Goal: Transaction & Acquisition: Purchase product/service

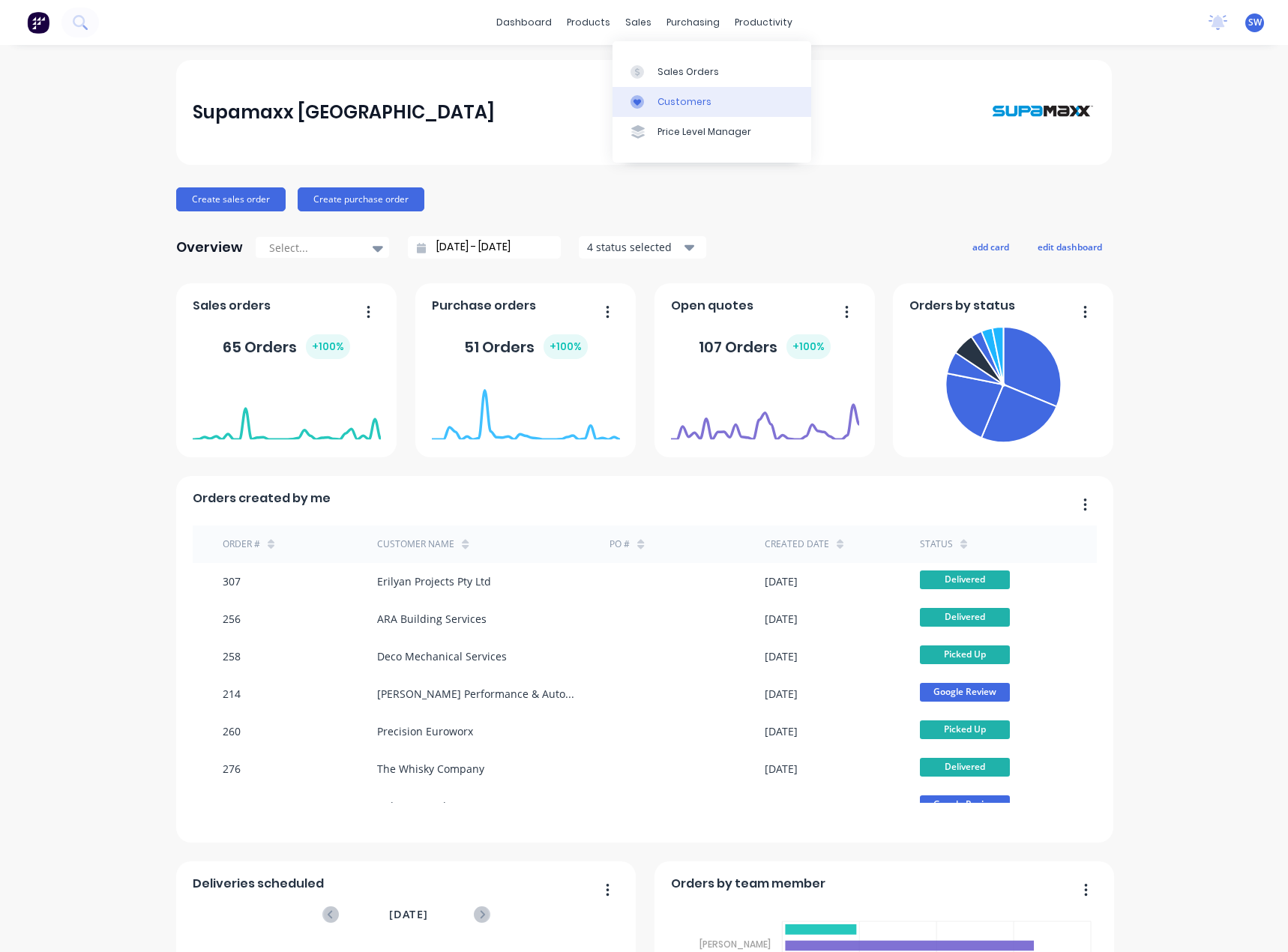
click at [660, 102] on div "Customers" at bounding box center [684, 102] width 54 height 14
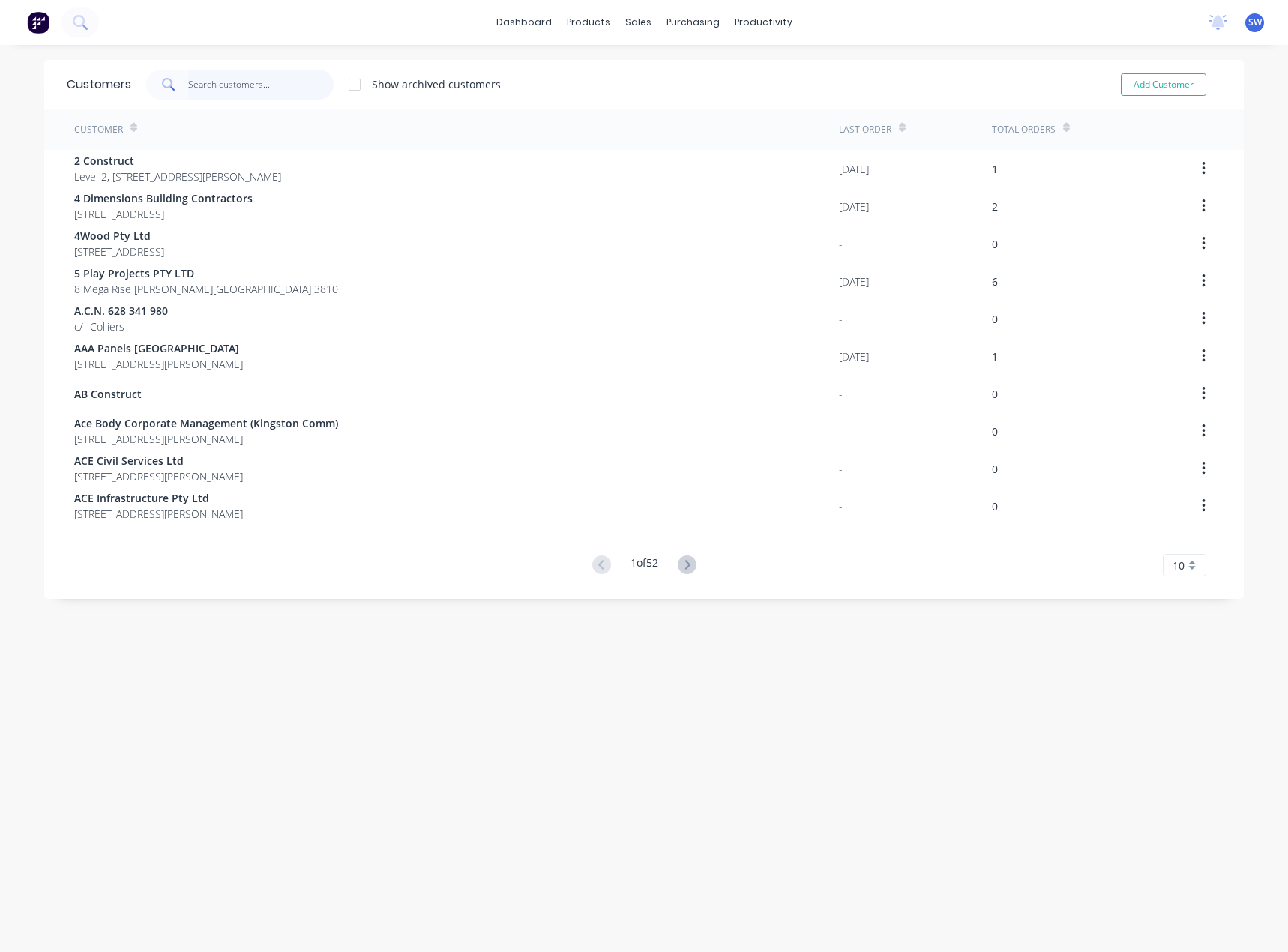
click at [196, 88] on input "text" at bounding box center [261, 85] width 146 height 30
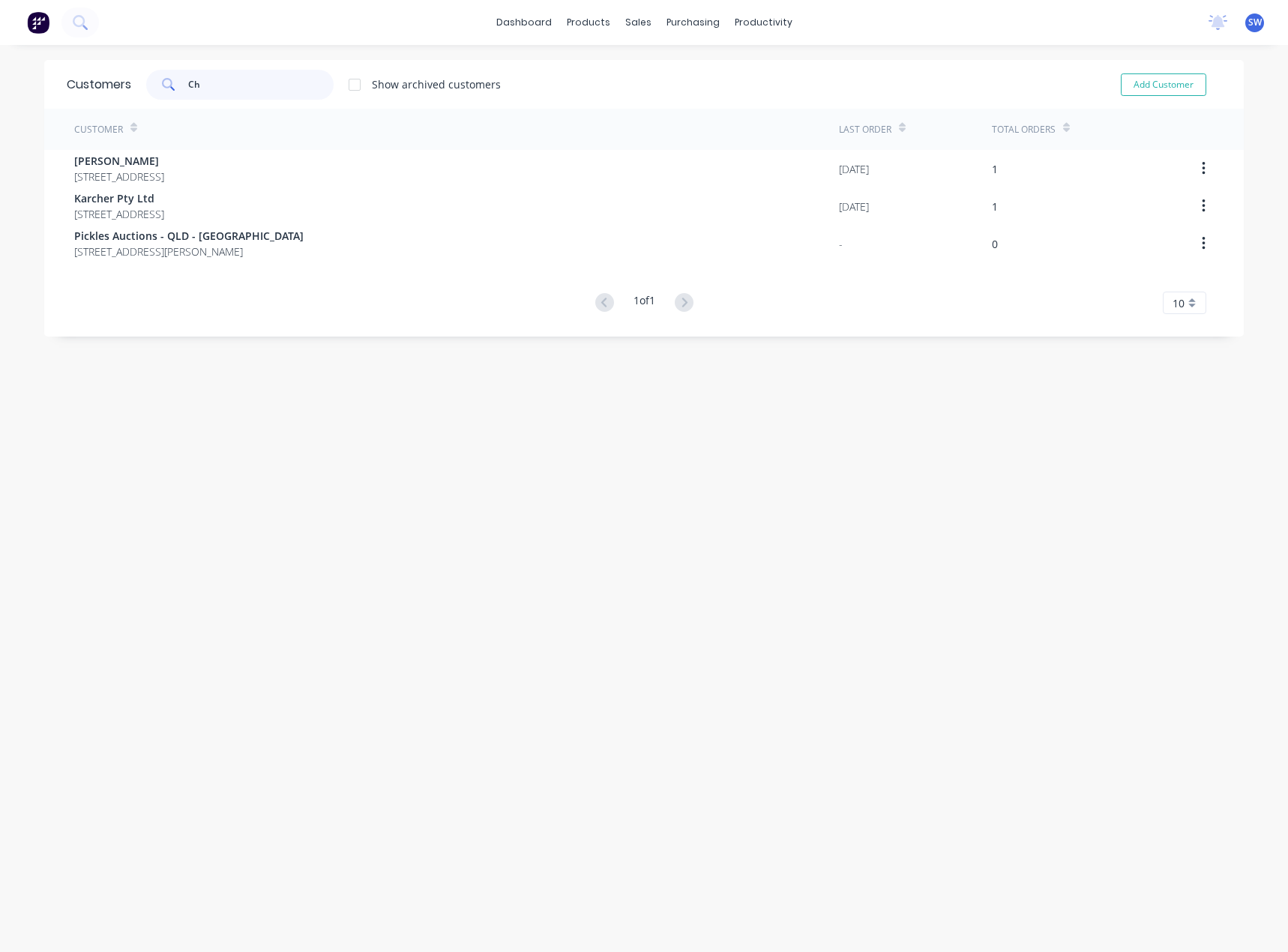
type input "C"
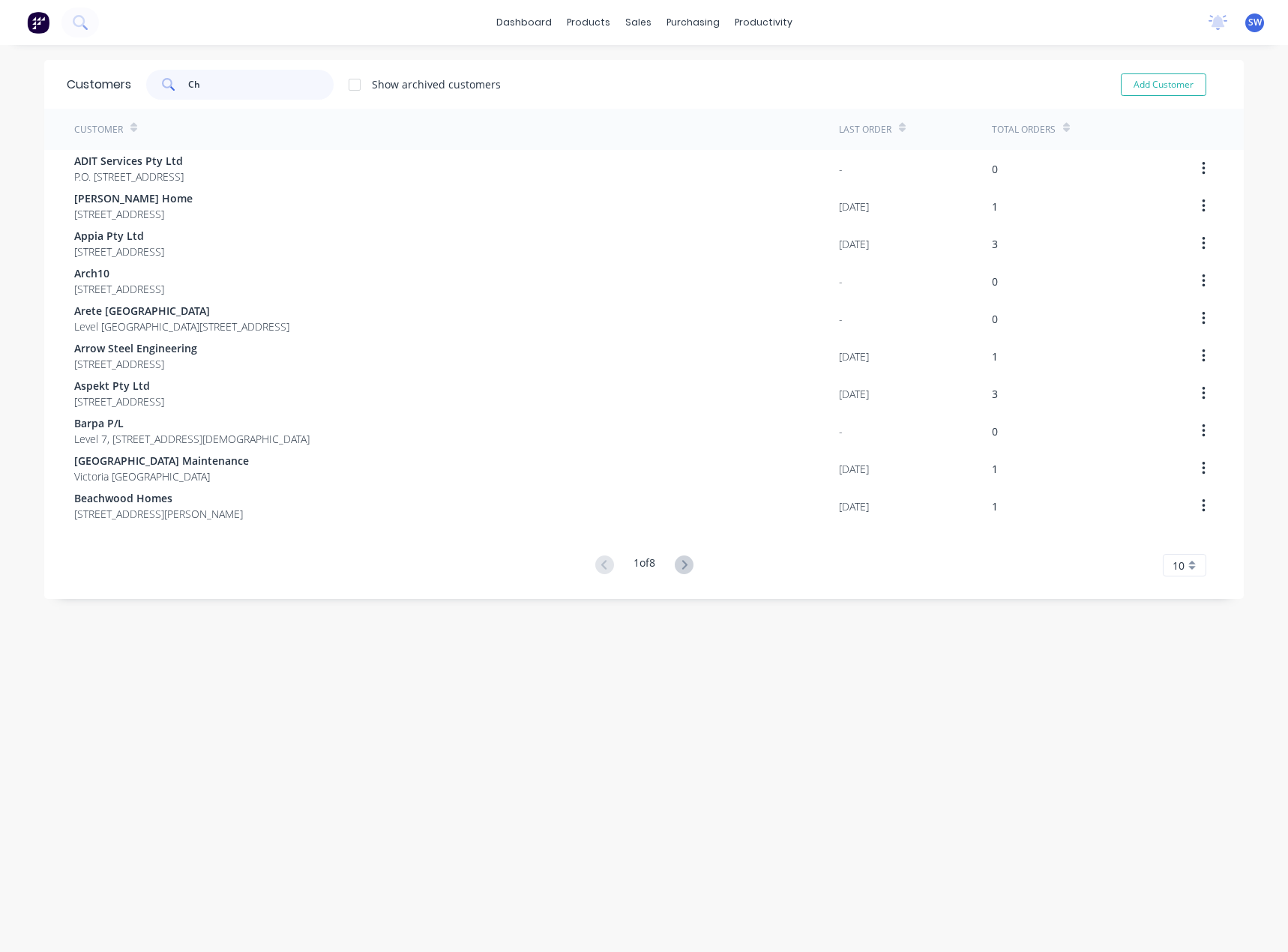
type input "C"
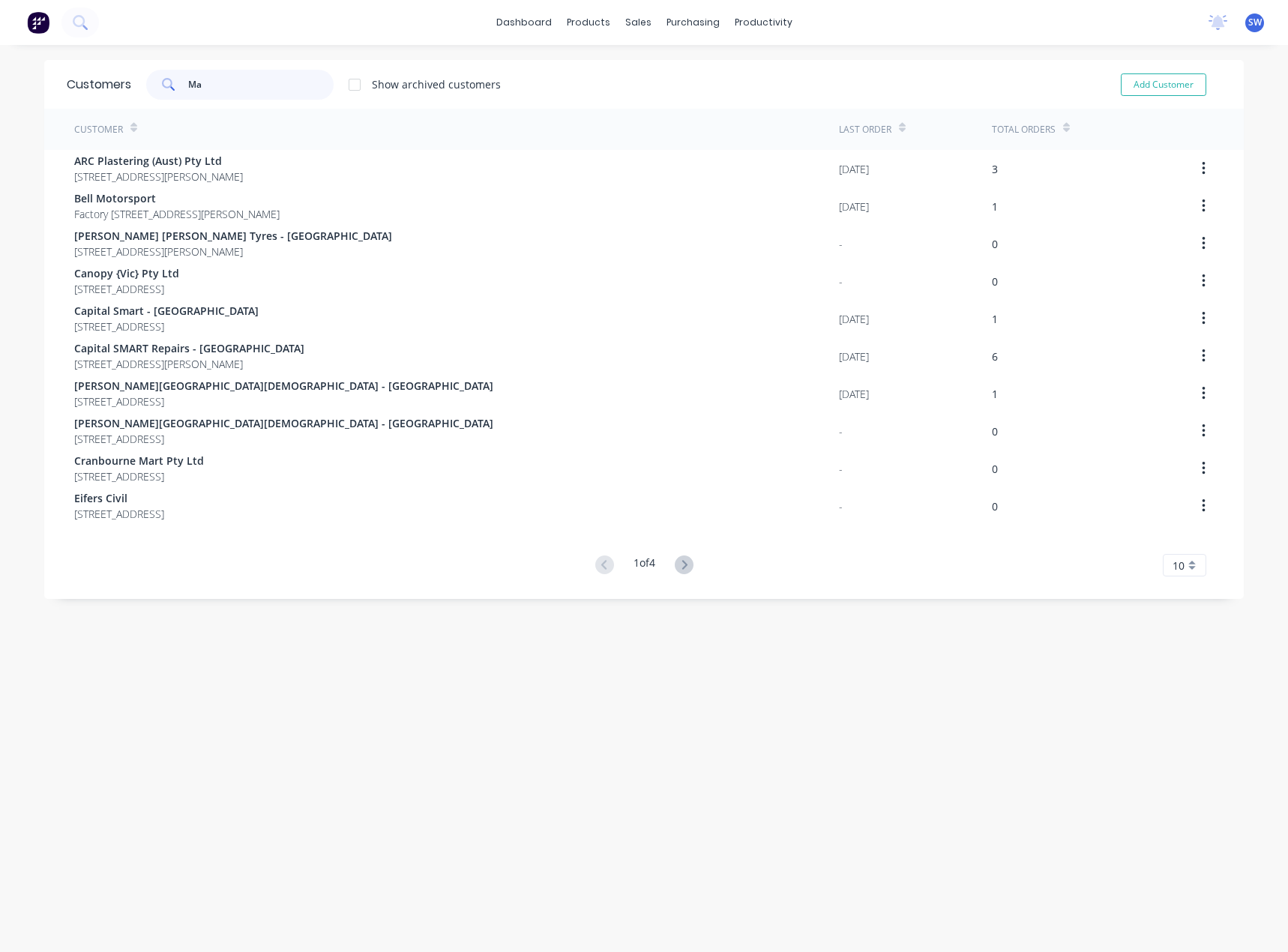
type input "M"
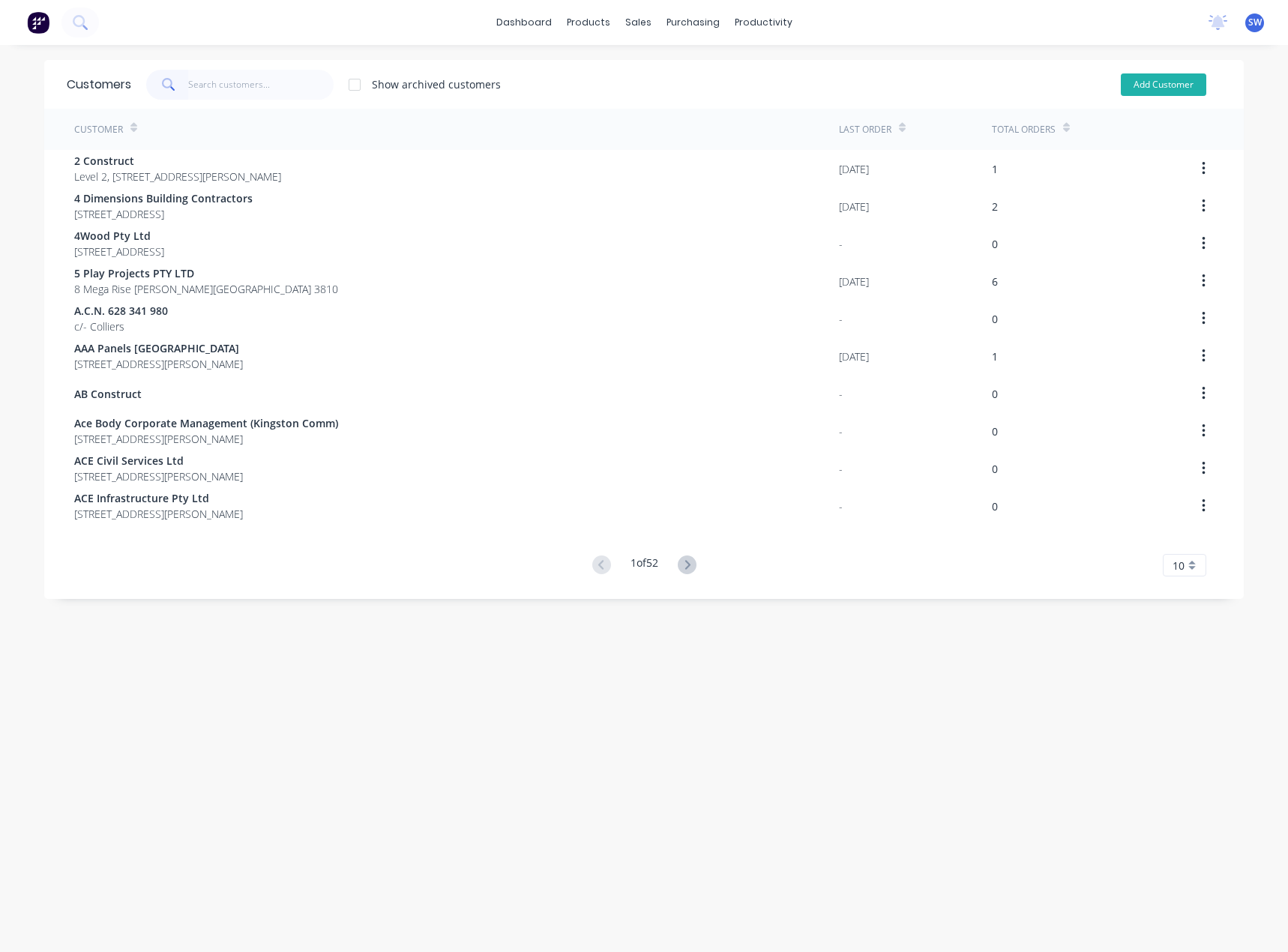
click at [1147, 82] on button "Add Customer" at bounding box center [1164, 85] width 86 height 23
select select "AU"
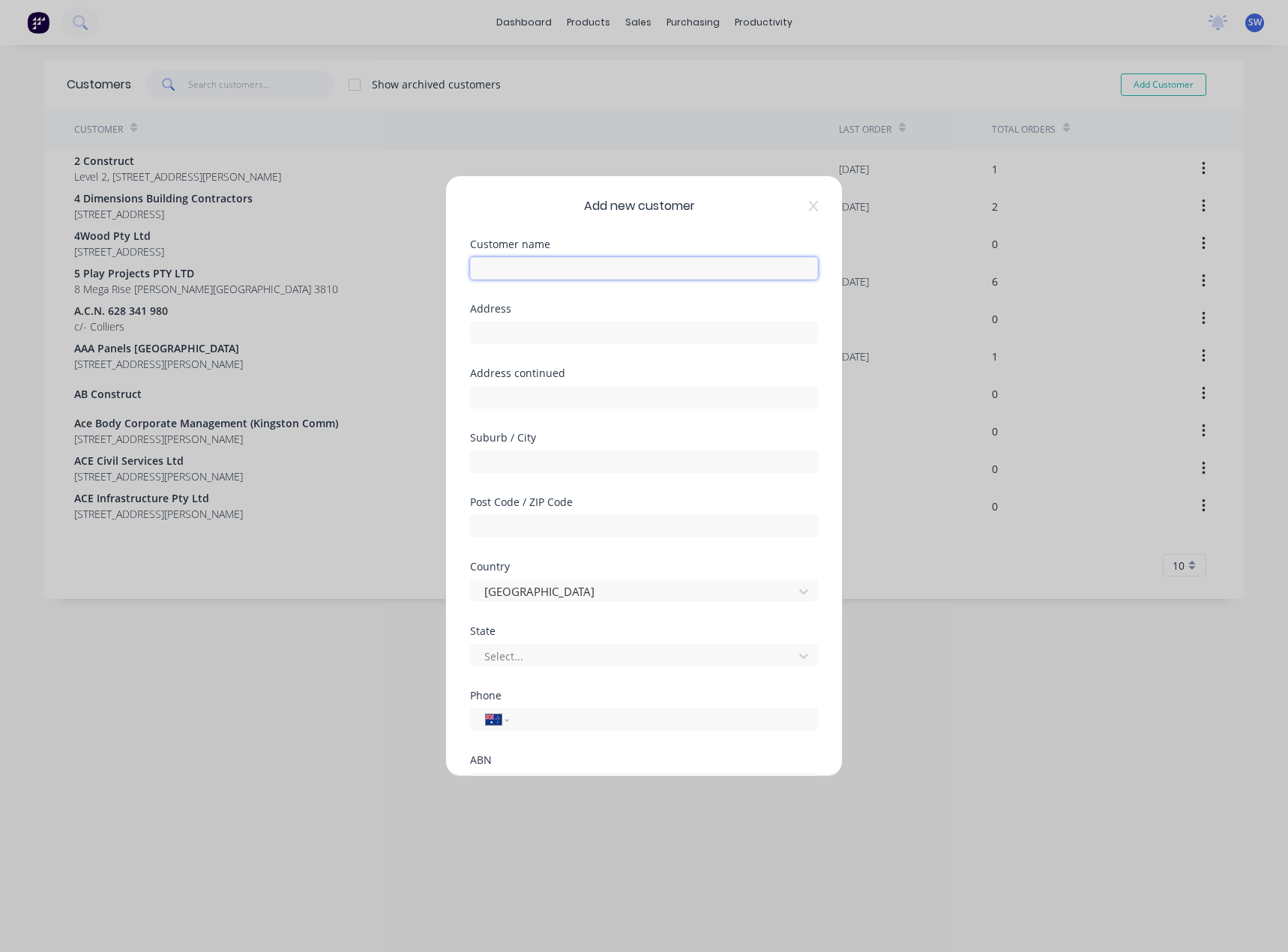
click at [622, 275] on input "text" at bounding box center [644, 268] width 348 height 23
type input "C"
click at [494, 269] on input "text" at bounding box center [644, 268] width 348 height 23
paste input "[PERSON_NAME] Civil Engineering"
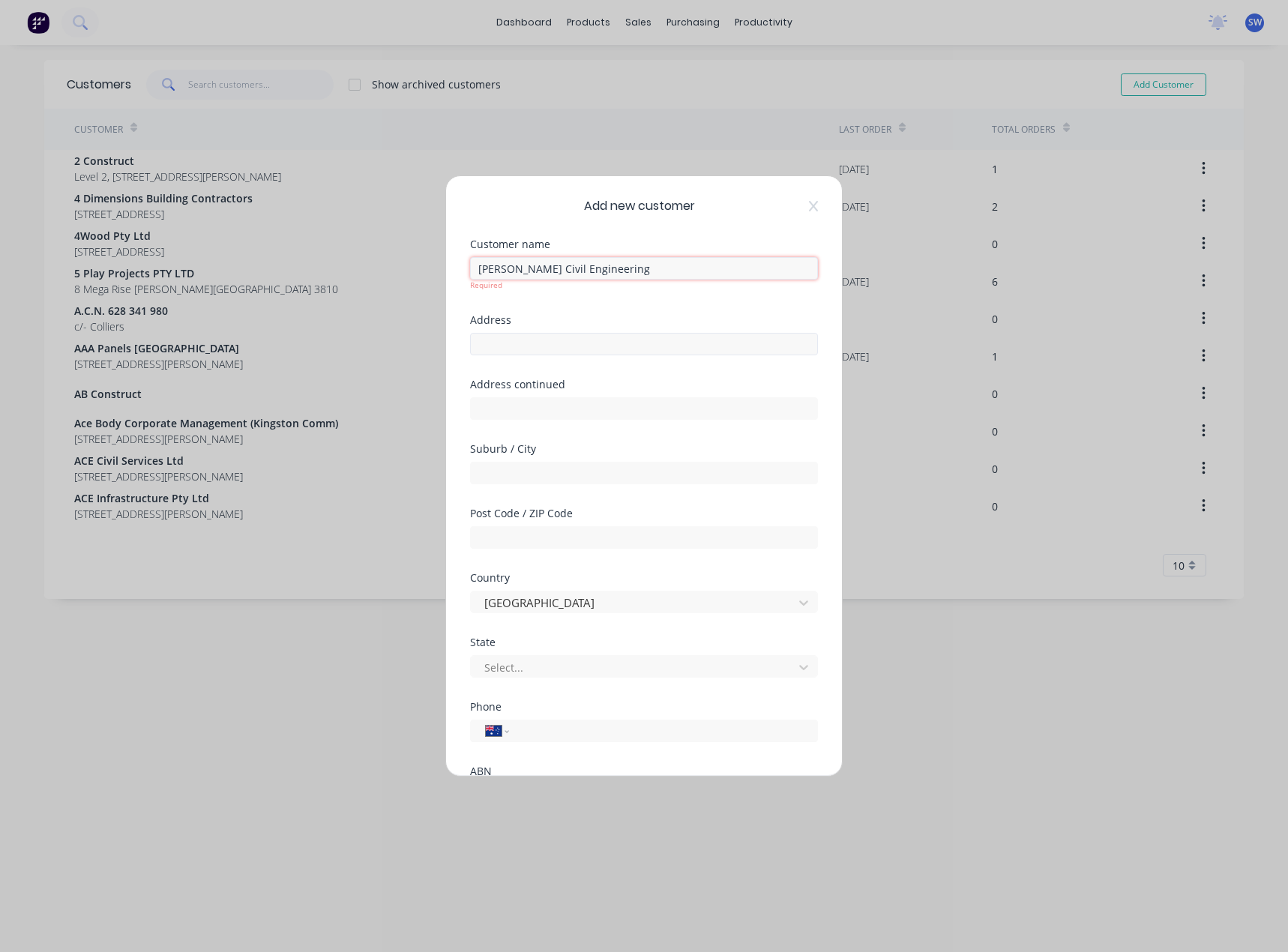
type input "[PERSON_NAME] Civil Engineering"
click at [572, 333] on input "text" at bounding box center [644, 344] width 348 height 23
click at [498, 347] on div "Address" at bounding box center [644, 336] width 348 height 65
click at [542, 332] on input "text" at bounding box center [644, 333] width 348 height 23
paste input "[STREET_ADDRESS]"
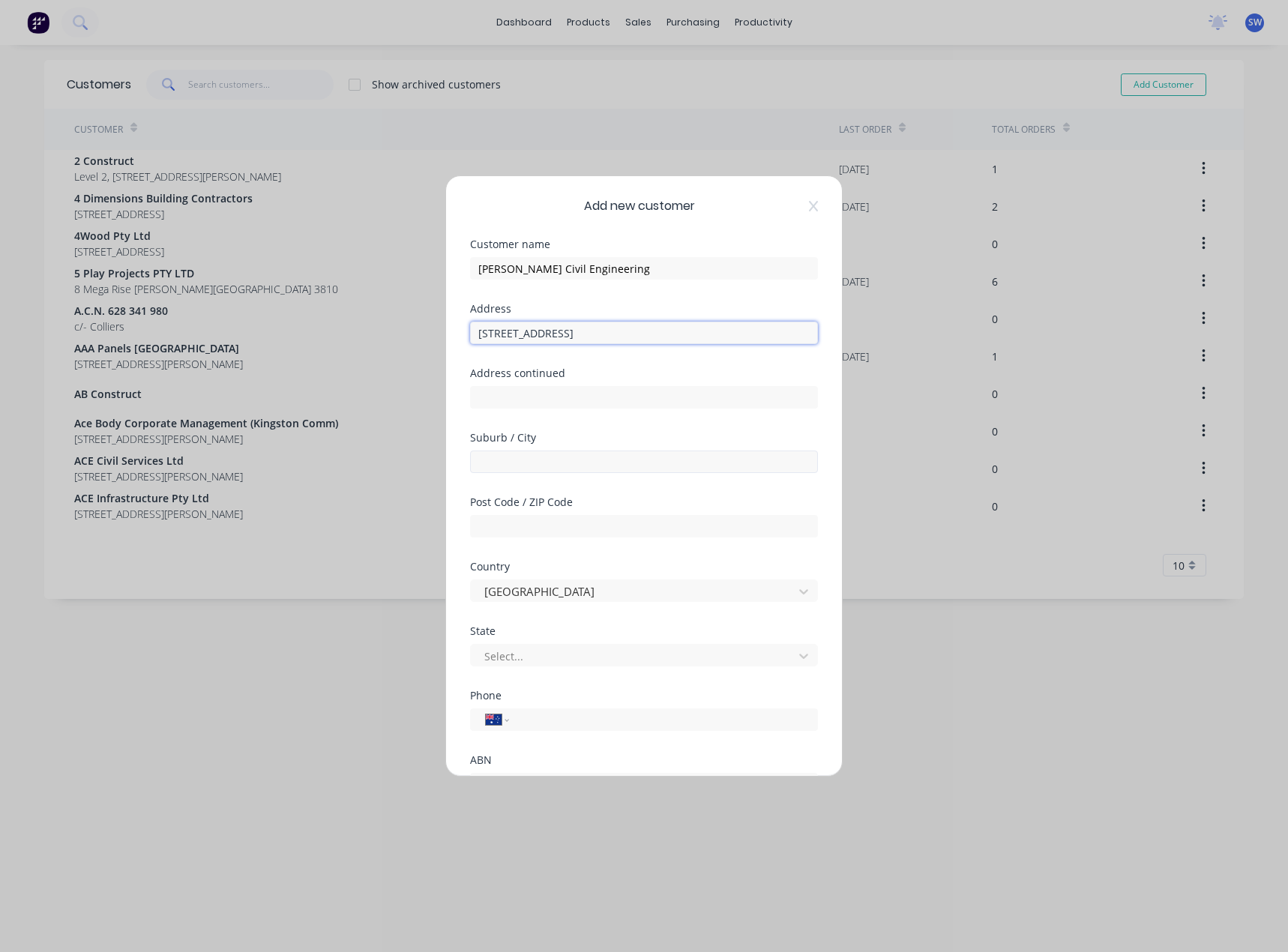
type input "[STREET_ADDRESS]"
click at [533, 464] on input "text" at bounding box center [644, 462] width 348 height 23
type input "Bella Vista"
type input "2153"
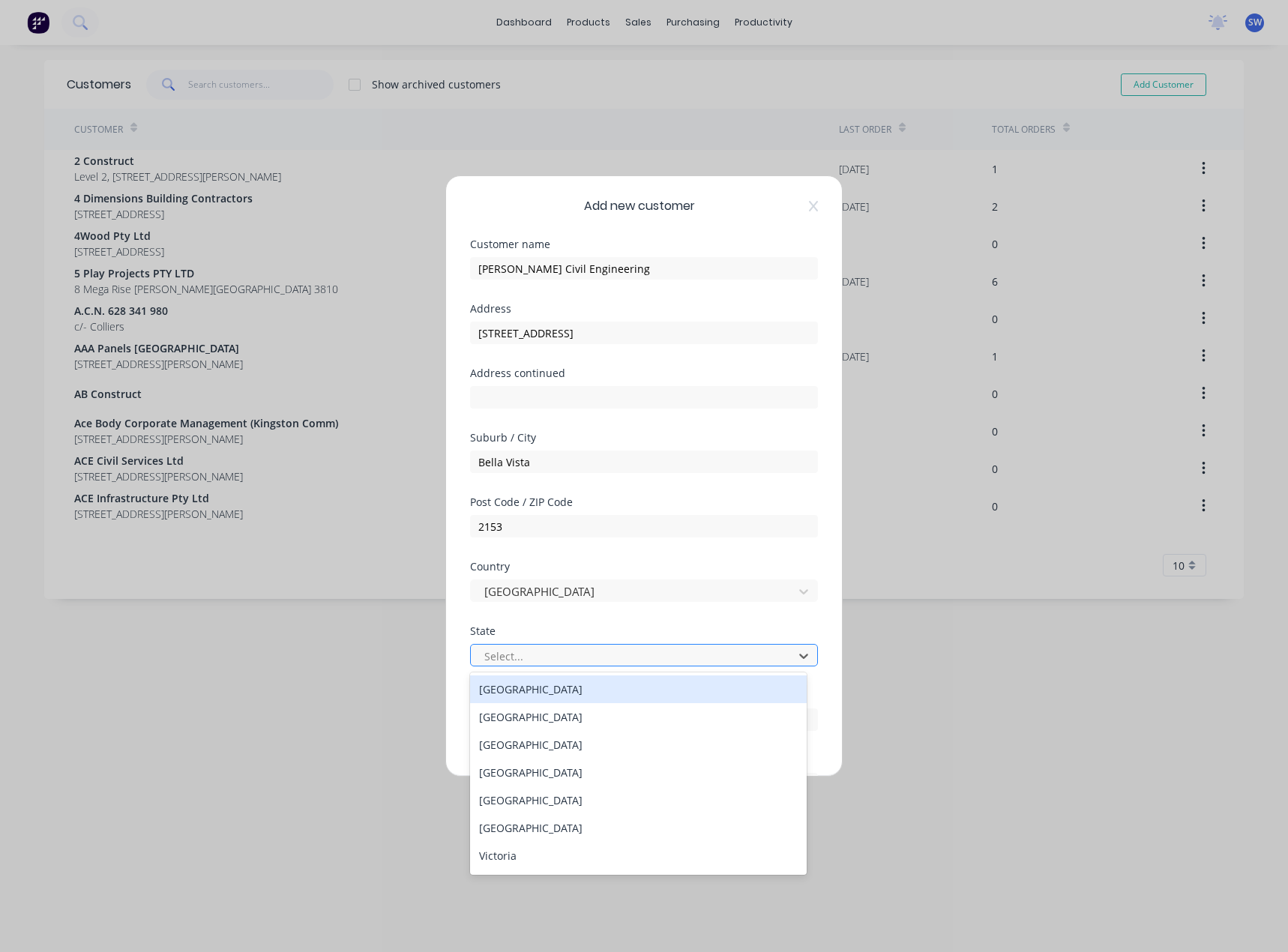
click at [600, 657] on div at bounding box center [634, 656] width 303 height 19
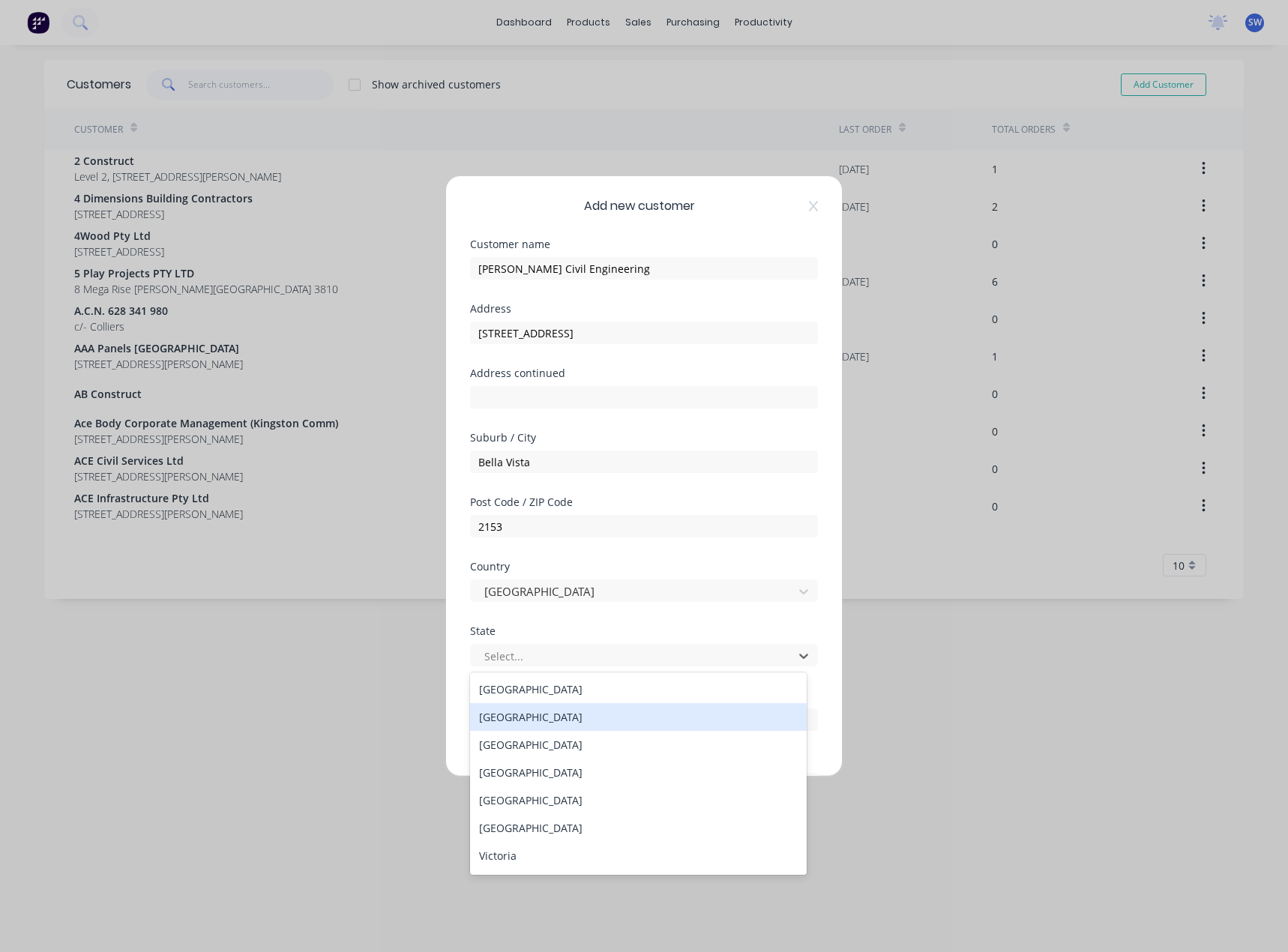
click at [563, 721] on div "New South Wales" at bounding box center [638, 717] width 337 height 28
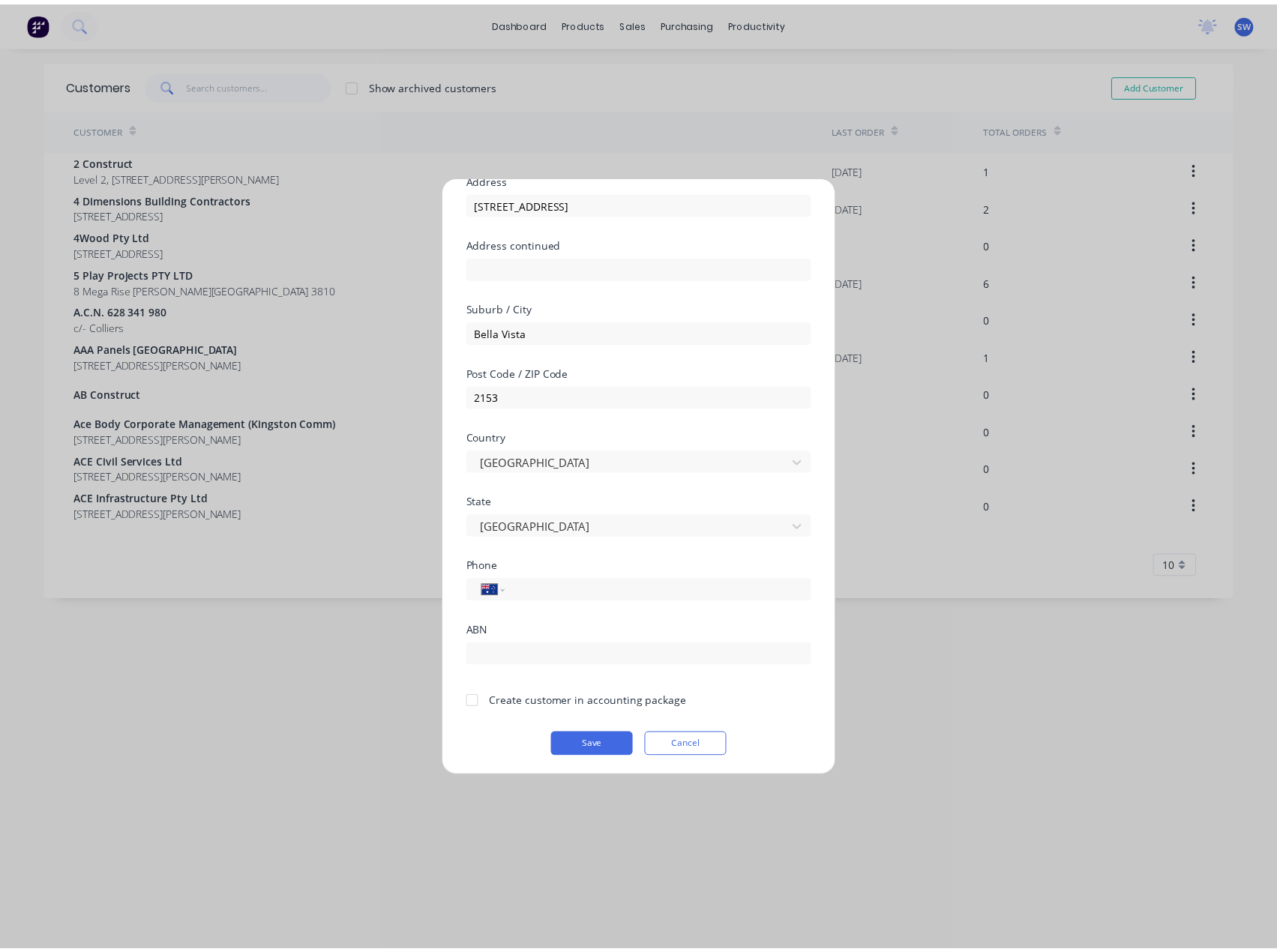
scroll to position [132, 0]
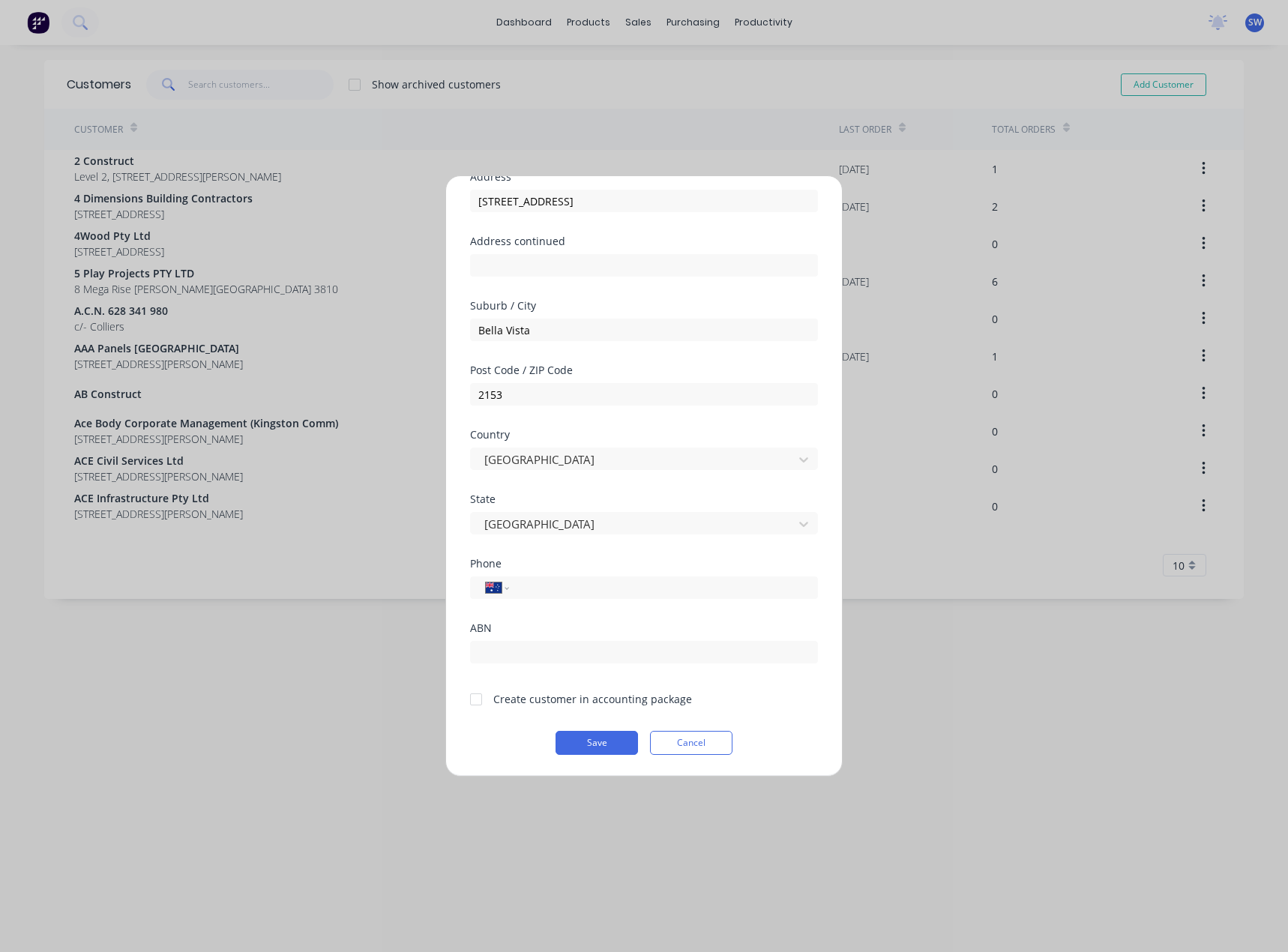
click at [473, 699] on div at bounding box center [476, 699] width 30 height 30
click at [609, 740] on button "Save" at bounding box center [597, 743] width 83 height 24
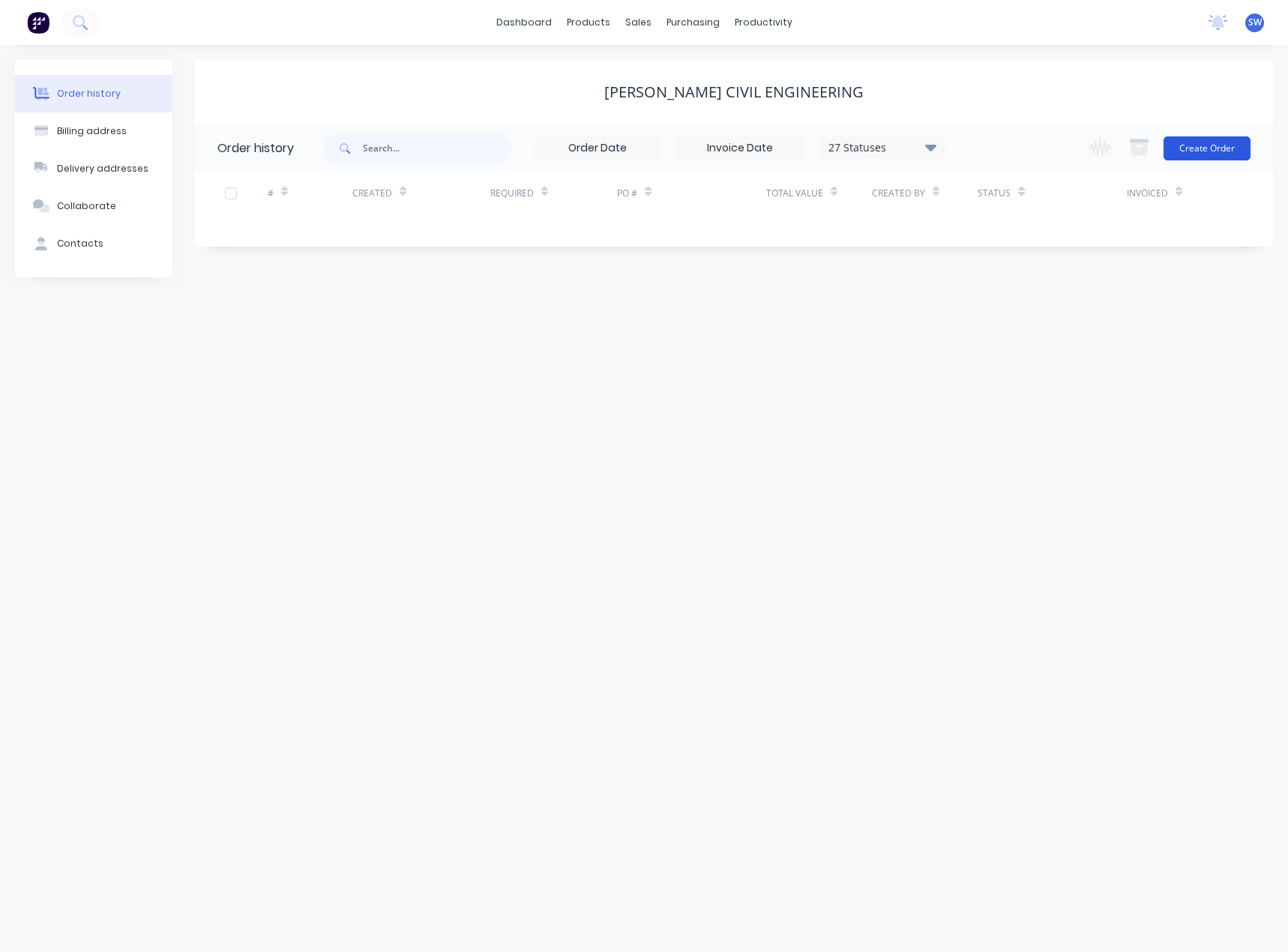
click at [1221, 146] on button "Create Order" at bounding box center [1207, 149] width 87 height 24
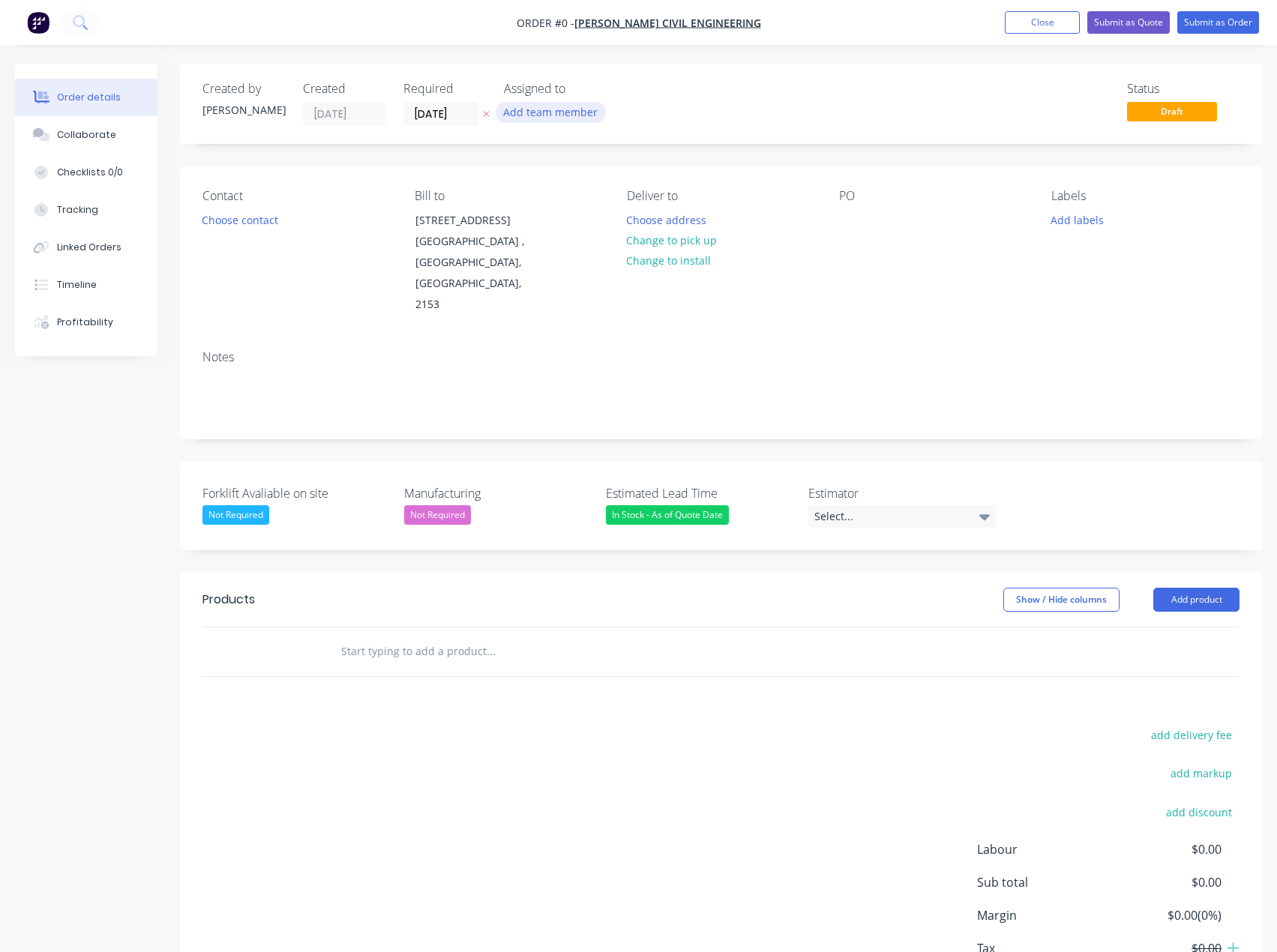
click at [548, 113] on button "Add team member" at bounding box center [551, 112] width 110 height 20
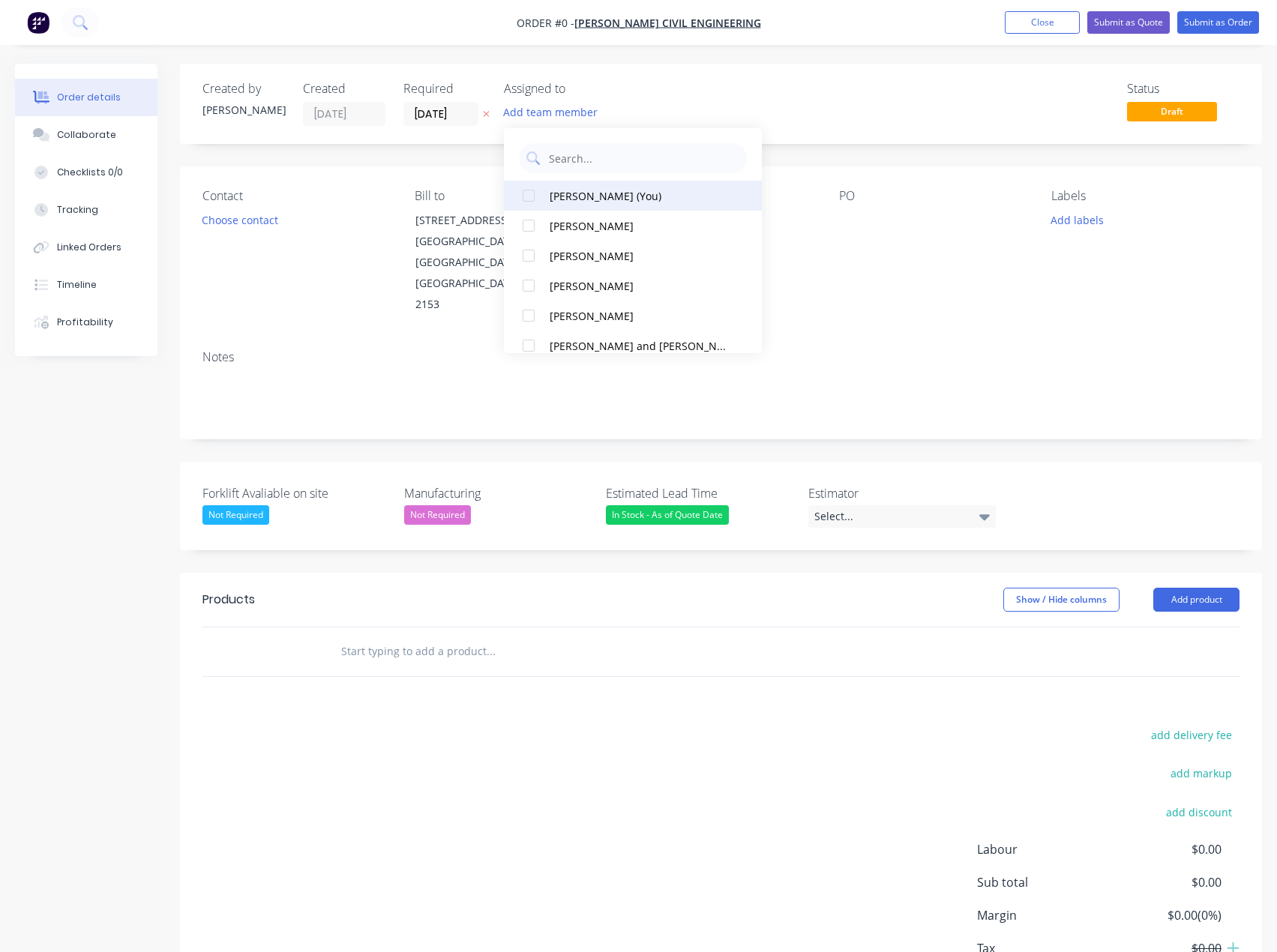
click at [634, 197] on div "Scott Wiggett (You)" at bounding box center [638, 196] width 176 height 16
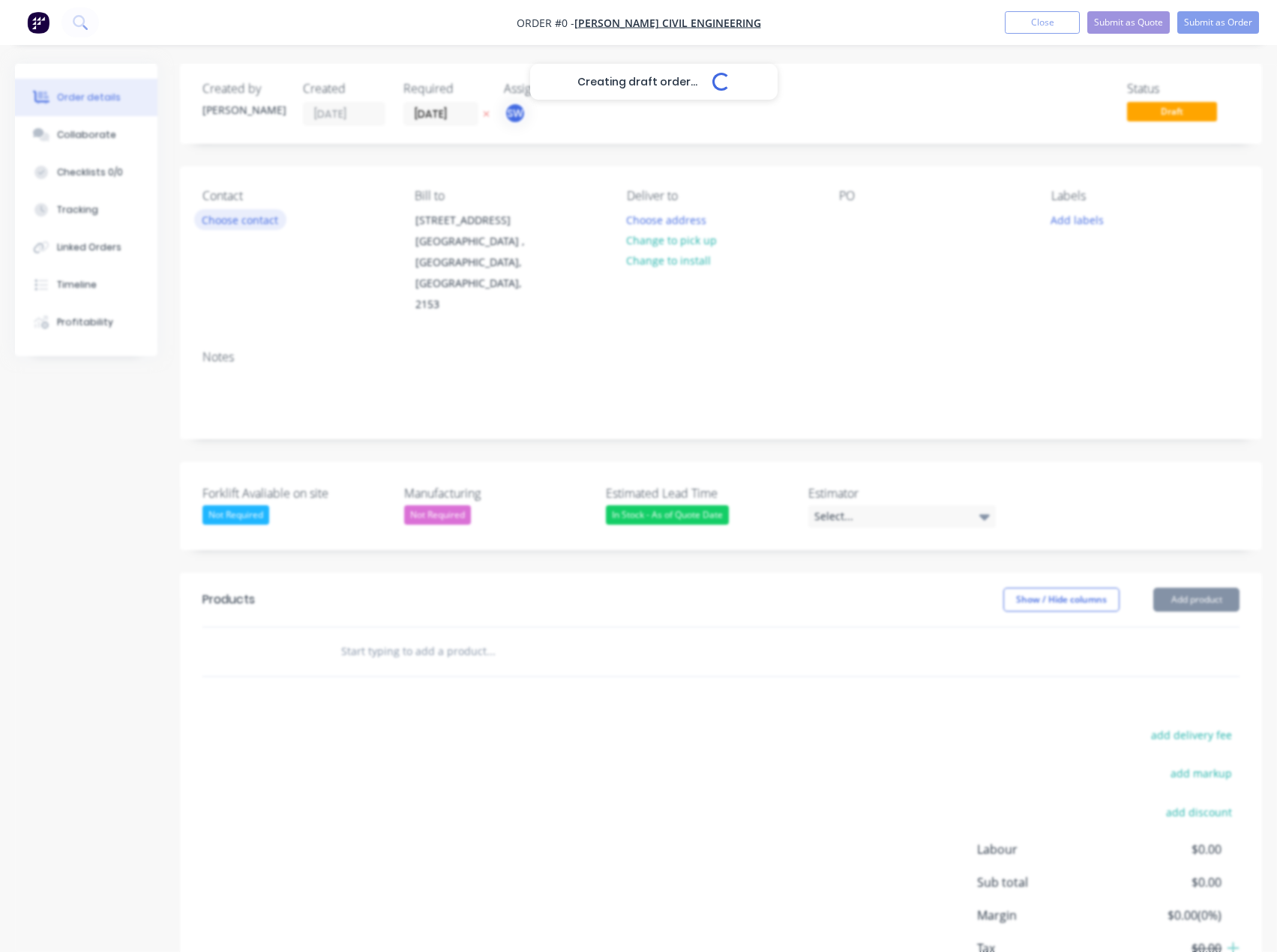
click at [262, 227] on div "Creating draft order... Loading... Order details Collaborate Checklists 0/0 Tra…" at bounding box center [638, 561] width 1277 height 995
click at [259, 224] on button "Choose contact" at bounding box center [240, 219] width 92 height 20
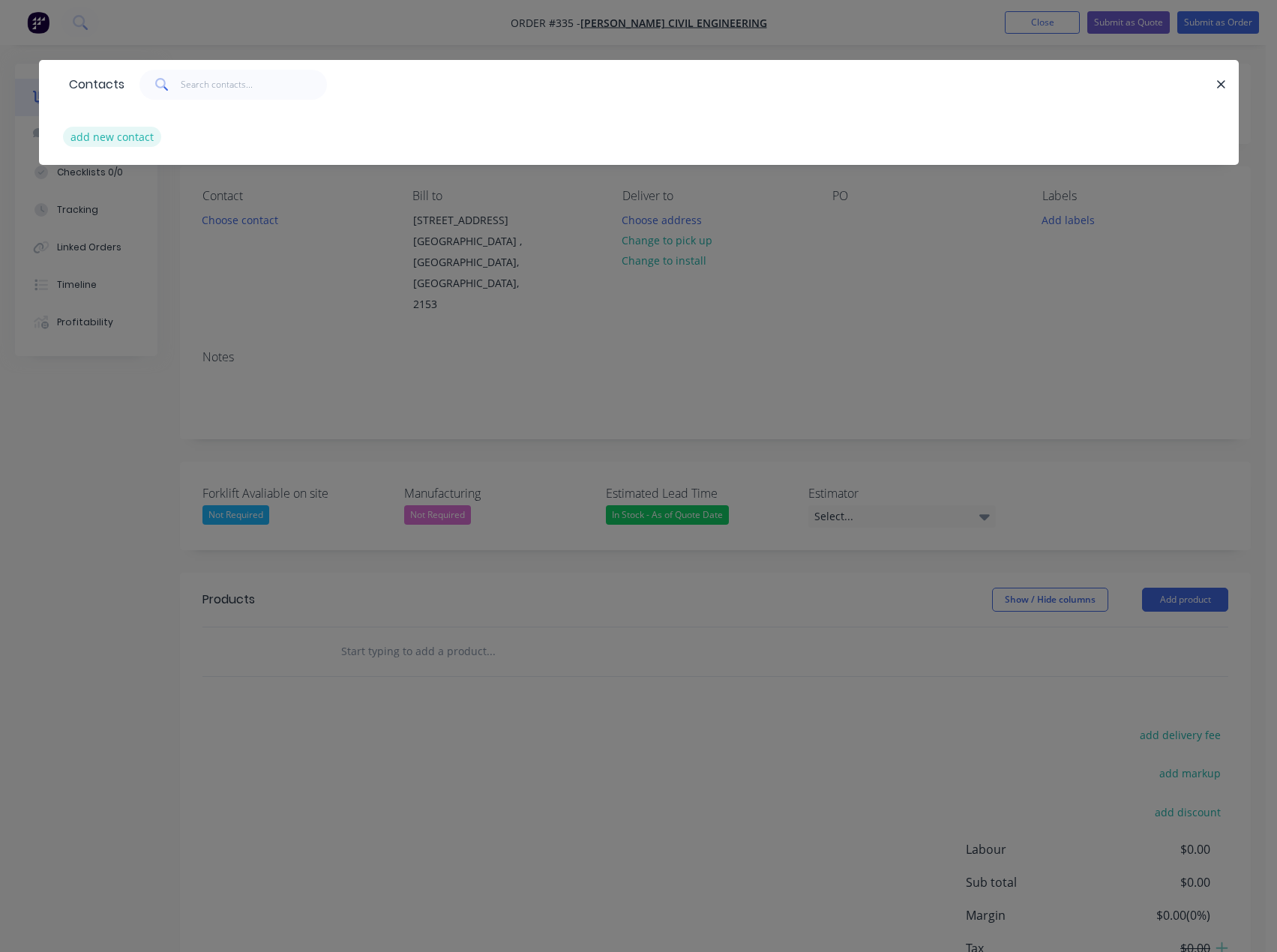
click at [77, 135] on button "add new contact" at bounding box center [112, 137] width 99 height 20
select select "AU"
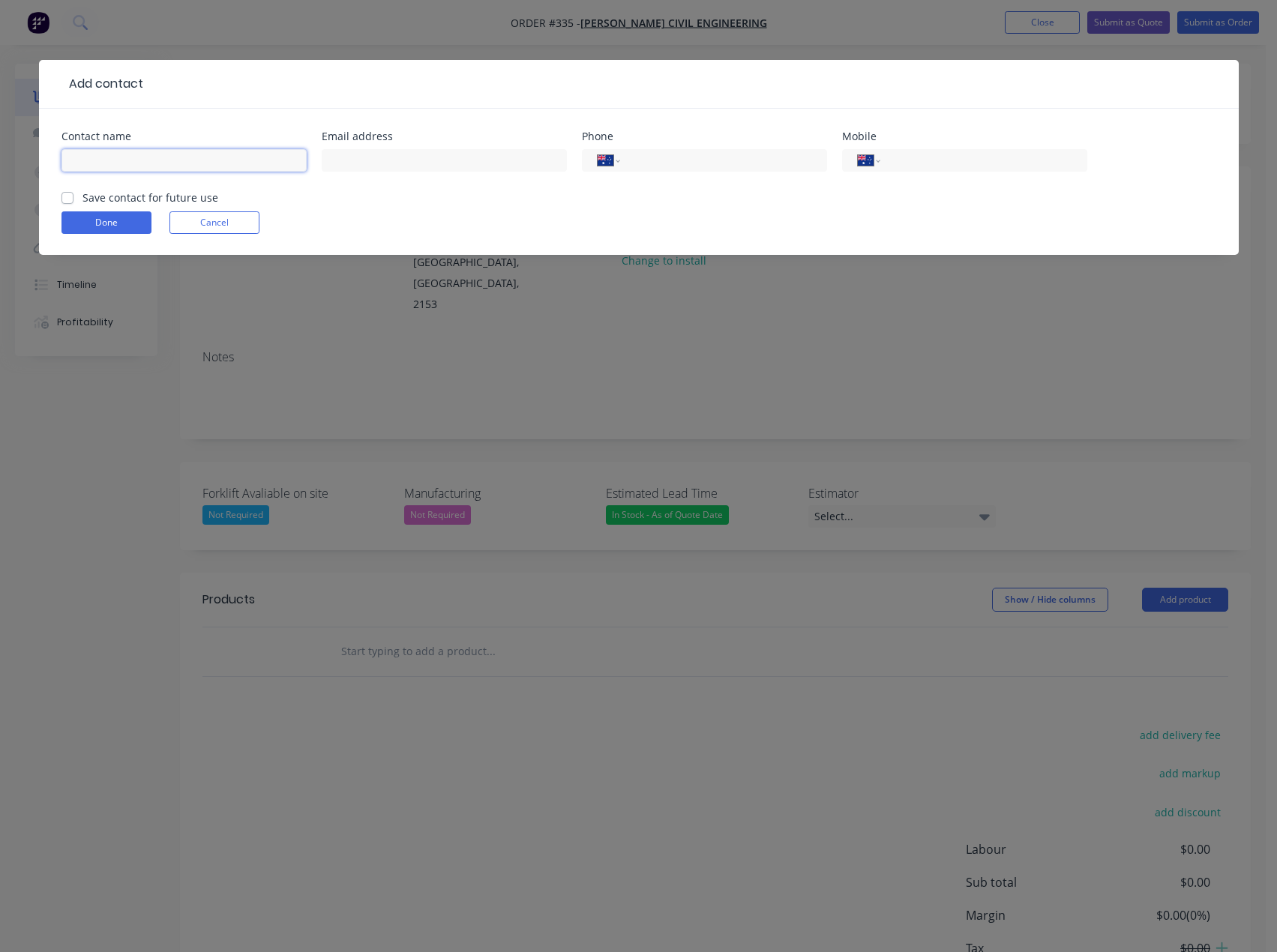
drag, startPoint x: 135, startPoint y: 151, endPoint x: 158, endPoint y: 155, distance: 23.3
click at [135, 151] on input "text" at bounding box center [184, 160] width 245 height 23
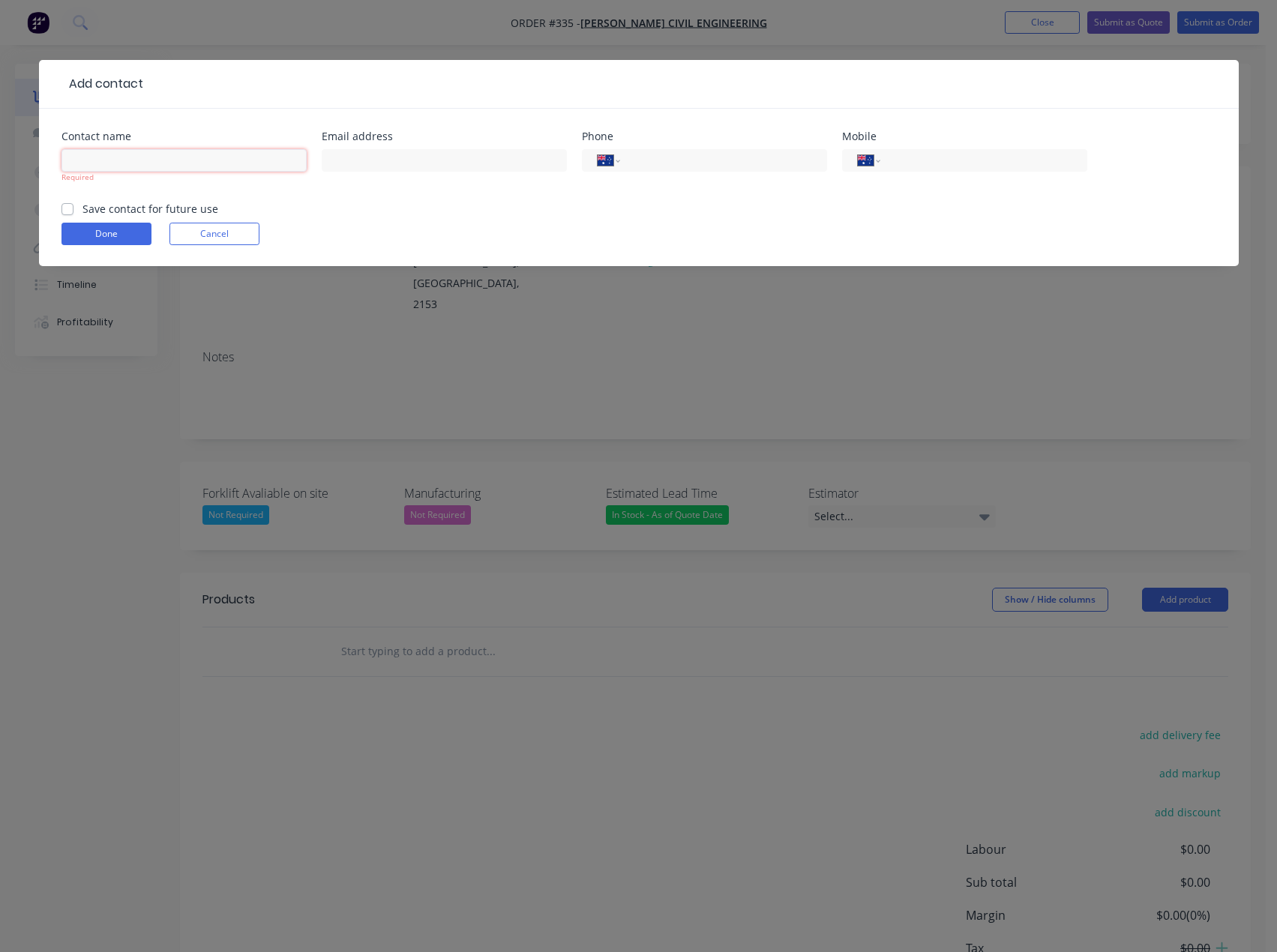
click at [125, 166] on input "text" at bounding box center [184, 160] width 245 height 23
paste input "[PERSON_NAME]"
type input "[PERSON_NAME]"
click at [437, 170] on input "text" at bounding box center [444, 160] width 245 height 23
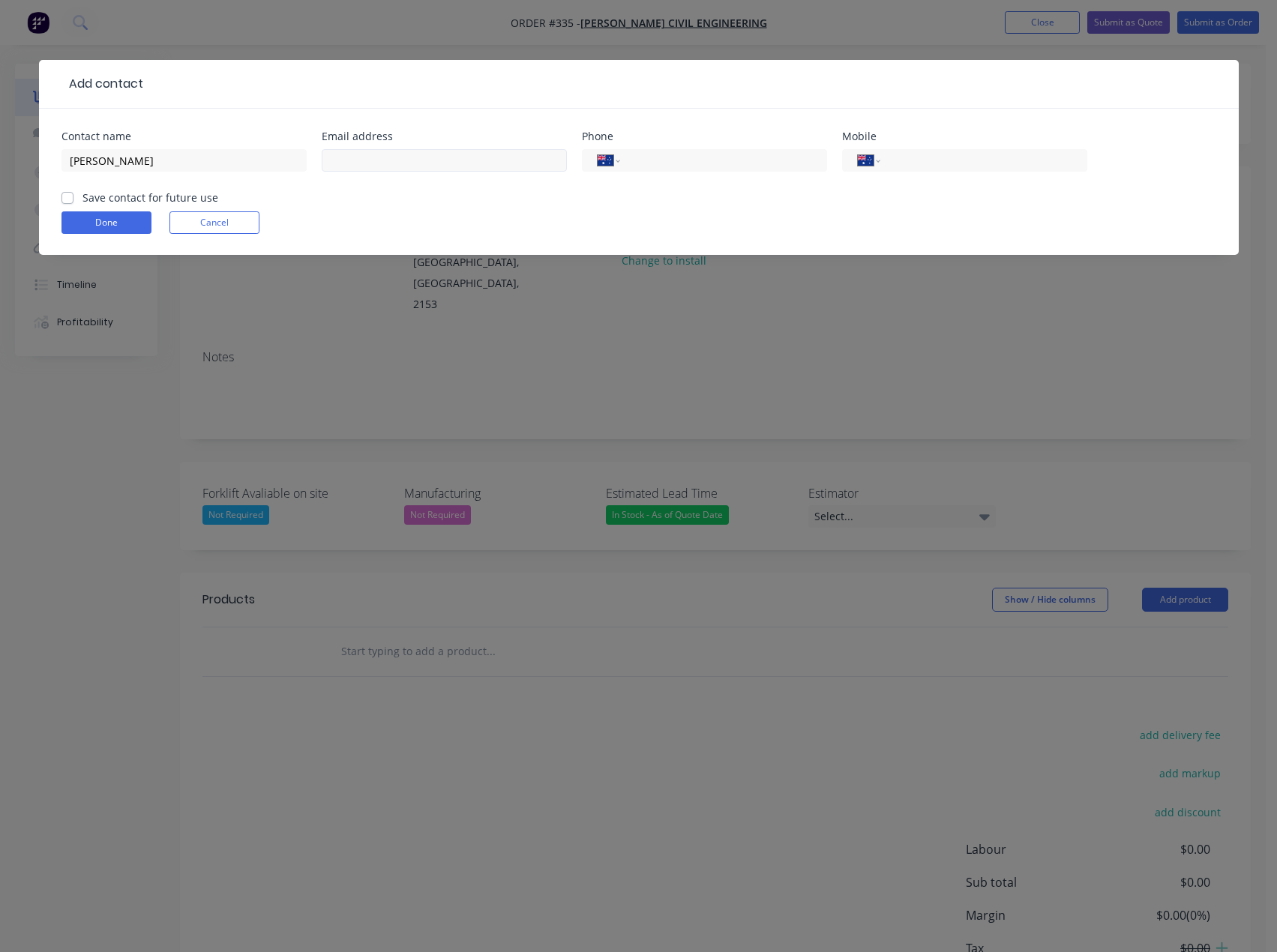
drag, startPoint x: 359, startPoint y: 146, endPoint x: 362, endPoint y: 160, distance: 14.3
click at [359, 146] on div at bounding box center [444, 168] width 245 height 44
click at [417, 163] on input "text" at bounding box center [444, 160] width 245 height 23
paste input "[PERSON_NAME][EMAIL_ADDRESS][DOMAIN_NAME]"
type input "[PERSON_NAME][EMAIL_ADDRESS][DOMAIN_NAME]"
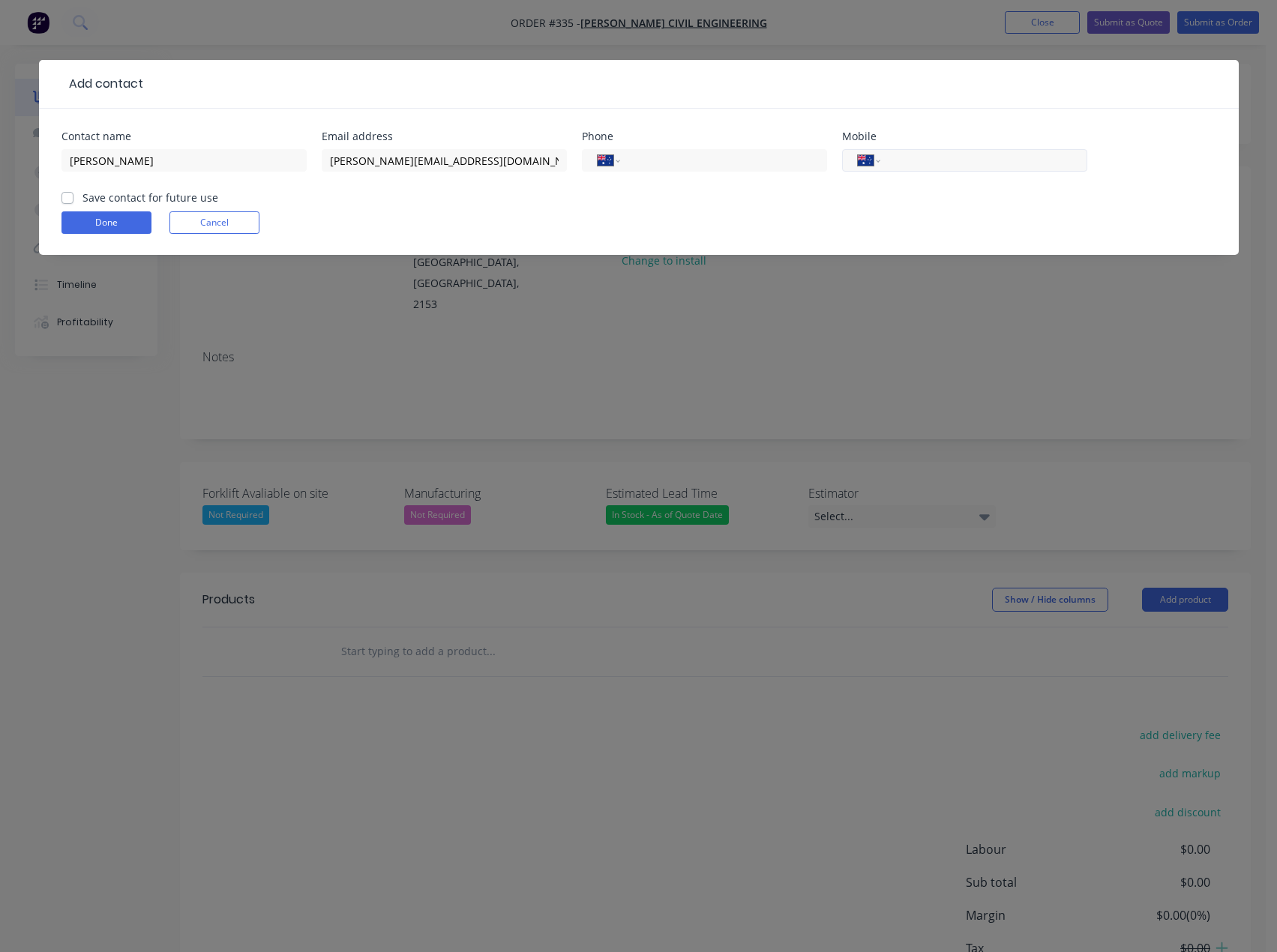
click at [906, 154] on input "tel" at bounding box center [980, 160] width 180 height 17
type input "0416 429 495"
click at [59, 196] on div "Contact name Marcin Muczyn Email address marcinm@cherriecivil.com.au Phone Inte…" at bounding box center [638, 182] width 1200 height 146
click at [83, 196] on label "Save contact for future use" at bounding box center [151, 198] width 136 height 16
click at [66, 196] on input "Save contact for future use" at bounding box center [68, 197] width 12 height 14
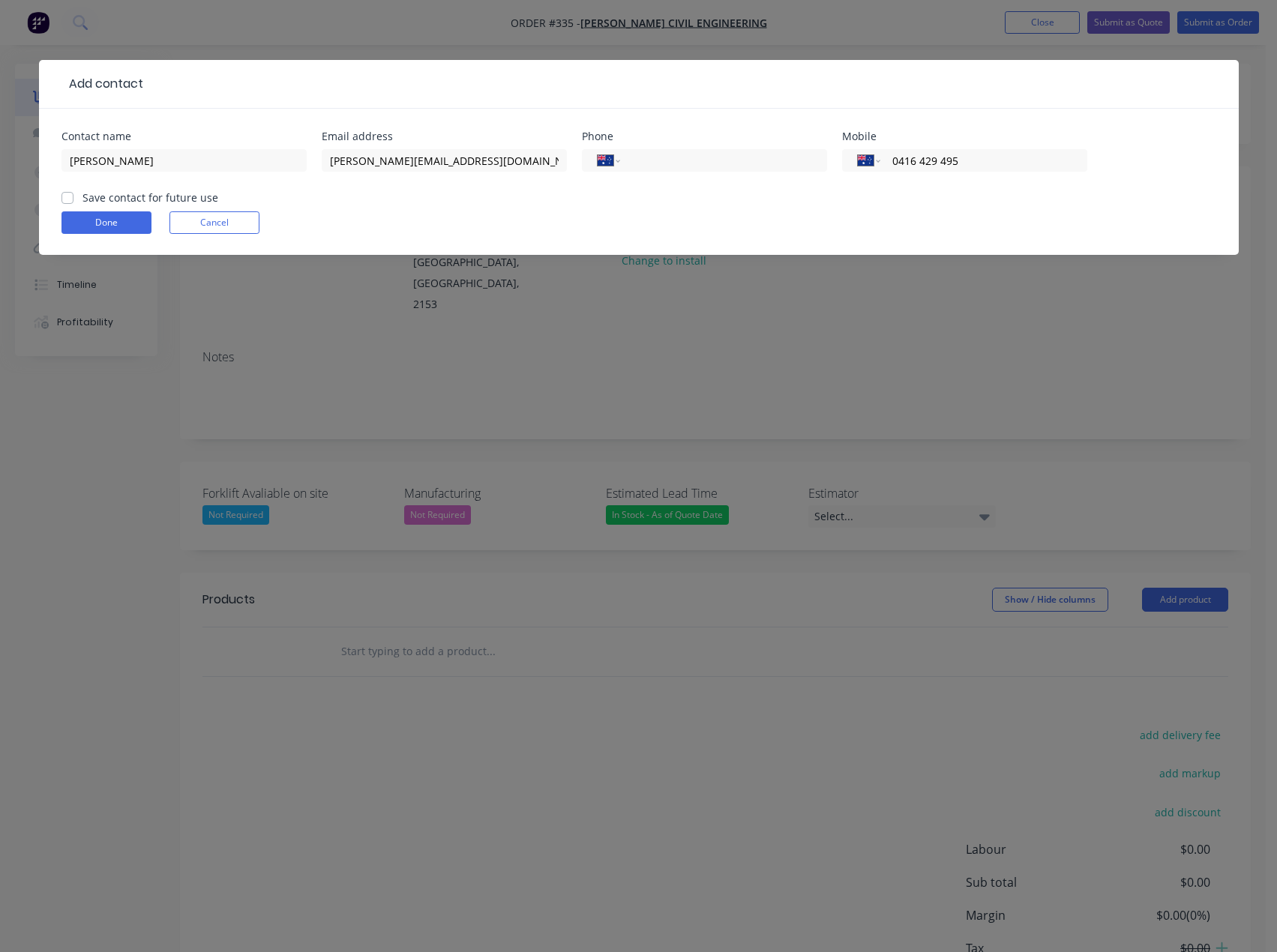
checkbox input "true"
click at [110, 229] on button "Done" at bounding box center [107, 223] width 90 height 23
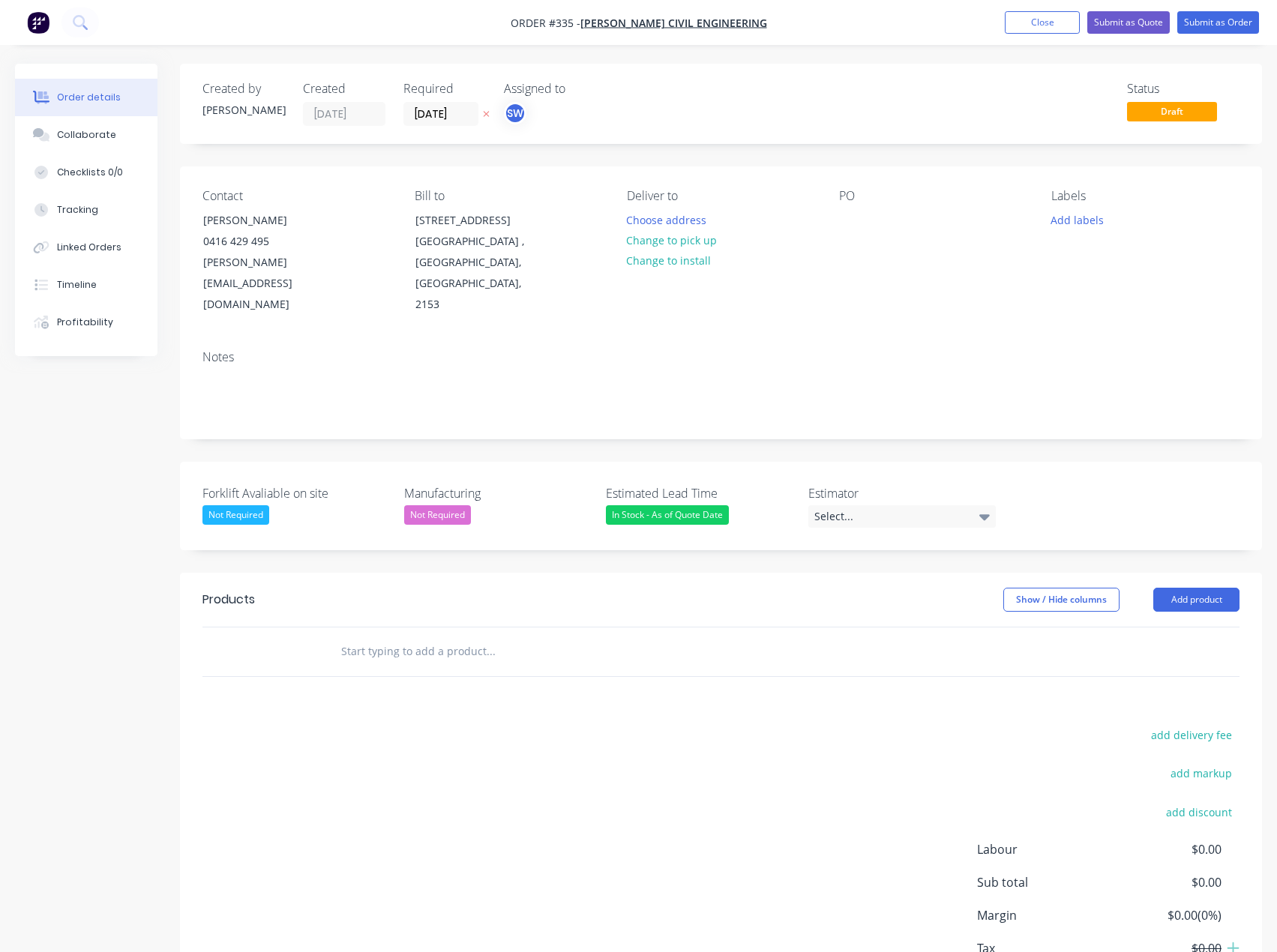
scroll to position [65, 0]
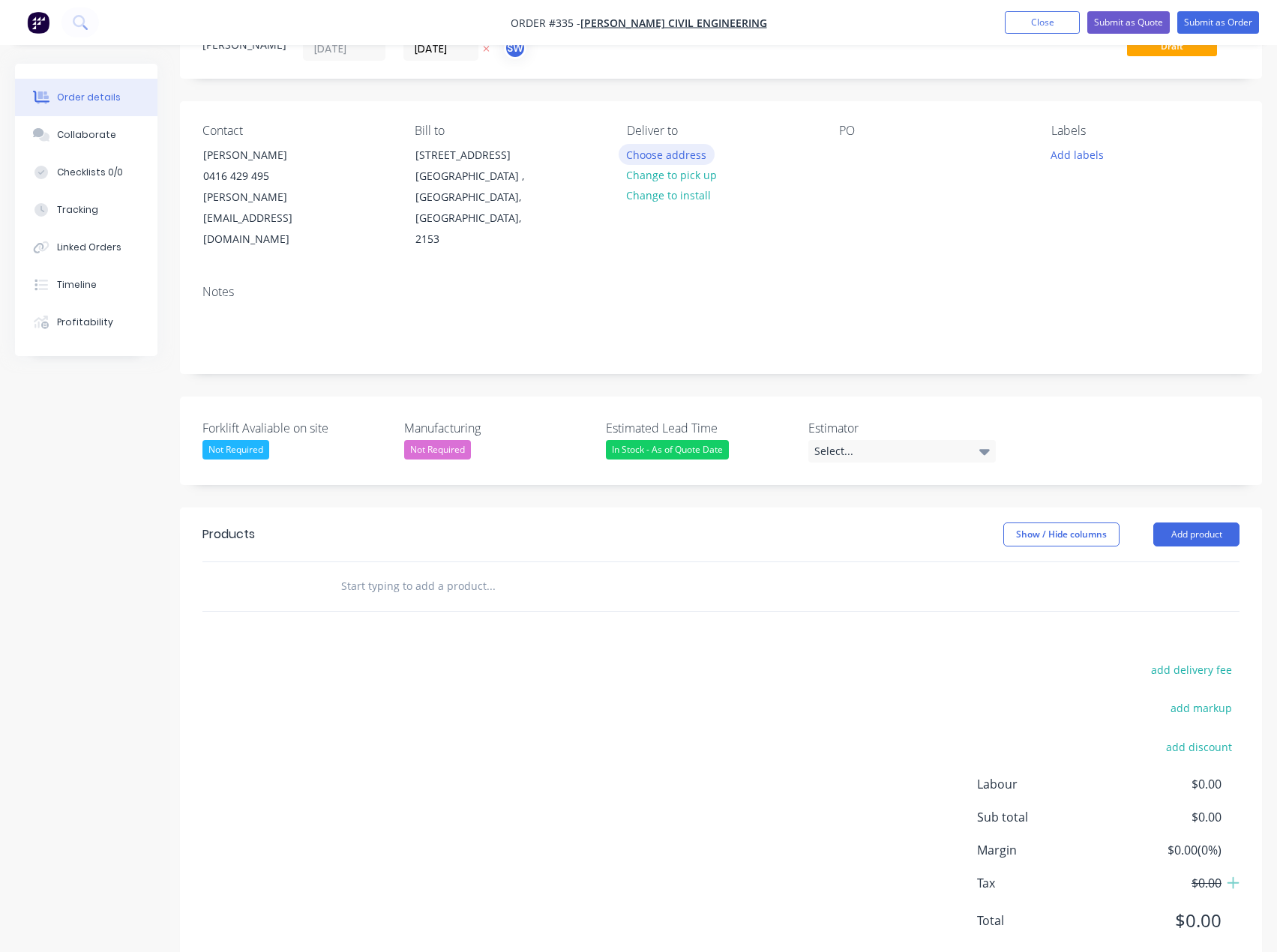
click at [670, 149] on button "Choose address" at bounding box center [666, 154] width 96 height 20
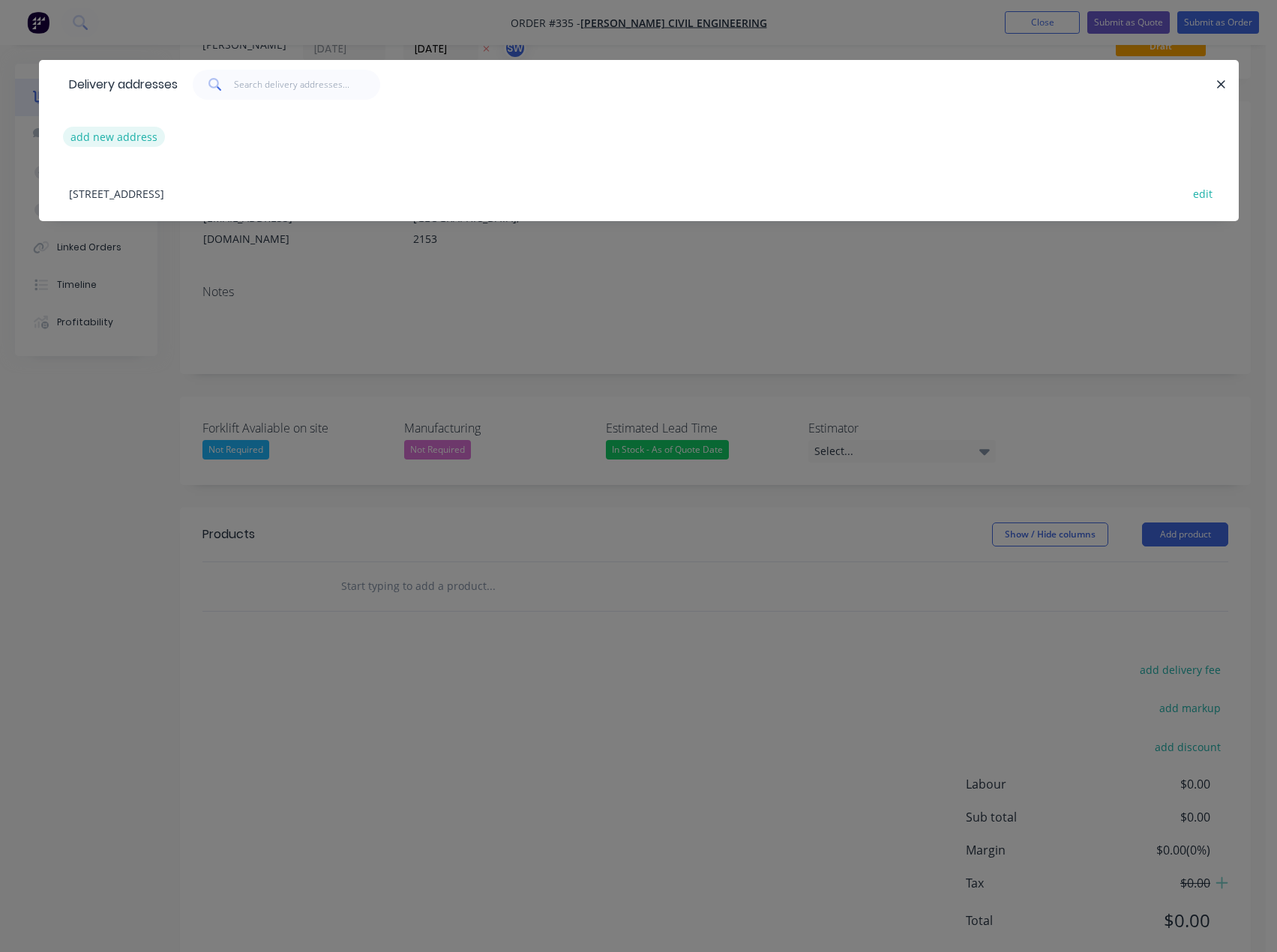
click at [102, 140] on button "add new address" at bounding box center [114, 137] width 103 height 20
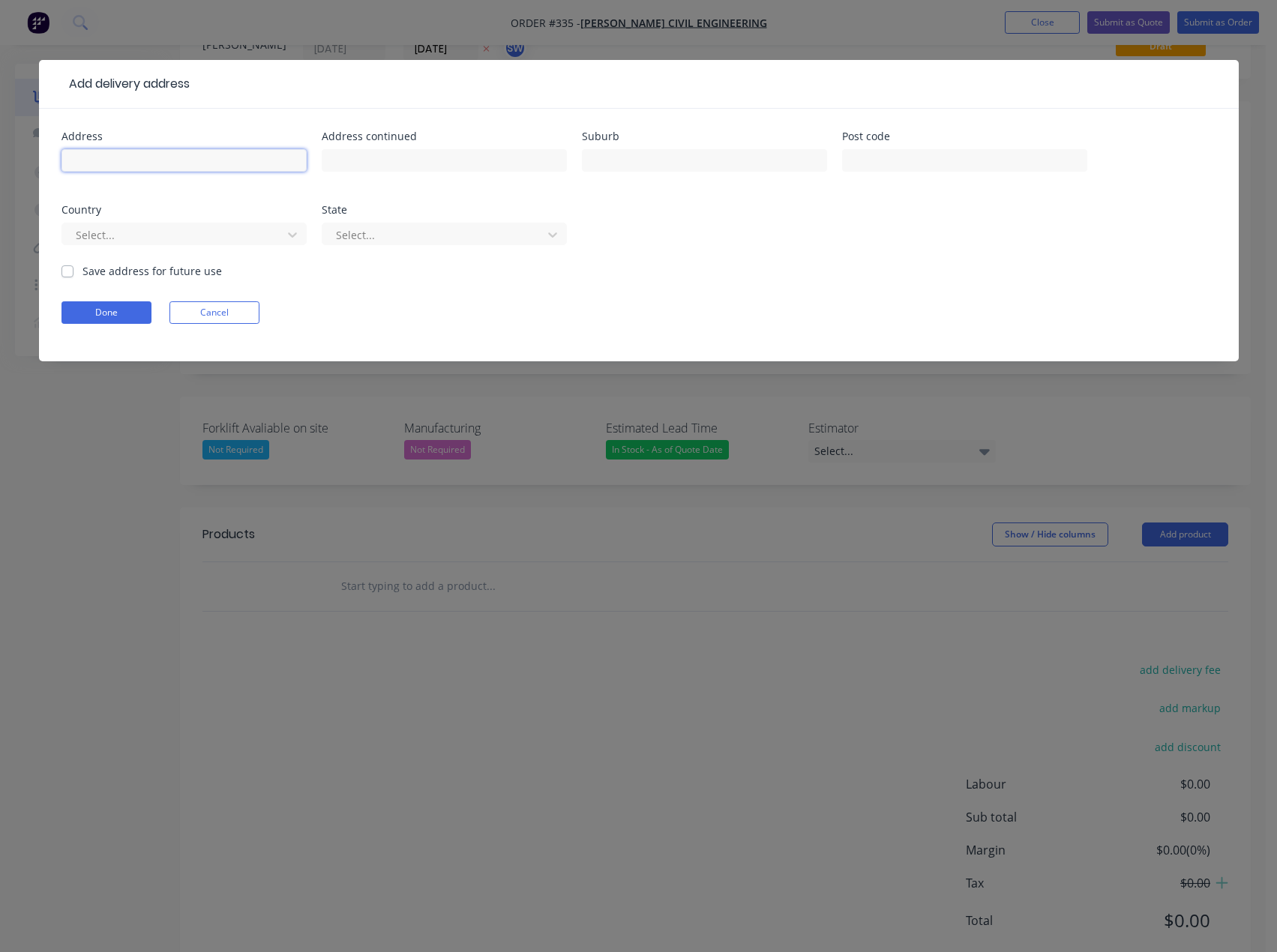
drag, startPoint x: 109, startPoint y: 157, endPoint x: 126, endPoint y: 167, distance: 19.7
click at [109, 157] on input "text" at bounding box center [184, 160] width 245 height 23
click at [146, 152] on input "text" at bounding box center [184, 160] width 245 height 23
type input "Western Sydney Airport Command Centre Site"
click at [459, 147] on div at bounding box center [444, 168] width 245 height 44
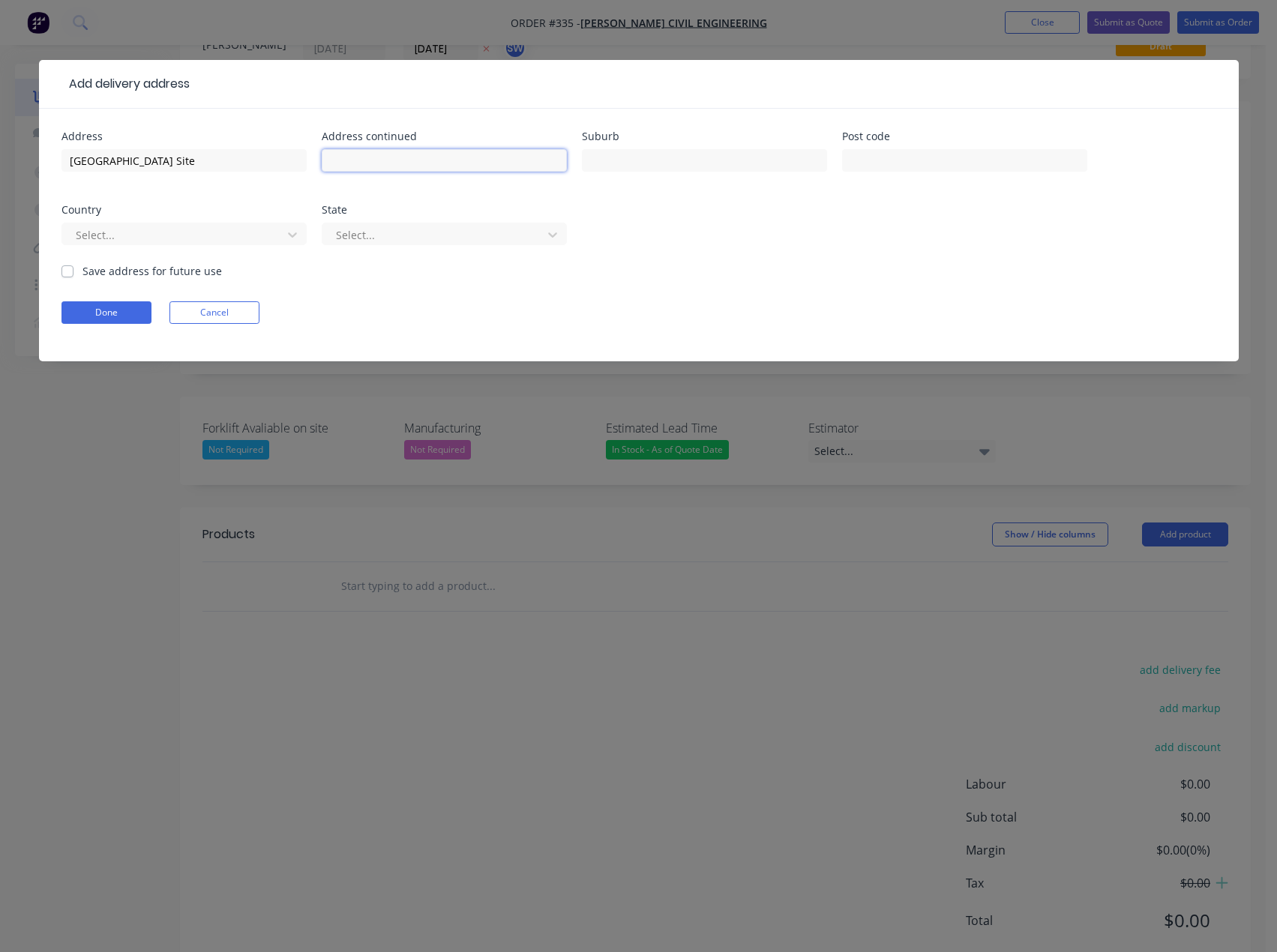
click at [476, 160] on input "text" at bounding box center [444, 160] width 245 height 23
type input "100 Anton Road"
type input "Luddenham"
type input "2555"
type input "a"
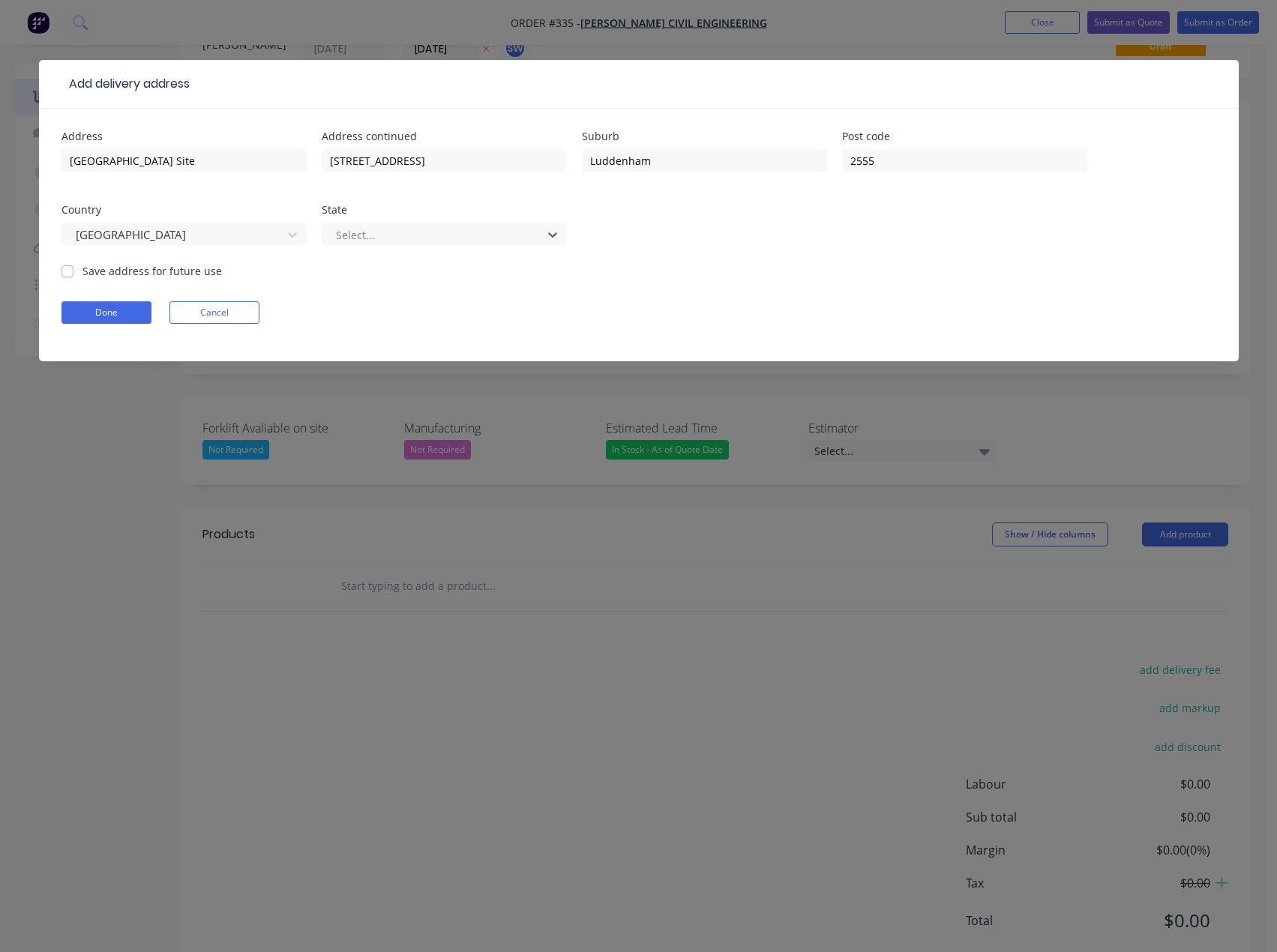
type input "n"
click at [164, 275] on label "Save address for future use" at bounding box center [153, 271] width 140 height 16
click at [74, 275] on input "Save address for future use" at bounding box center [68, 270] width 12 height 14
checkbox input "true"
click at [131, 309] on button "Done" at bounding box center [107, 313] width 90 height 23
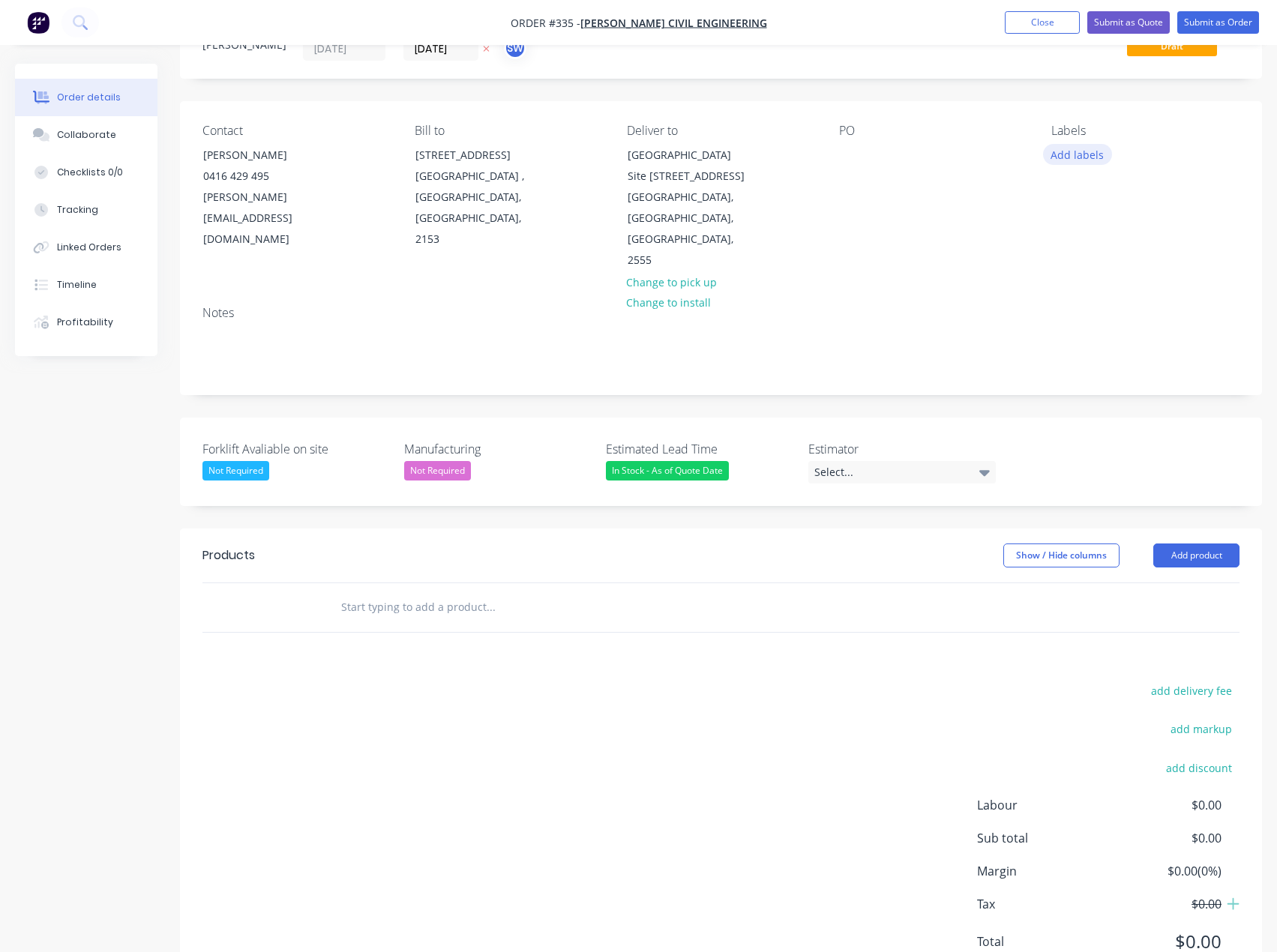
click at [1082, 152] on button "Add labels" at bounding box center [1077, 154] width 69 height 20
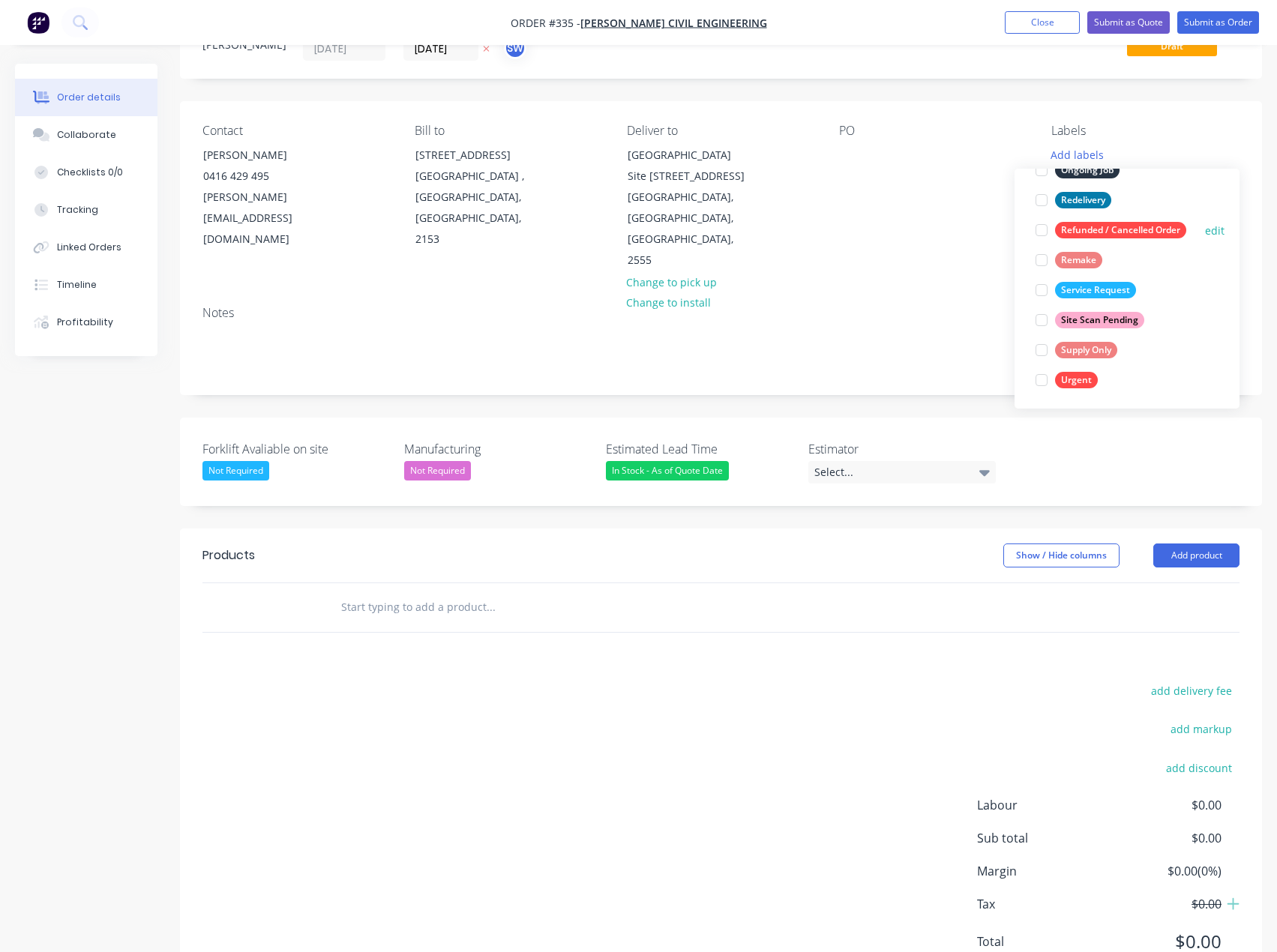
scroll to position [240, 0]
click at [1088, 346] on div "Supply Only" at bounding box center [1086, 349] width 62 height 17
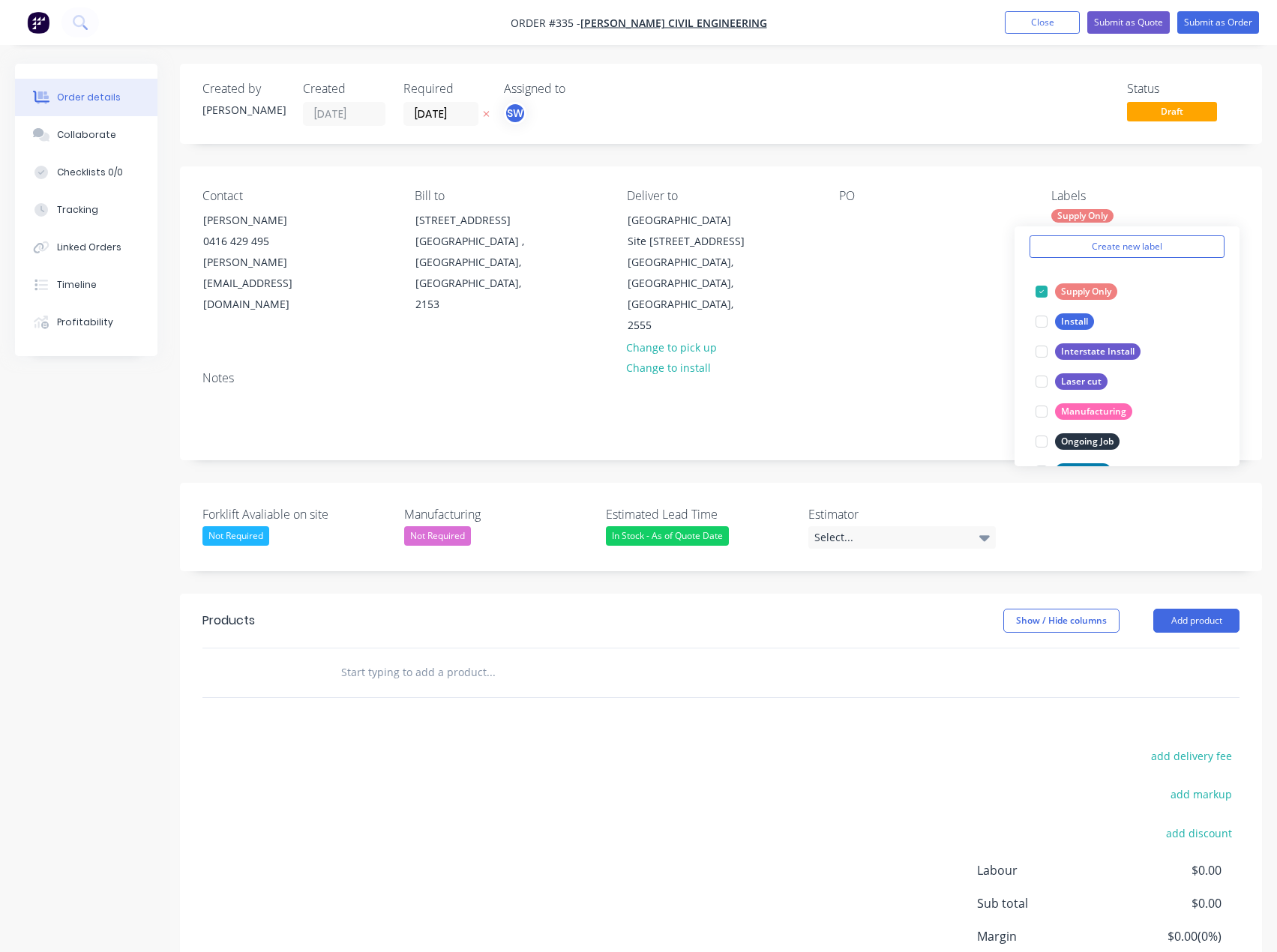
scroll to position [15, 0]
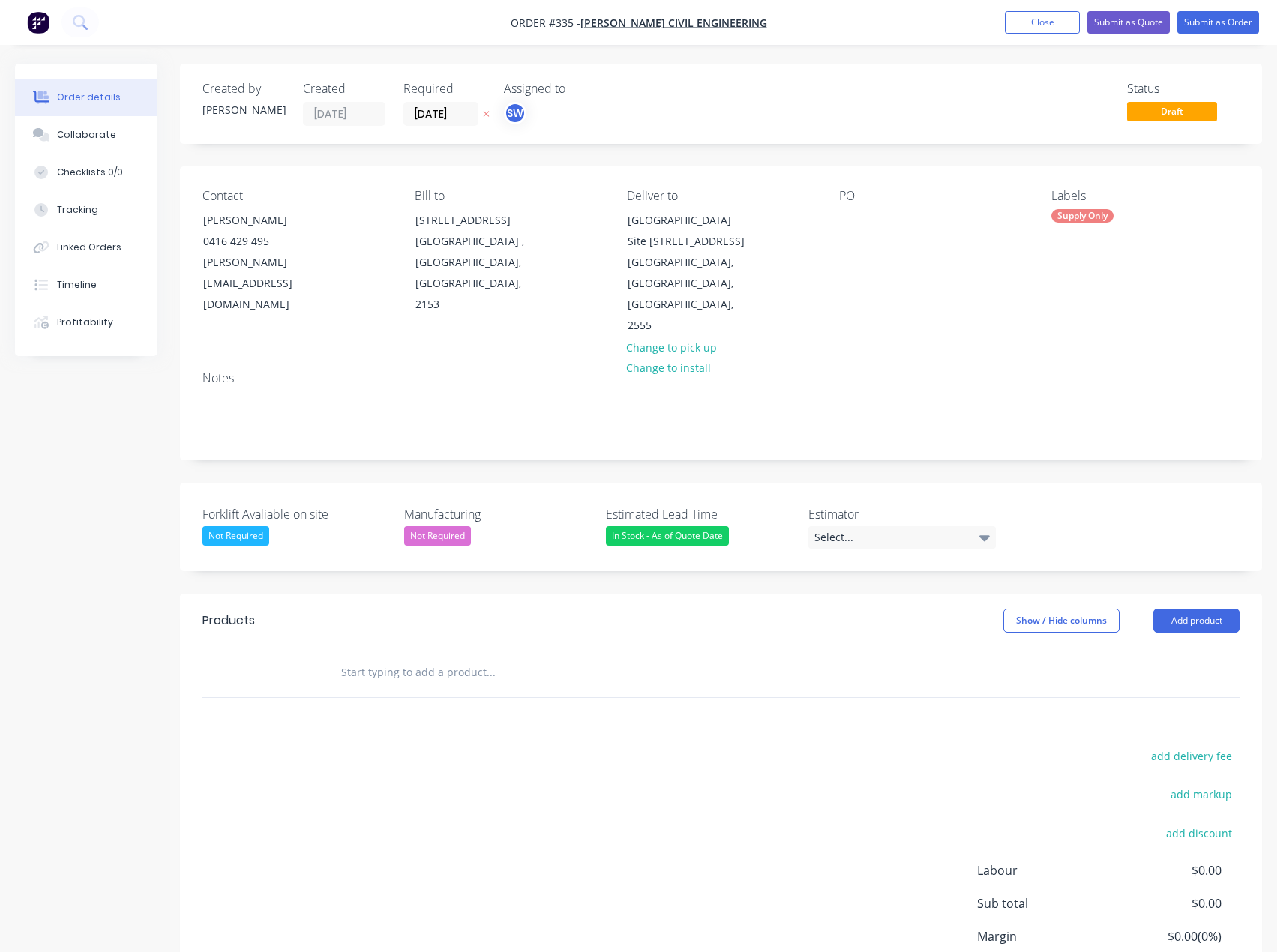
click at [941, 334] on div "Contact Marcin Muczyn 0416 429 495 marcinm@cherriecivil.com.au Bill to 427/14-1…" at bounding box center [720, 263] width 1082 height 193
click at [234, 526] on div "Not Required" at bounding box center [236, 536] width 67 height 20
click at [236, 608] on div "No" at bounding box center [226, 605] width 24 height 20
click at [217, 526] on div "No" at bounding box center [215, 536] width 24 height 20
click at [246, 574] on button "Yes" at bounding box center [315, 574] width 225 height 30
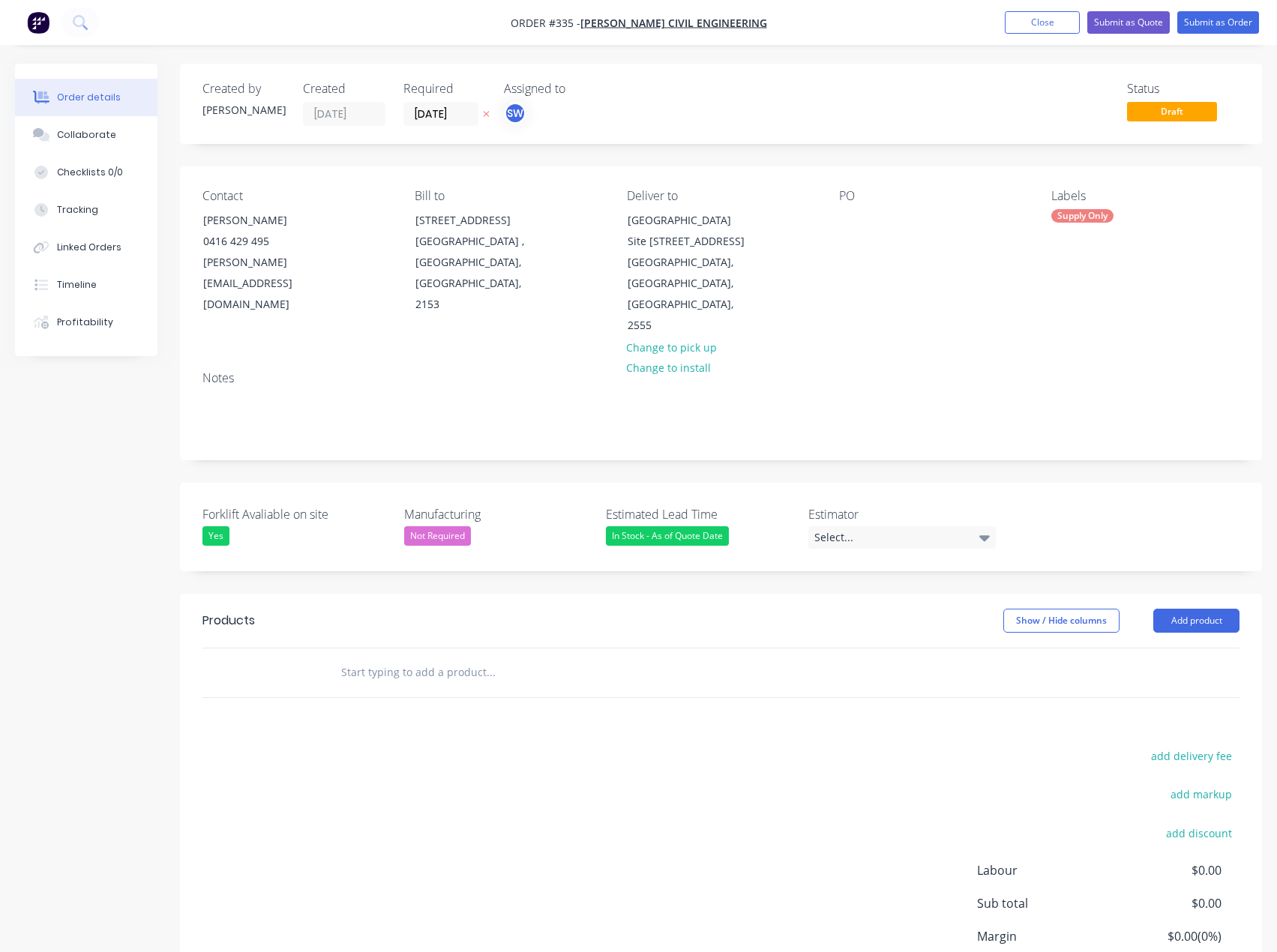
click at [683, 526] on div "In Stock - As of Quote Date" at bounding box center [666, 536] width 123 height 20
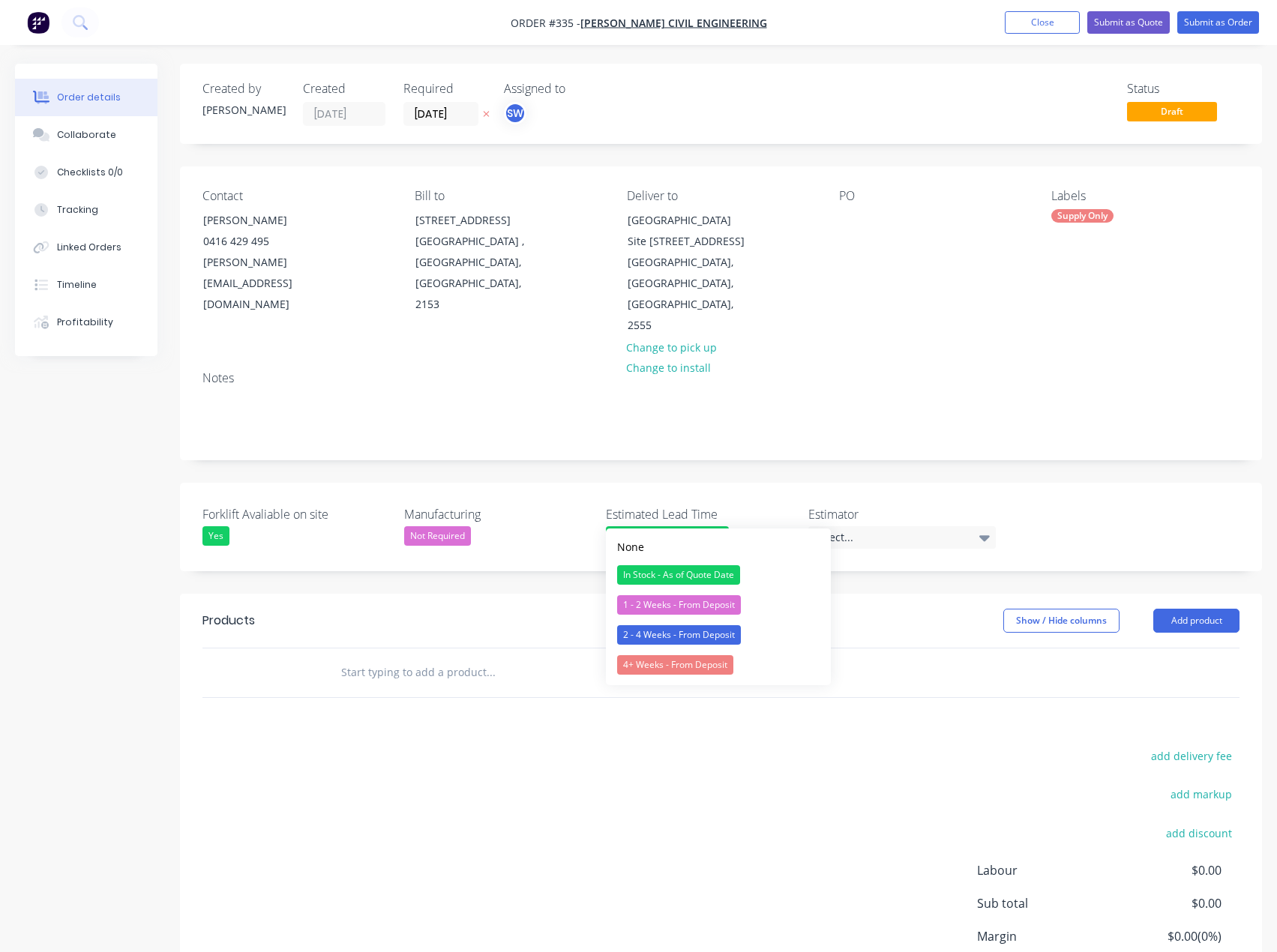
click at [743, 505] on label "Estimated Lead Time" at bounding box center [699, 514] width 188 height 18
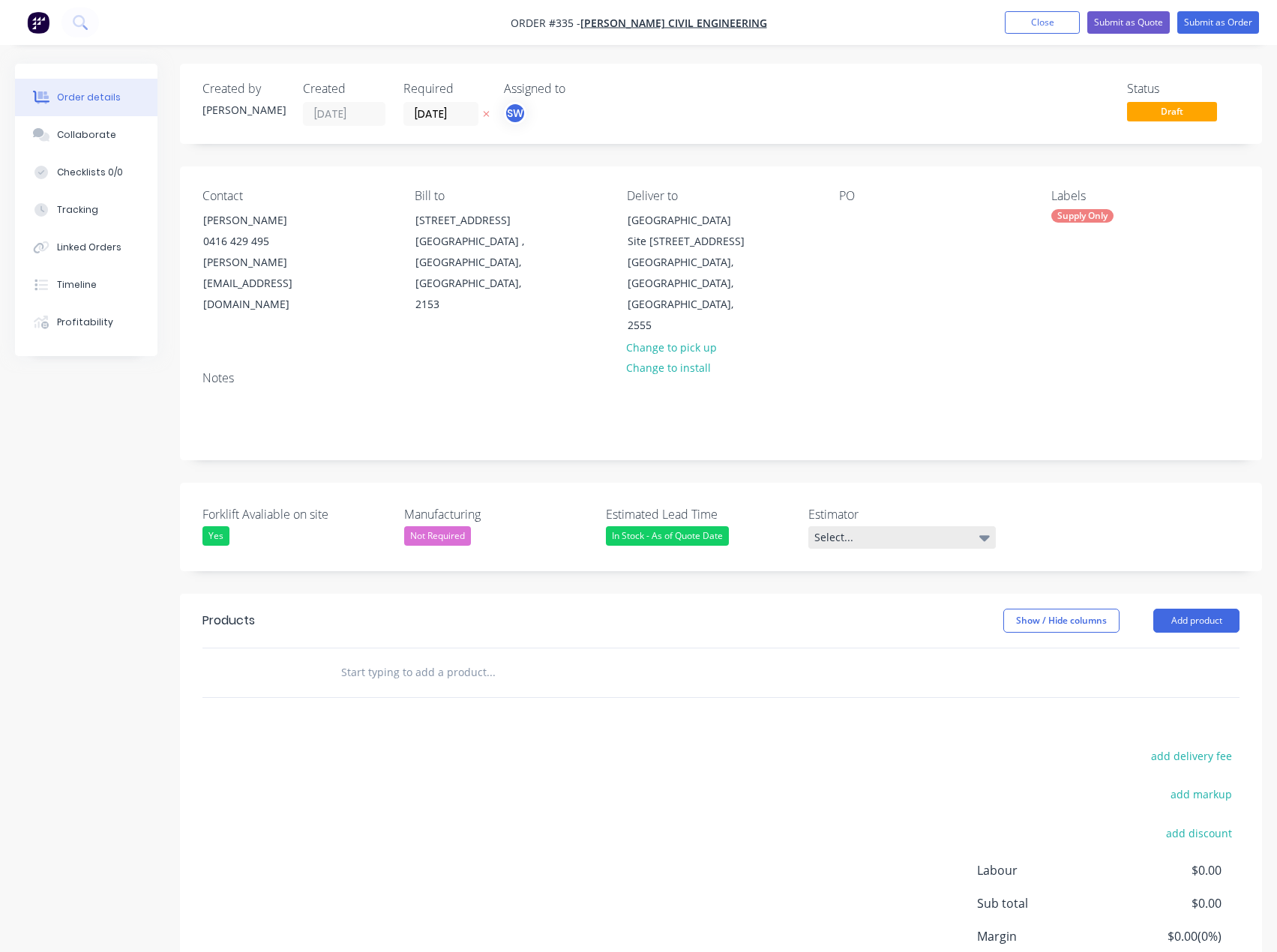
click at [866, 526] on div "Select..." at bounding box center [902, 537] width 188 height 23
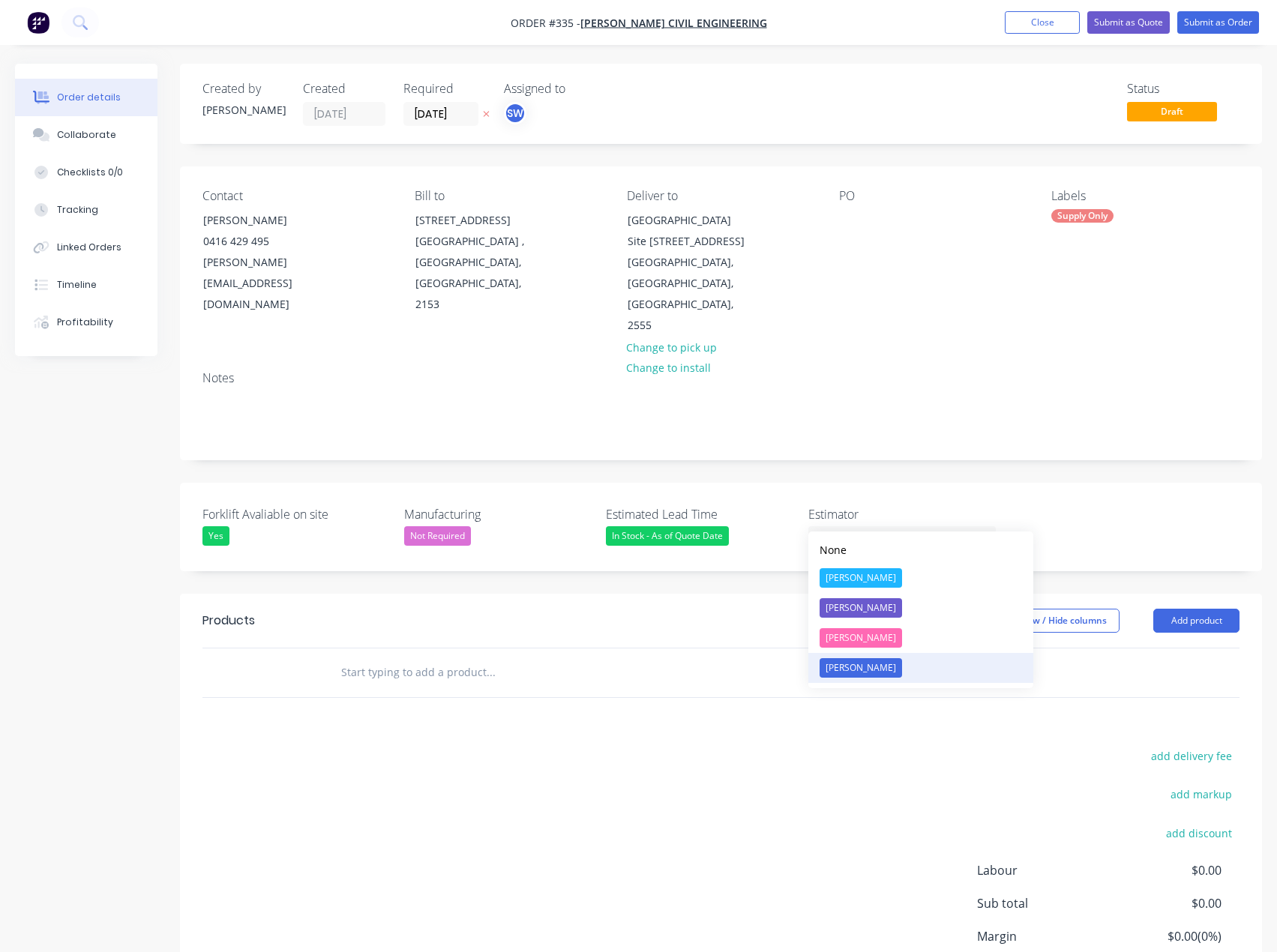
click at [848, 663] on div "[PERSON_NAME]" at bounding box center [860, 668] width 83 height 20
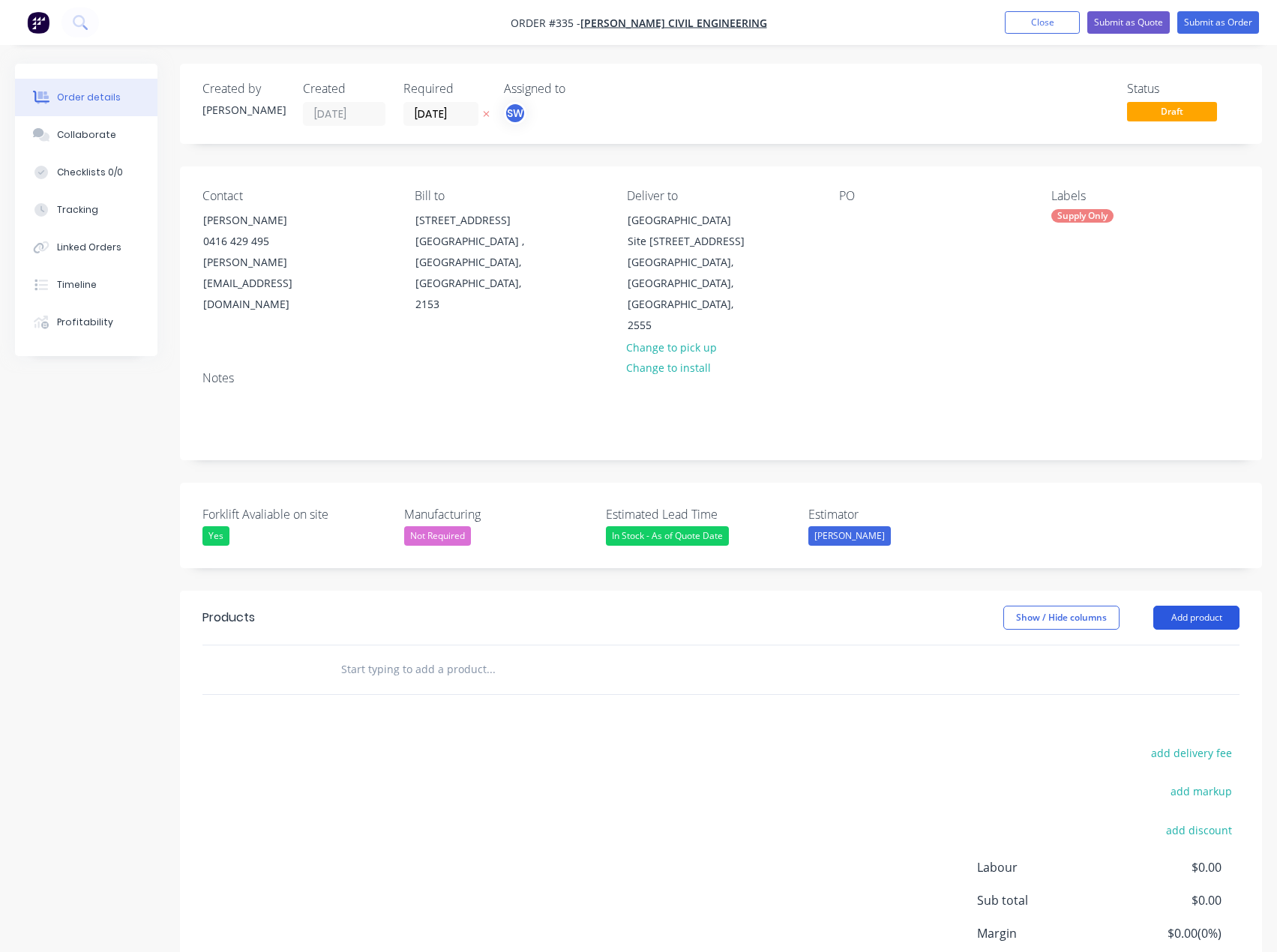
click at [1170, 605] on button "Add product" at bounding box center [1196, 617] width 86 height 24
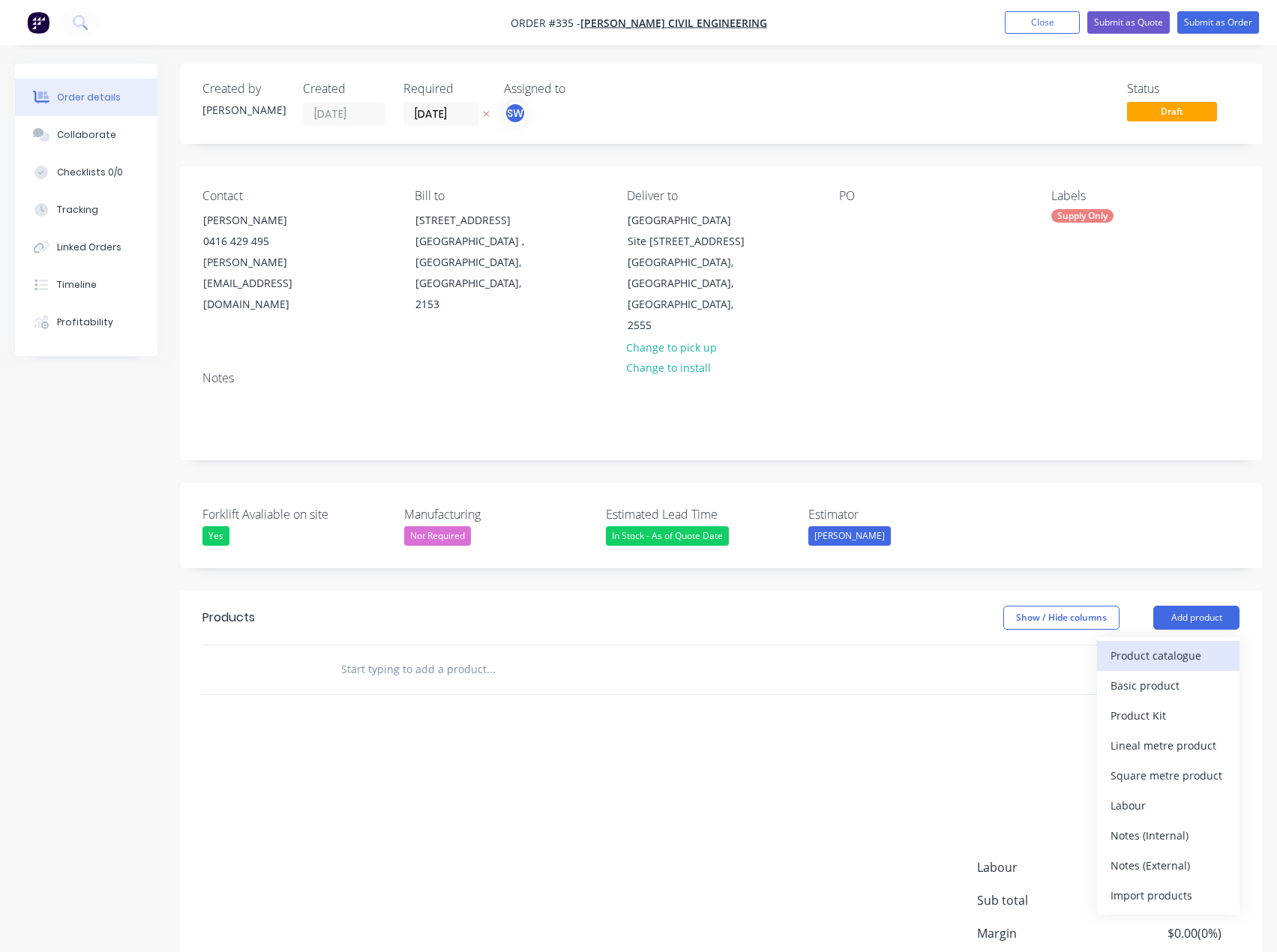
click at [1161, 644] on div "Product catalogue" at bounding box center [1168, 655] width 116 height 22
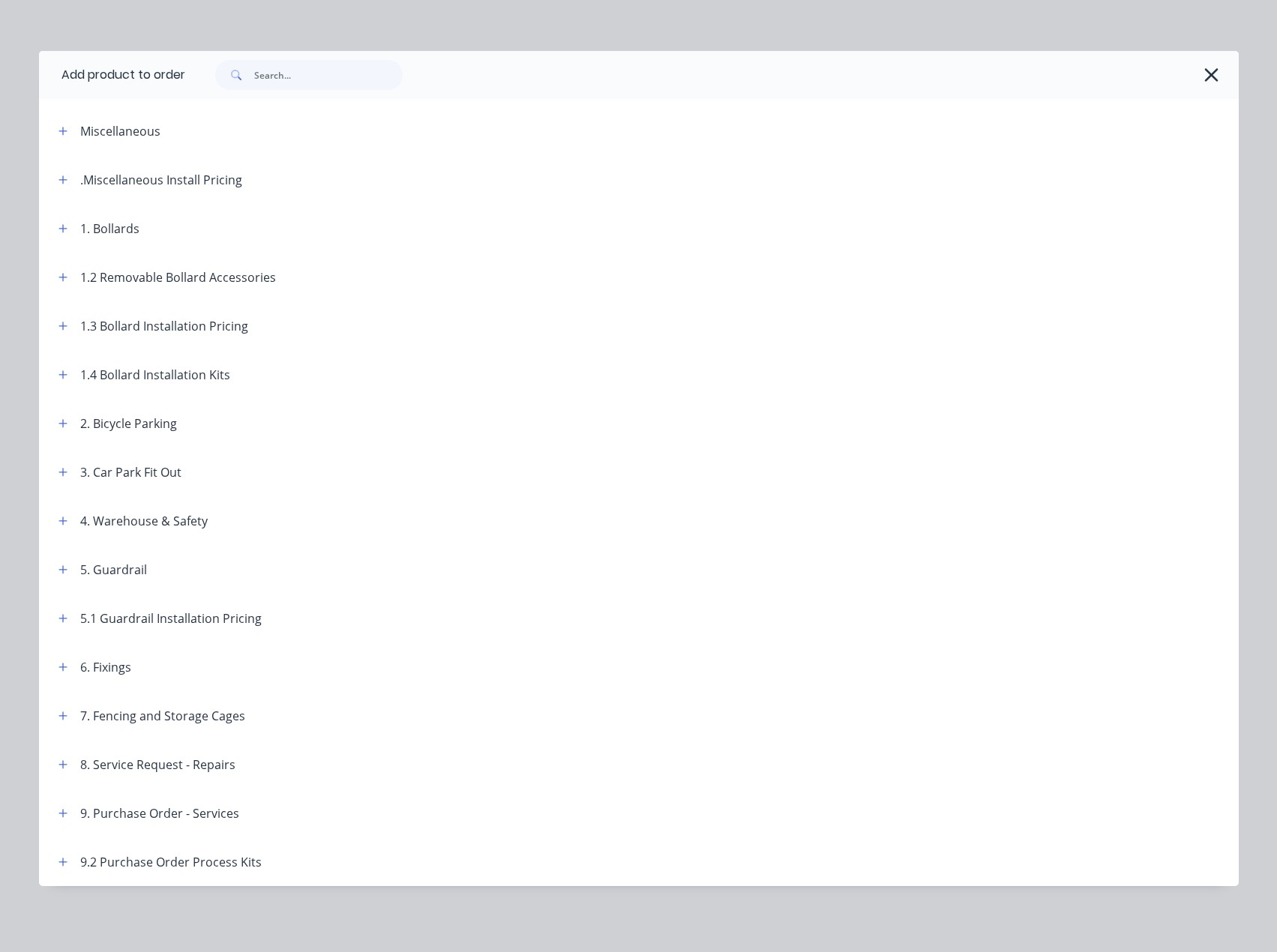
scroll to position [0, 0]
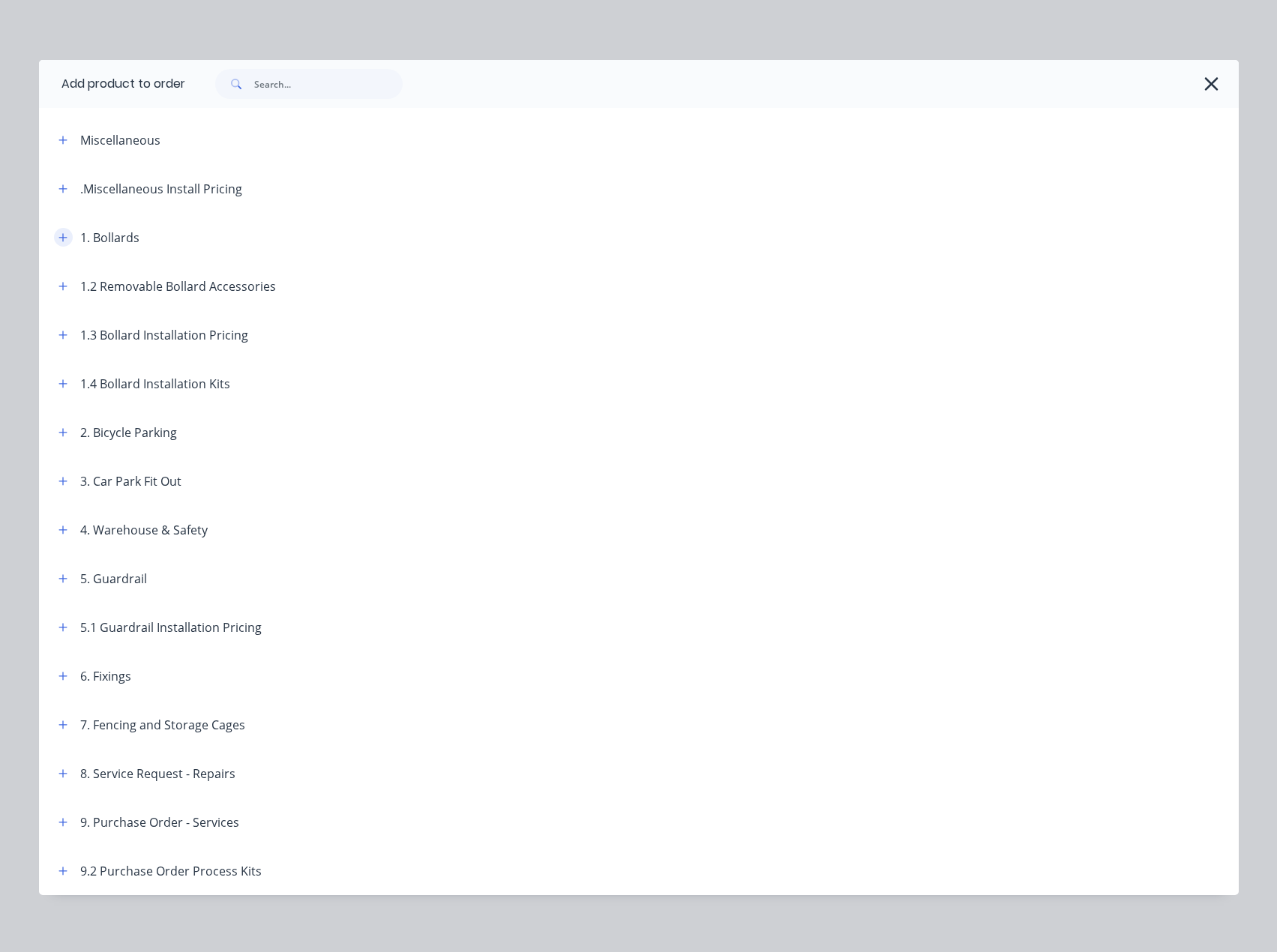
click at [62, 243] on button "button" at bounding box center [63, 237] width 19 height 19
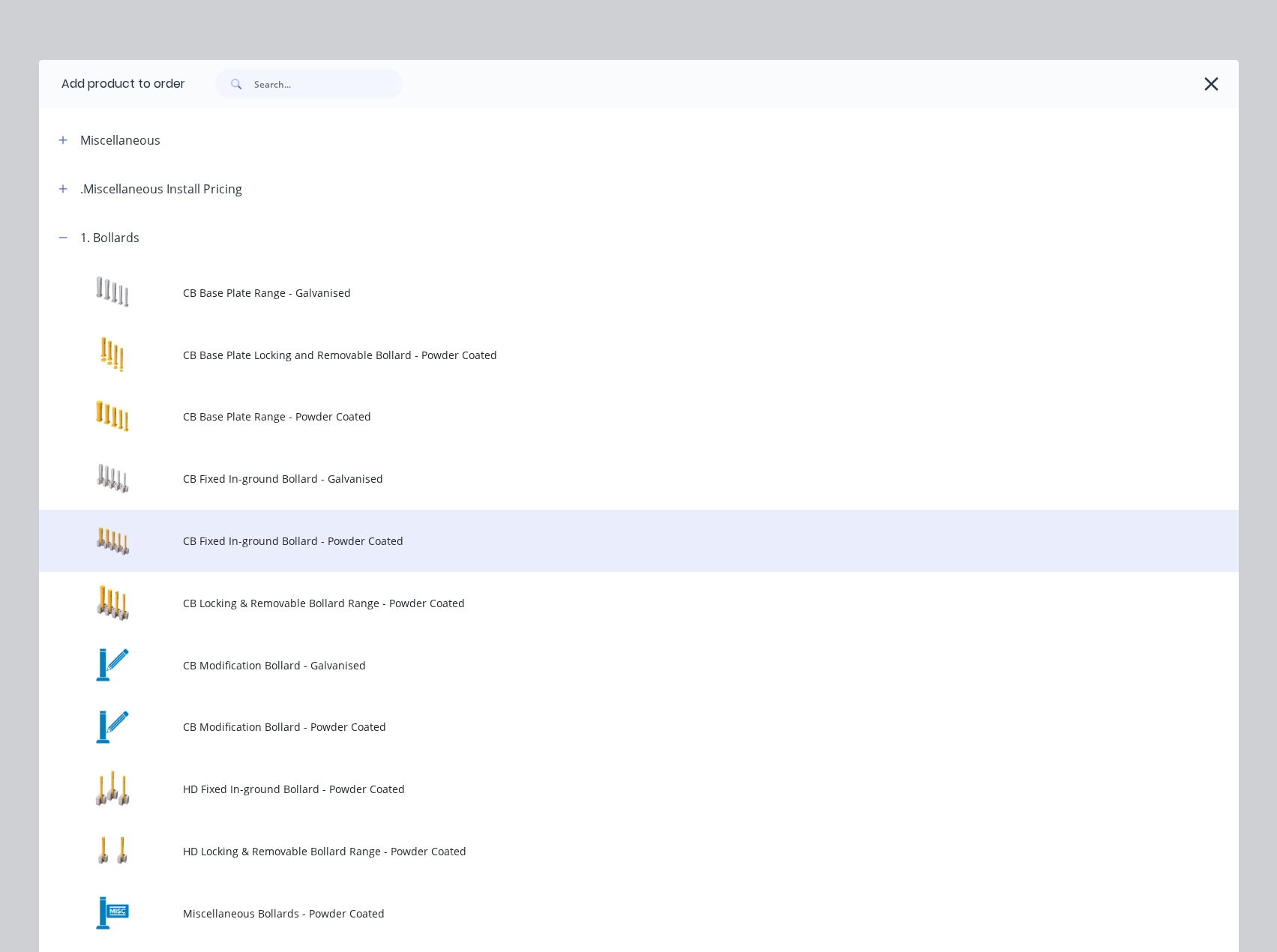
click at [262, 542] on span "CB Fixed In-ground Bollard - Powder Coated" at bounding box center [605, 540] width 844 height 16
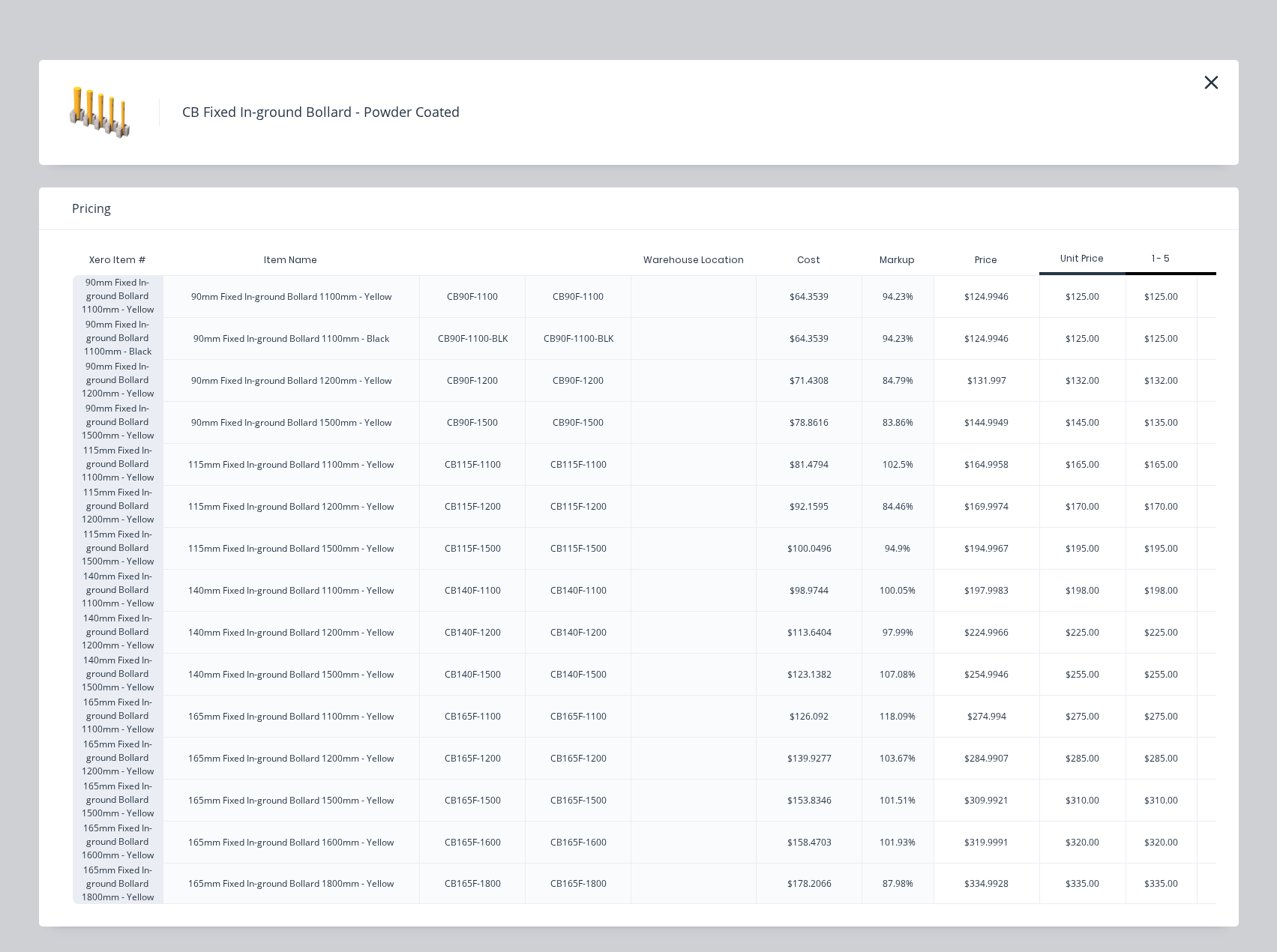
scroll to position [7, 0]
click at [1081, 838] on div "$320.00" at bounding box center [1083, 841] width 86 height 41
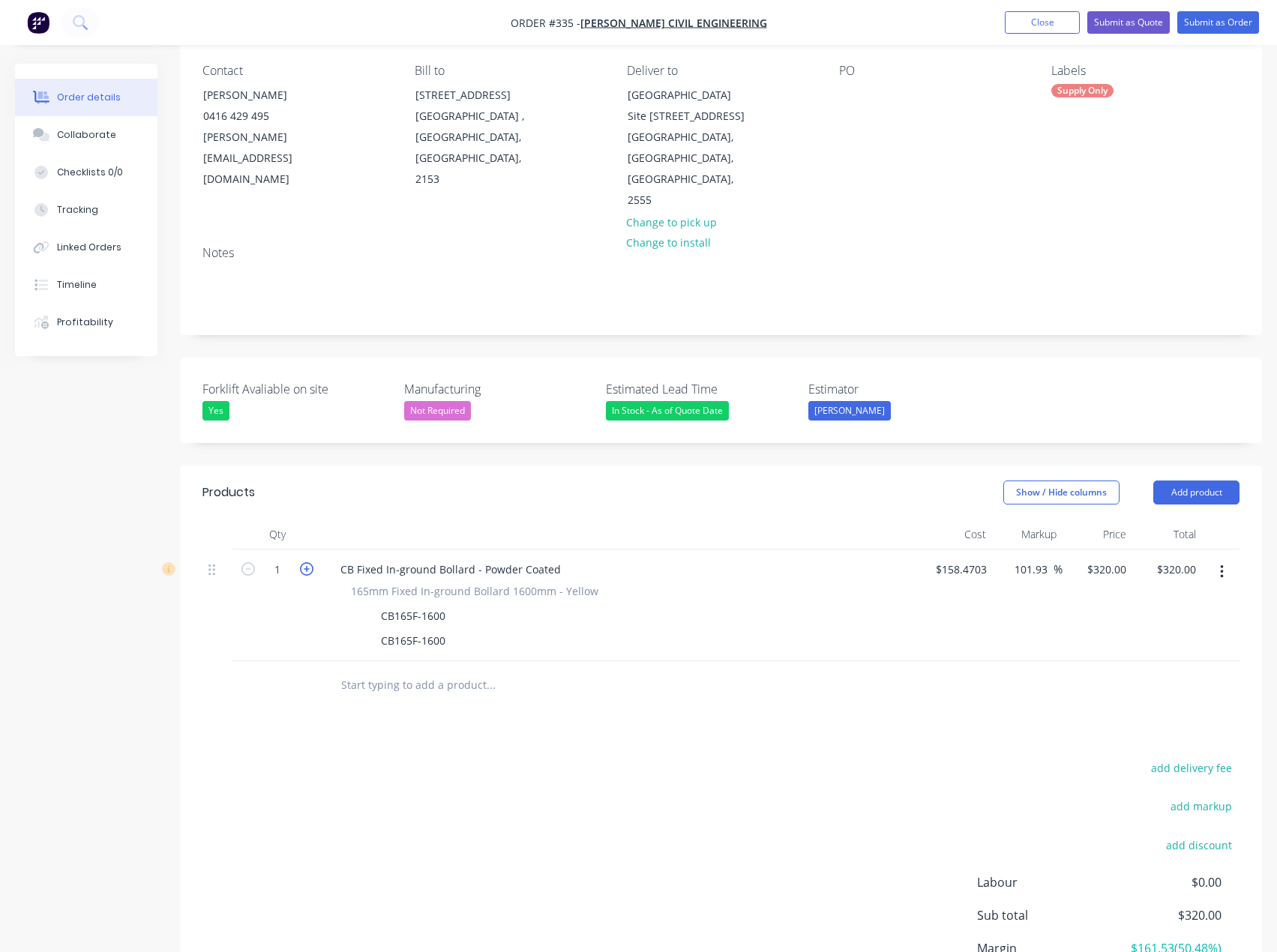
click at [305, 562] on icon "button" at bounding box center [307, 569] width 14 height 14
type input "2"
type input "$640.00"
click at [305, 562] on icon "button" at bounding box center [307, 569] width 14 height 14
type input "3"
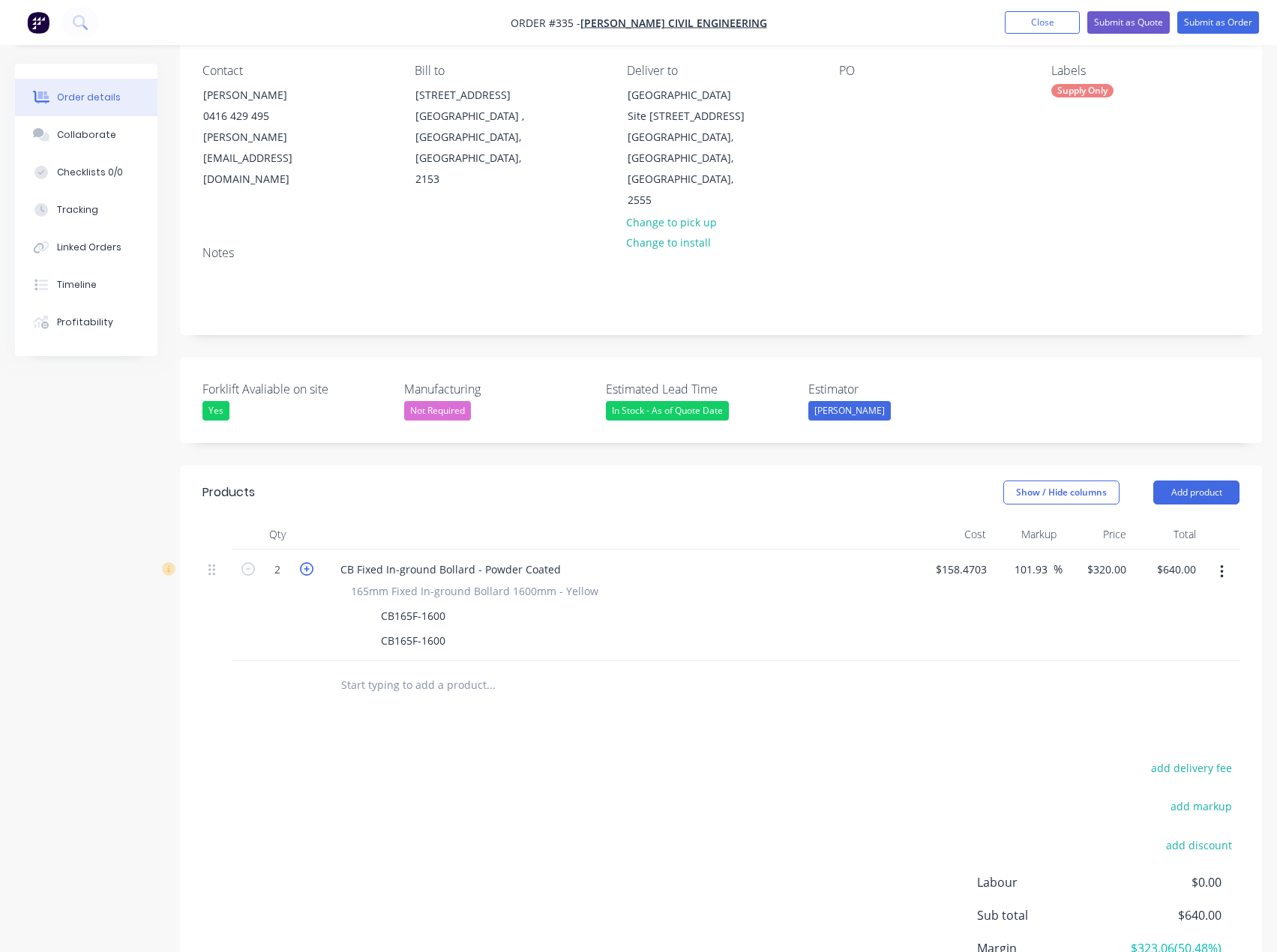
type input "$960.00"
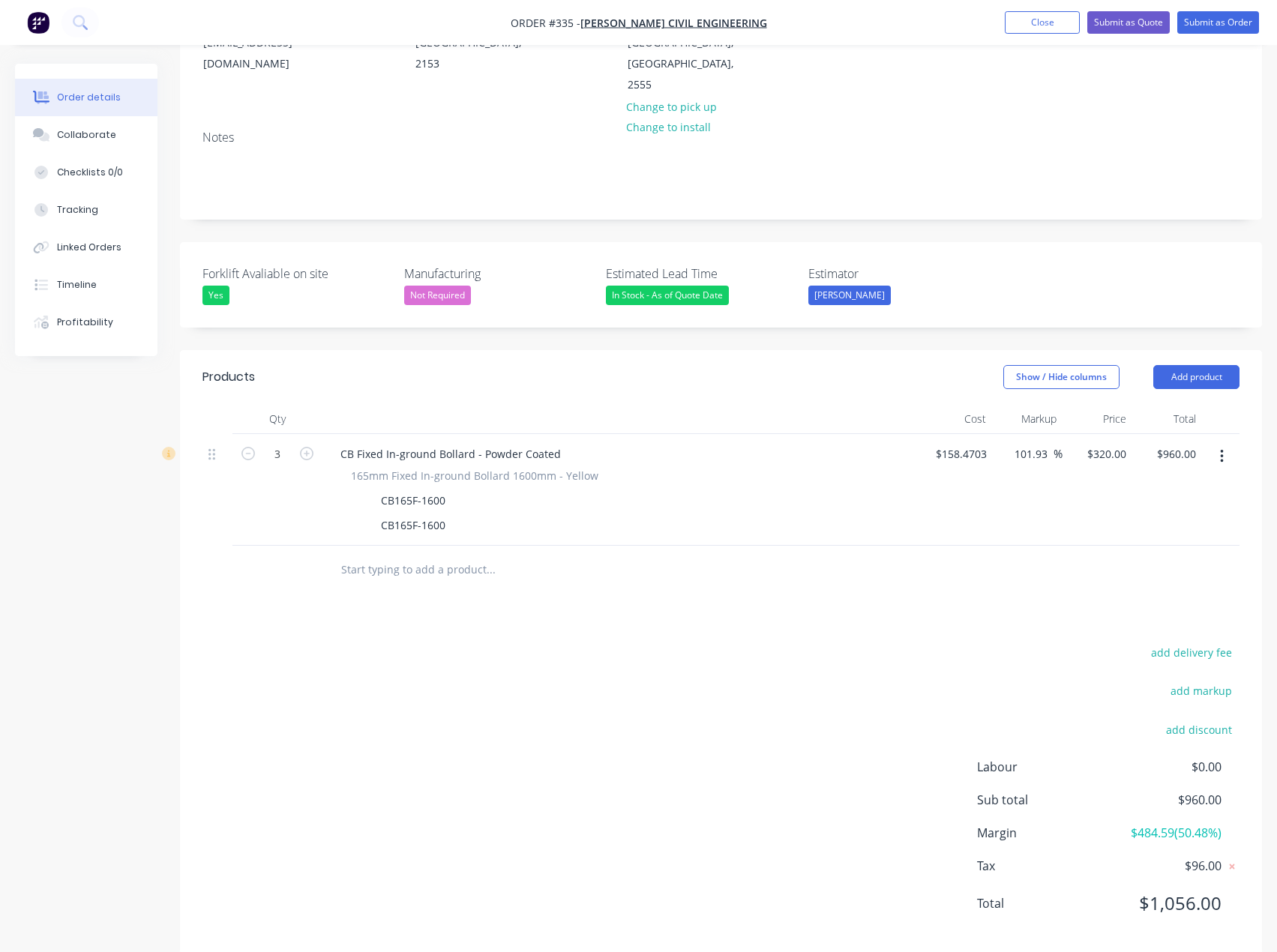
scroll to position [245, 0]
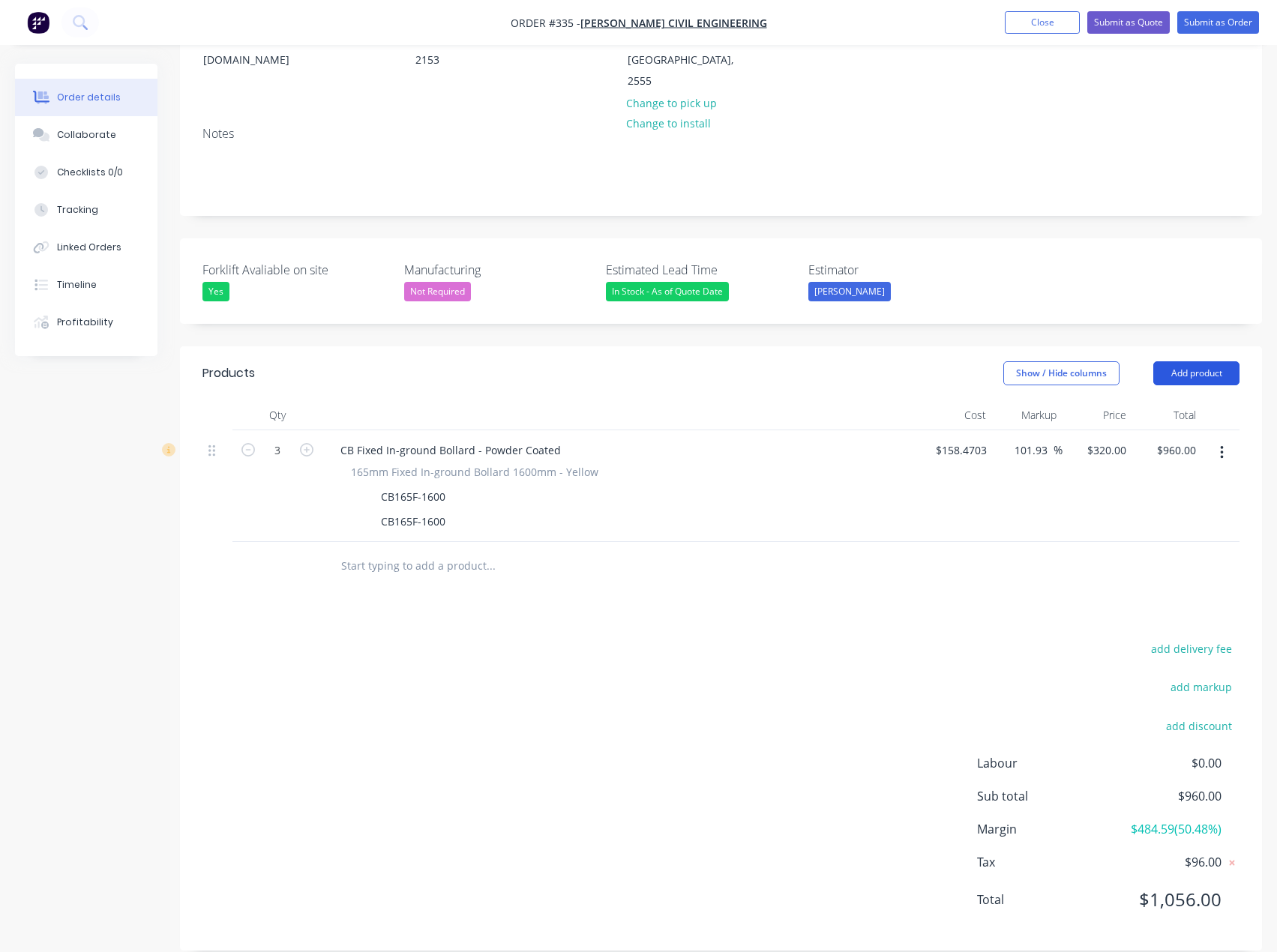
click at [1189, 362] on button "Add product" at bounding box center [1196, 374] width 86 height 24
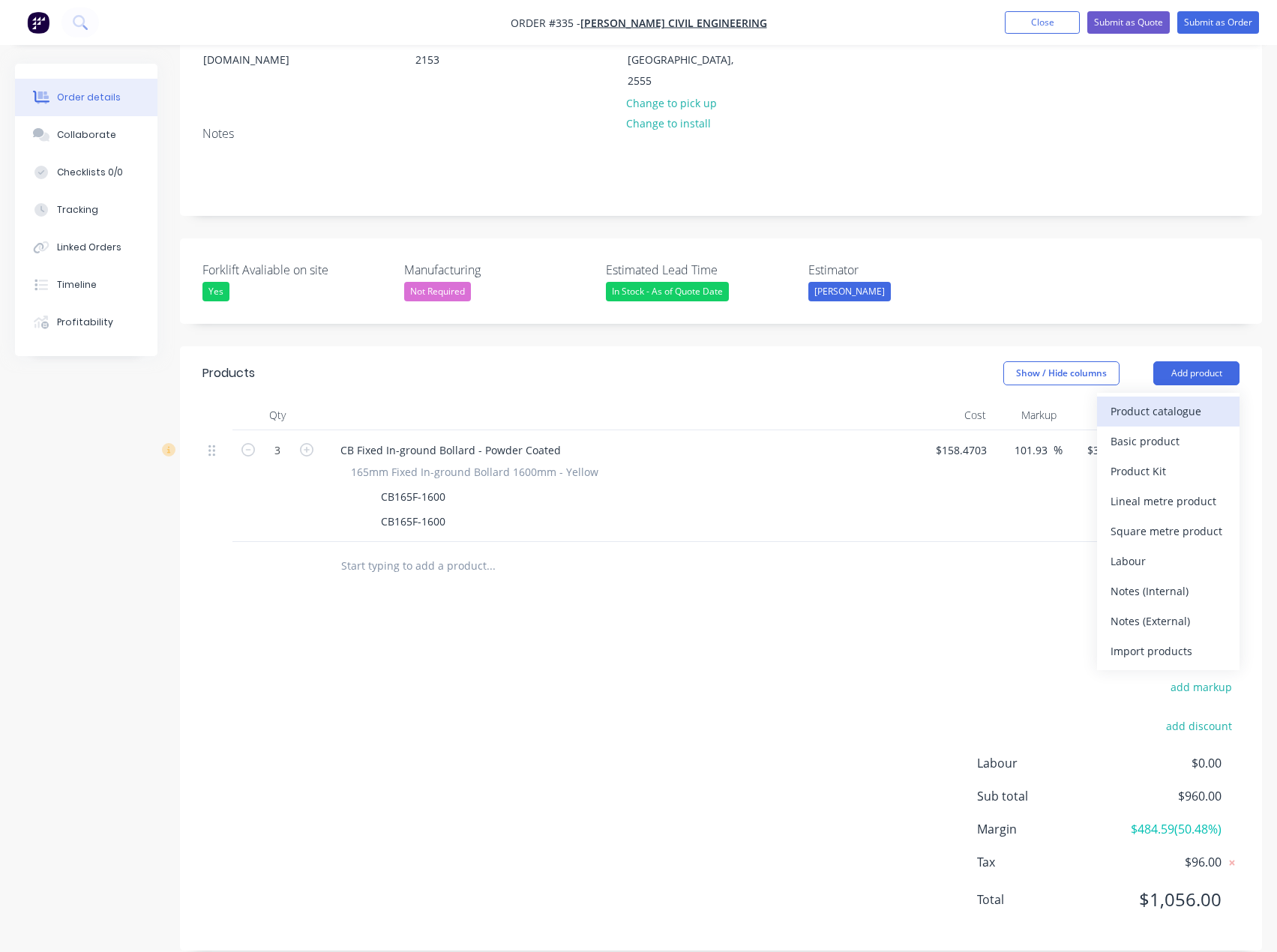
click at [1178, 401] on div "Product catalogue" at bounding box center [1168, 412] width 116 height 22
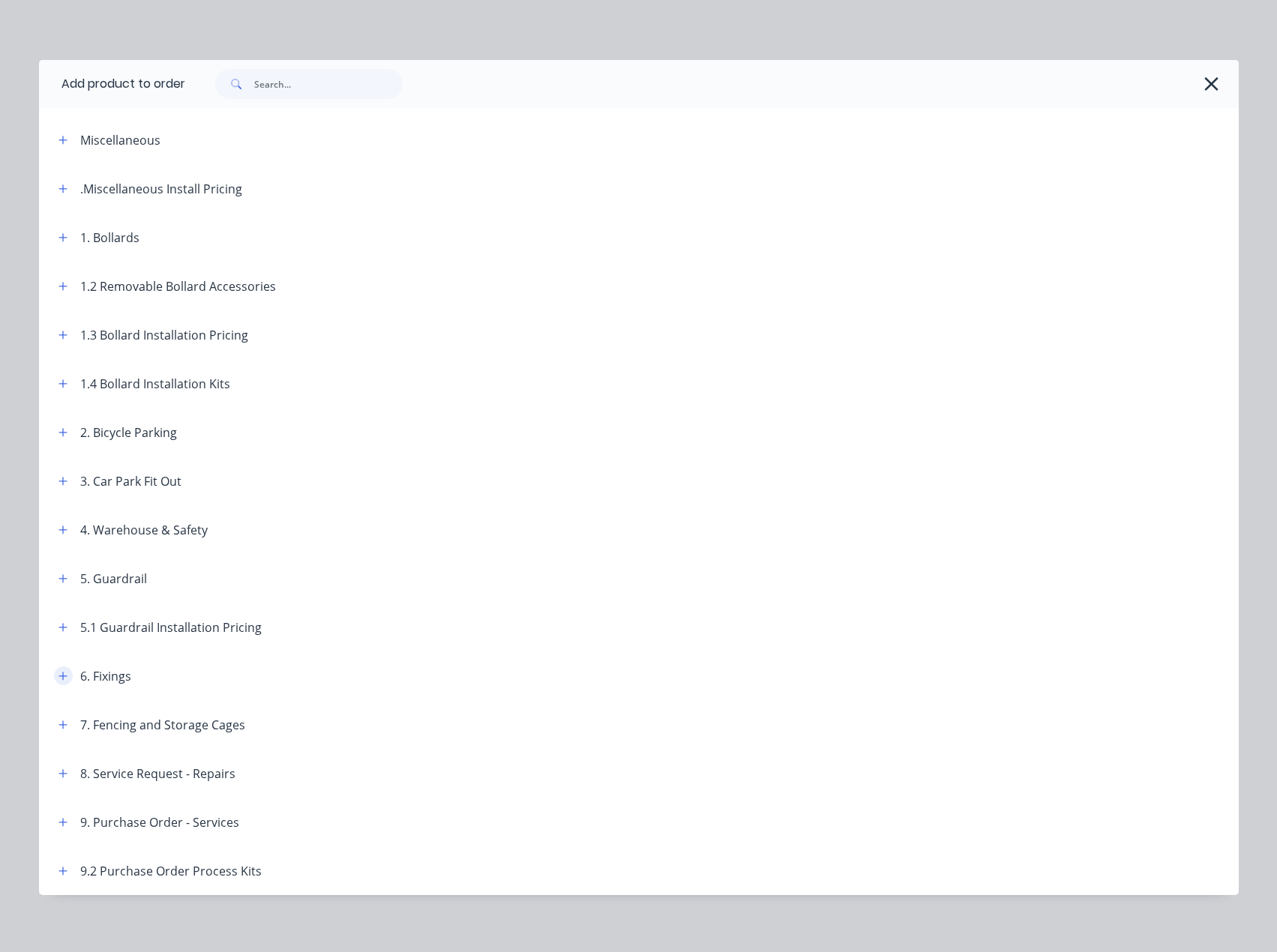
click at [59, 672] on icon "button" at bounding box center [63, 676] width 9 height 11
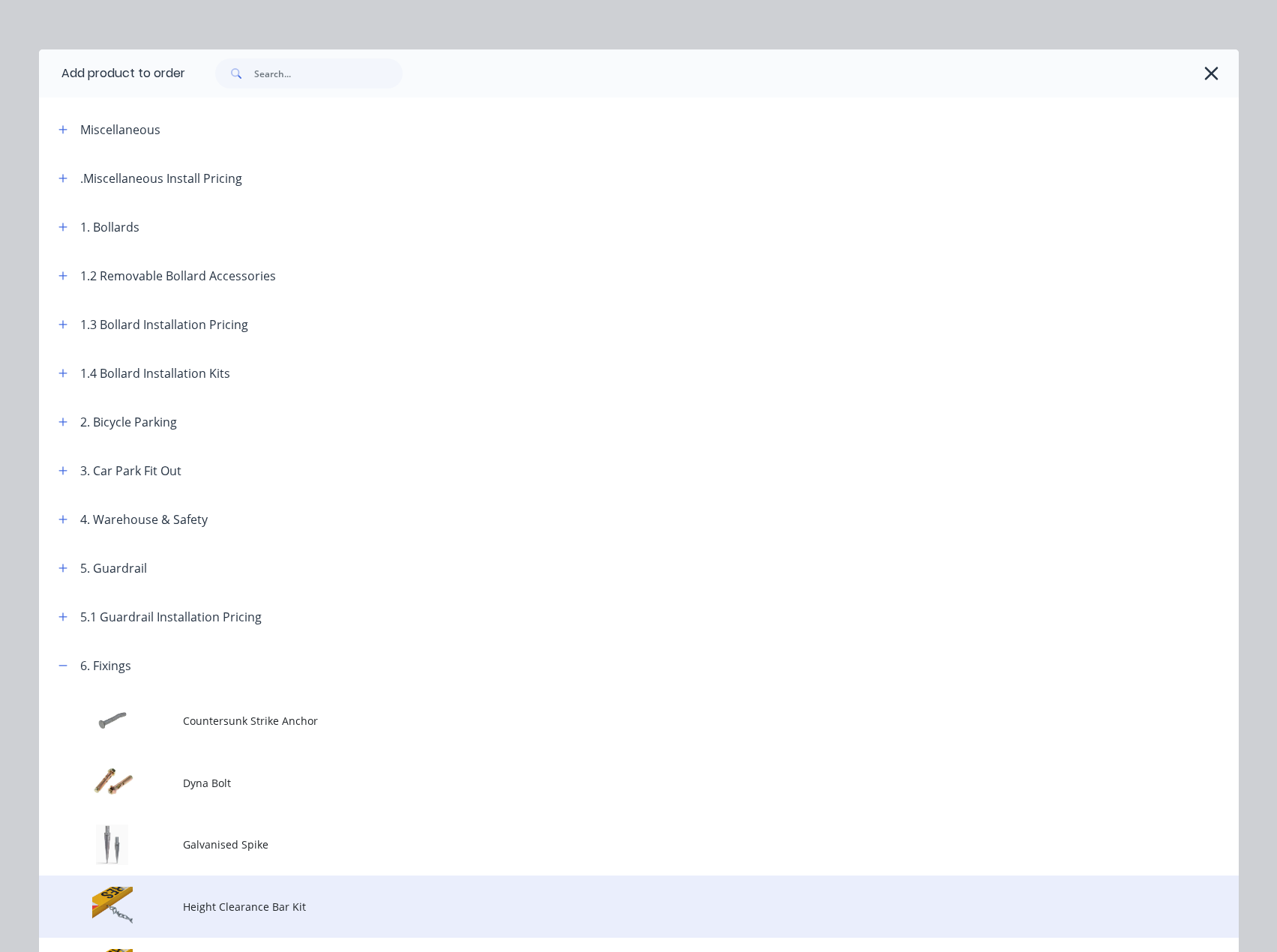
scroll to position [0, 0]
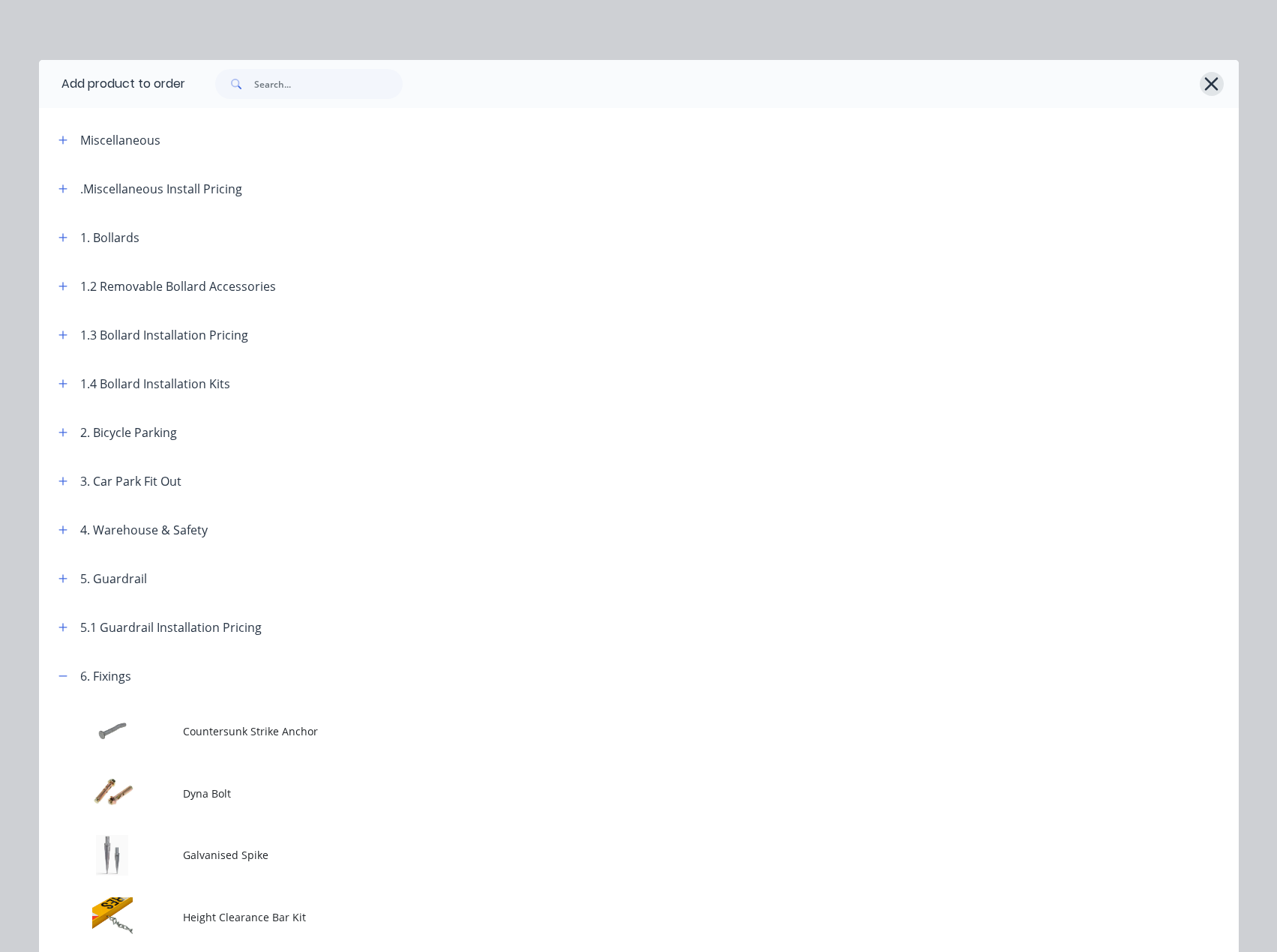
click at [1209, 89] on icon "button" at bounding box center [1211, 84] width 16 height 21
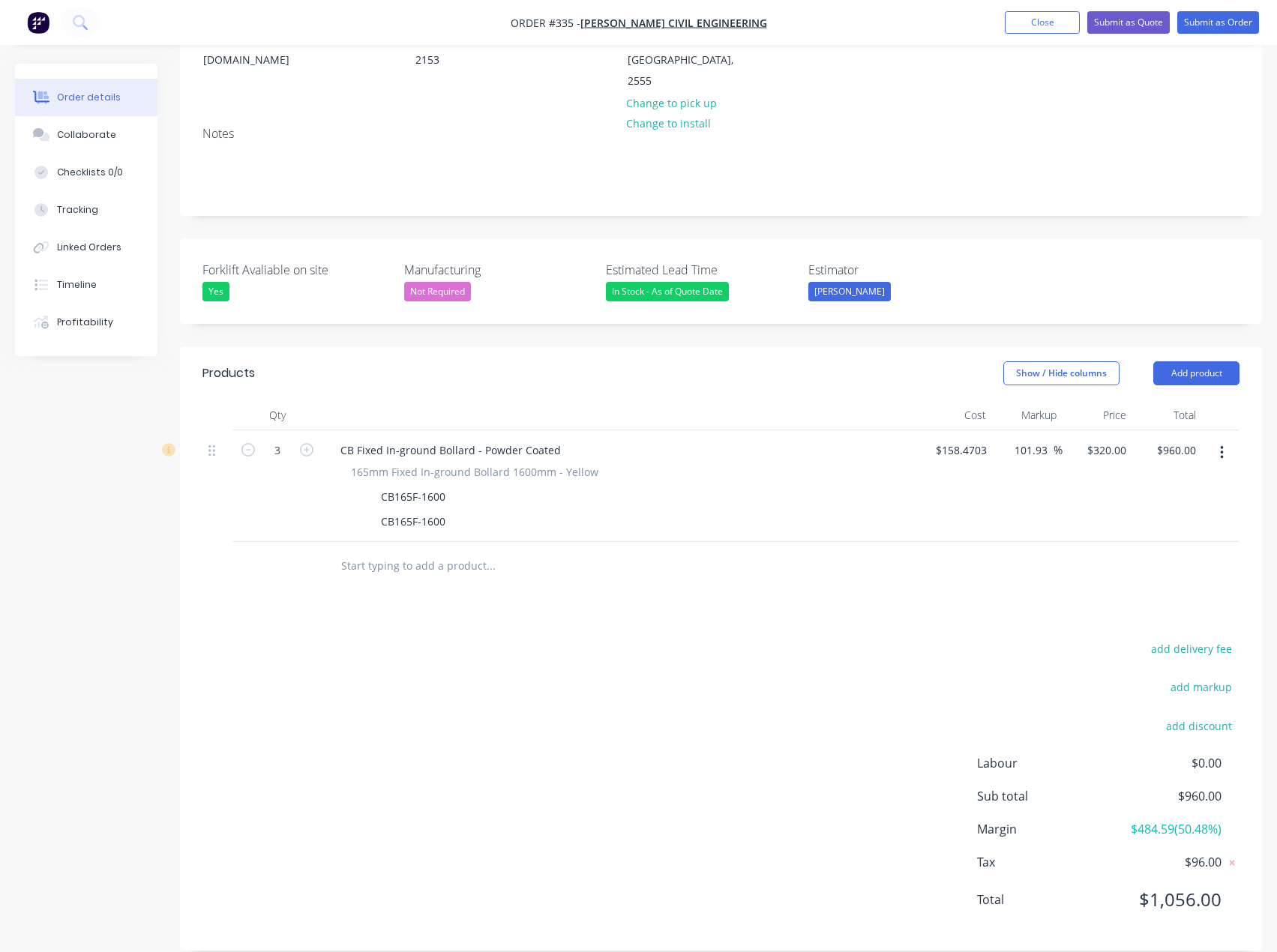
click at [656, 675] on div "add delivery fee add markup add discount Labour $0.00 Sub total $960.00 Margin …" at bounding box center [721, 783] width 1037 height 290
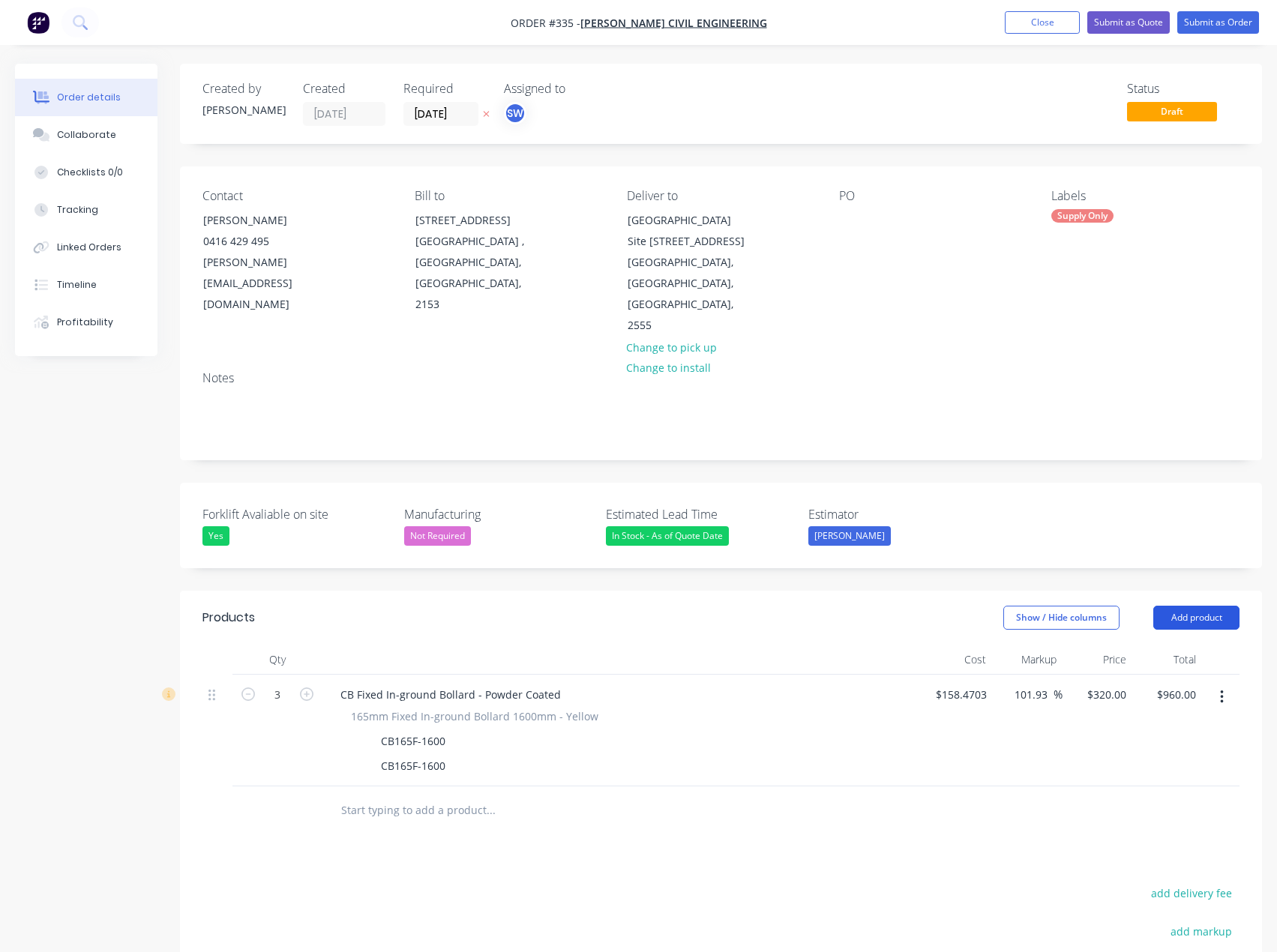
click at [1190, 605] on button "Add product" at bounding box center [1196, 617] width 86 height 24
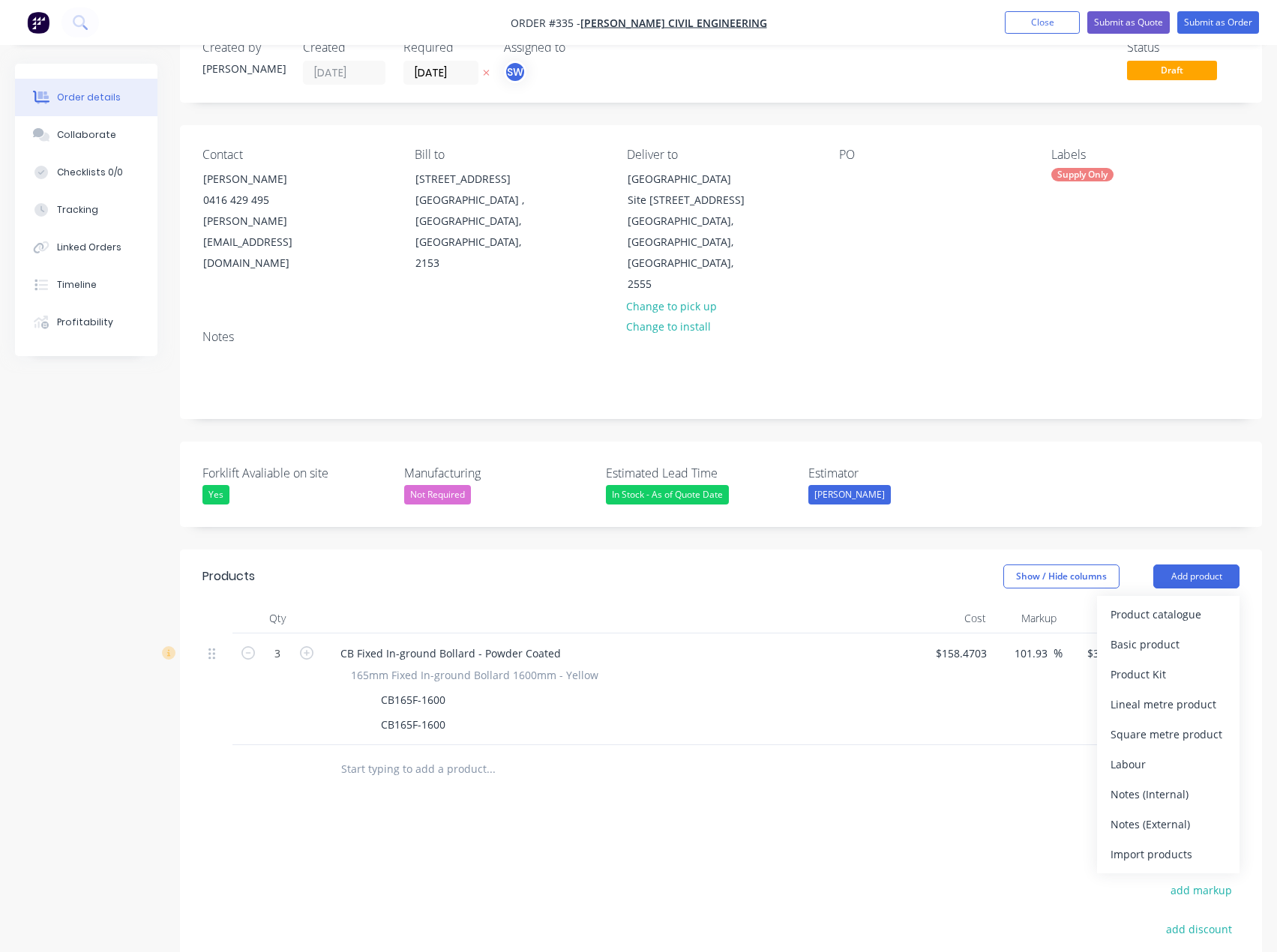
scroll to position [75, 0]
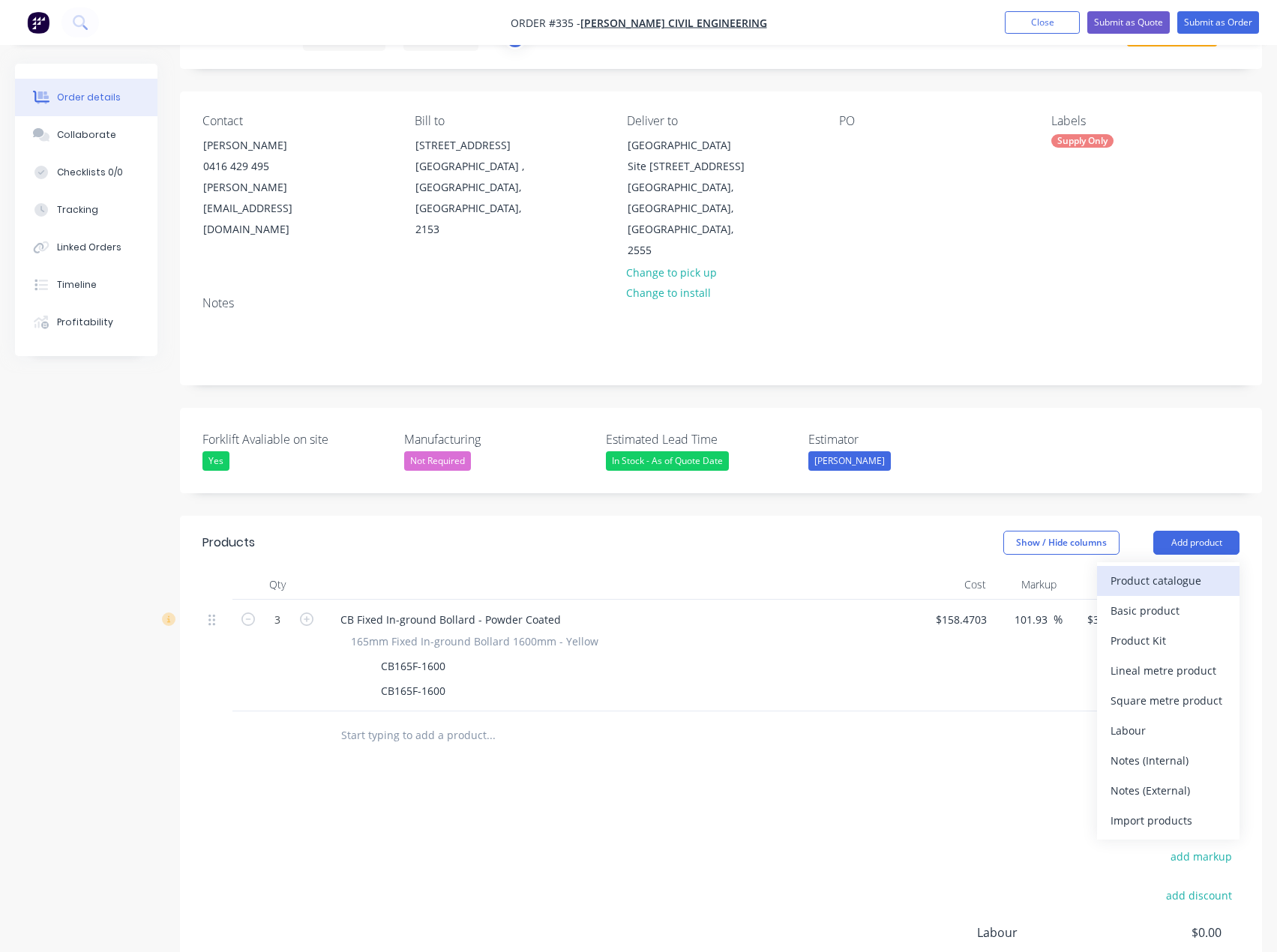
click at [1155, 569] on div "Product catalogue" at bounding box center [1168, 580] width 116 height 22
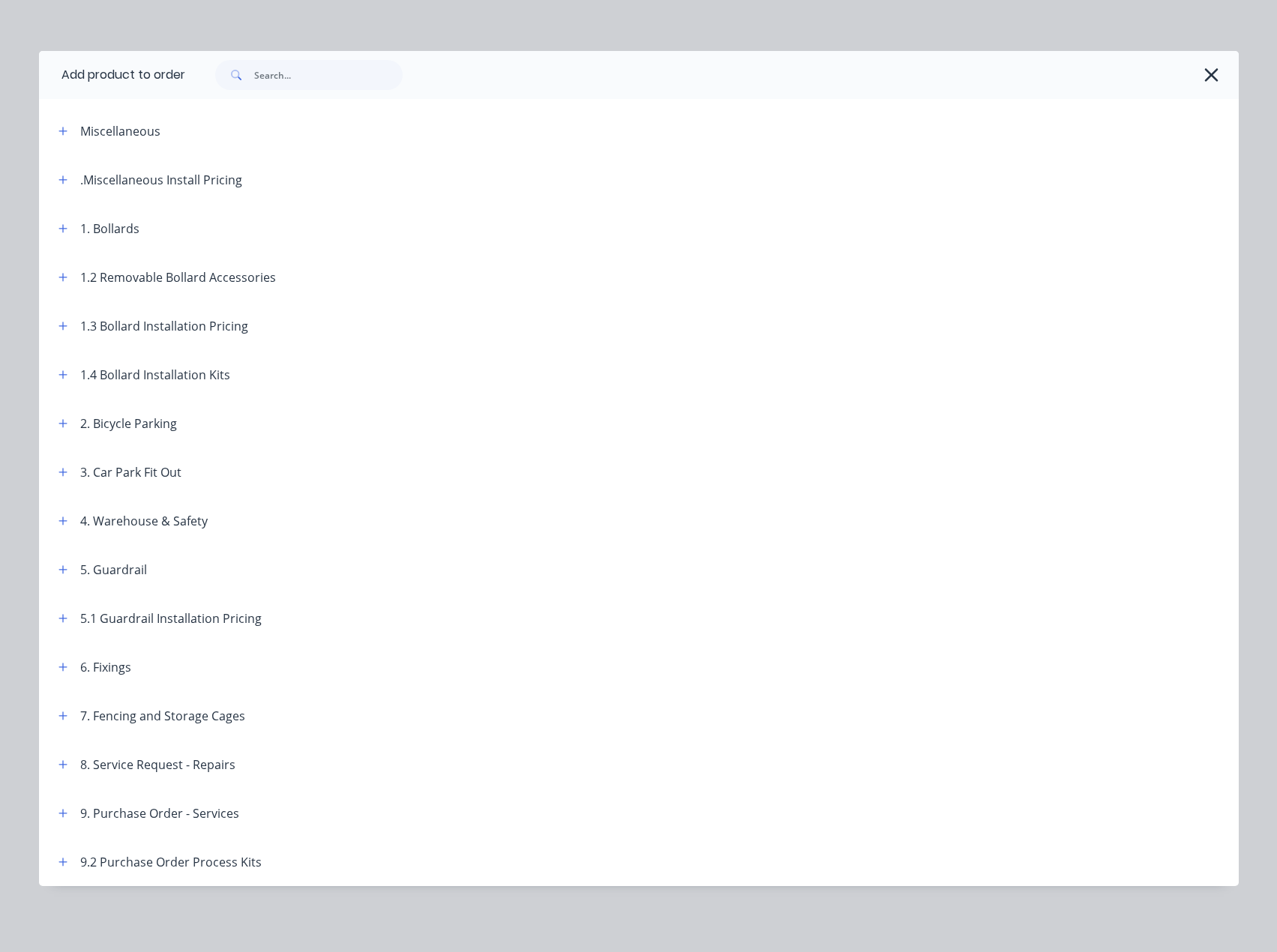
scroll to position [266, 0]
click at [1210, 71] on icon "button" at bounding box center [1212, 75] width 14 height 14
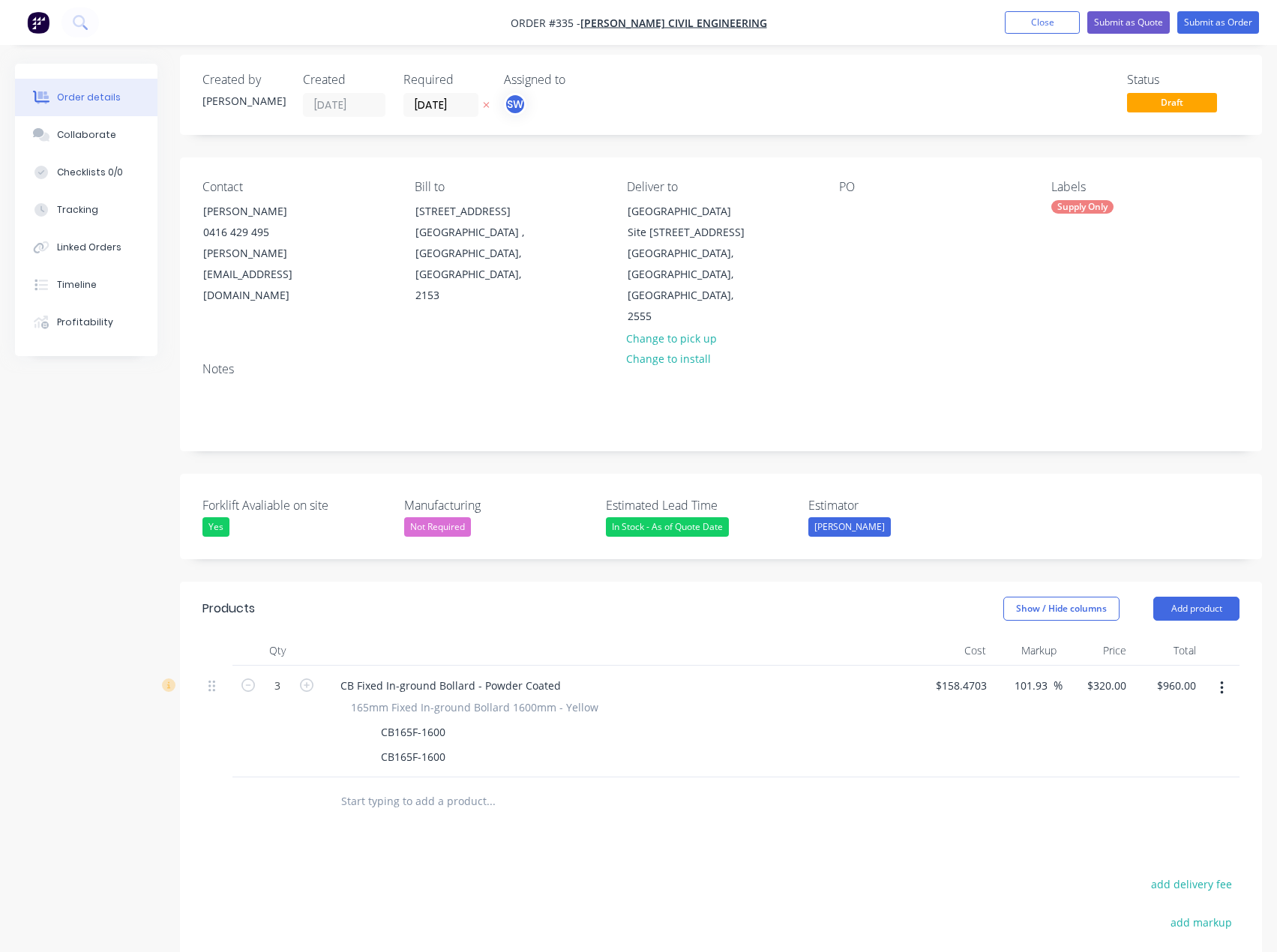
scroll to position [0, 0]
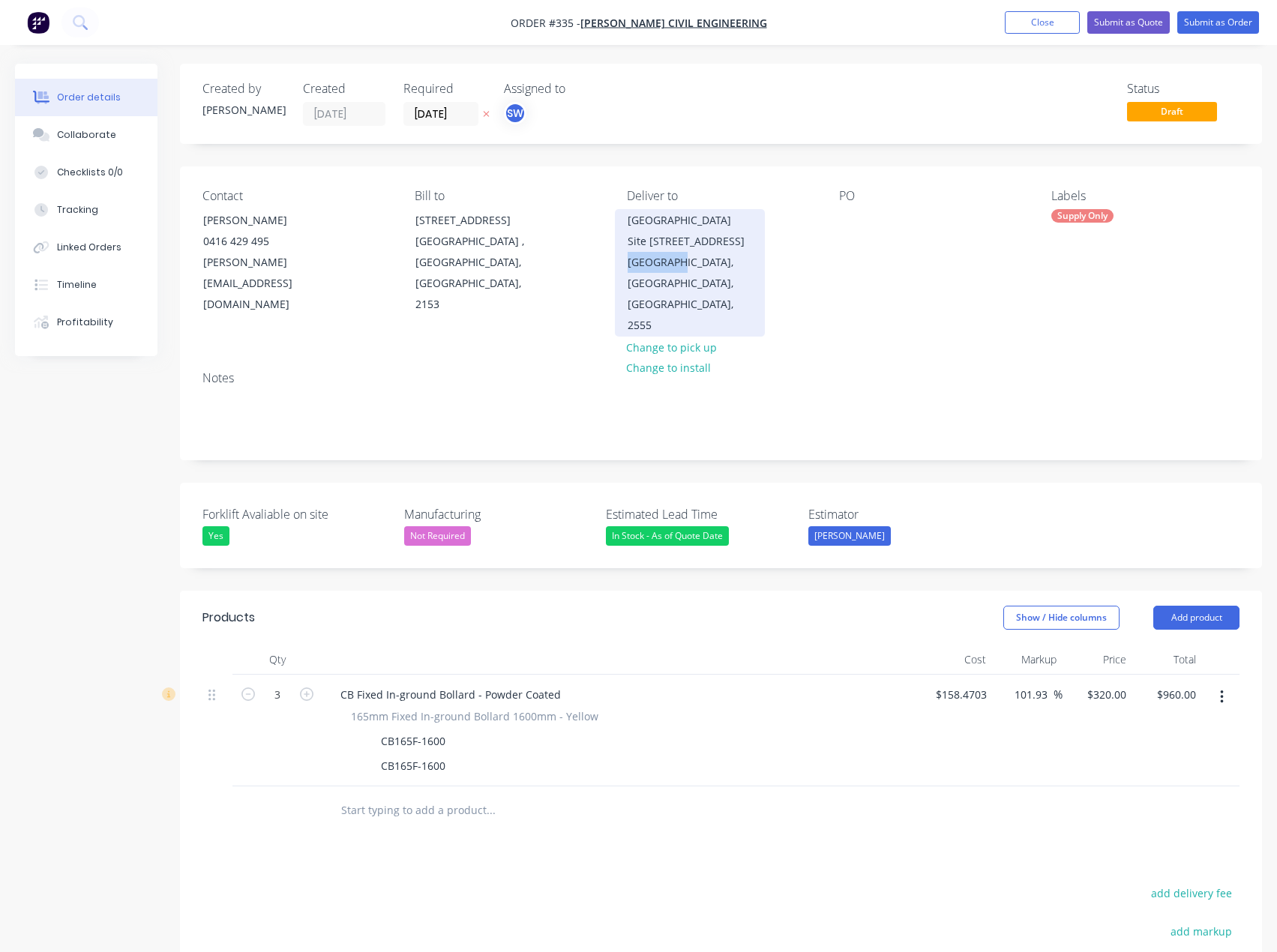
drag, startPoint x: 686, startPoint y: 281, endPoint x: 627, endPoint y: 282, distance: 59.0
click at [627, 282] on div "Western Sydney Airport Command Centre Site 100 Anton Road Luddenham, New South …" at bounding box center [689, 273] width 150 height 128
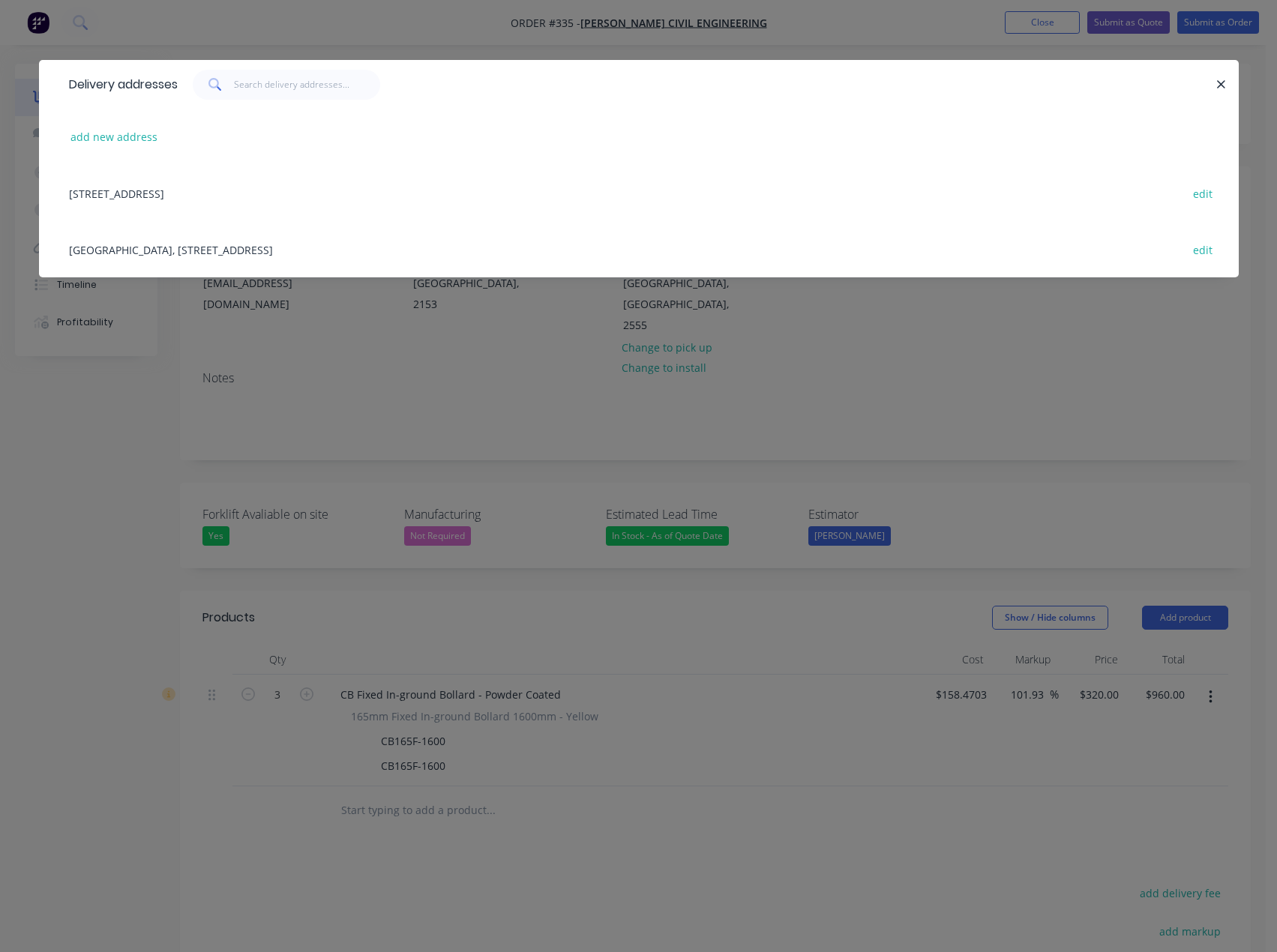
click at [476, 181] on div "427/14-16 Lexington Dr, Bella Vista , New South Wales, Australia, 2153 edit" at bounding box center [639, 193] width 1155 height 56
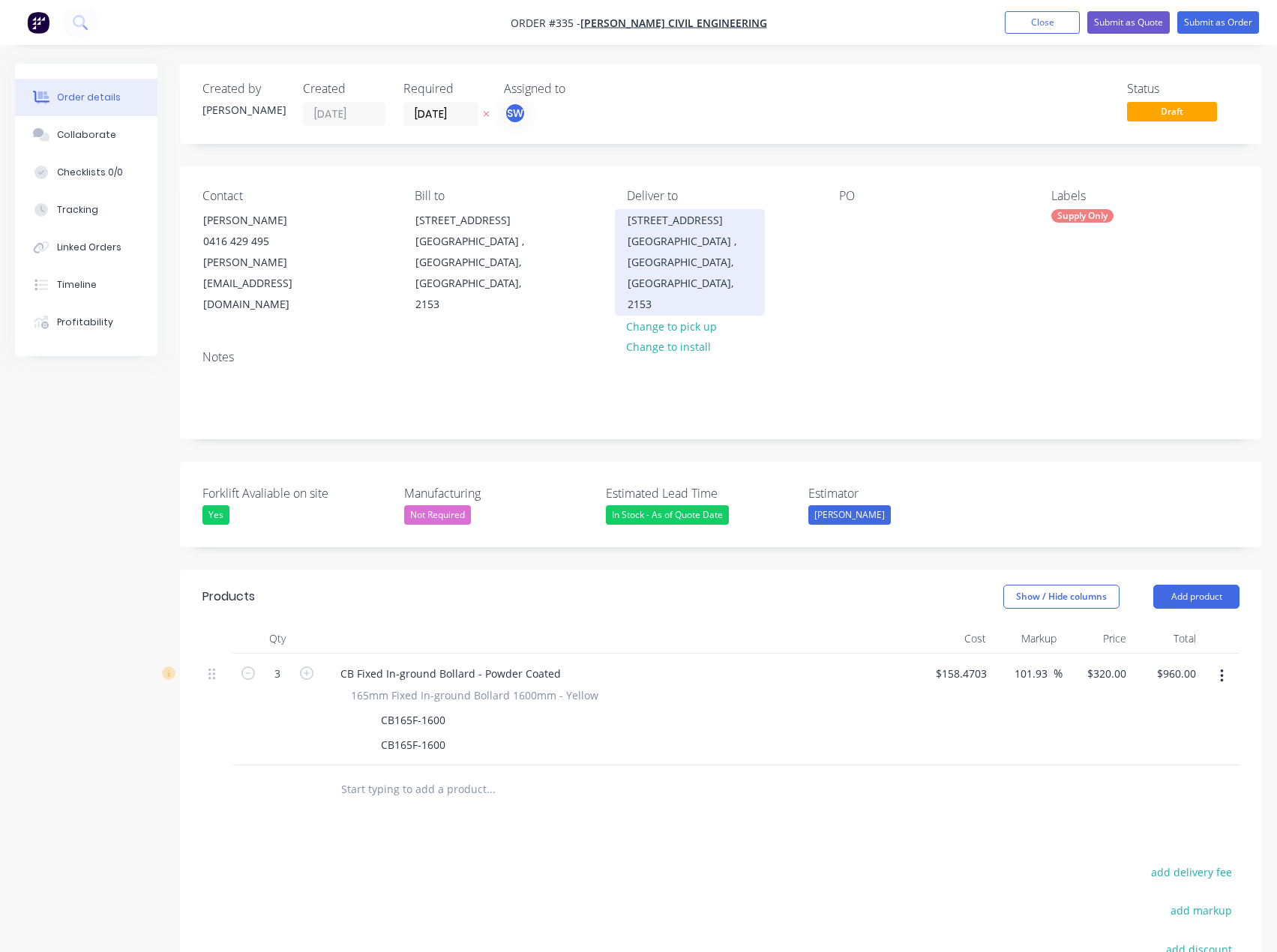
click at [671, 231] on div "[GEOGRAPHIC_DATA] , [GEOGRAPHIC_DATA], [GEOGRAPHIC_DATA], 2153" at bounding box center [689, 273] width 125 height 84
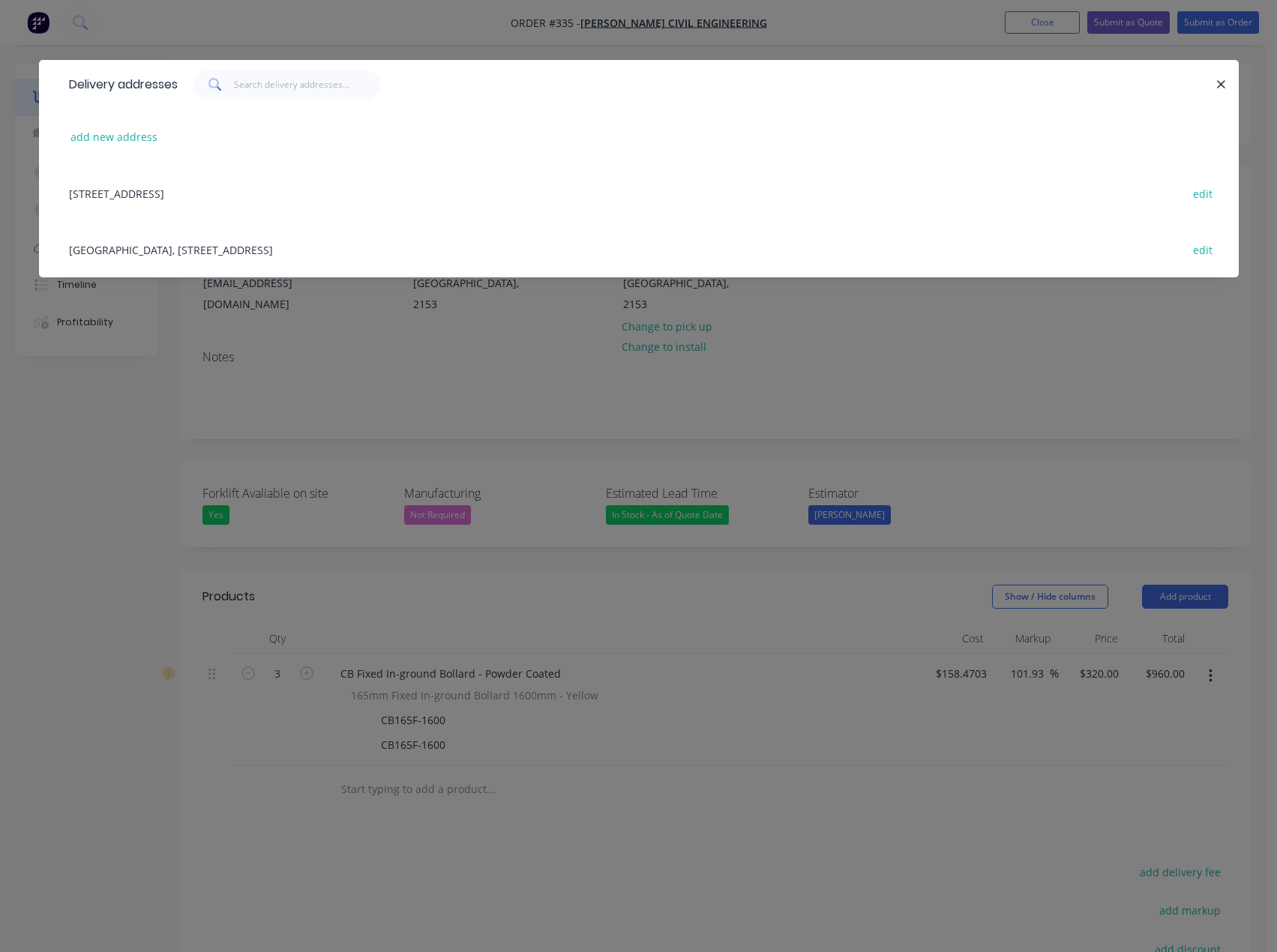
click at [159, 245] on div "Western Sydney Airport Command Centre Site, 100 Anton Road, Luddenham, New Sout…" at bounding box center [639, 249] width 1155 height 56
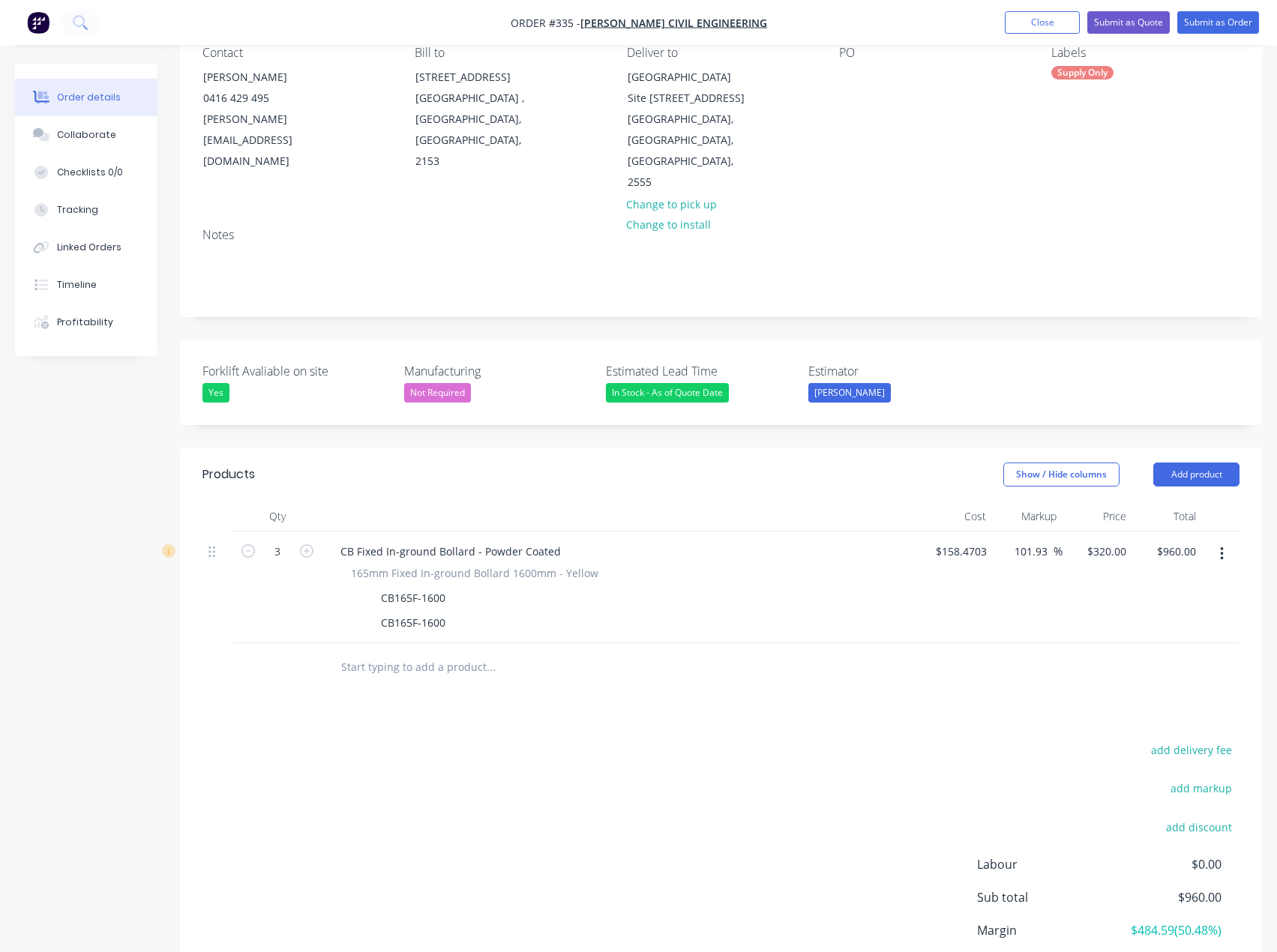
scroll to position [150, 0]
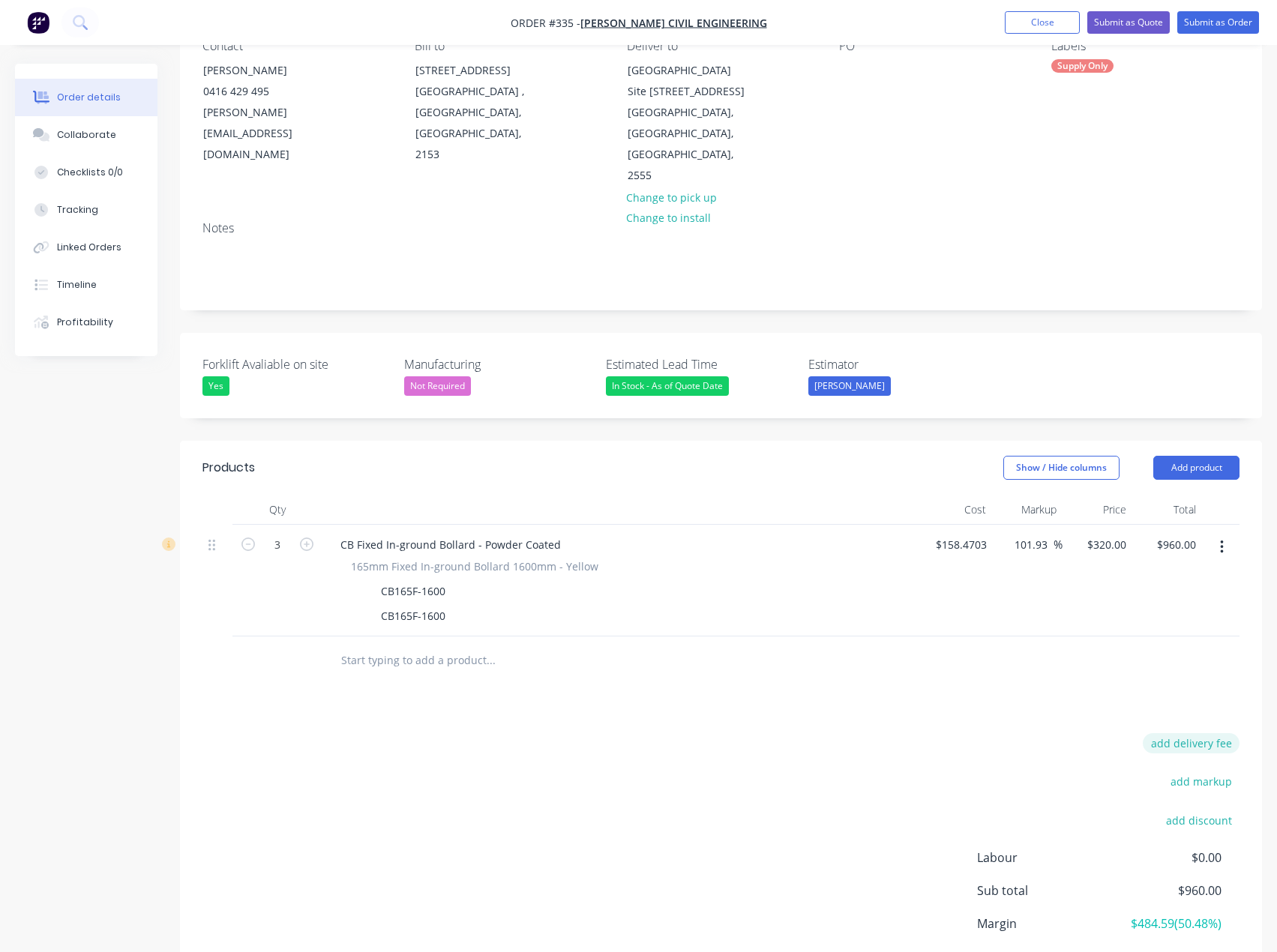
click at [1225, 733] on button "add delivery fee" at bounding box center [1190, 743] width 97 height 20
type input "1"
click at [71, 129] on div "Collaborate" at bounding box center [86, 135] width 59 height 14
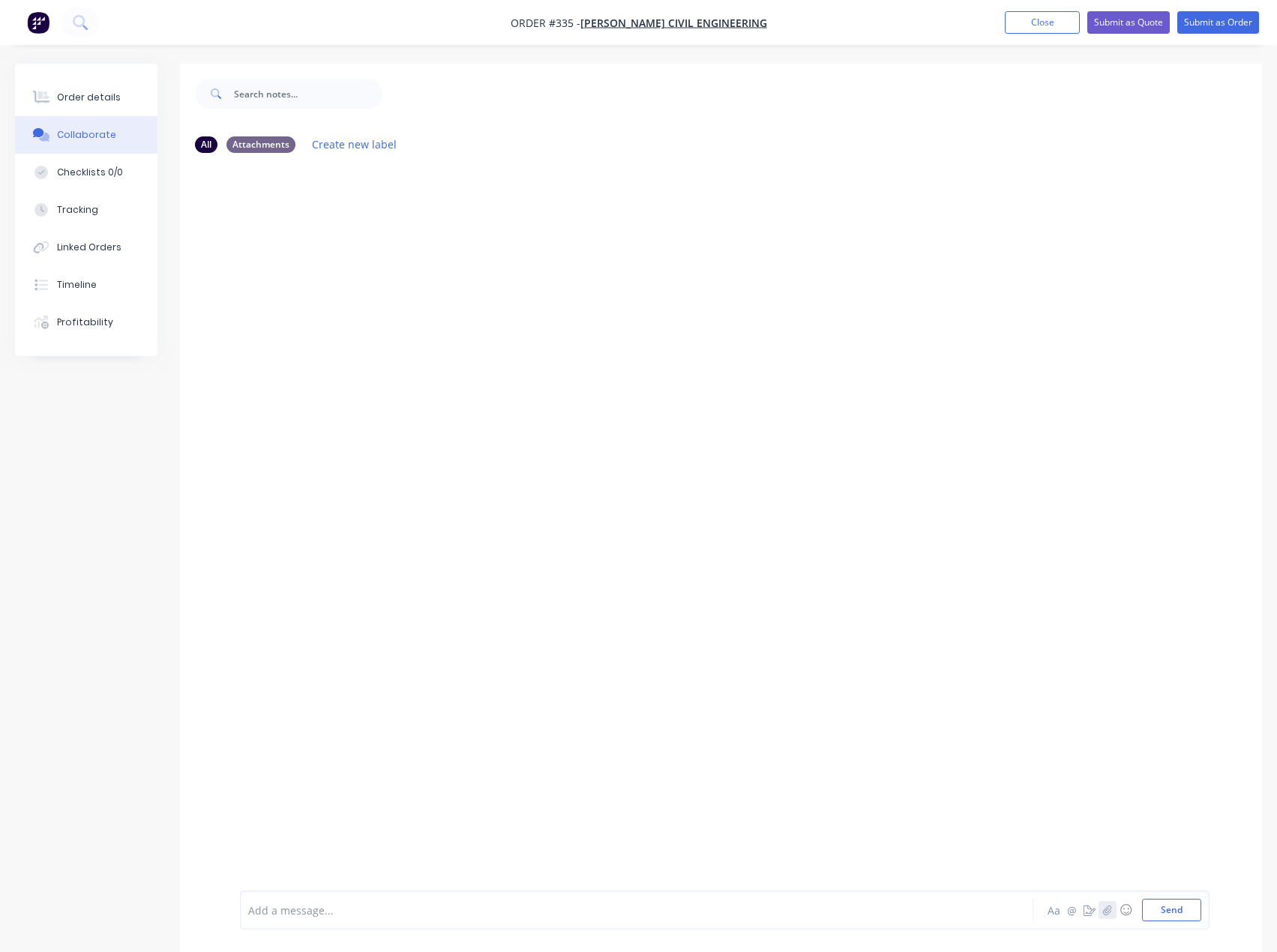
click at [1103, 917] on button "button" at bounding box center [1107, 910] width 18 height 18
click at [344, 898] on div at bounding box center [724, 860] width 953 height 77
click at [333, 909] on div at bounding box center [606, 910] width 713 height 16
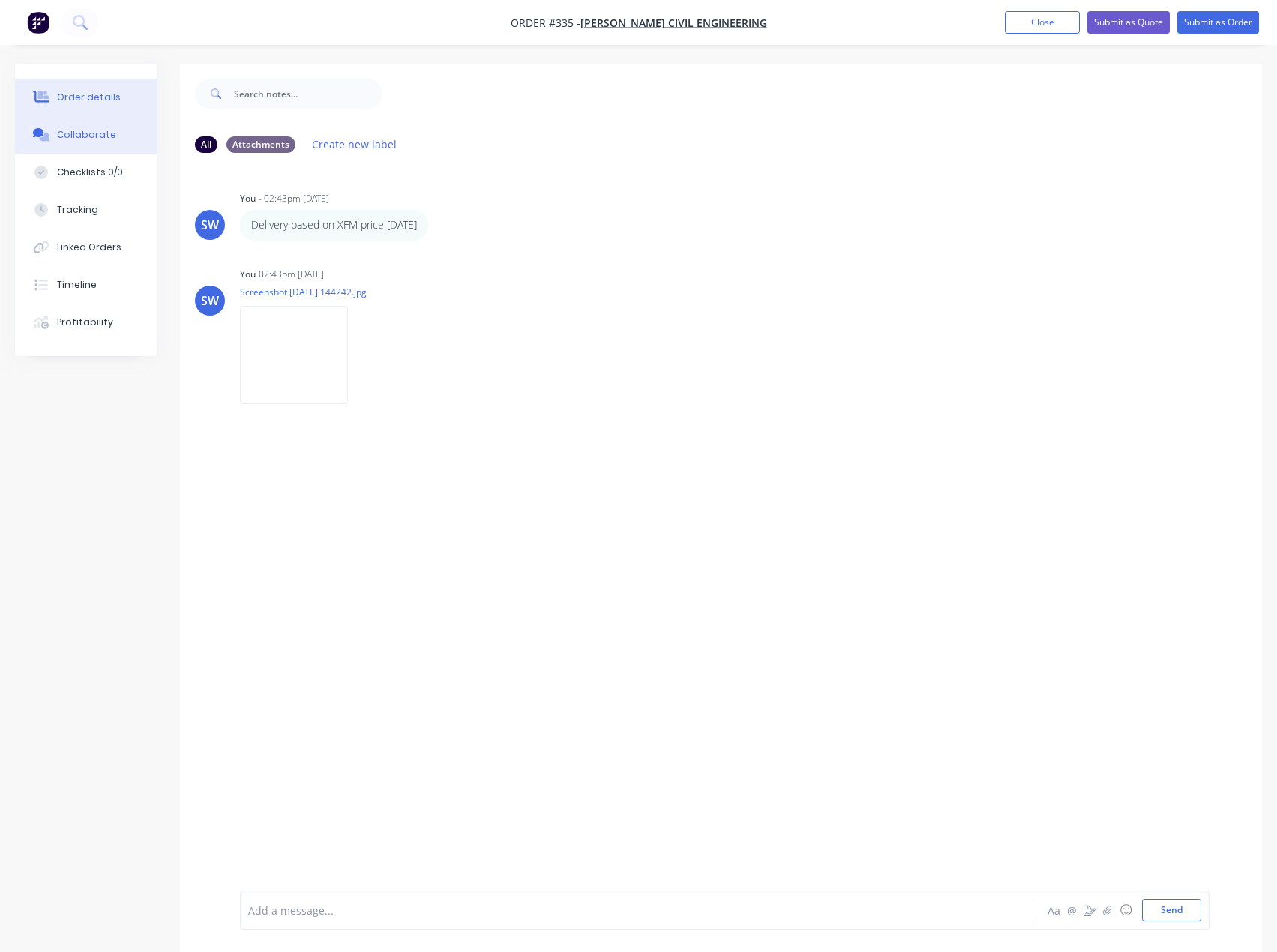
click at [96, 106] on button "Order details" at bounding box center [86, 98] width 143 height 38
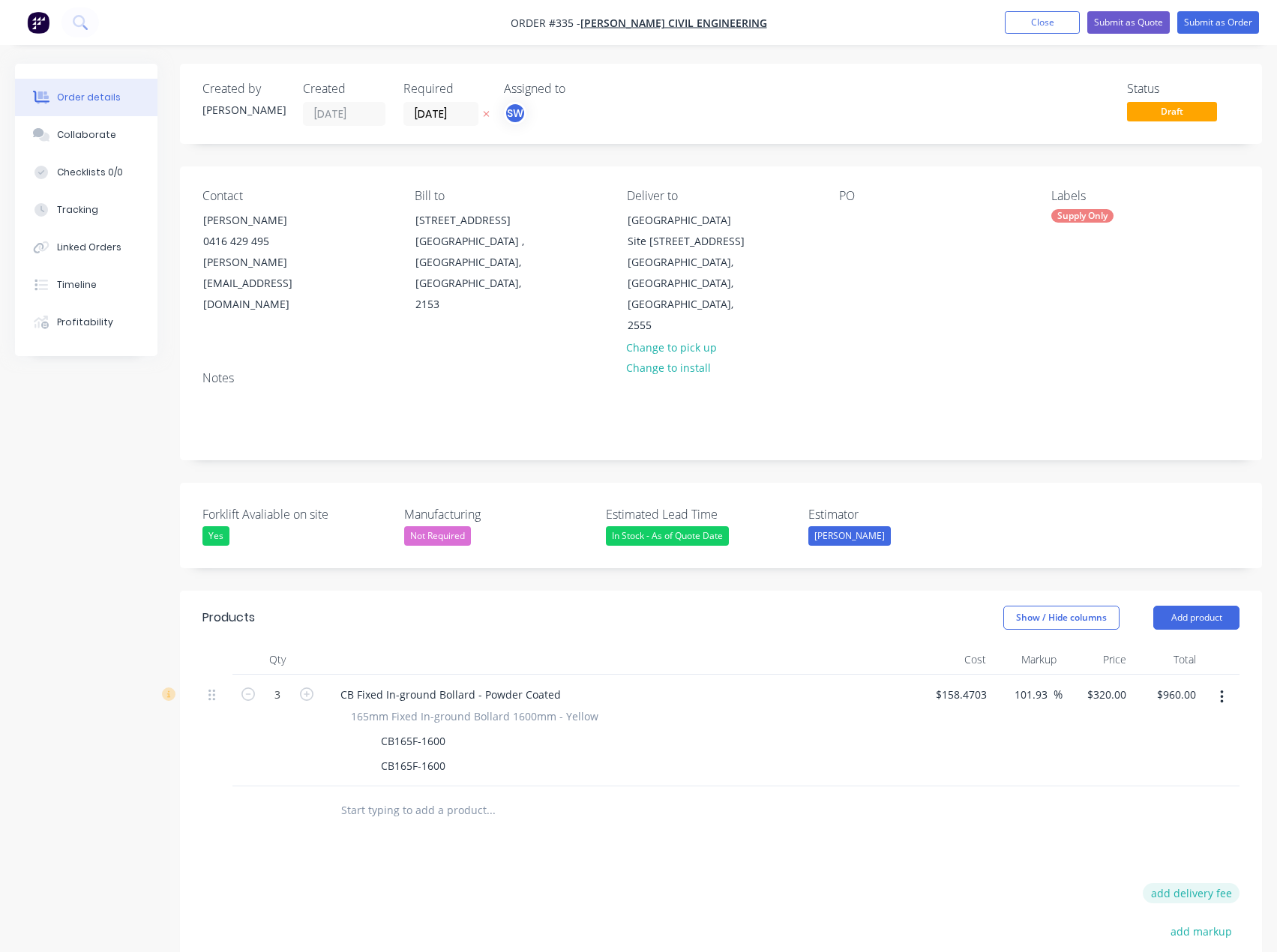
click at [1179, 883] on button "add delivery fee" at bounding box center [1190, 893] width 97 height 20
type input "170"
click input "submit" at bounding box center [0, 0] width 0 height 0
click at [1186, 836] on div "Products Show / Hide columns Add product Qty Cost Markup Price Total 3 CB Fixed…" at bounding box center [720, 888] width 1082 height 596
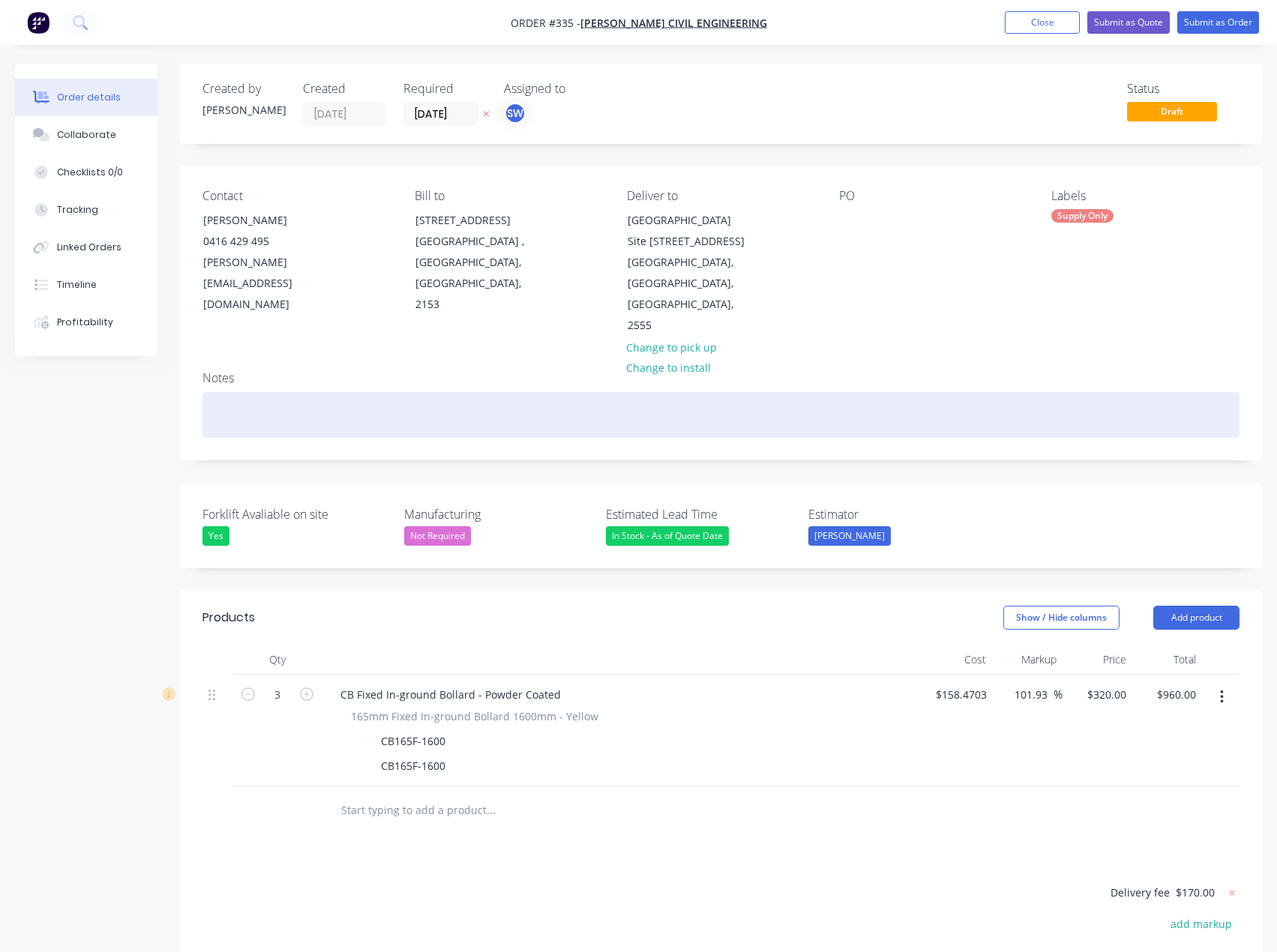
click at [301, 397] on div at bounding box center [721, 415] width 1037 height 46
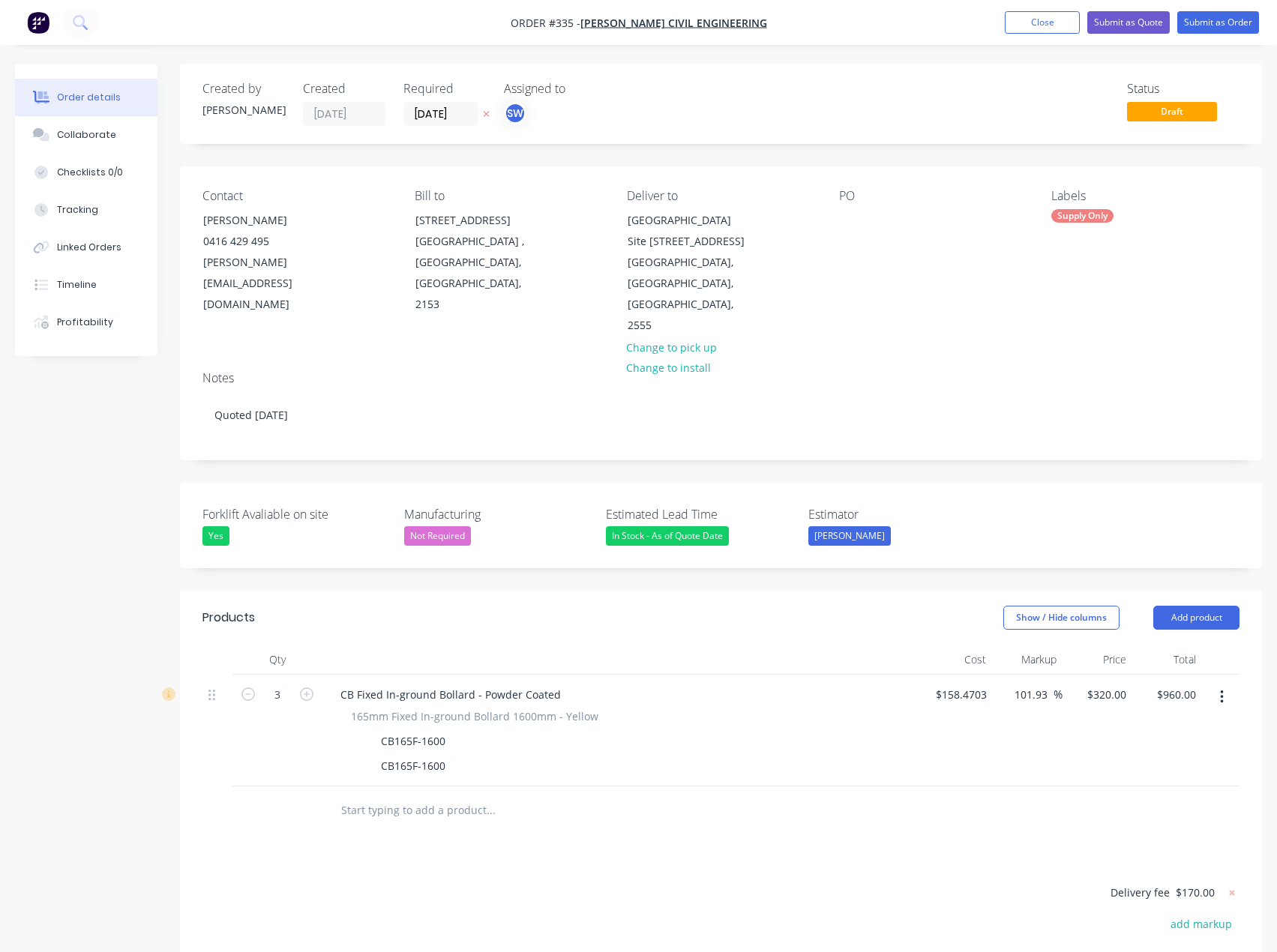
click at [317, 371] on div "Notes" at bounding box center [721, 378] width 1037 height 14
click at [686, 526] on div "In Stock - As of Quote Date" at bounding box center [666, 536] width 123 height 20
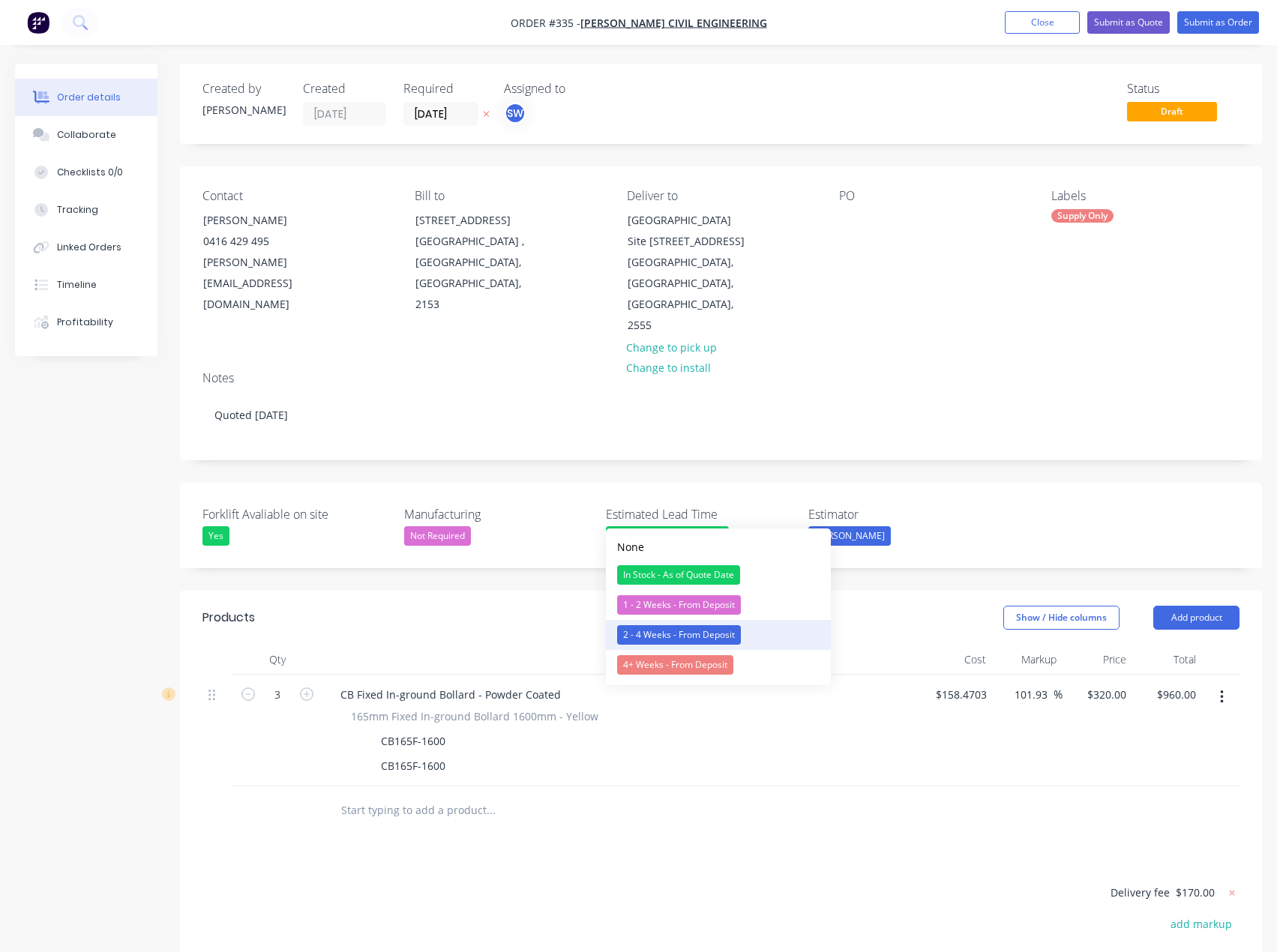
click at [709, 635] on div "2 - 4 Weeks - From Deposit" at bounding box center [679, 635] width 124 height 20
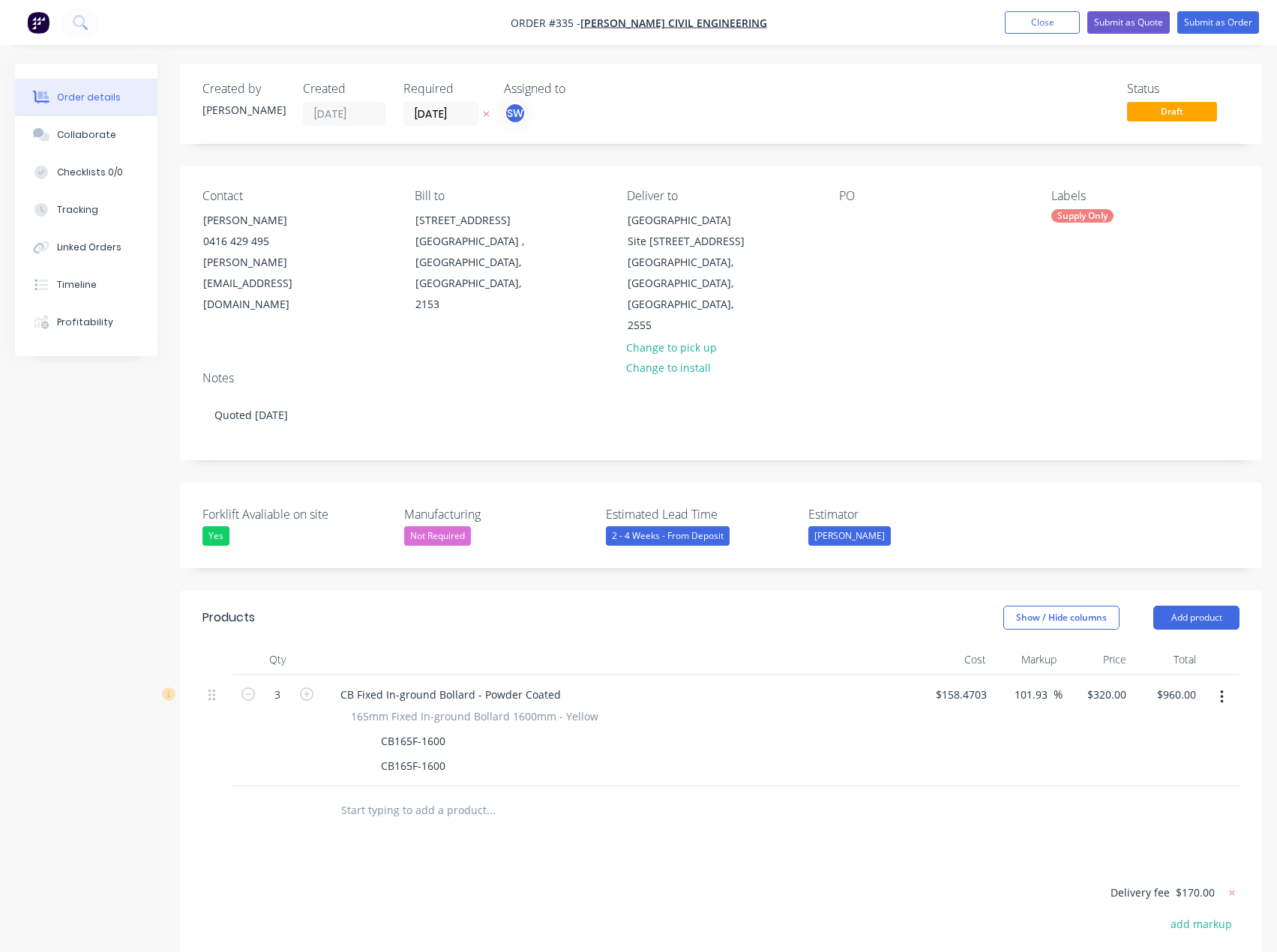
click at [952, 482] on div "Forklift Avaliable on site Yes Manufacturing Not Required Estimated Lead Time 2…" at bounding box center [720, 525] width 1082 height 86
click at [416, 526] on div "Not Required" at bounding box center [437, 536] width 67 height 20
click at [419, 526] on div "Not Required" at bounding box center [437, 536] width 67 height 20
click at [516, 482] on div "Forklift Avaliable on site Yes Manufacturing Not Required Estimated Lead Time 2…" at bounding box center [720, 525] width 1082 height 86
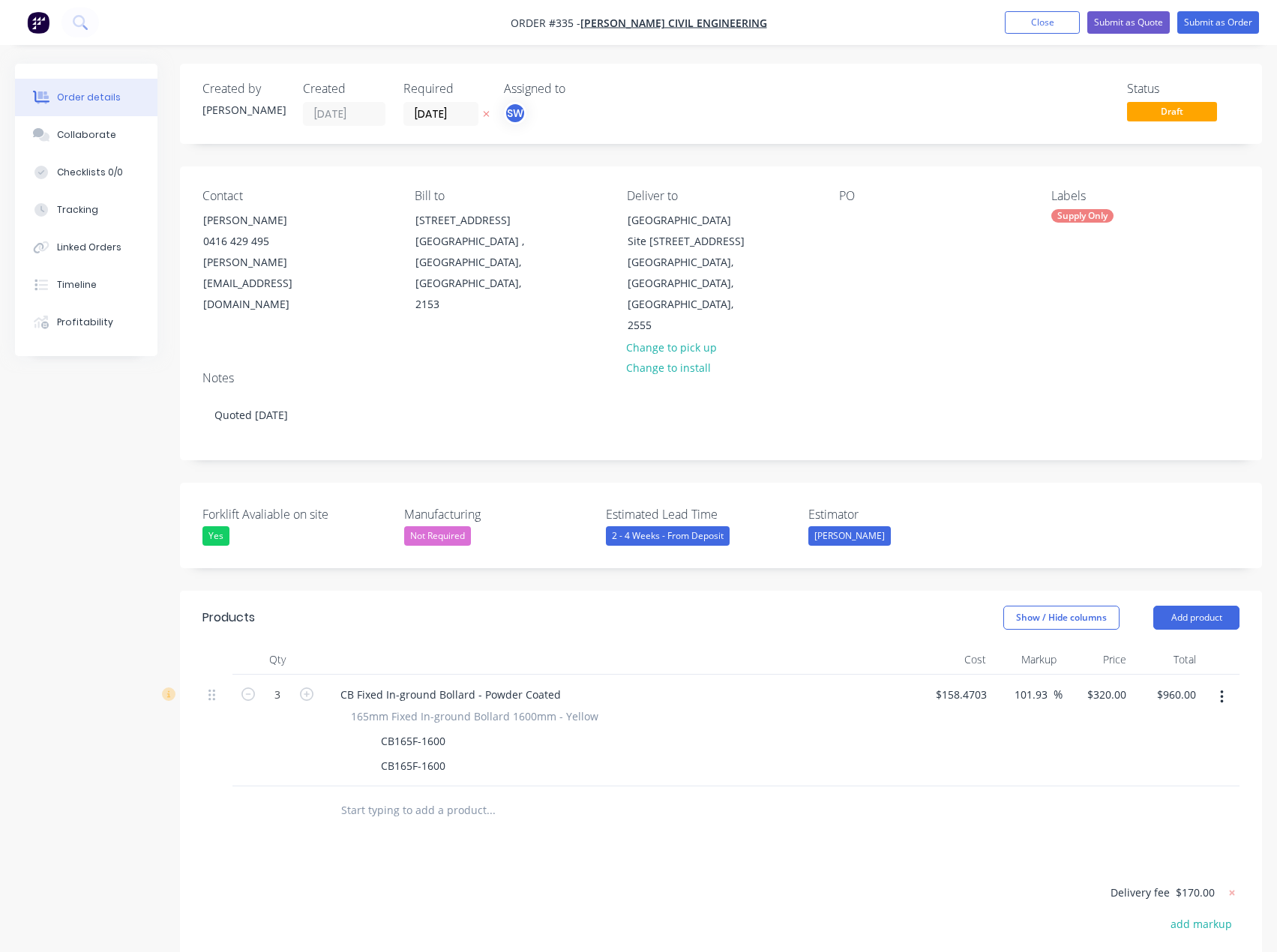
click at [938, 21] on nav "Order #335 - Cherrie Civil Engineering Add product Close Submit as Quote Submit…" at bounding box center [638, 22] width 1277 height 45
click at [1012, 316] on div "PO" at bounding box center [933, 263] width 188 height 148
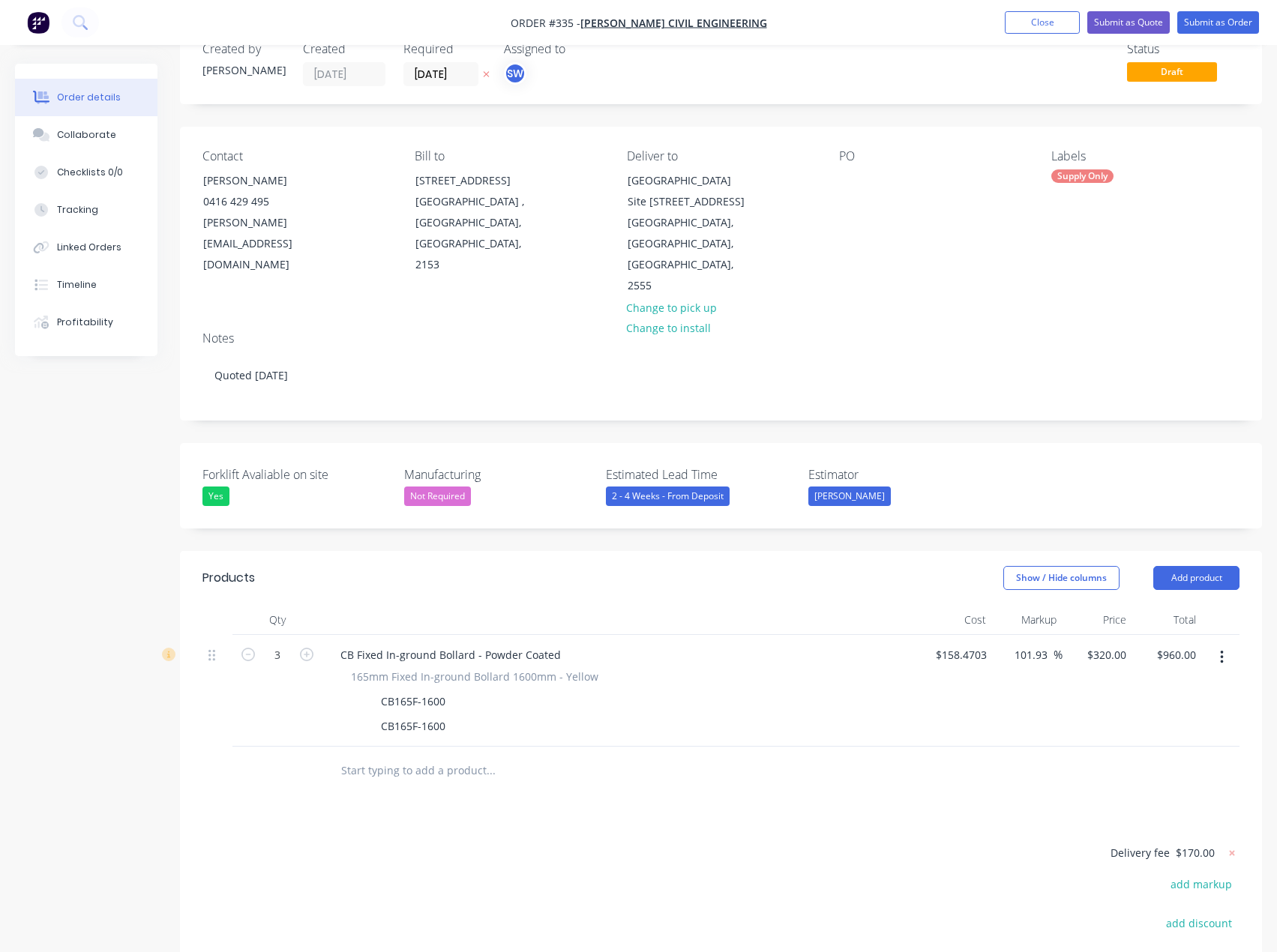
scroll to position [75, 0]
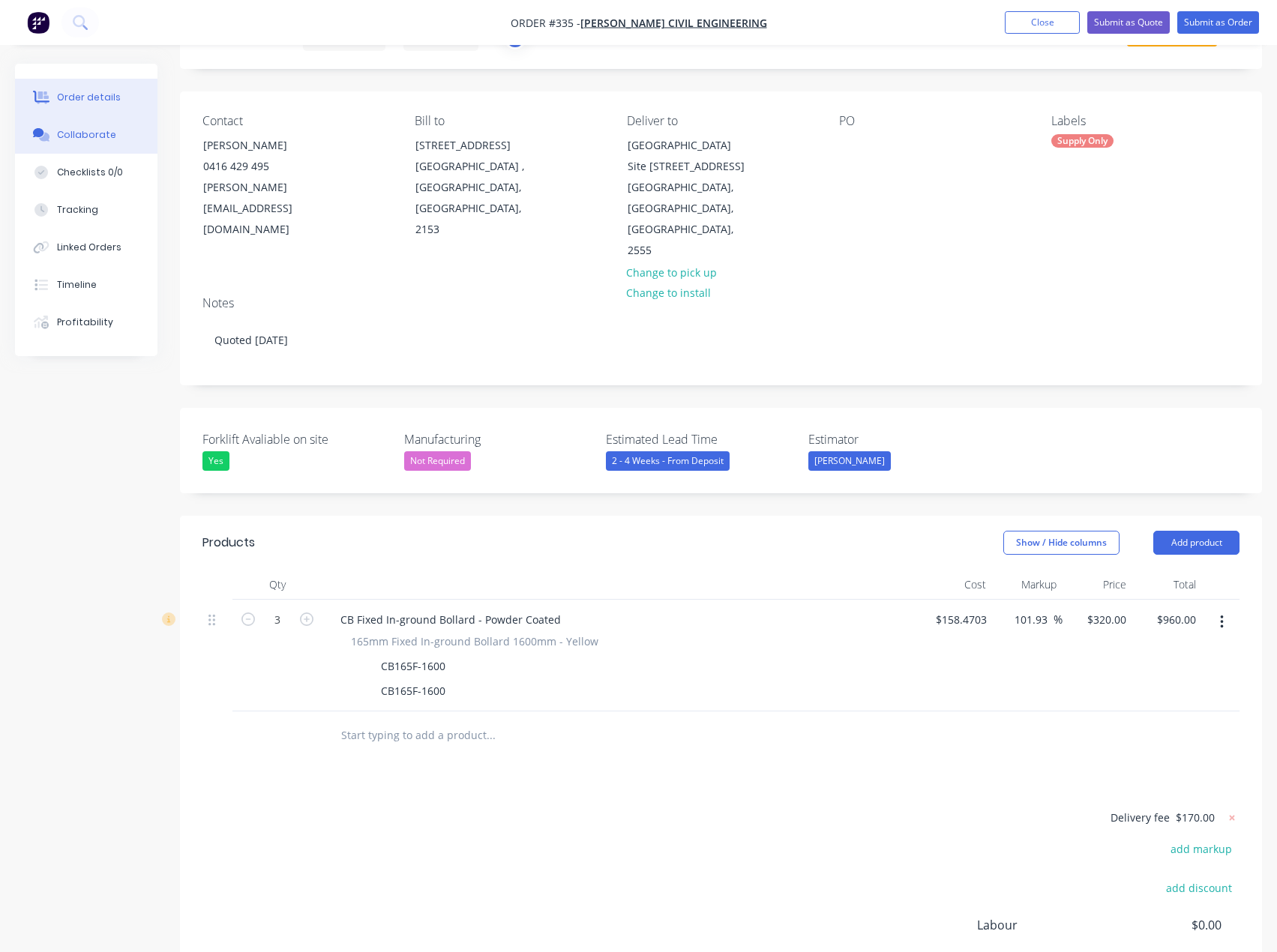
click at [87, 130] on div "Collaborate" at bounding box center [86, 135] width 59 height 14
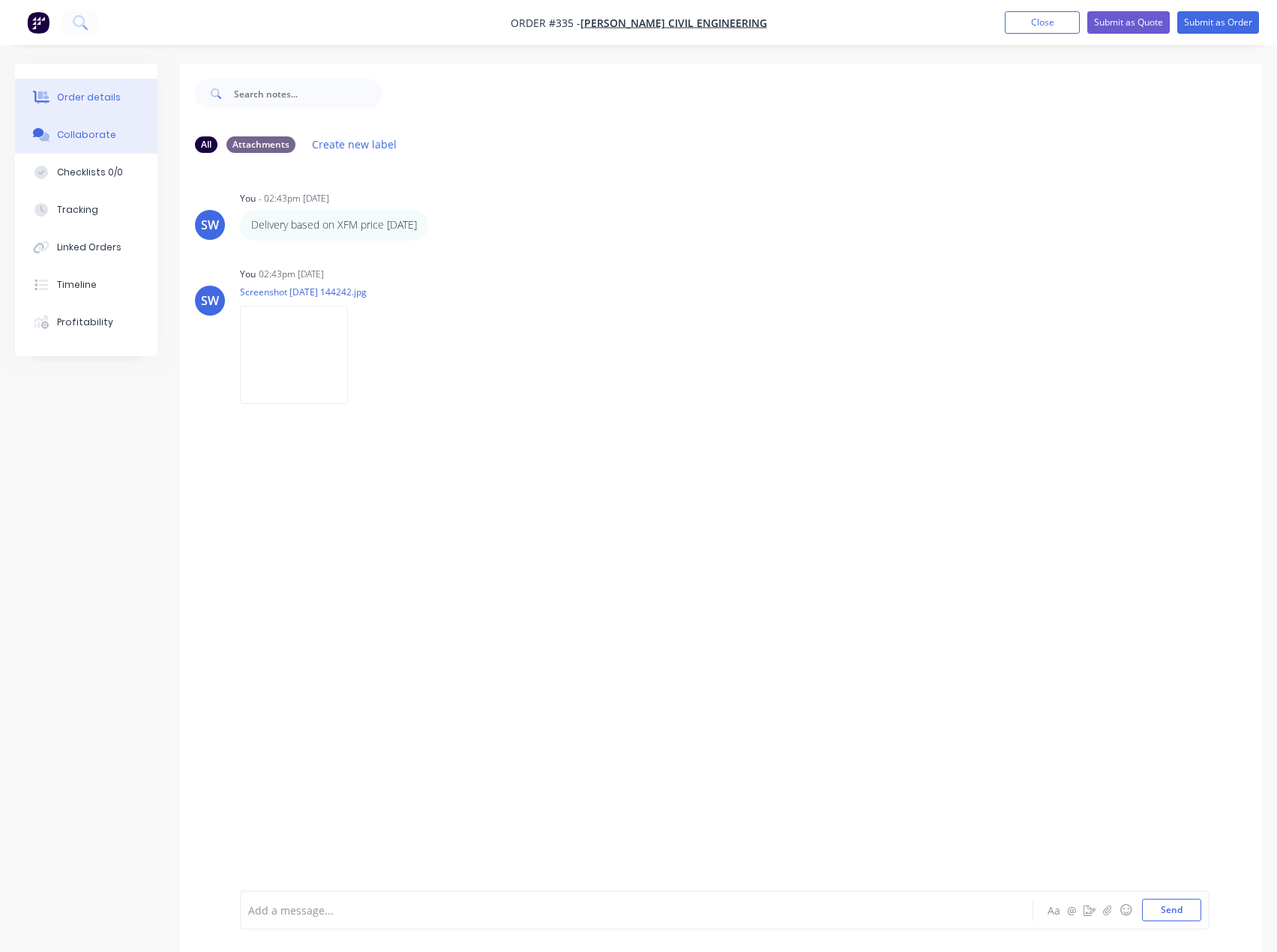
click at [66, 95] on div "Order details" at bounding box center [89, 98] width 64 height 14
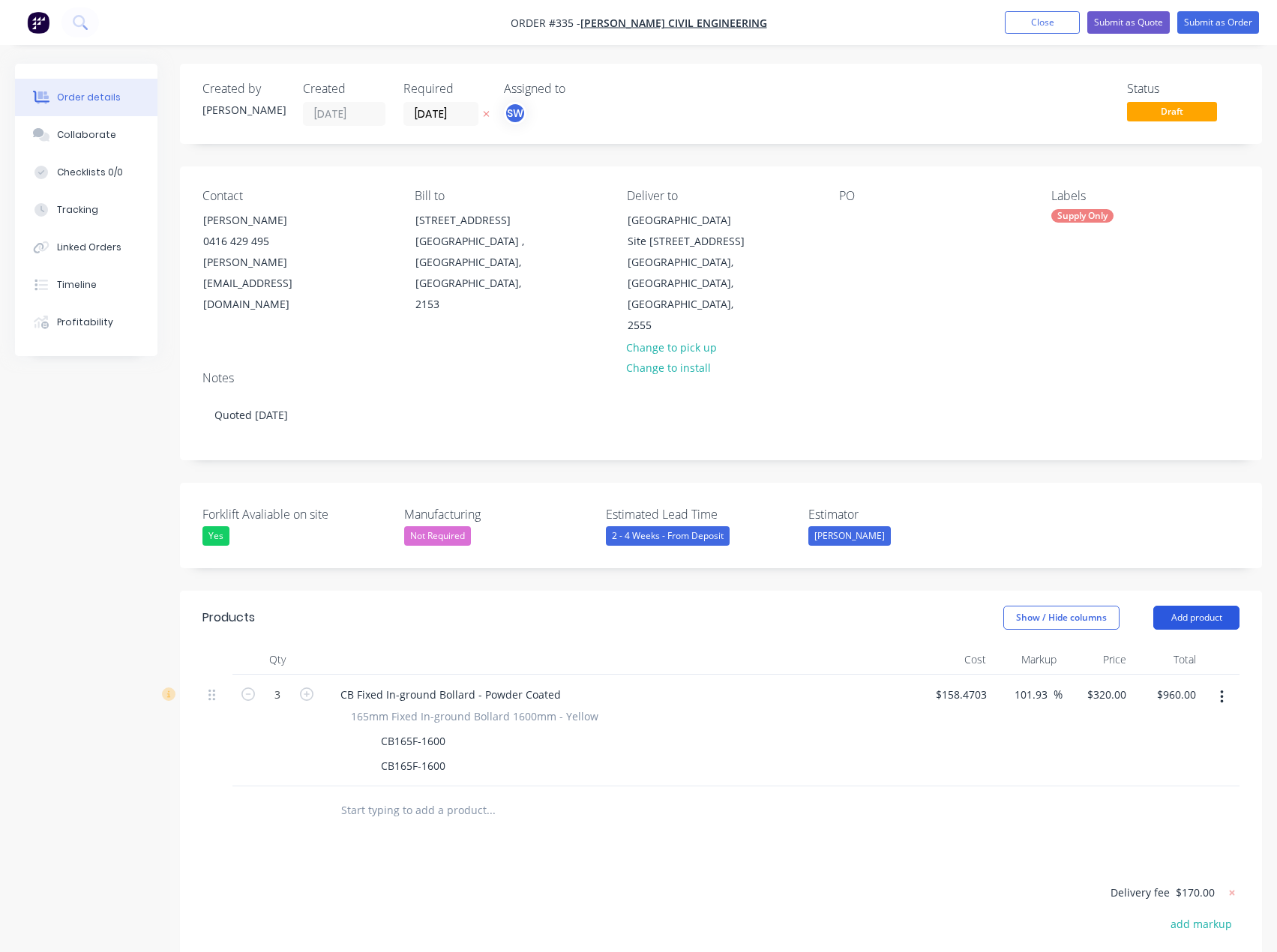
click at [1206, 605] on button "Add product" at bounding box center [1196, 617] width 86 height 24
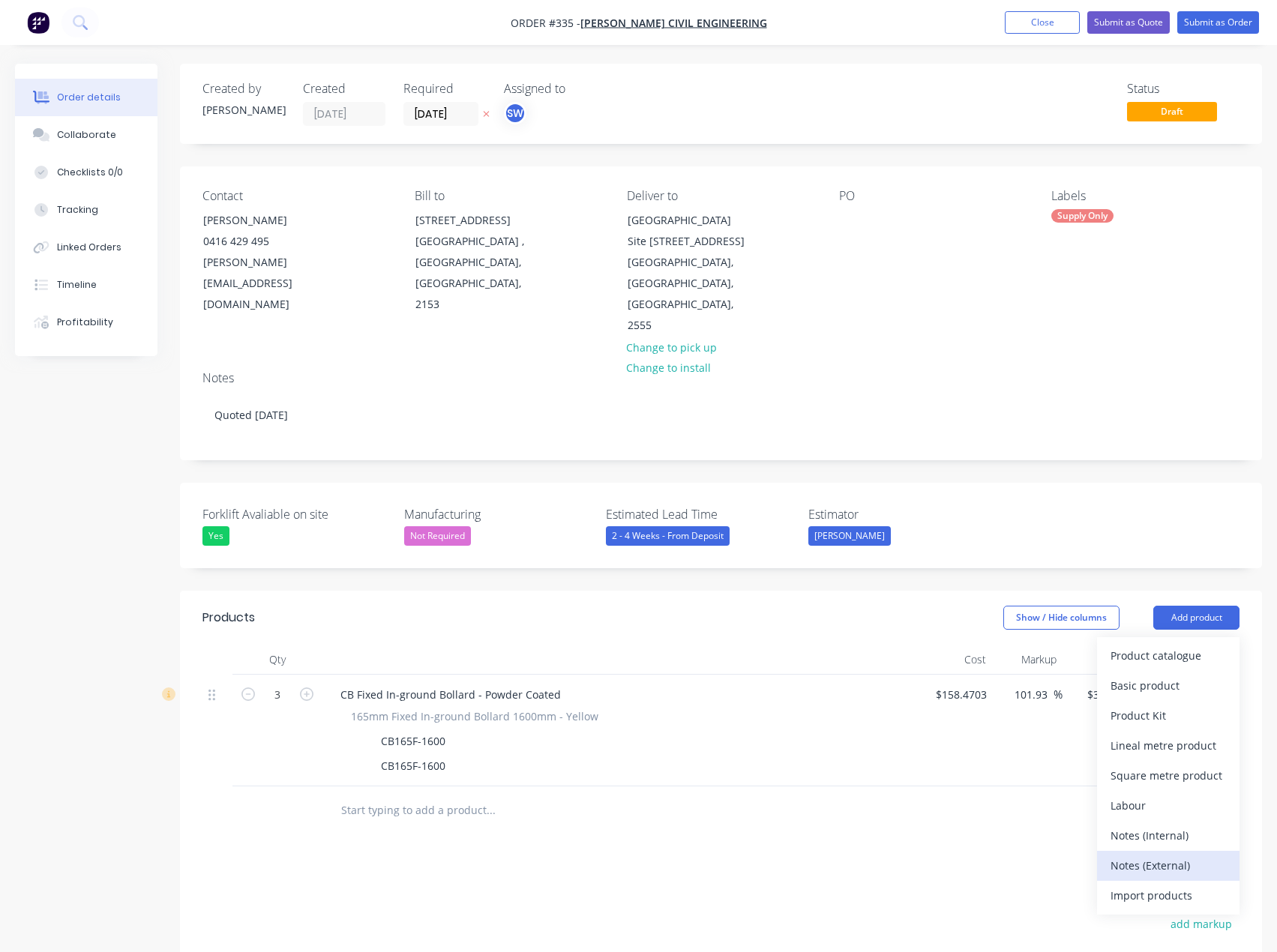
click at [1157, 854] on div "Notes (External)" at bounding box center [1168, 865] width 116 height 22
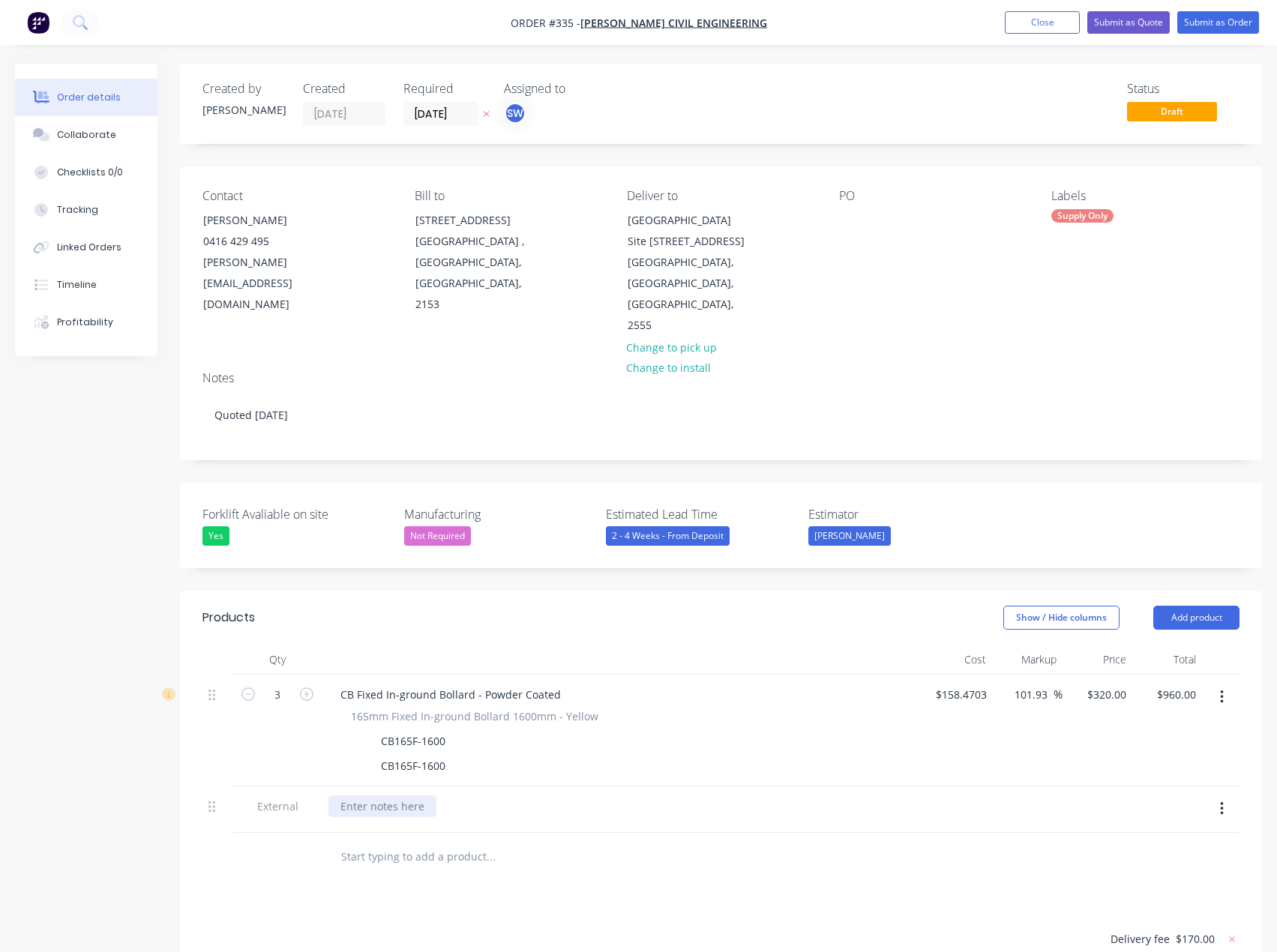
click at [397, 795] on div at bounding box center [383, 806] width 108 height 22
click at [465, 804] on div "__ Supply Only __" at bounding box center [623, 809] width 600 height 47
click at [200, 782] on div "Qty Cost Markup Price Total 3 CB Fixed In-ground Bollard - Powder Coated 165mm …" at bounding box center [720, 762] width 1082 height 237
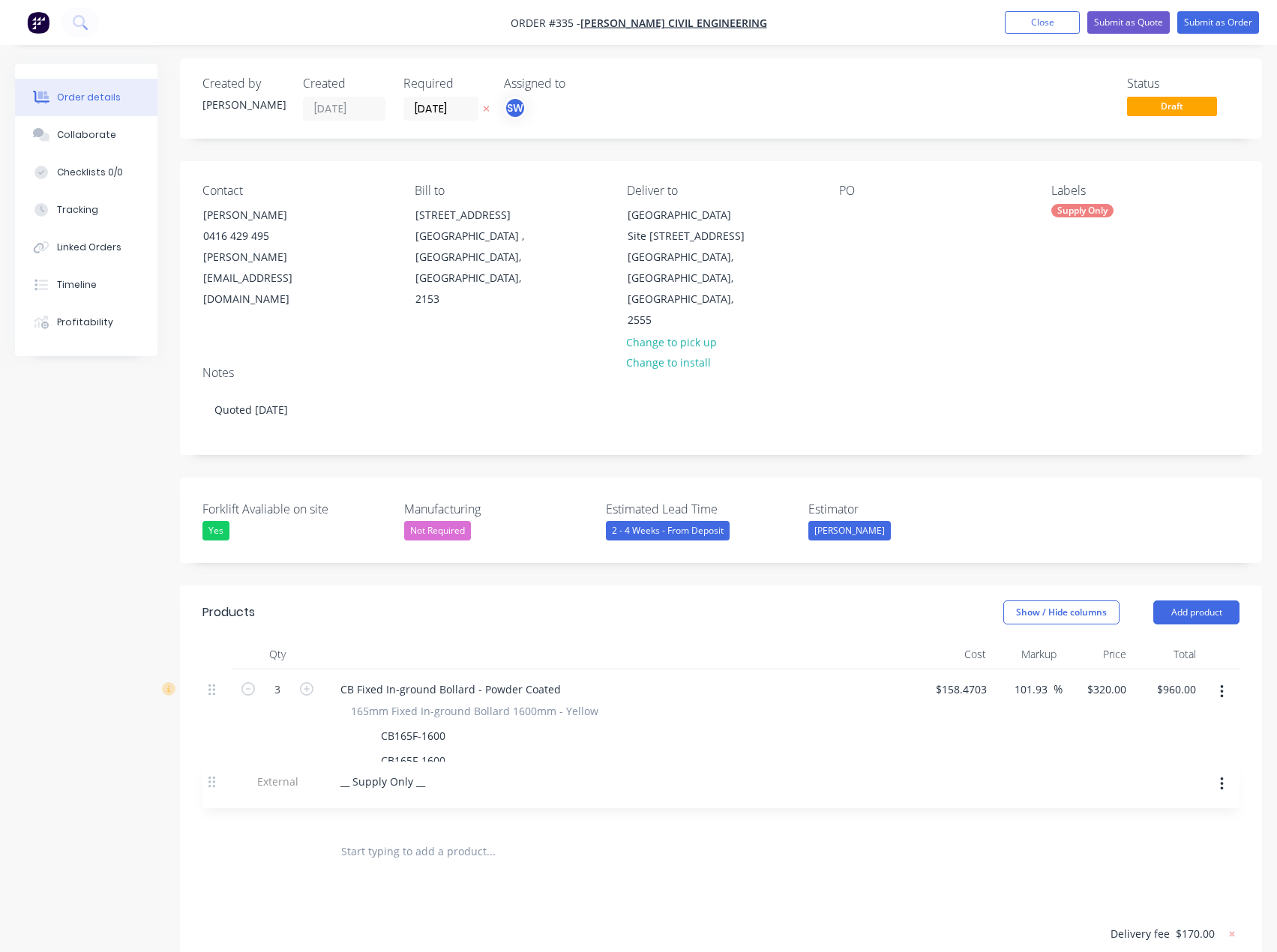
scroll to position [6, 0]
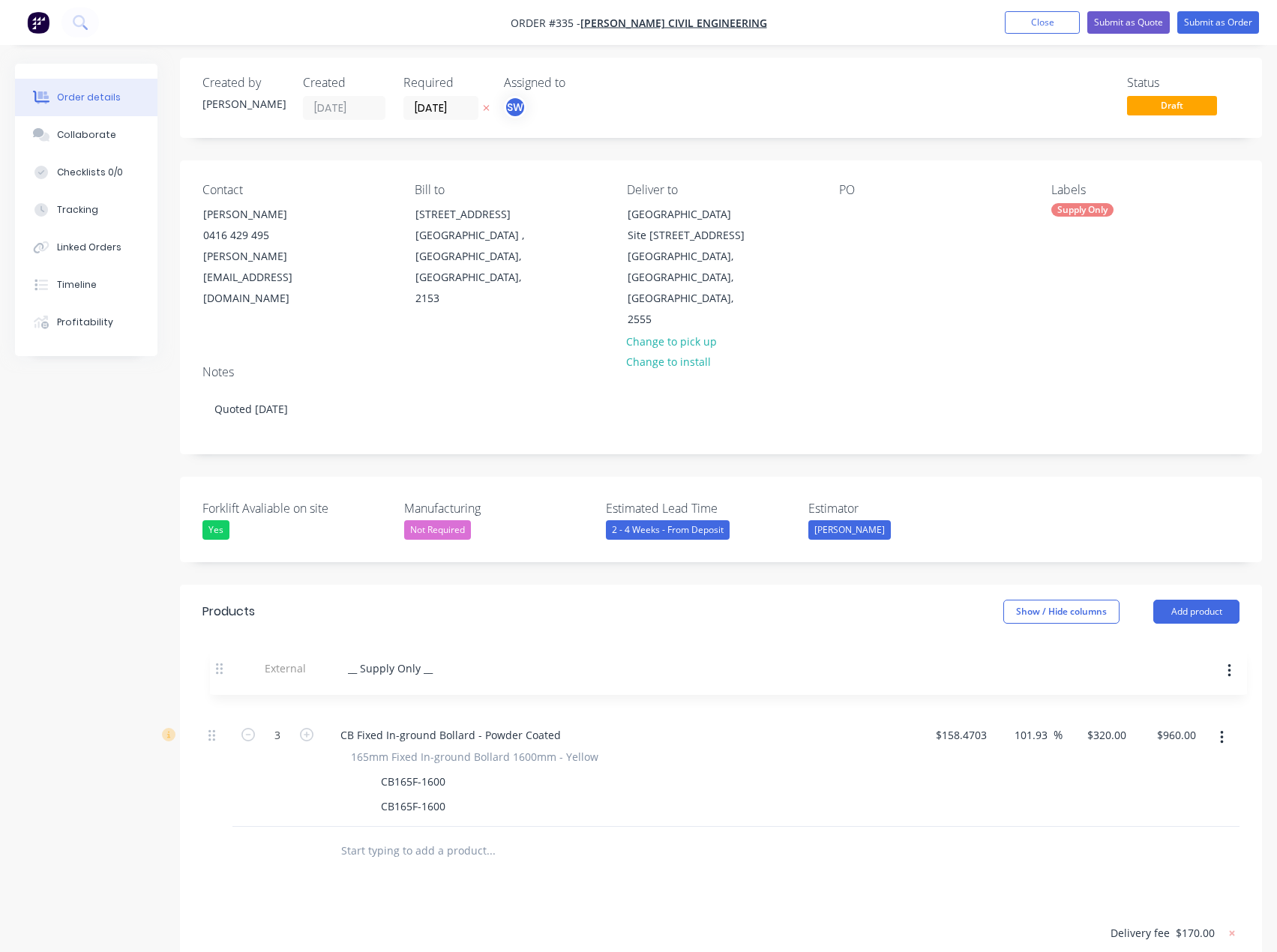
drag, startPoint x: 215, startPoint y: 788, endPoint x: 222, endPoint y: 669, distance: 119.2
click at [222, 668] on div "3 CB Fixed In-ground Bollard - Powder Coated 165mm Fixed In-ground Bollard 1600…" at bounding box center [721, 747] width 1037 height 158
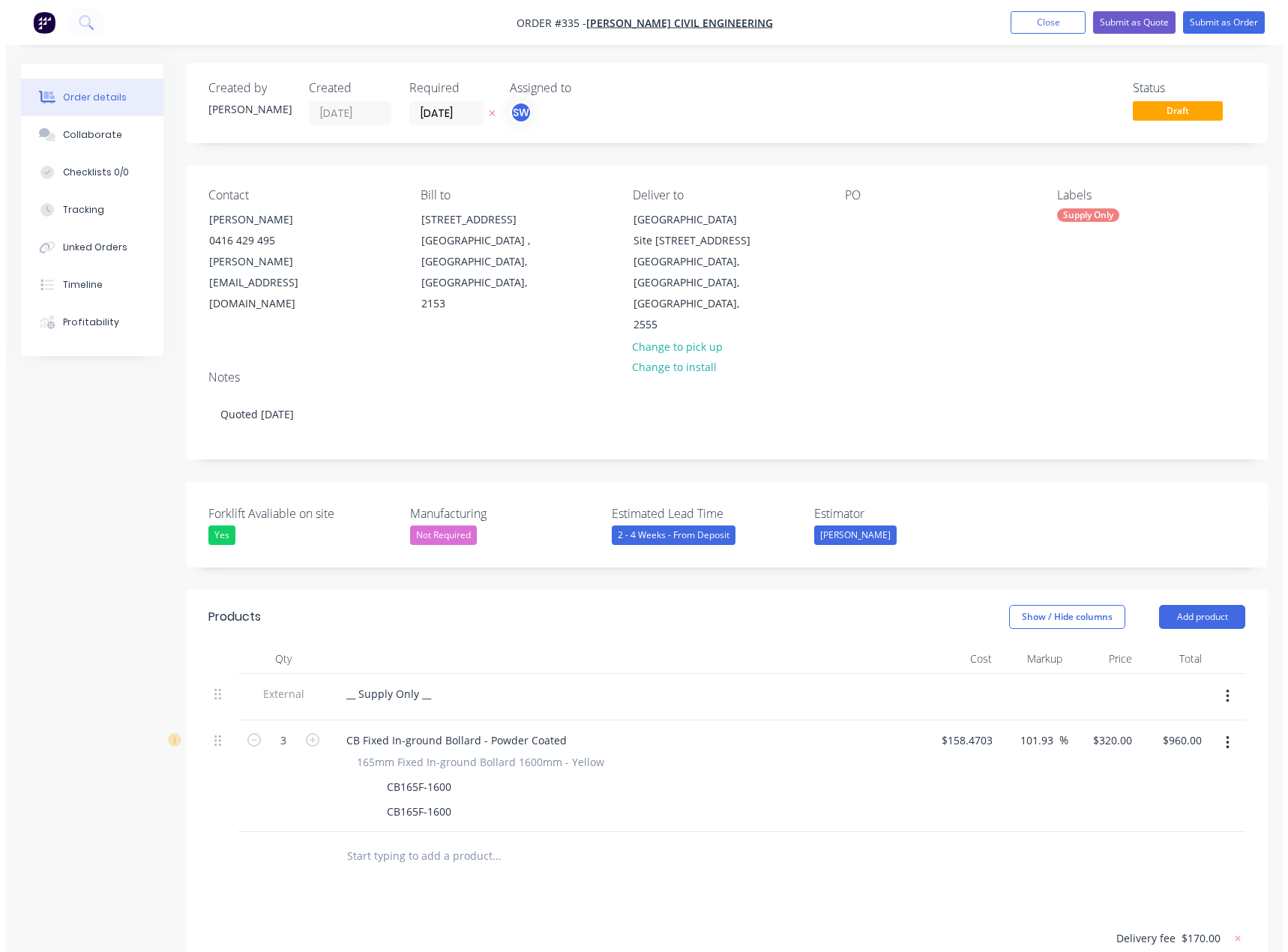
scroll to position [0, 0]
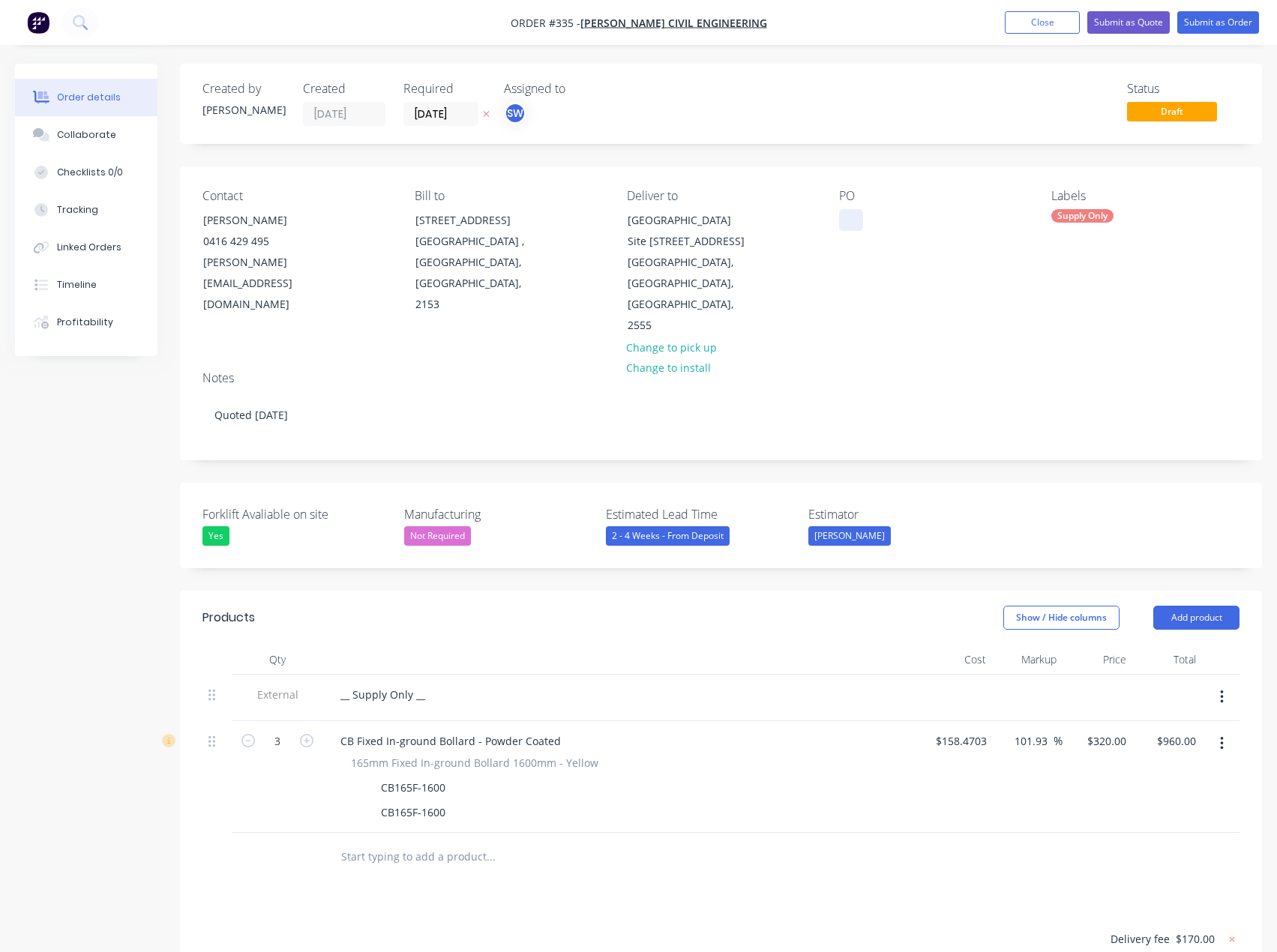
click at [854, 224] on div at bounding box center [851, 220] width 24 height 22
click at [1132, 22] on button "Submit as Quote" at bounding box center [1128, 22] width 83 height 23
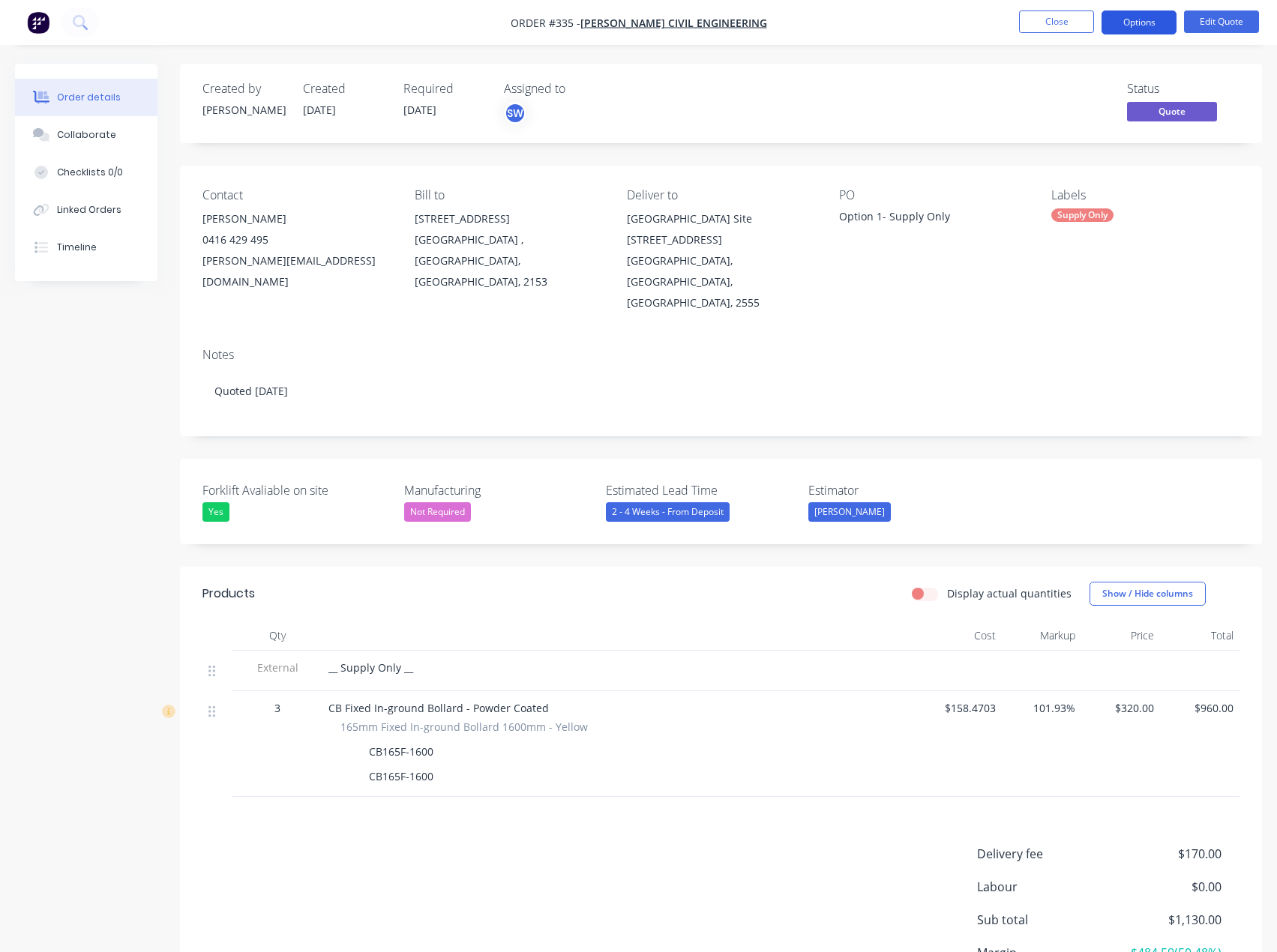
click at [1151, 24] on button "Options" at bounding box center [1138, 23] width 75 height 24
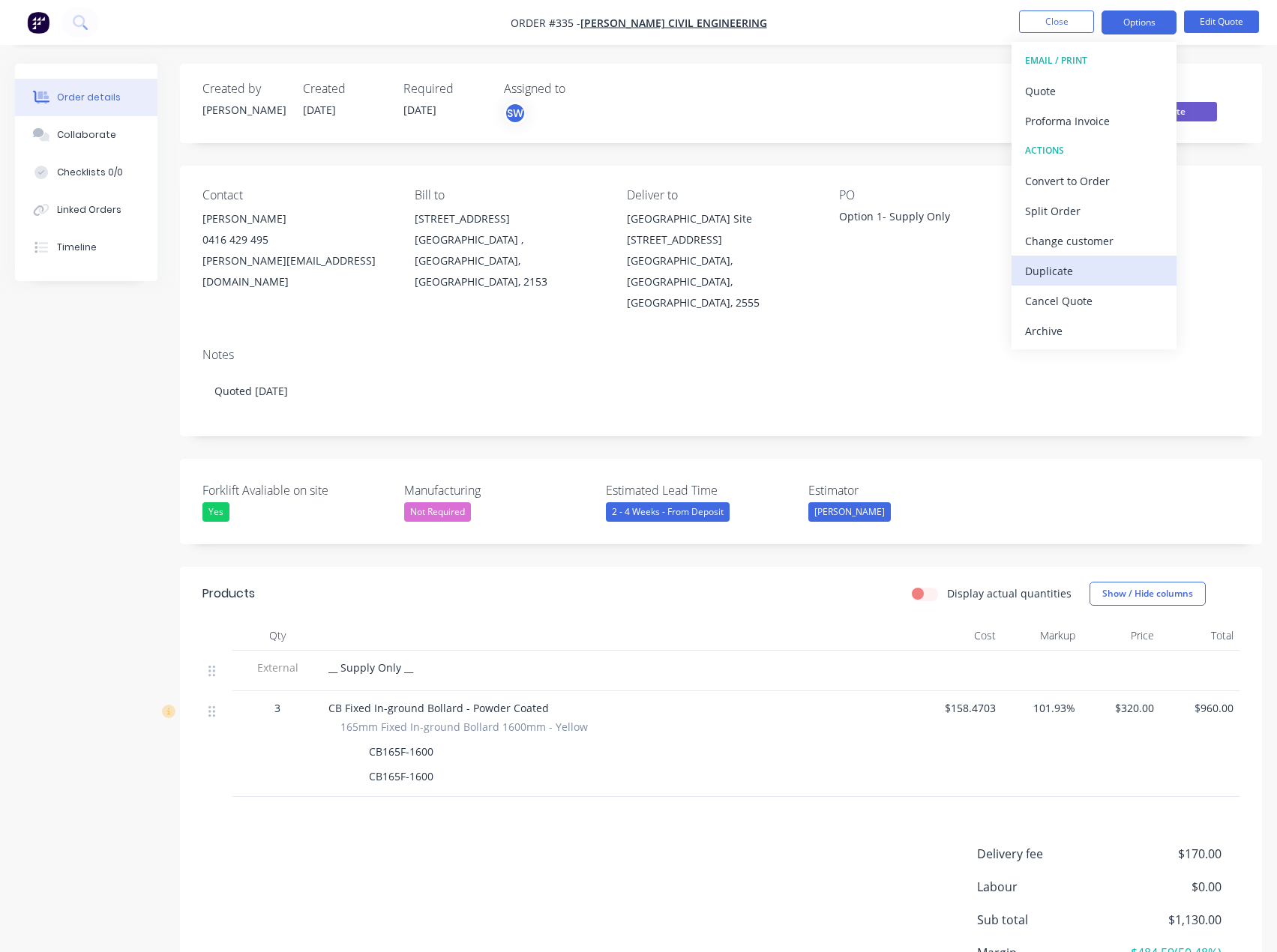
click at [1056, 275] on div "Duplicate" at bounding box center [1094, 271] width 138 height 22
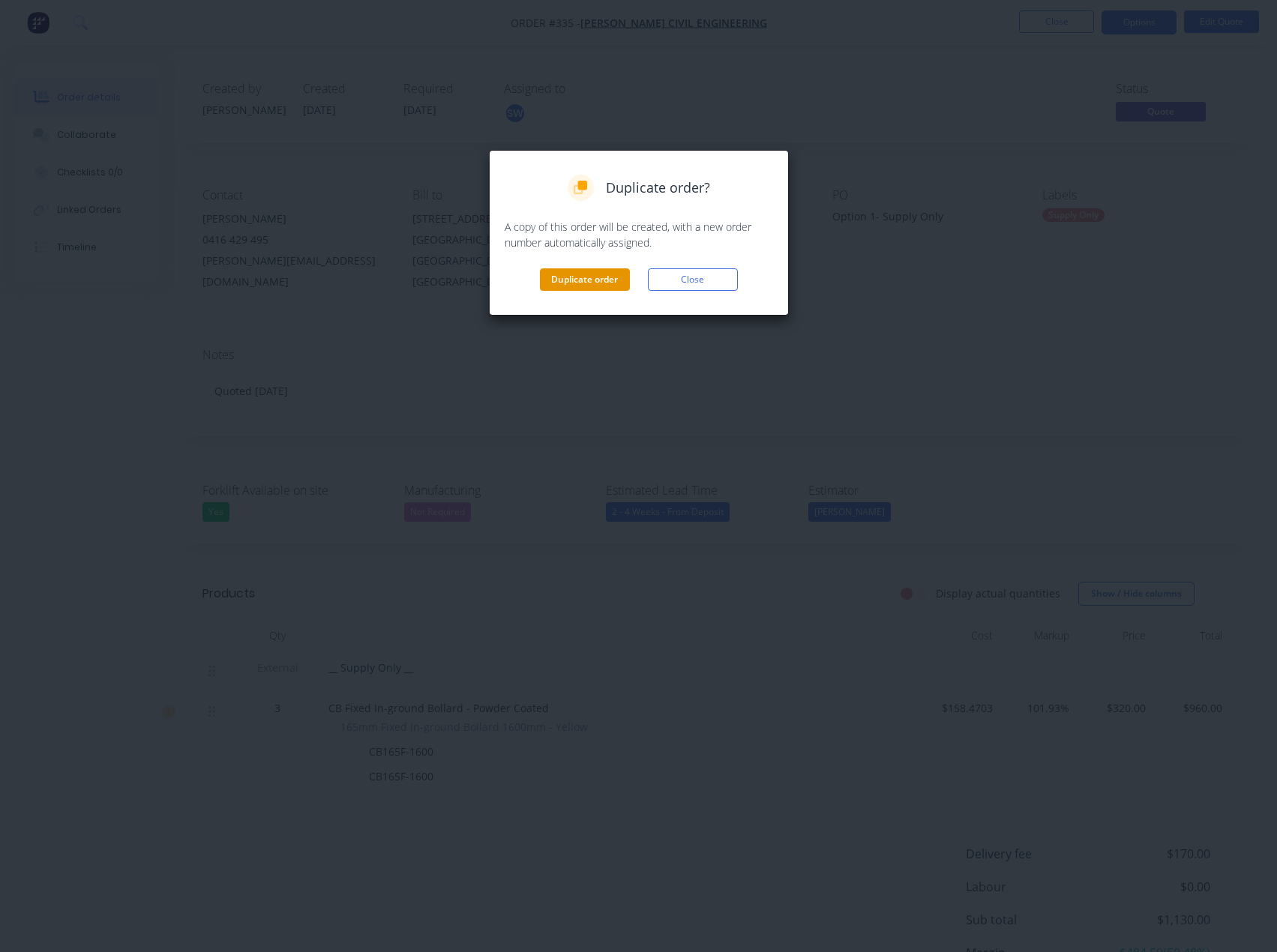
click at [599, 288] on button "Duplicate order" at bounding box center [585, 280] width 90 height 23
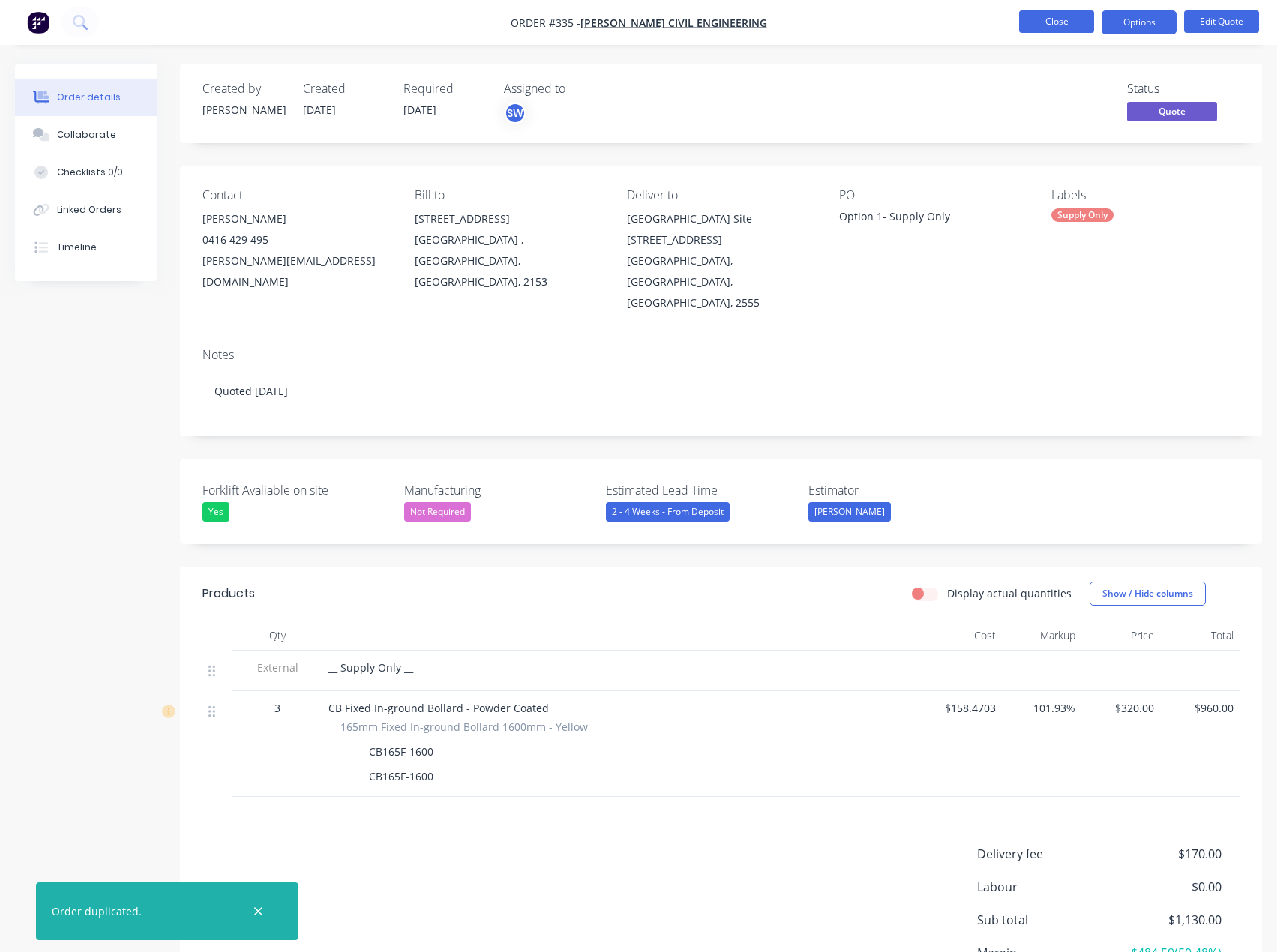
click at [1079, 18] on button "Close" at bounding box center [1056, 22] width 75 height 23
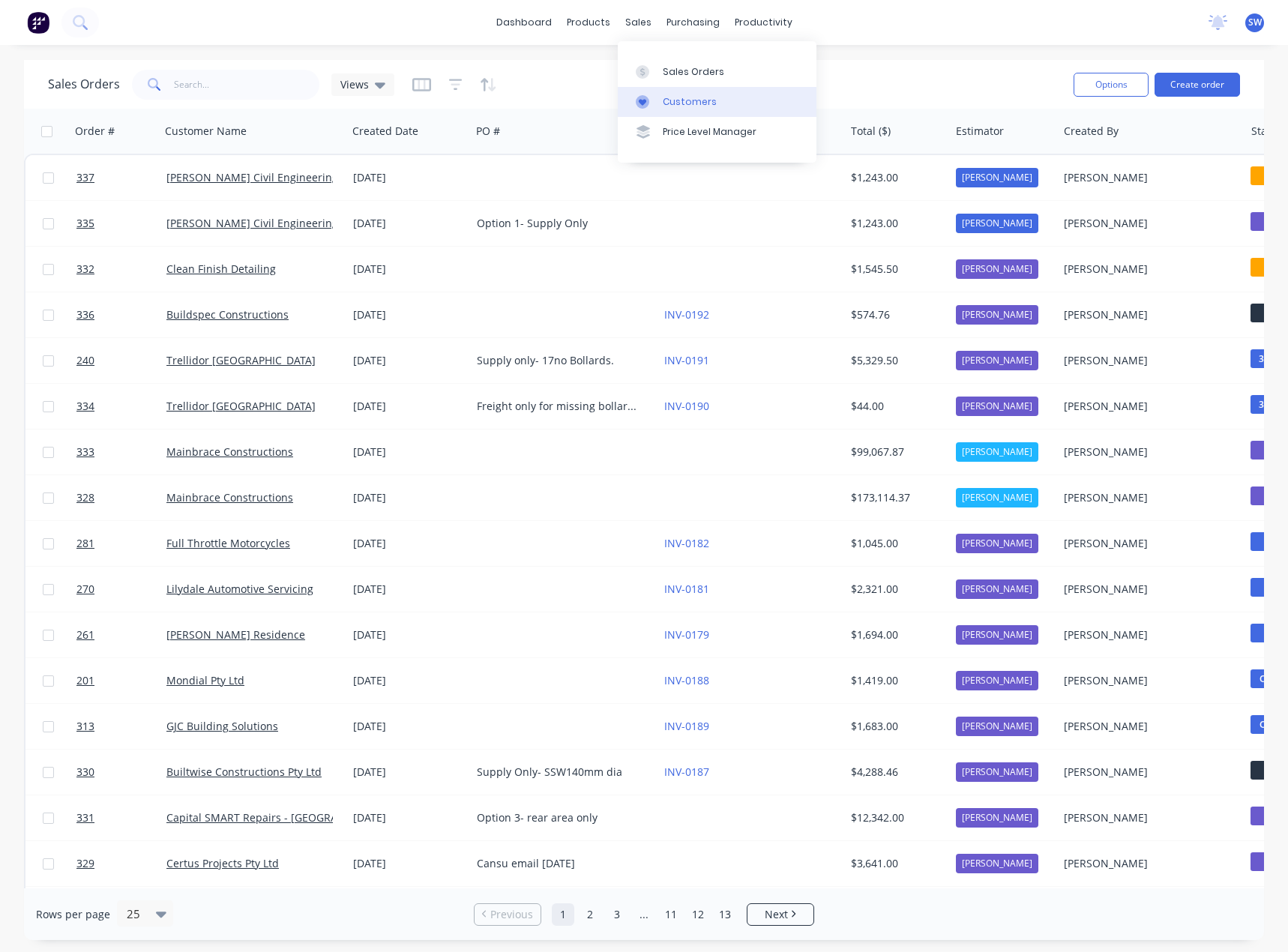
click at [674, 104] on div "Customers" at bounding box center [689, 102] width 54 height 14
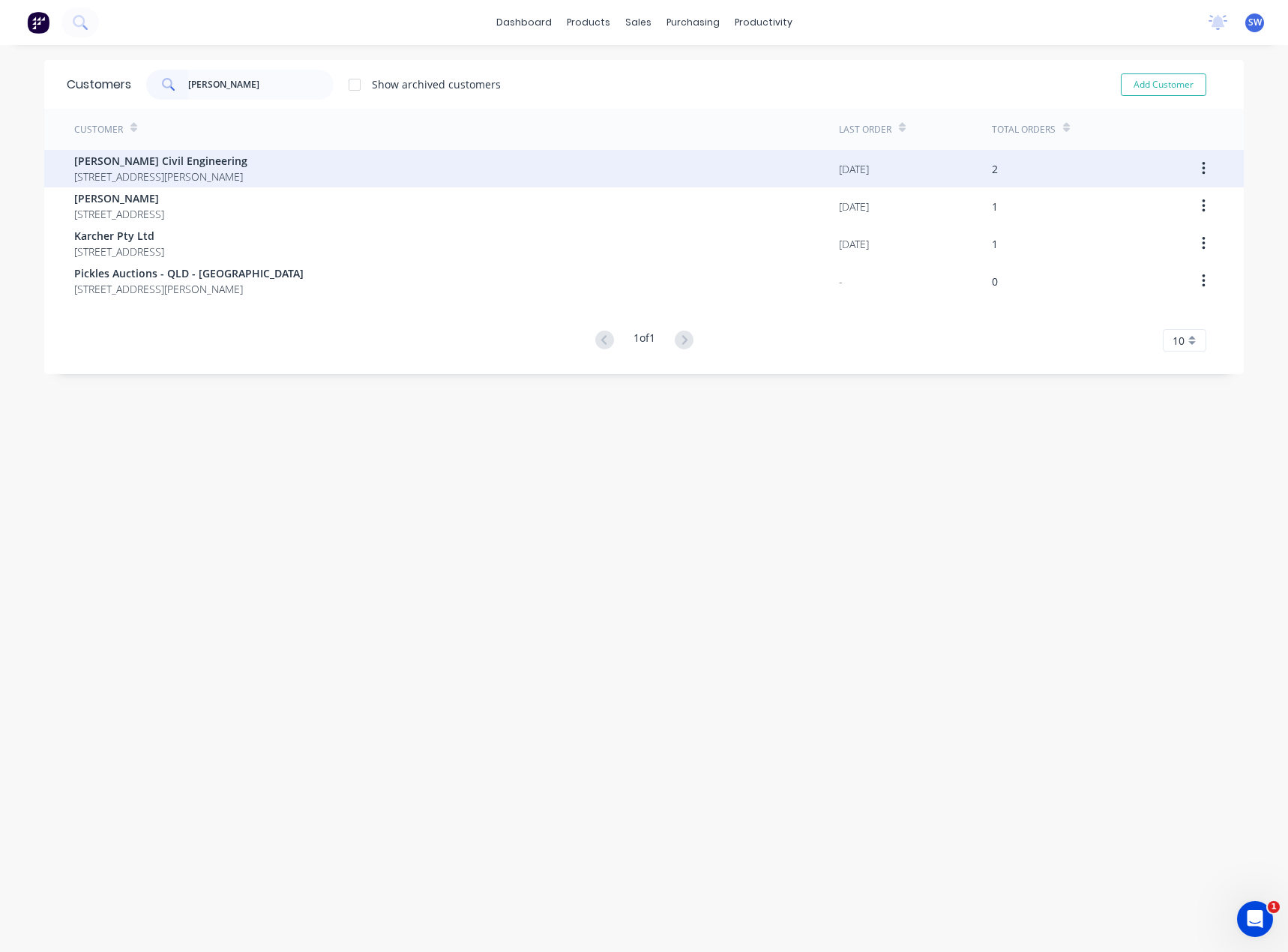
type input "[PERSON_NAME]"
click at [248, 175] on span "[STREET_ADDRESS][PERSON_NAME]" at bounding box center [160, 177] width 173 height 16
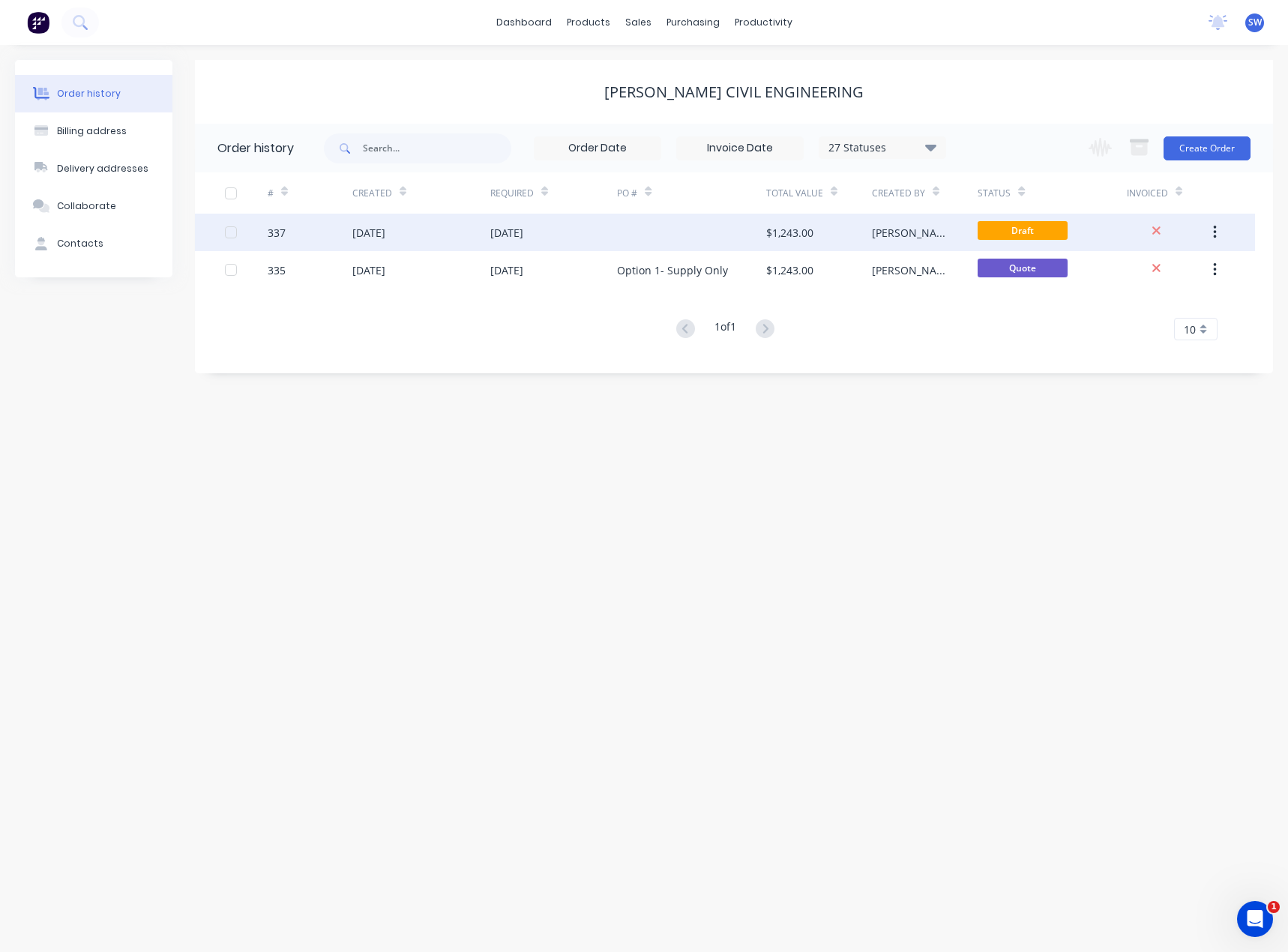
click at [602, 240] on div "[DATE]" at bounding box center [555, 233] width 128 height 38
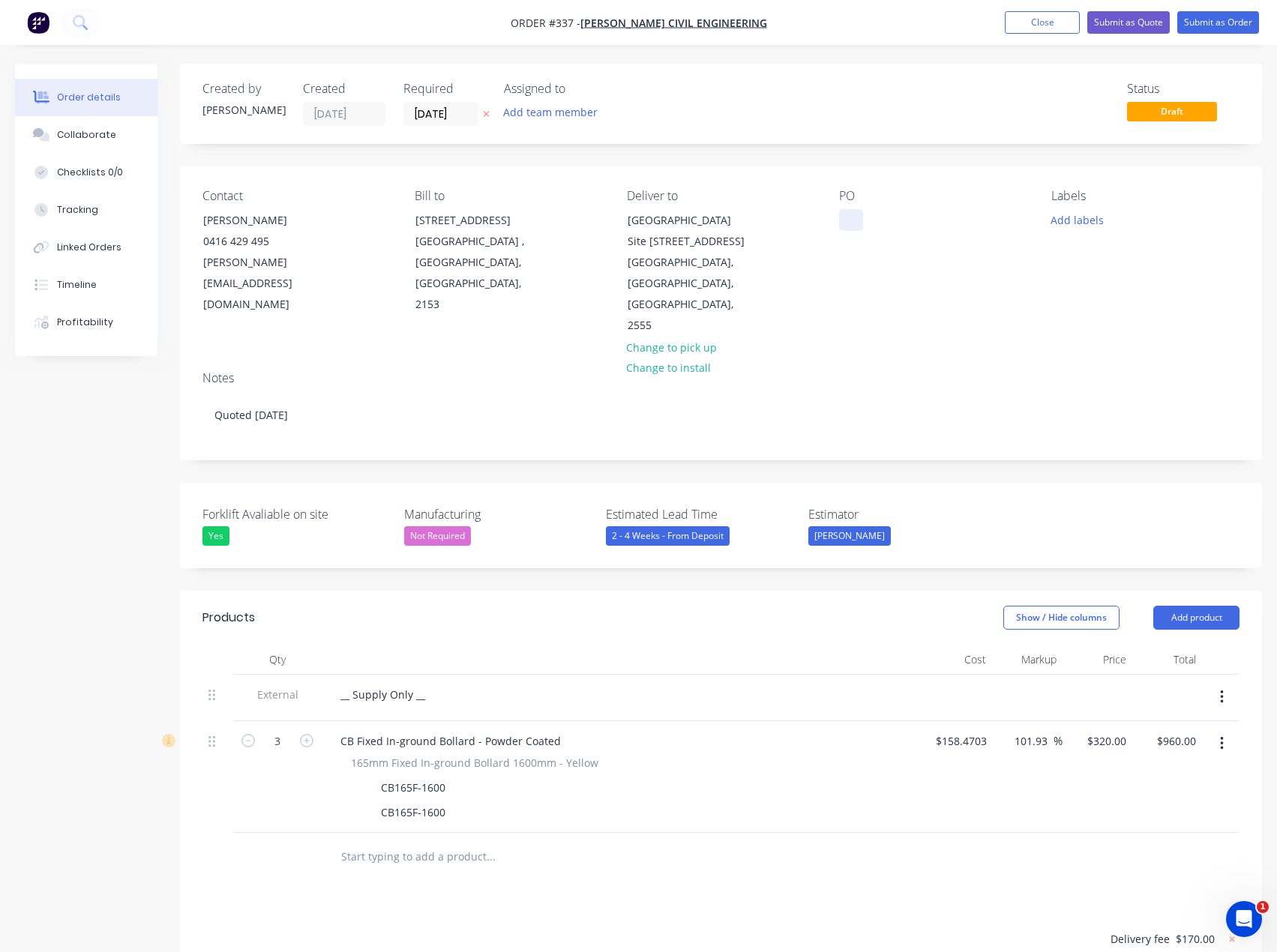
click at [851, 221] on div at bounding box center [851, 220] width 24 height 22
click at [1053, 221] on button "Add labels" at bounding box center [1077, 219] width 69 height 20
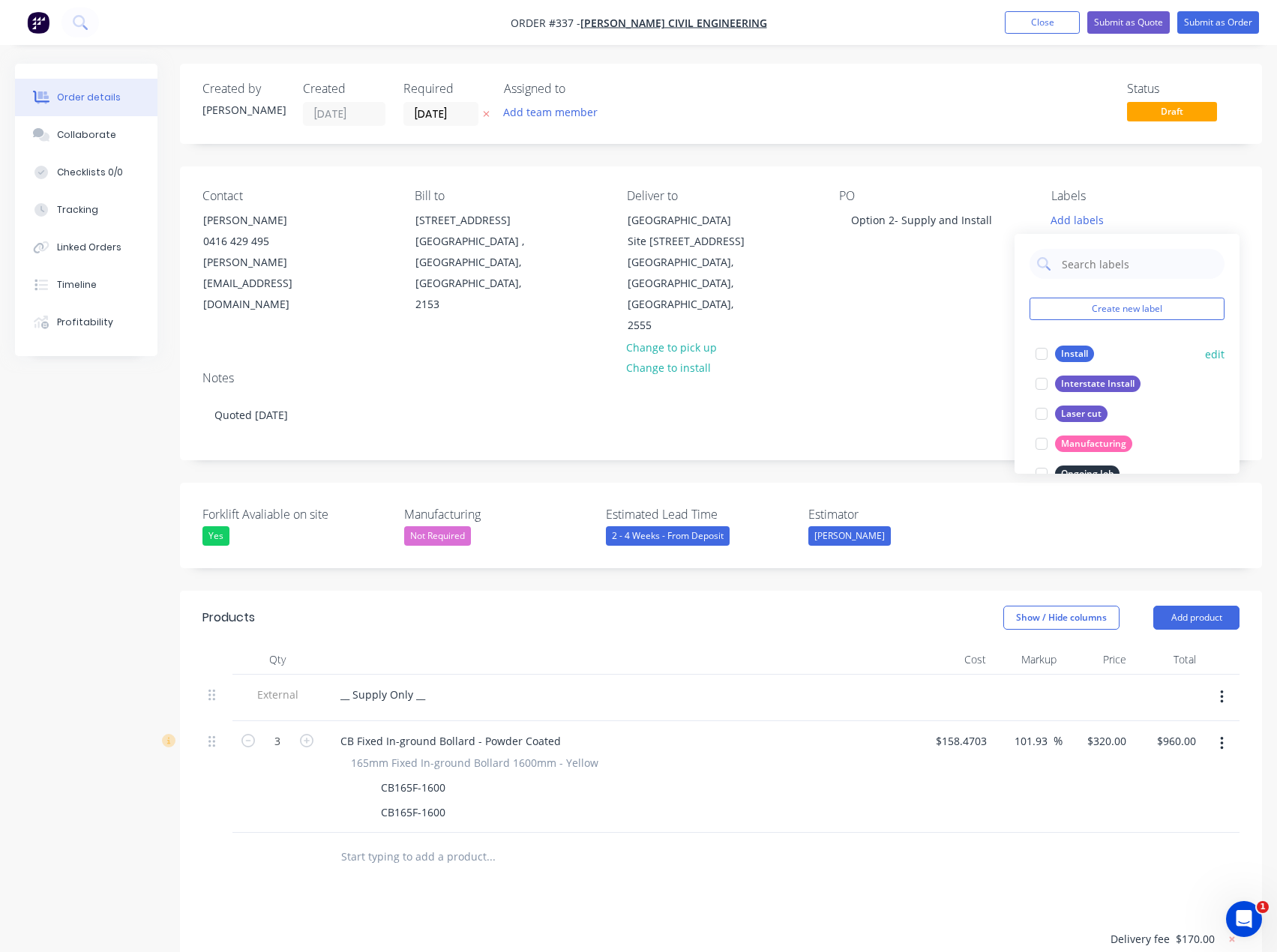
click at [1068, 349] on div "Install" at bounding box center [1074, 354] width 39 height 17
click at [925, 279] on div "PO Option 2- Supply and Install" at bounding box center [933, 263] width 188 height 148
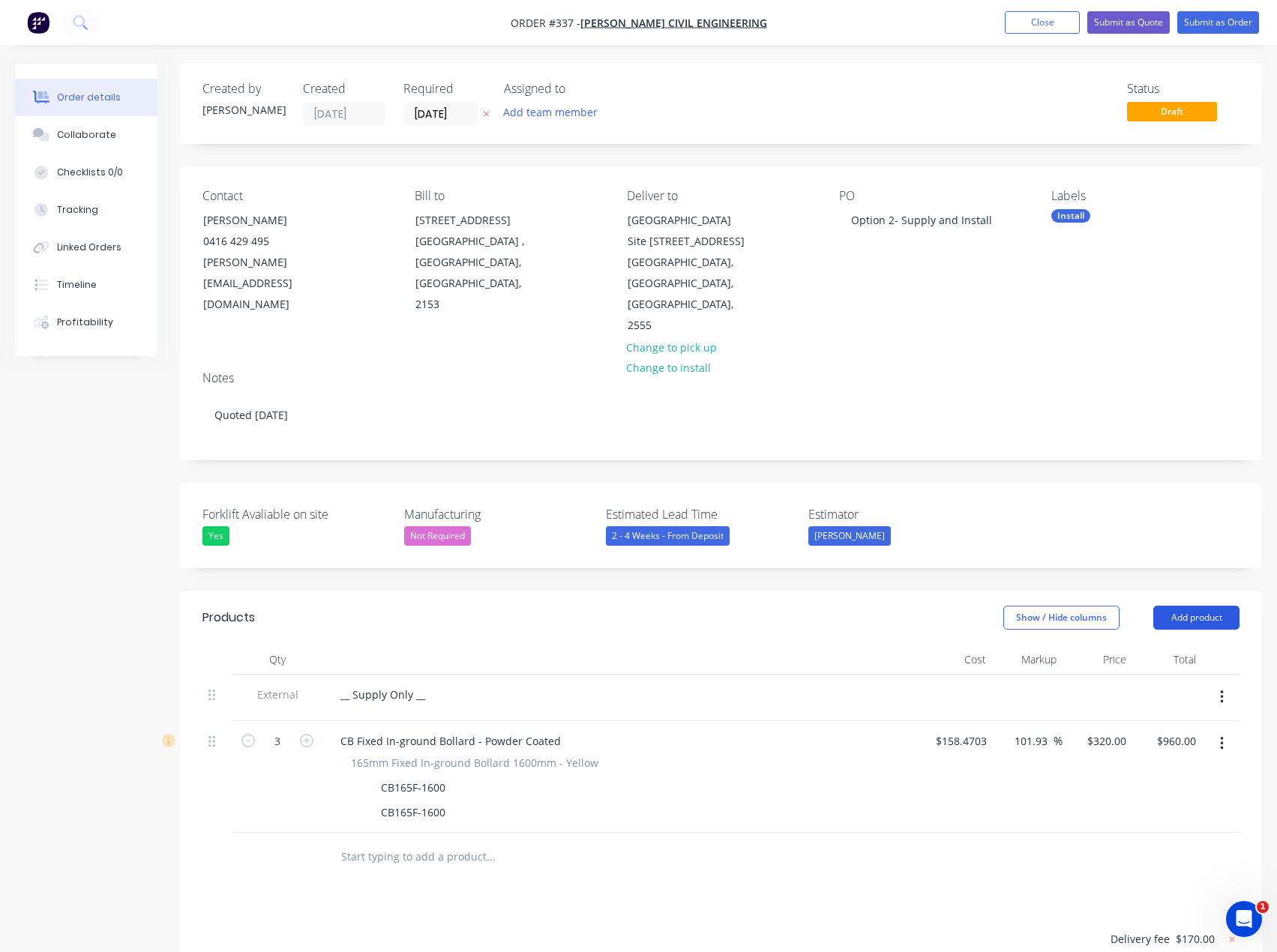
click at [1194, 605] on button "Add product" at bounding box center [1196, 617] width 86 height 24
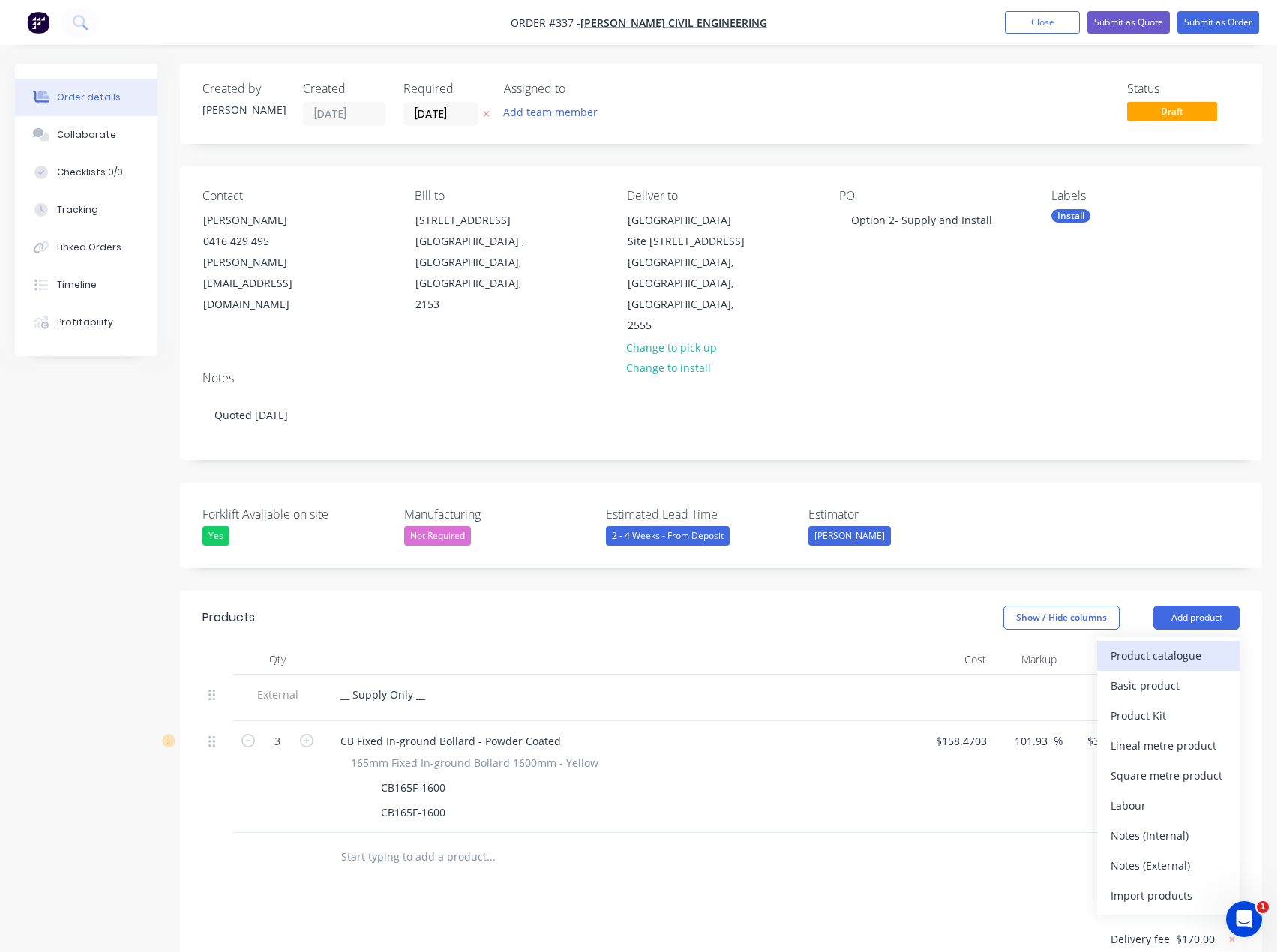
click at [1165, 644] on div "Product catalogue" at bounding box center [1168, 655] width 116 height 22
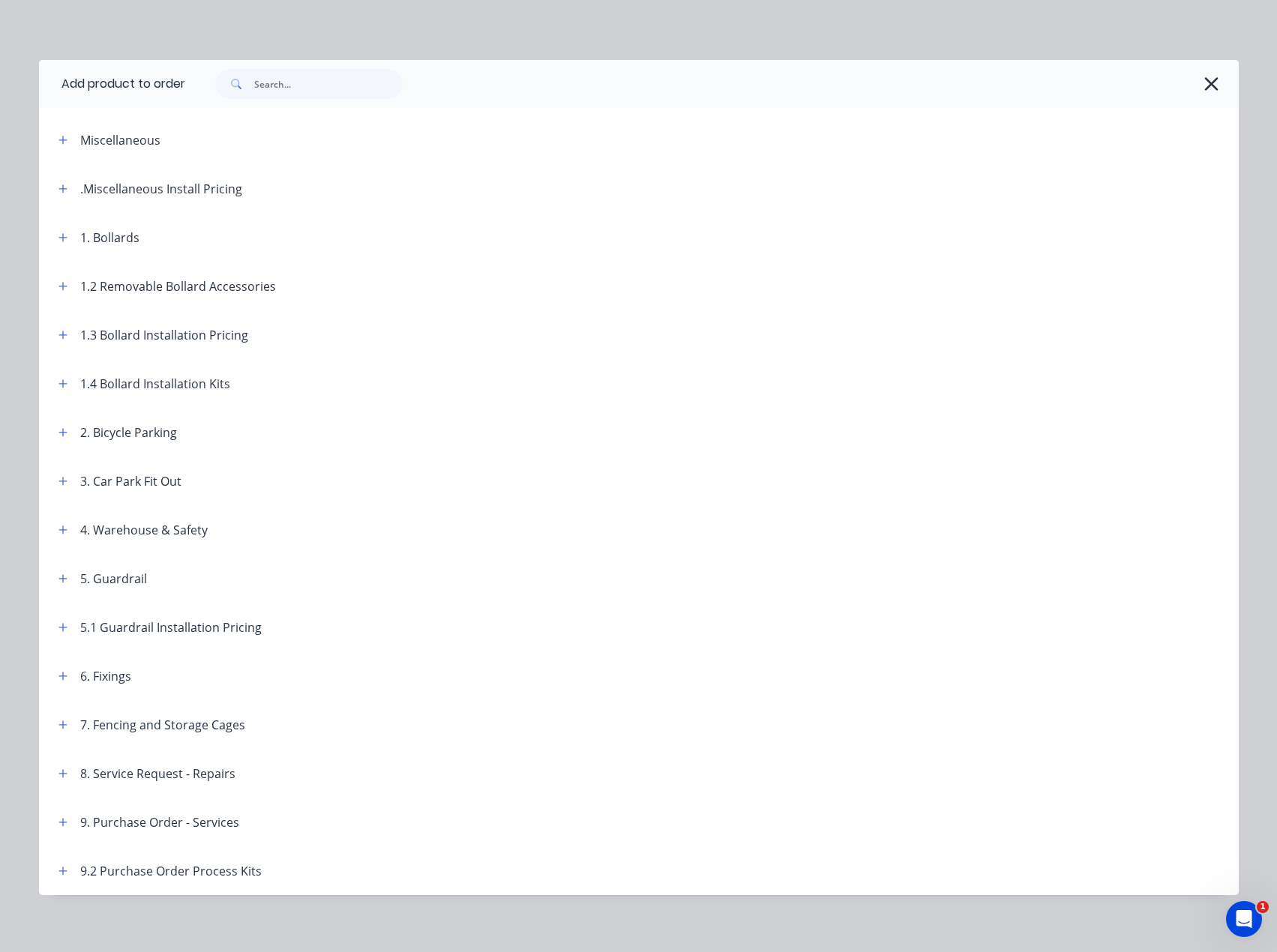
scroll to position [9, 0]
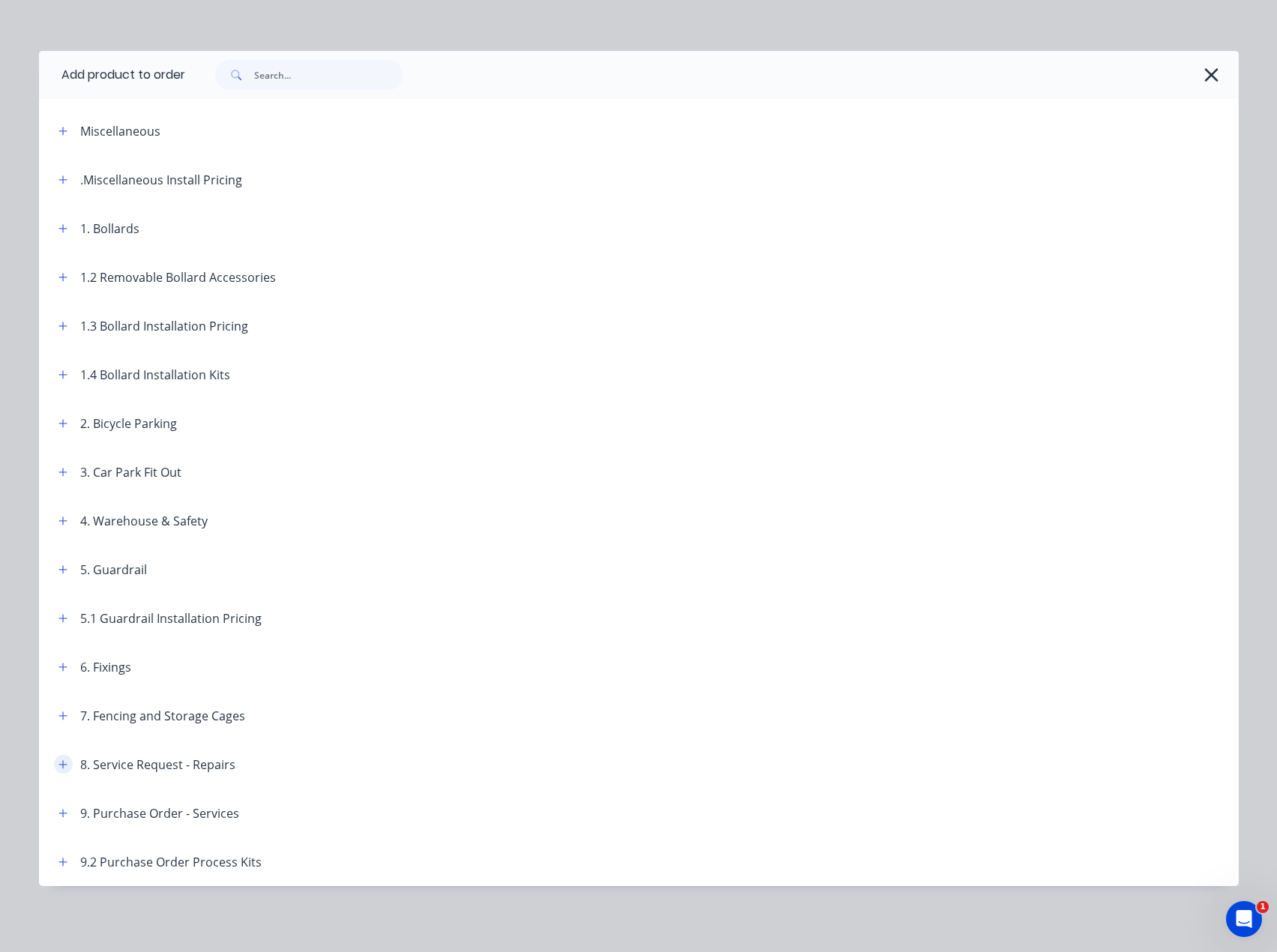
click at [59, 765] on icon "button" at bounding box center [63, 764] width 9 height 11
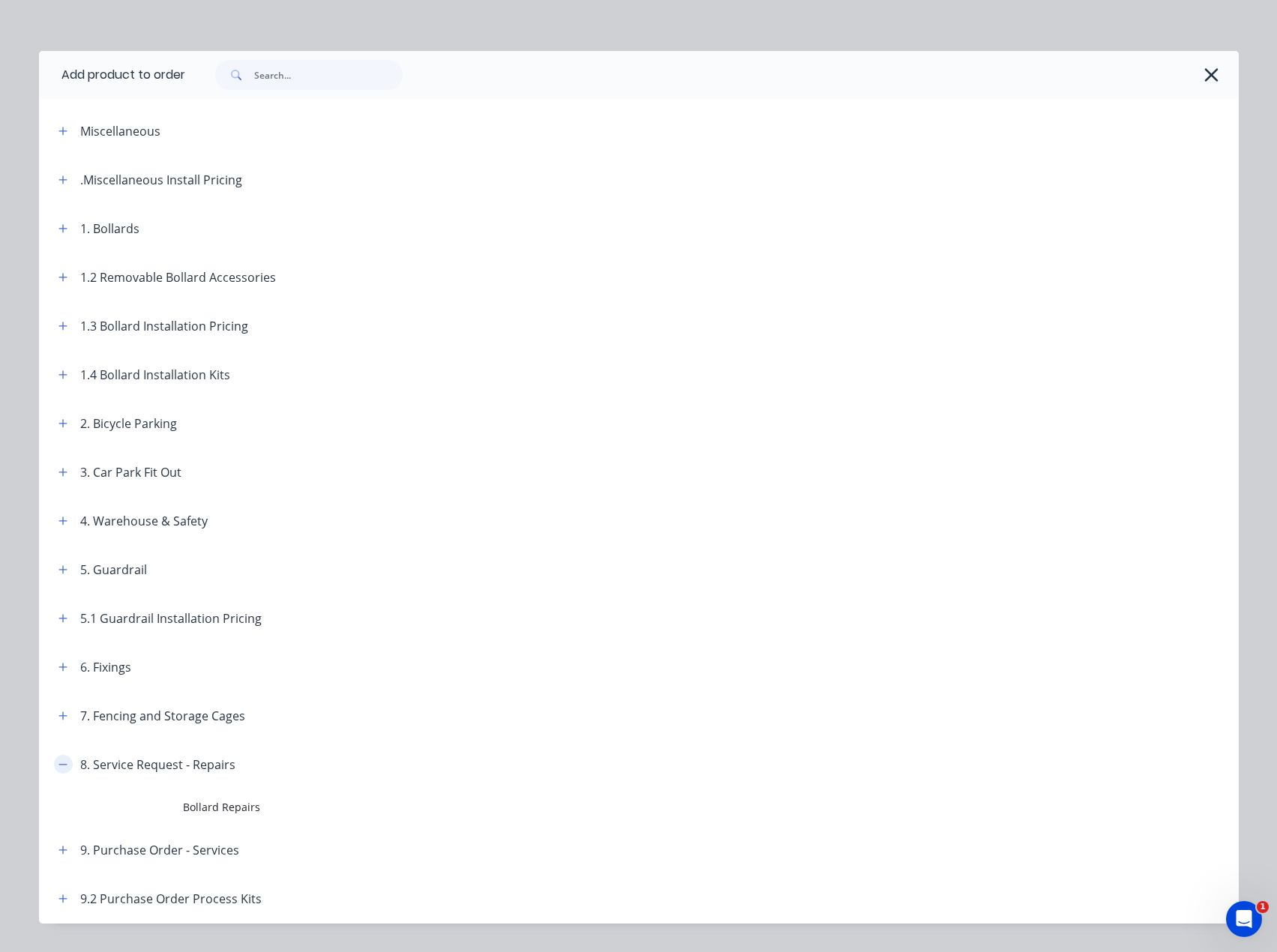
click at [59, 761] on icon "button" at bounding box center [63, 764] width 9 height 11
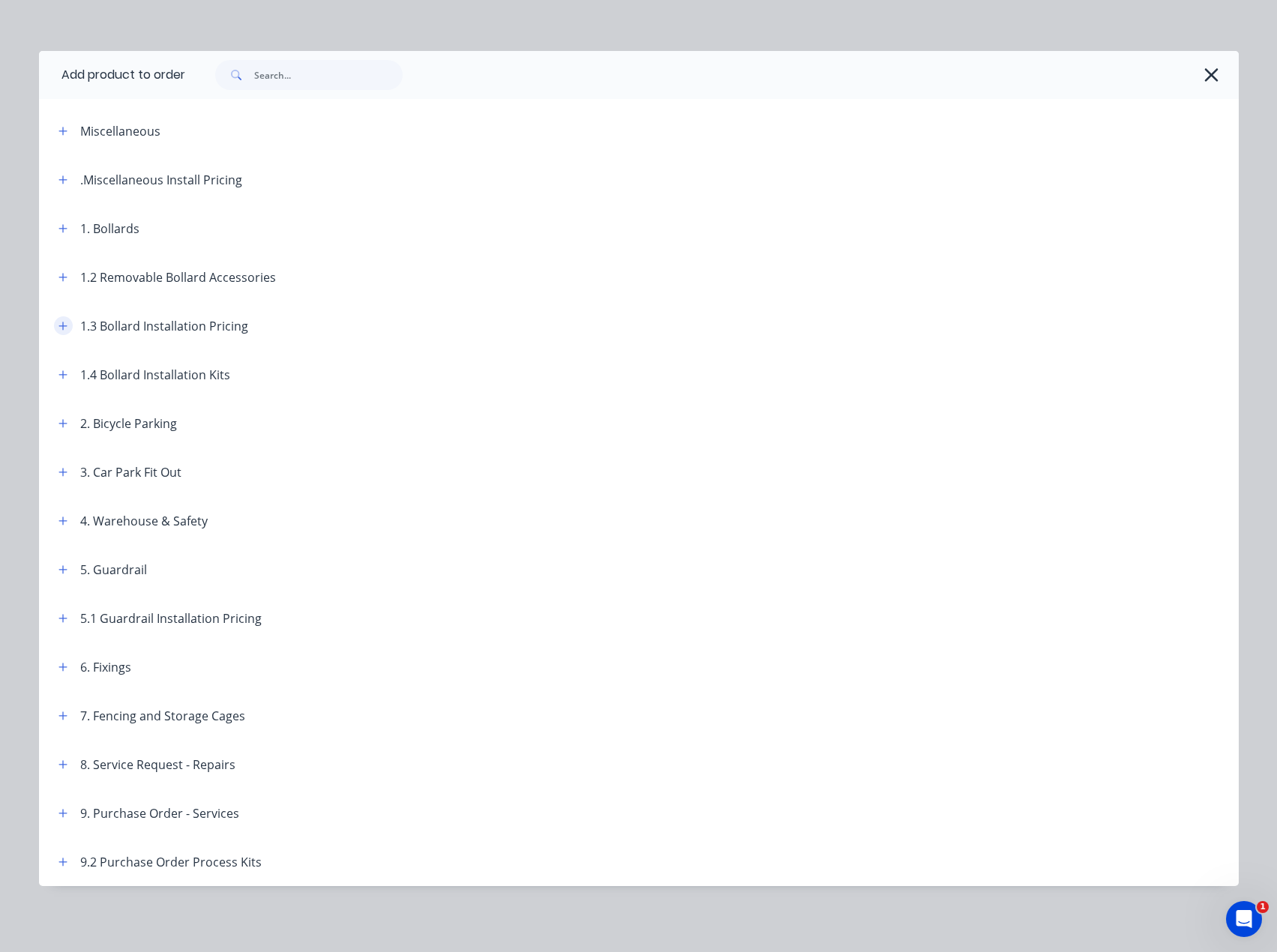
click at [59, 323] on icon "button" at bounding box center [63, 326] width 9 height 11
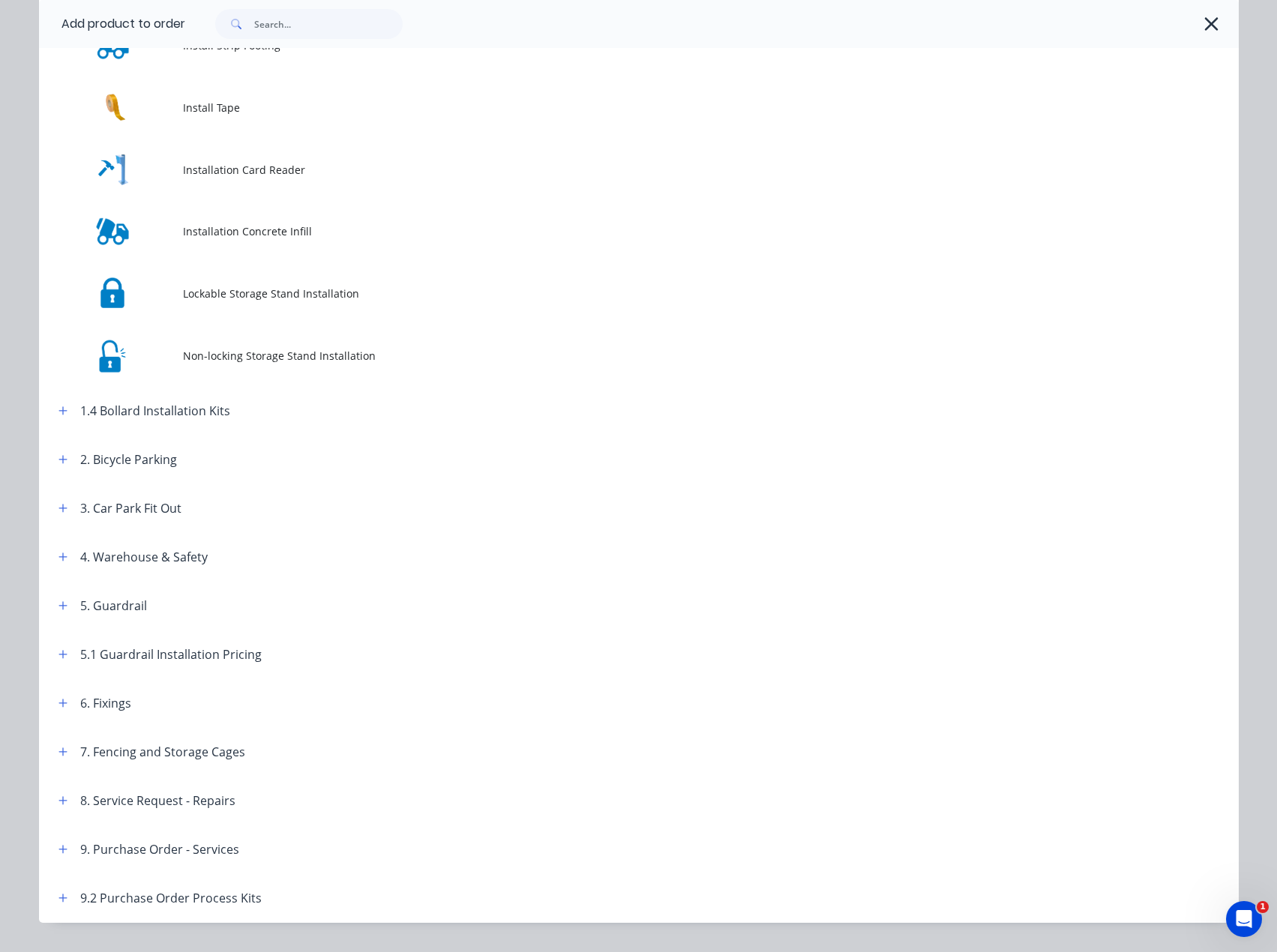
scroll to position [878, 0]
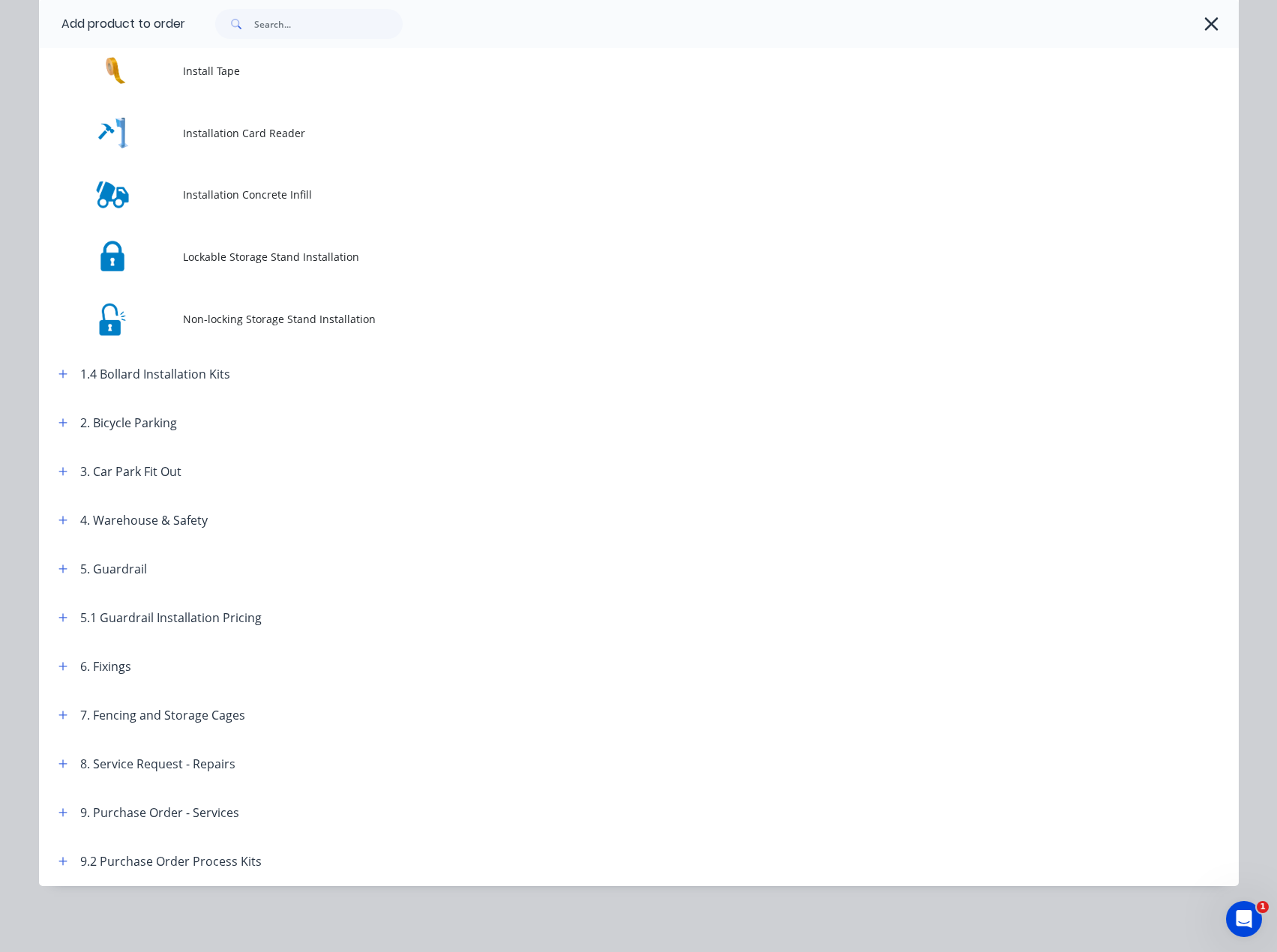
drag, startPoint x: 56, startPoint y: 813, endPoint x: 71, endPoint y: 814, distance: 15.0
click at [59, 814] on icon "button" at bounding box center [63, 812] width 9 height 11
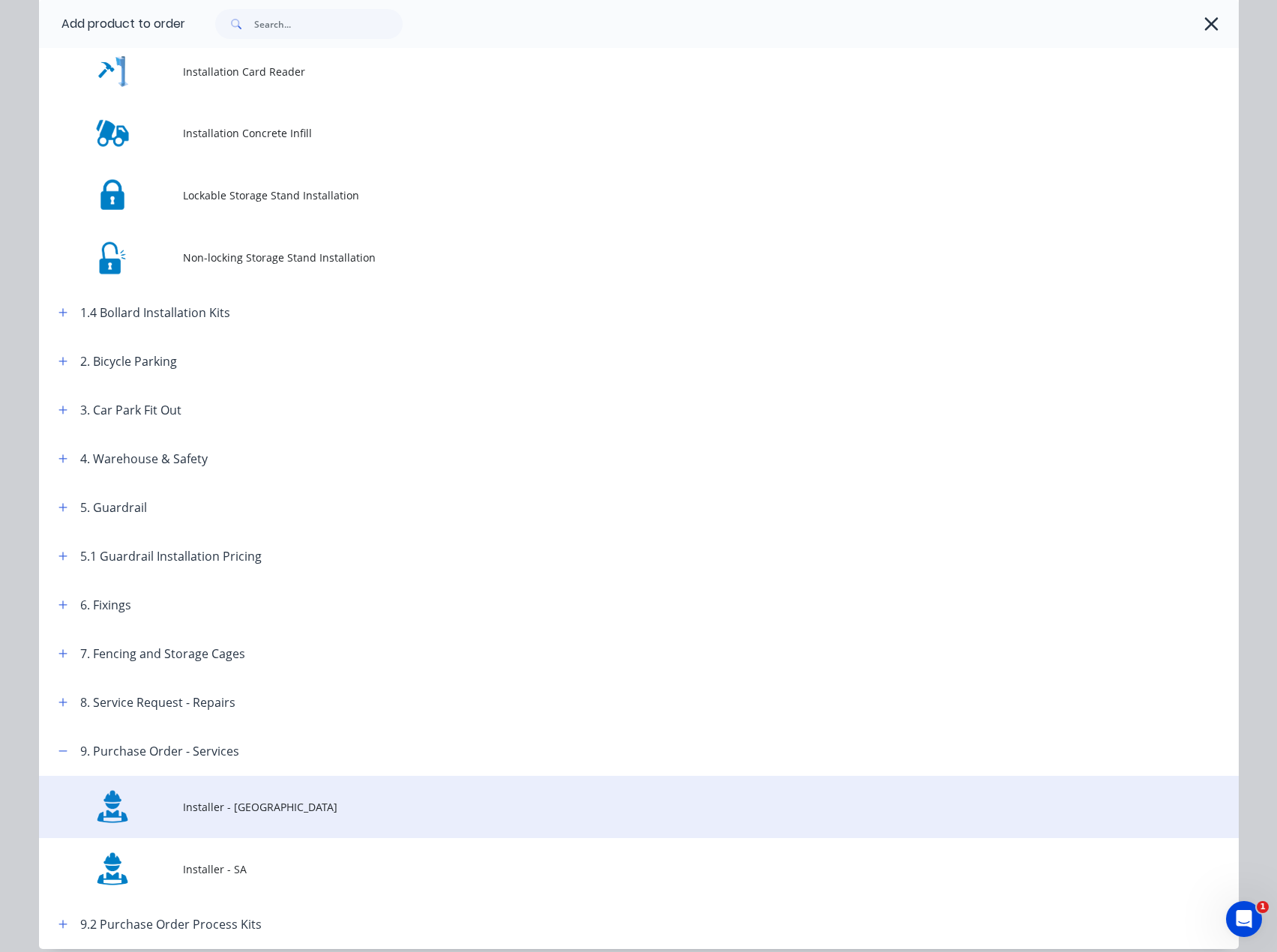
scroll to position [1002, 0]
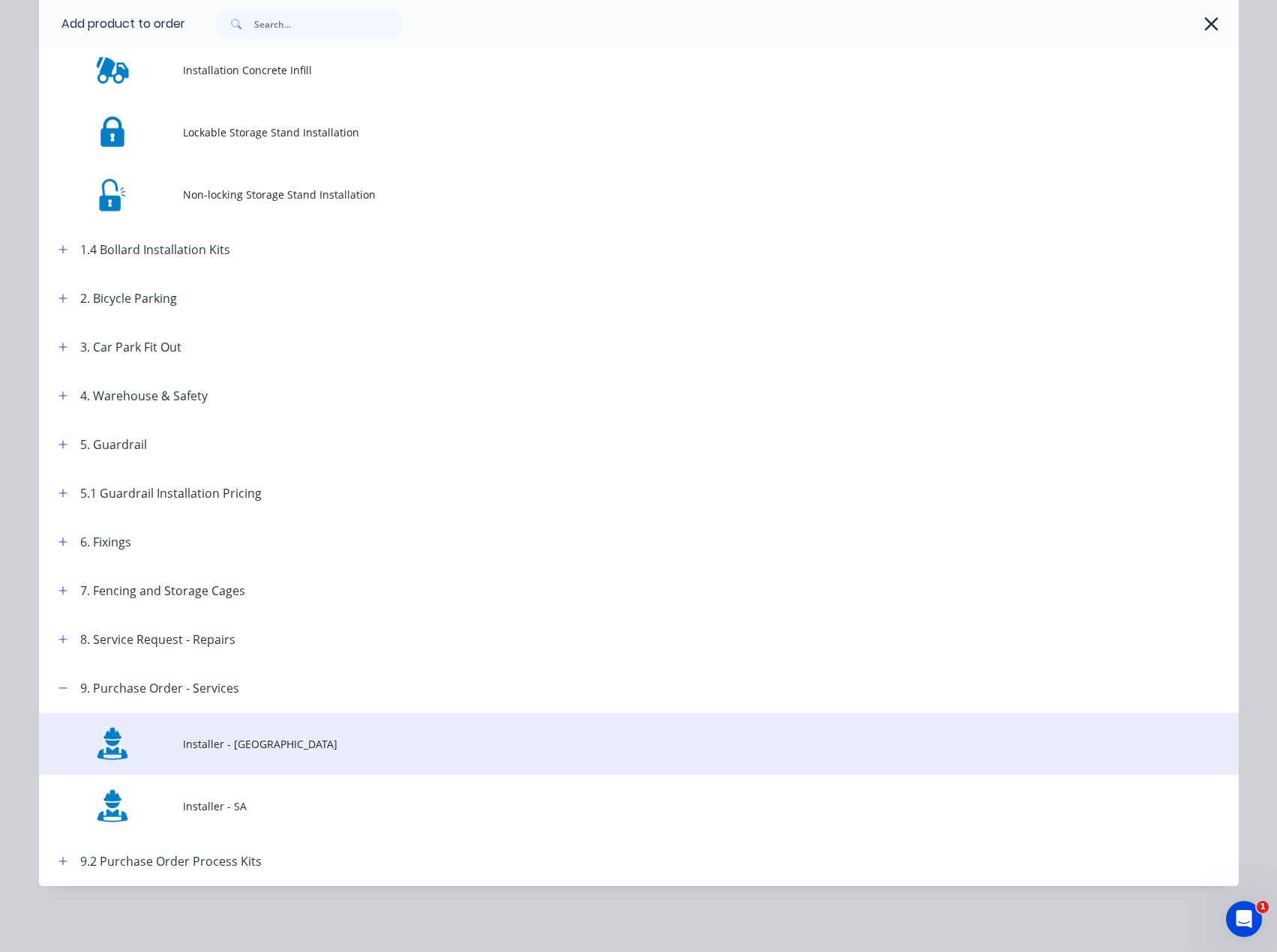
click at [215, 746] on span "Installer - NSW" at bounding box center [605, 744] width 844 height 16
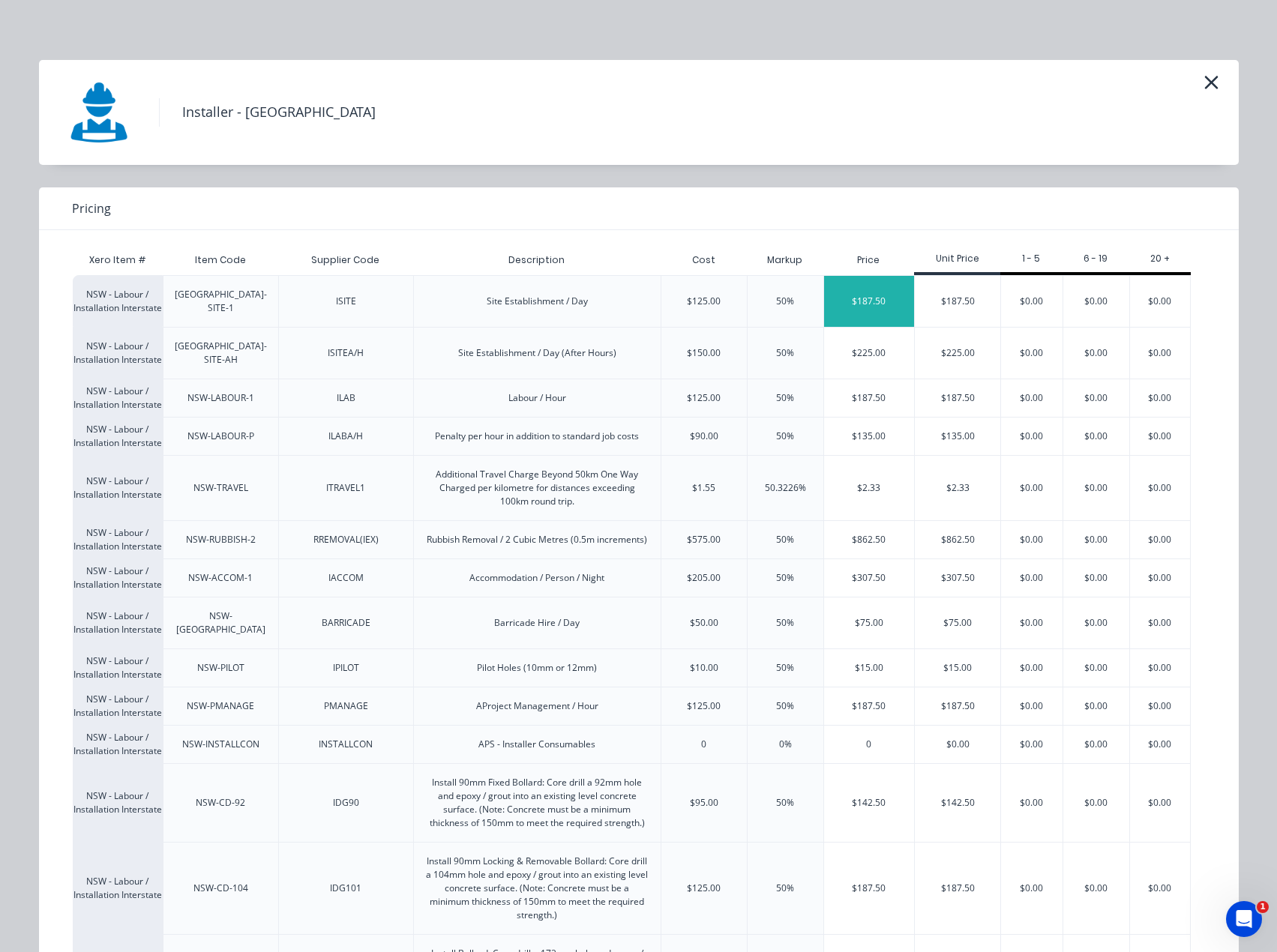
click at [862, 299] on div "$187.50" at bounding box center [869, 301] width 91 height 51
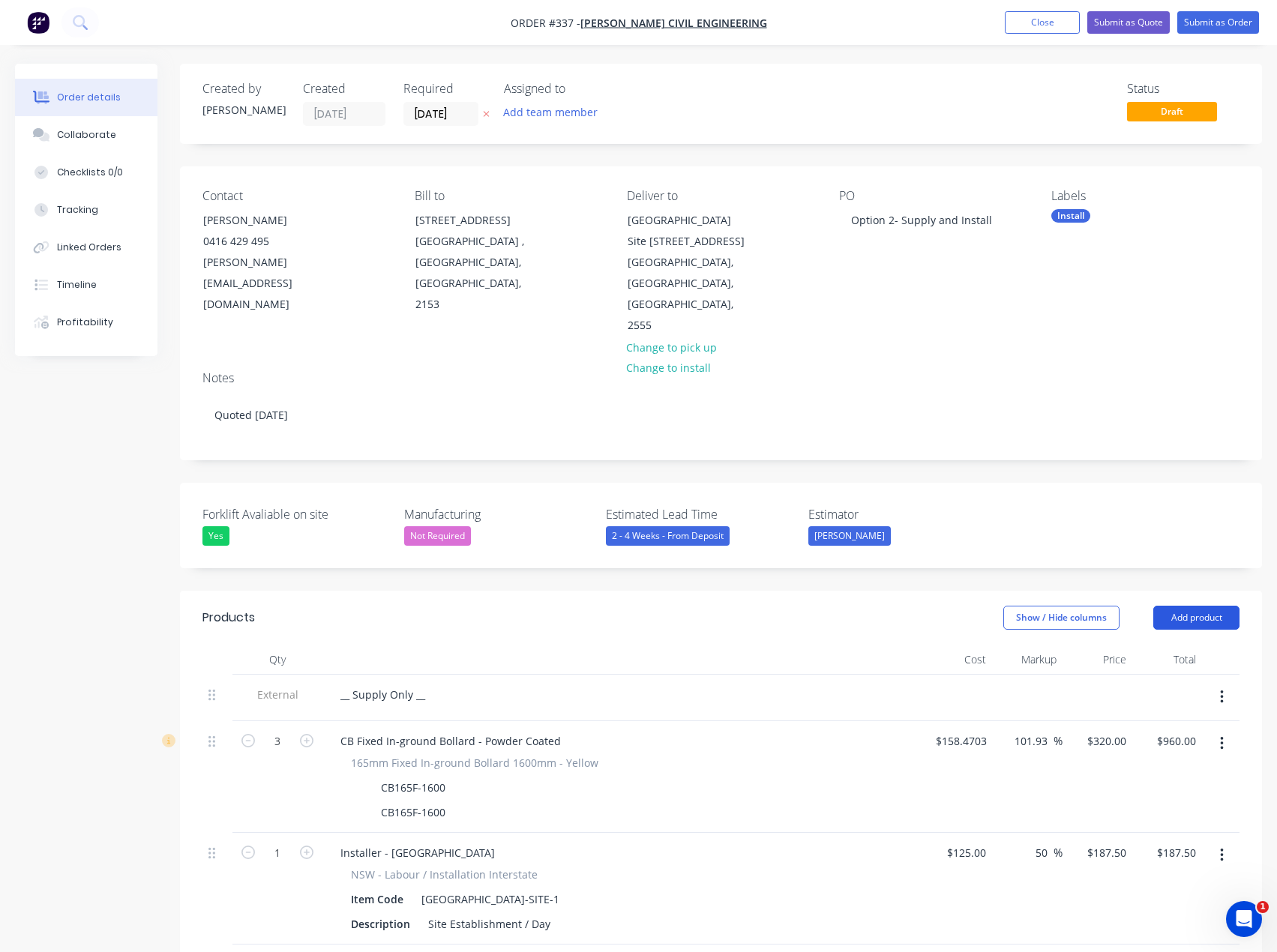
click at [1186, 605] on button "Add product" at bounding box center [1196, 617] width 86 height 24
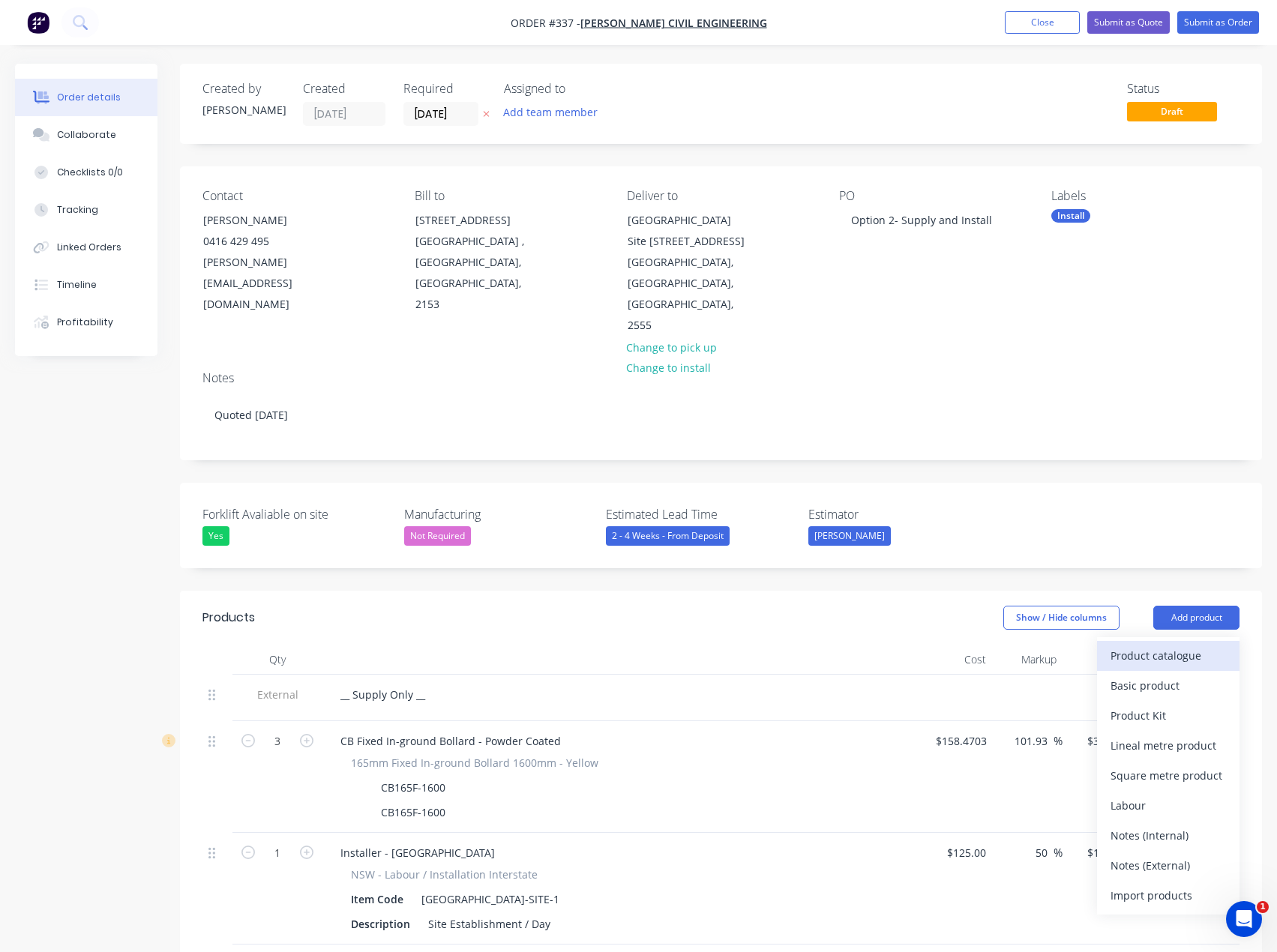
click at [1178, 644] on div "Product catalogue" at bounding box center [1168, 655] width 116 height 22
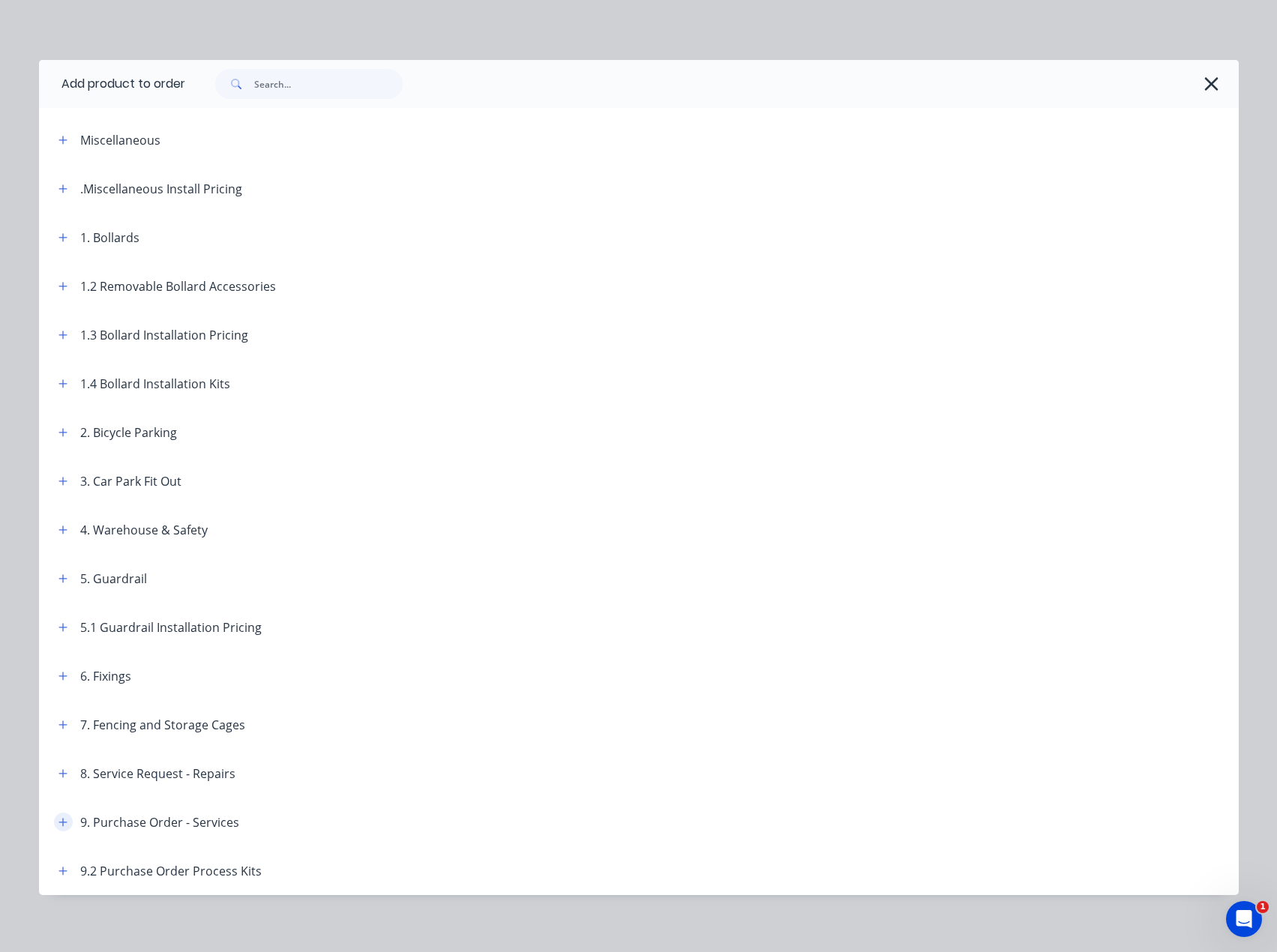
click at [59, 820] on icon "button" at bounding box center [63, 822] width 8 height 8
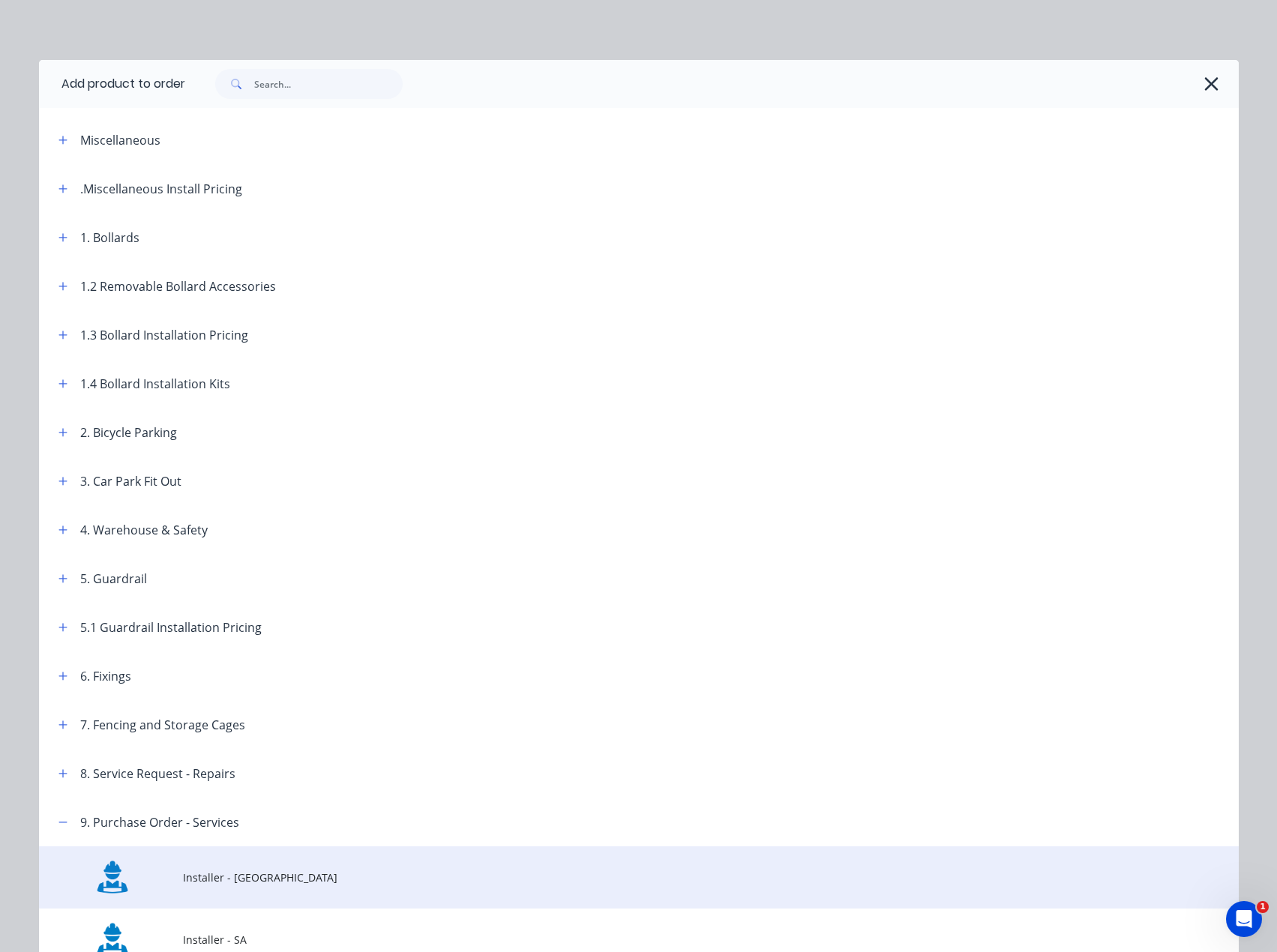
click at [205, 884] on span "Installer - NSW" at bounding box center [605, 877] width 844 height 16
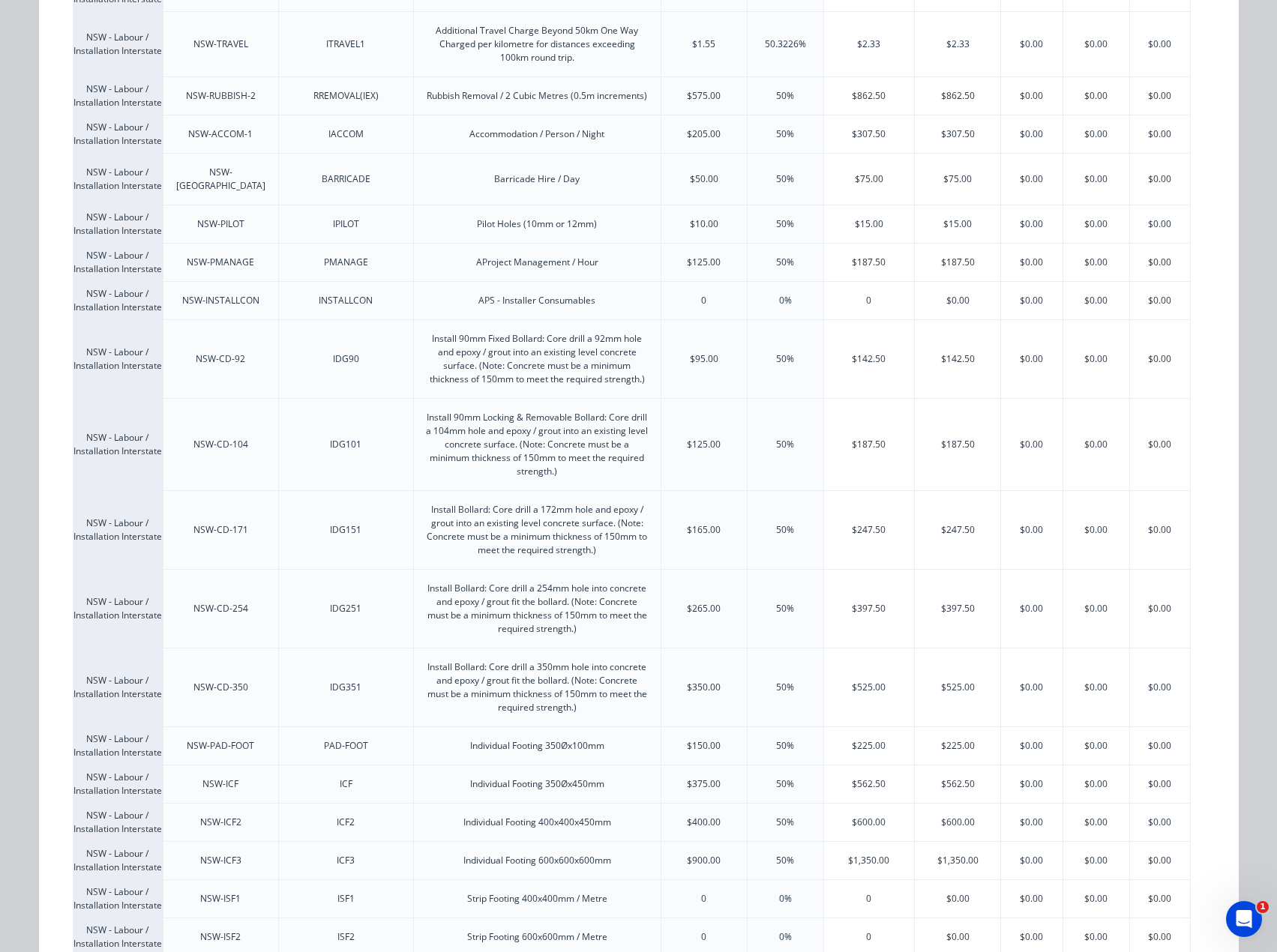
scroll to position [450, 0]
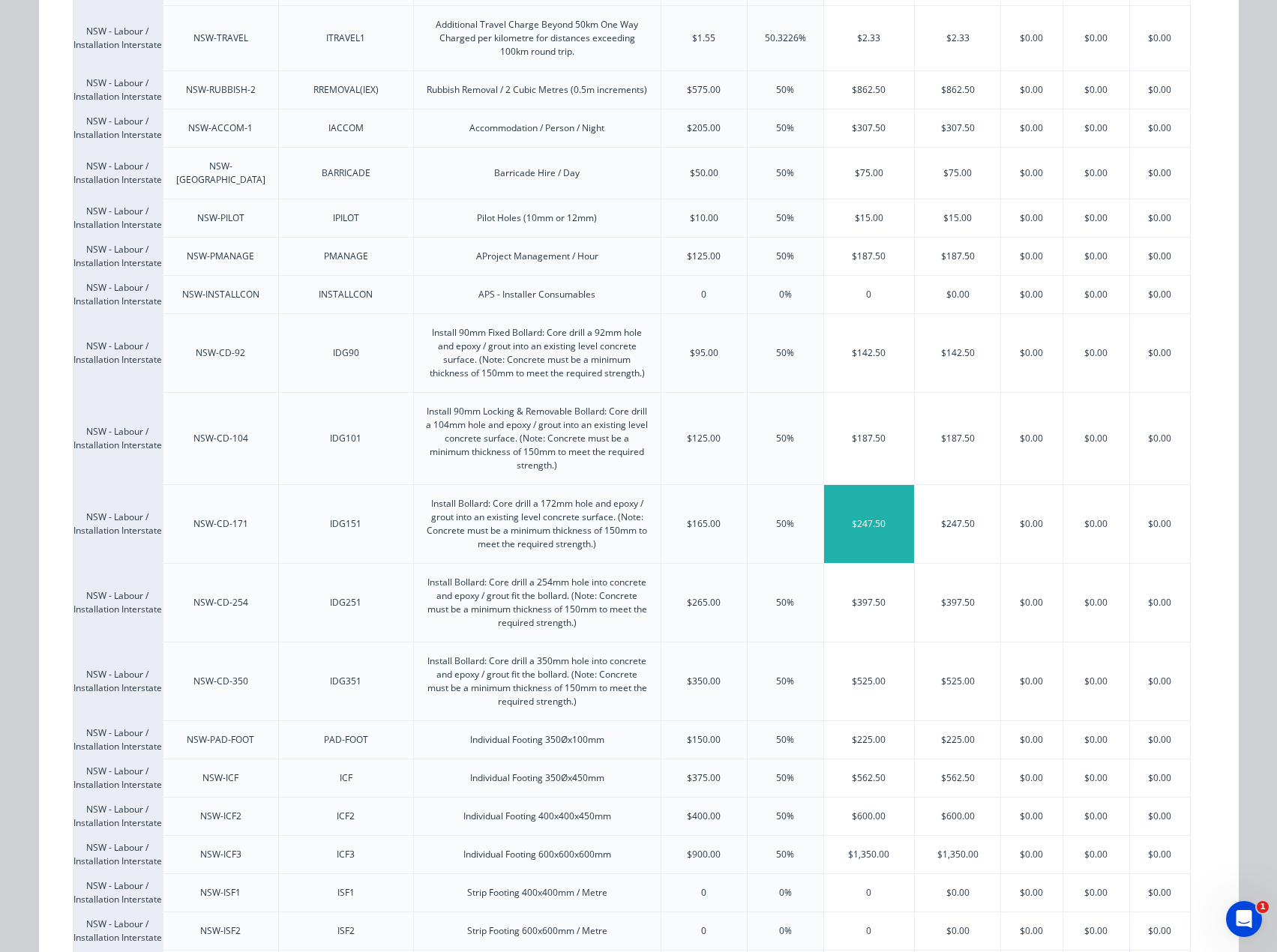
click at [851, 514] on div "$247.50" at bounding box center [869, 523] width 91 height 78
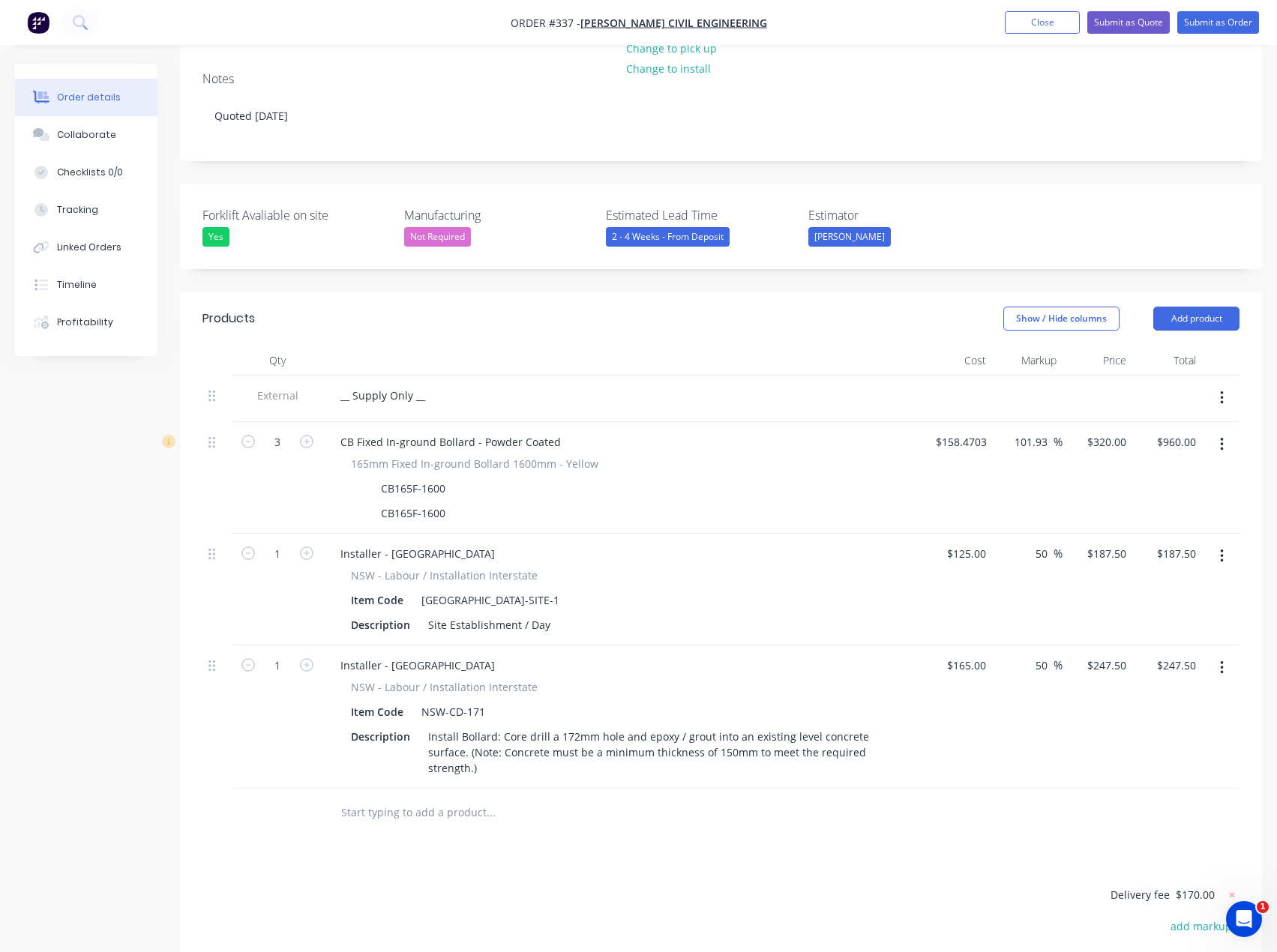
scroll to position [300, 0]
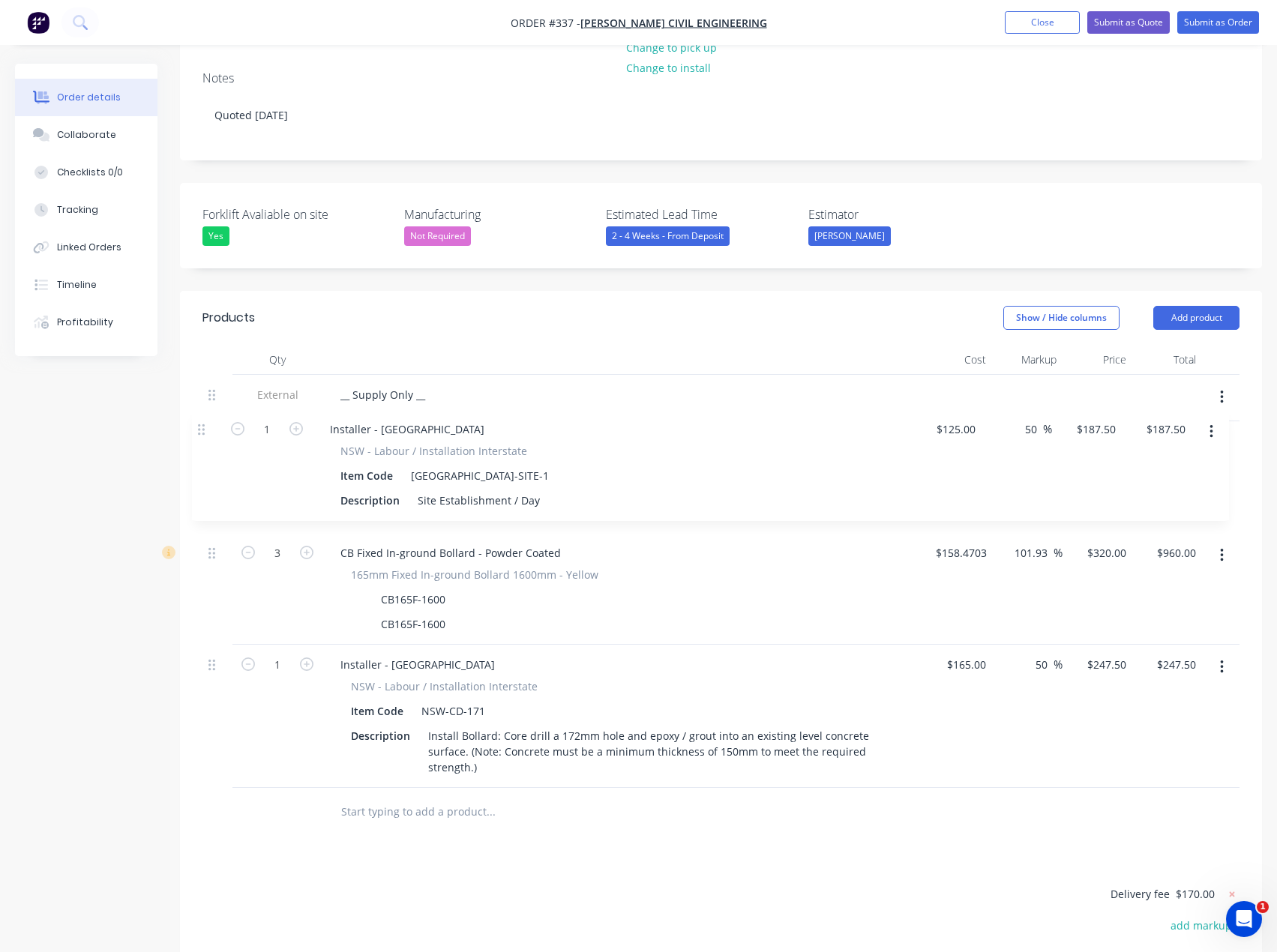
drag, startPoint x: 215, startPoint y: 538, endPoint x: 202, endPoint y: 449, distance: 89.9
click at [201, 423] on div "Qty Cost Markup Price Total External __ Supply Only __ 3 CB Fixed In-ground Bol…" at bounding box center [720, 590] width 1082 height 491
click at [963, 653] on div "165 $165.00" at bounding box center [965, 664] width 53 height 22
type input "$165.00"
click at [1112, 653] on input "247.5" at bounding box center [1108, 664] width 47 height 22
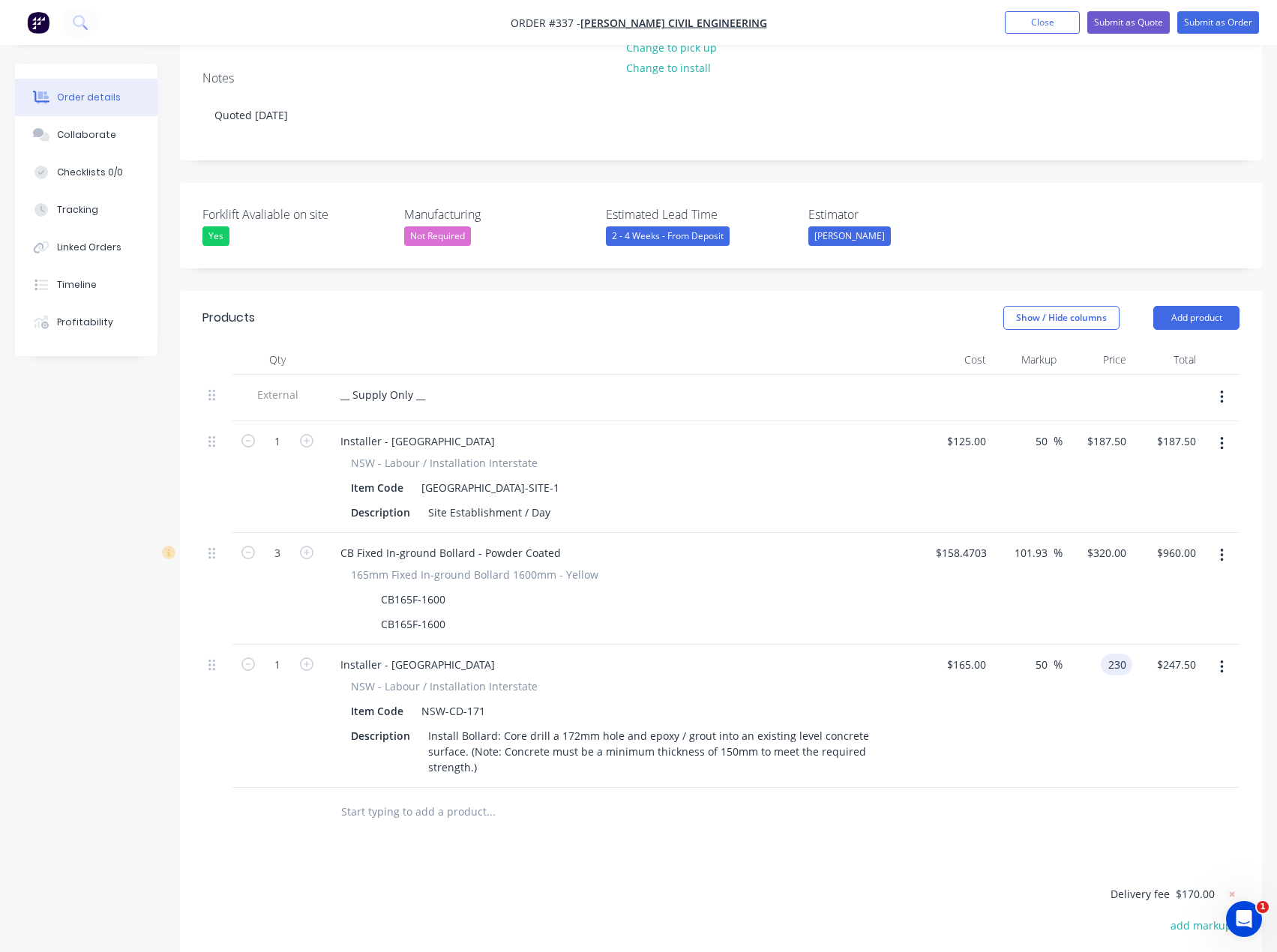
type input "230"
type input "39.39"
type input "$230.00"
click at [1007, 742] on div "39.39 50 %" at bounding box center [1027, 715] width 70 height 143
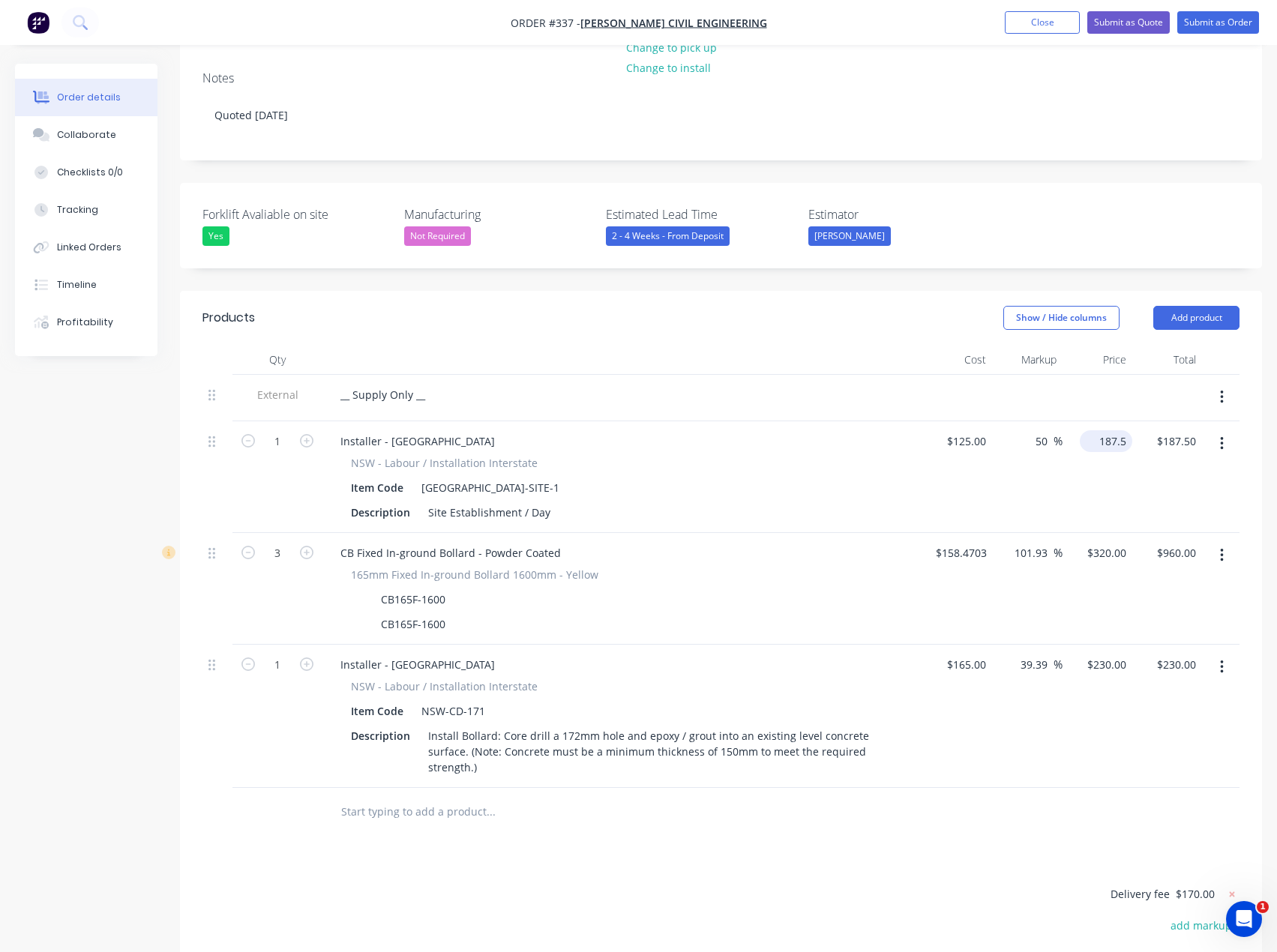
click at [1115, 431] on input "187.5" at bounding box center [1108, 442] width 47 height 22
type input "165"
type input "32"
type input "$165.00"
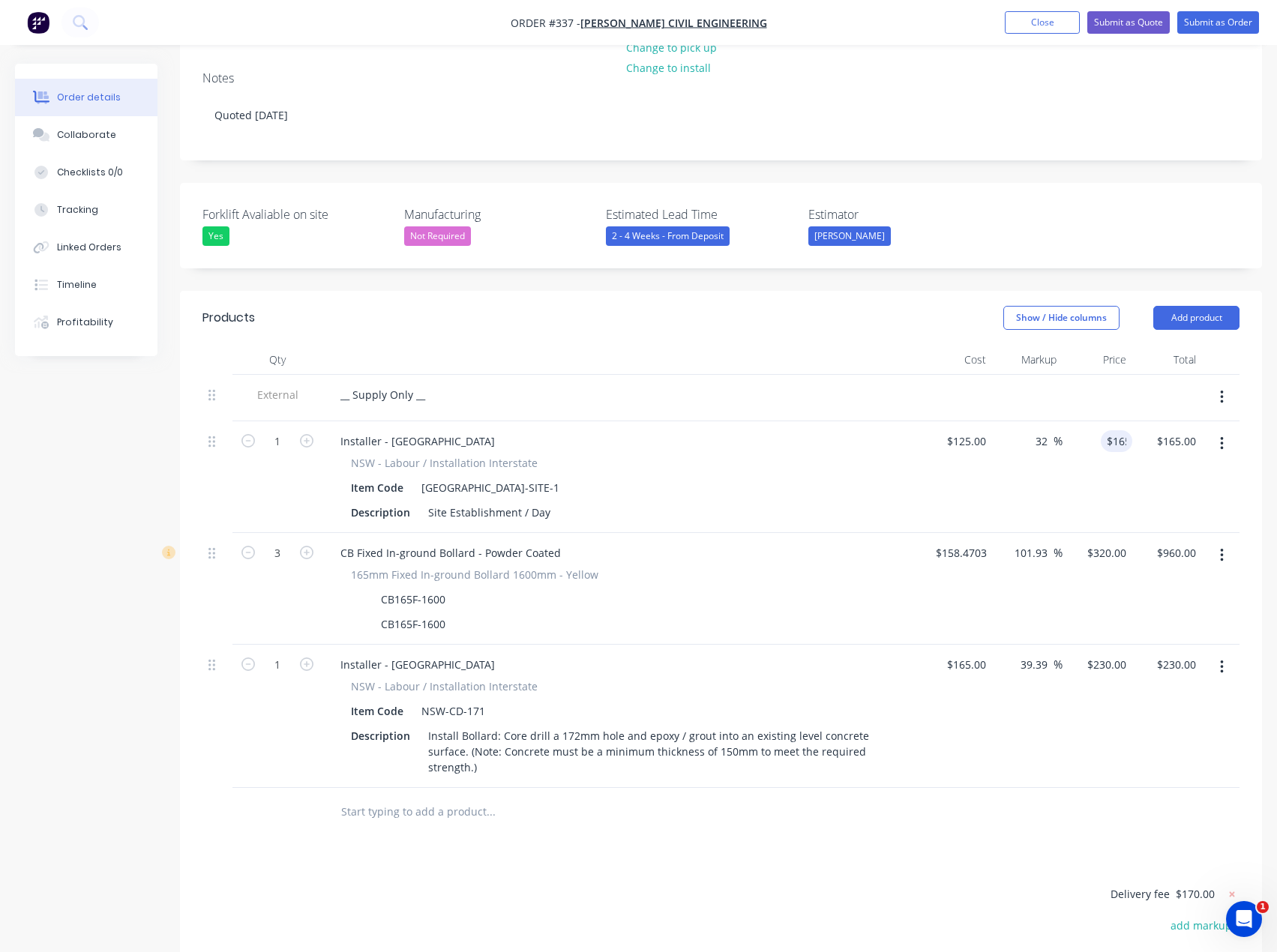
click at [1039, 475] on div "32 50 %" at bounding box center [1027, 477] width 70 height 112
click at [1115, 431] on input "165" at bounding box center [1108, 442] width 47 height 22
type input "175"
type input "40"
type input "$175.00"
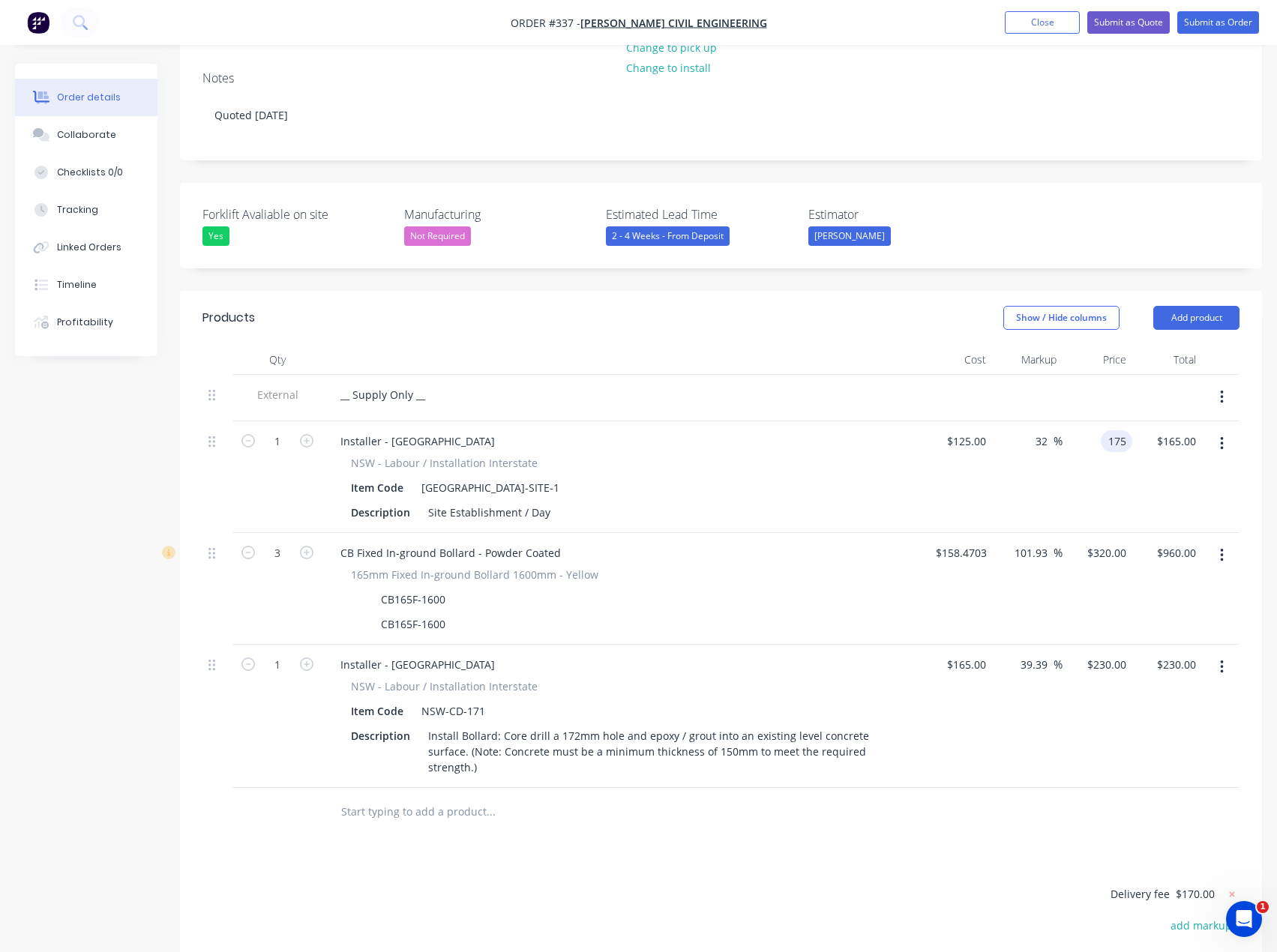
type input "$175.00"
click at [1106, 458] on div "$175.00 $175.00" at bounding box center [1097, 477] width 70 height 112
click at [306, 657] on icon "button" at bounding box center [307, 664] width 14 height 14
type input "2"
type input "$460.00"
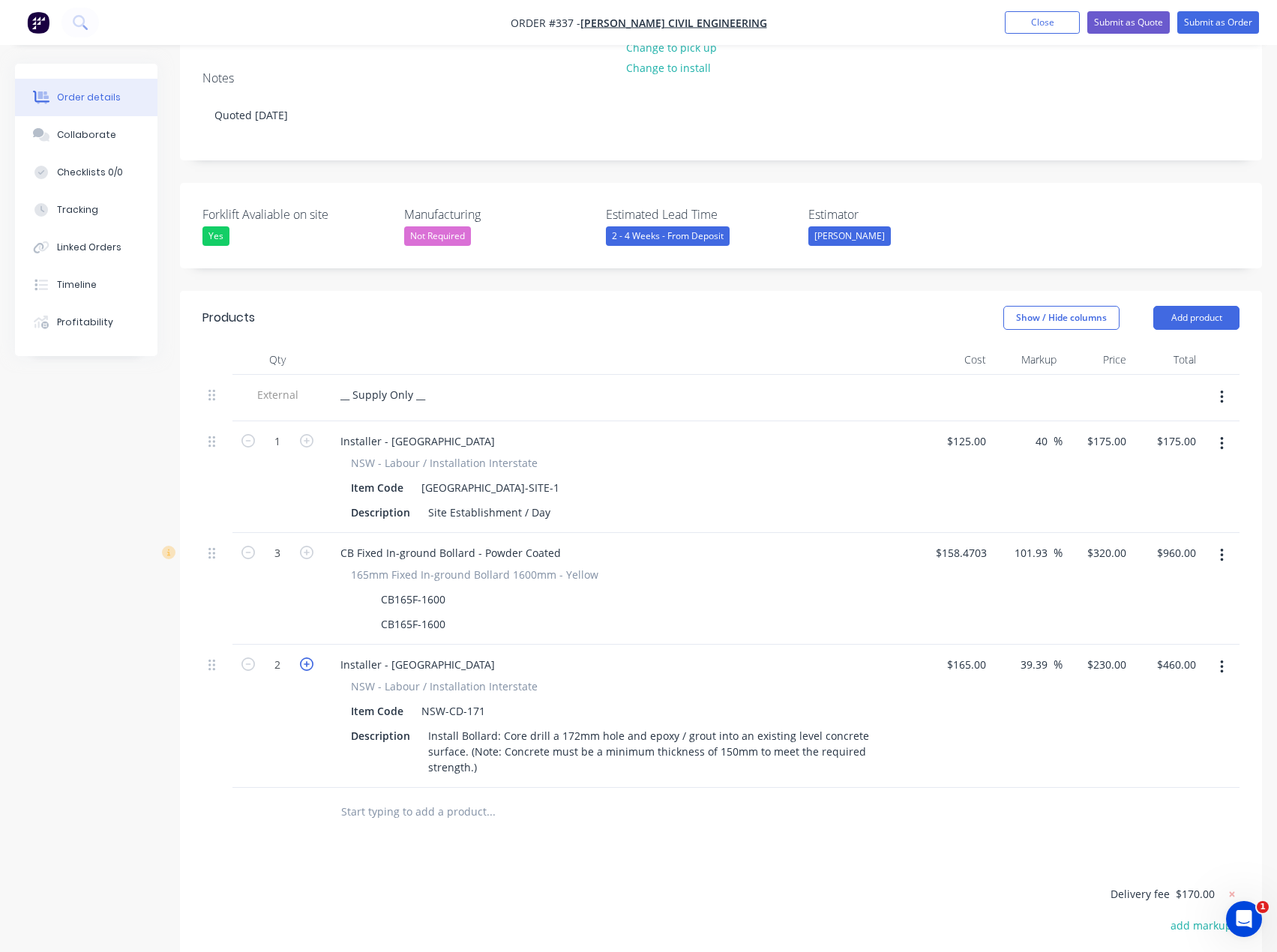
click at [306, 657] on icon "button" at bounding box center [307, 664] width 14 height 14
type input "3"
type input "$690.00"
click at [388, 384] on div "__ Supply Only __" at bounding box center [383, 395] width 109 height 22
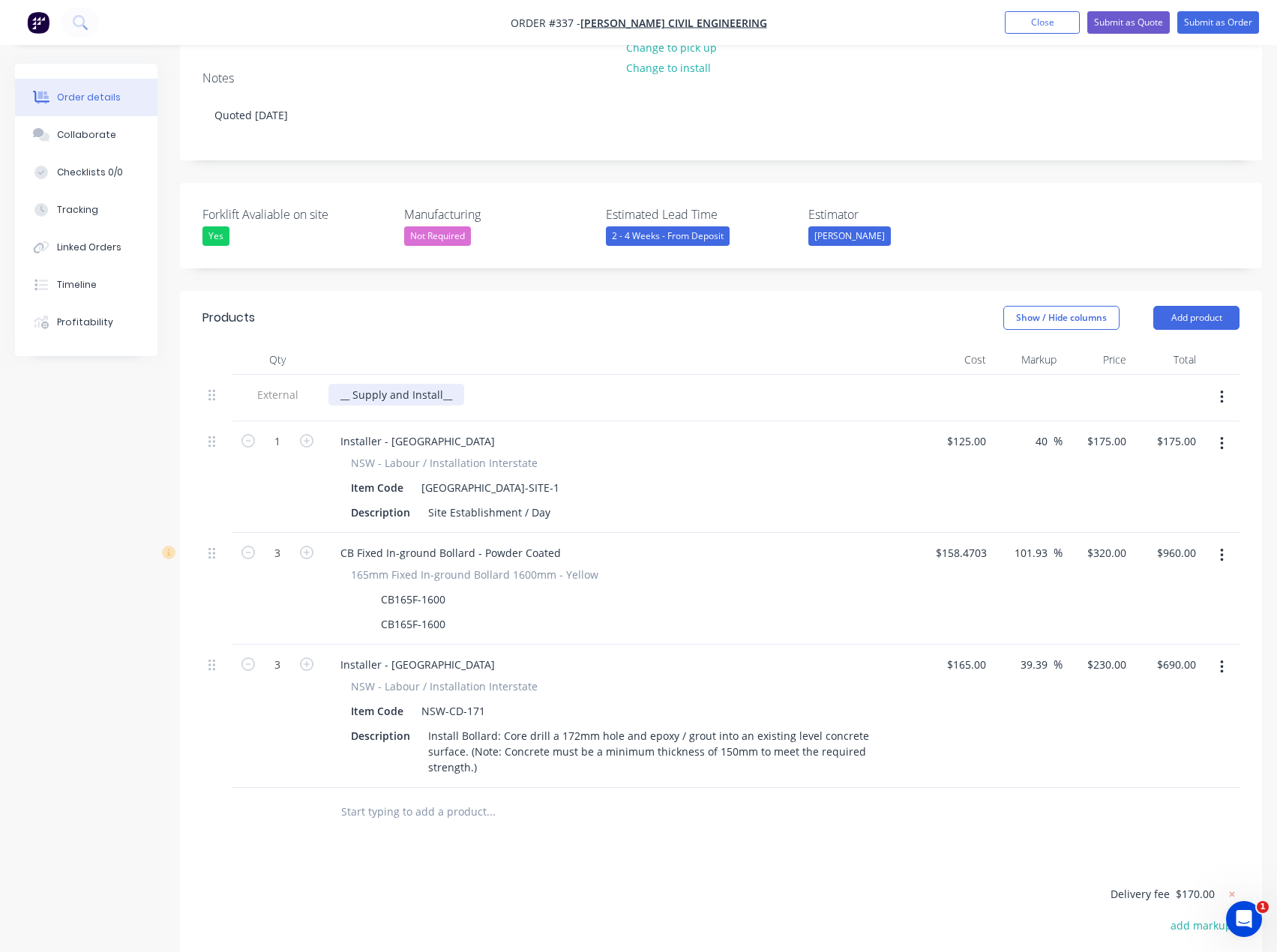
click at [353, 384] on div "__ Supply and Install__" at bounding box center [397, 395] width 136 height 22
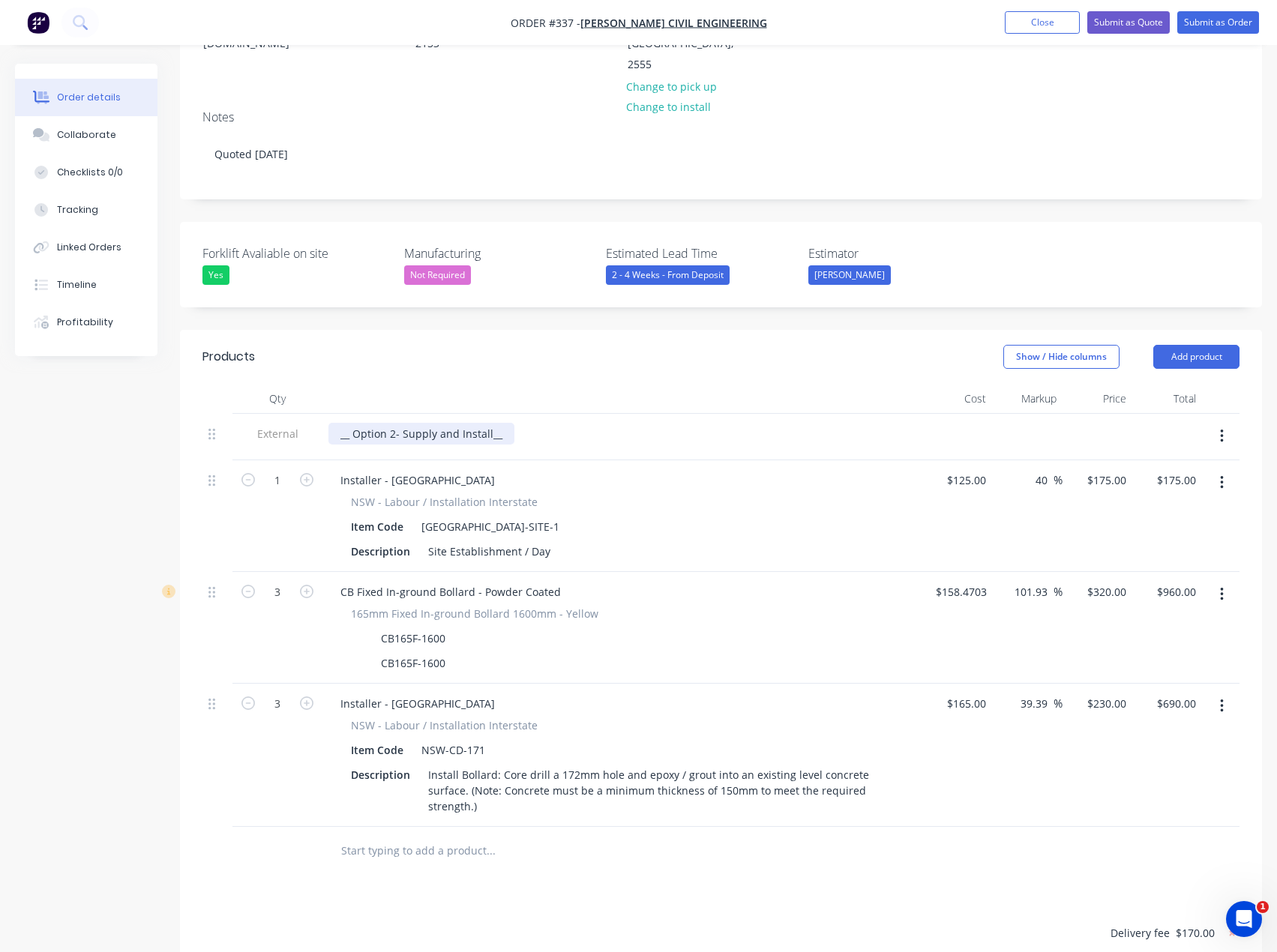
scroll to position [225, 0]
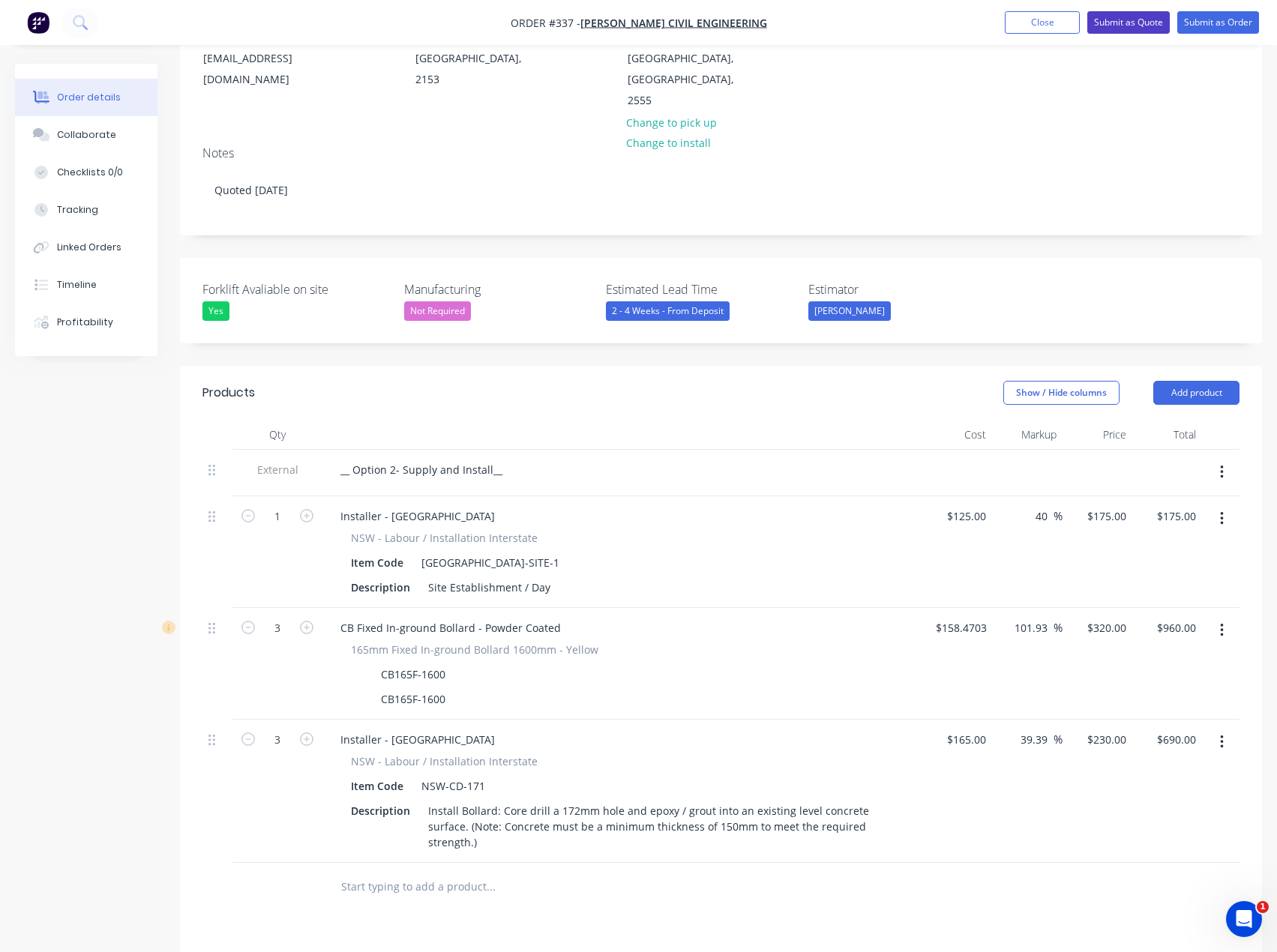
click at [1136, 17] on button "Submit as Quote" at bounding box center [1128, 22] width 83 height 23
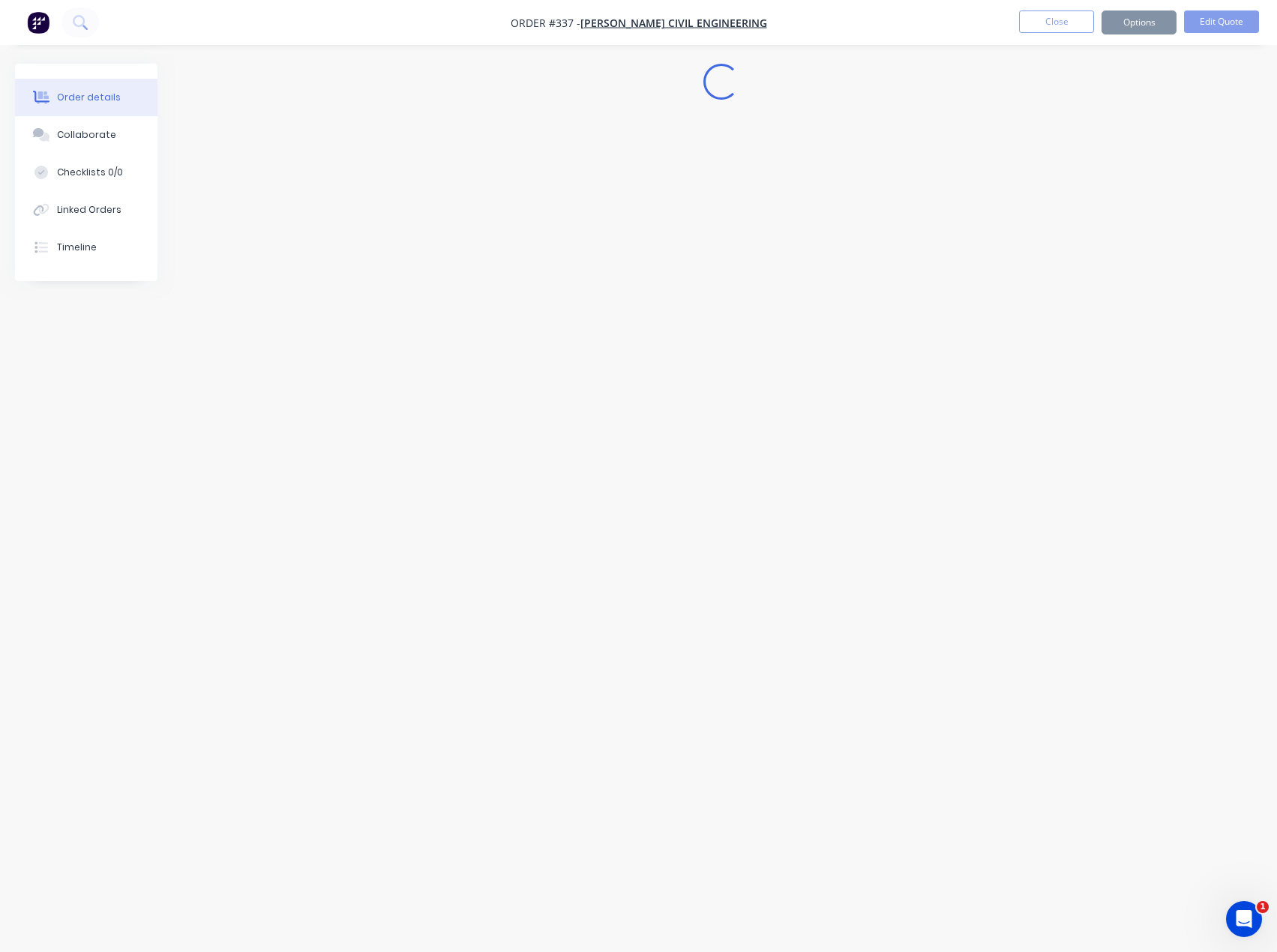
scroll to position [0, 0]
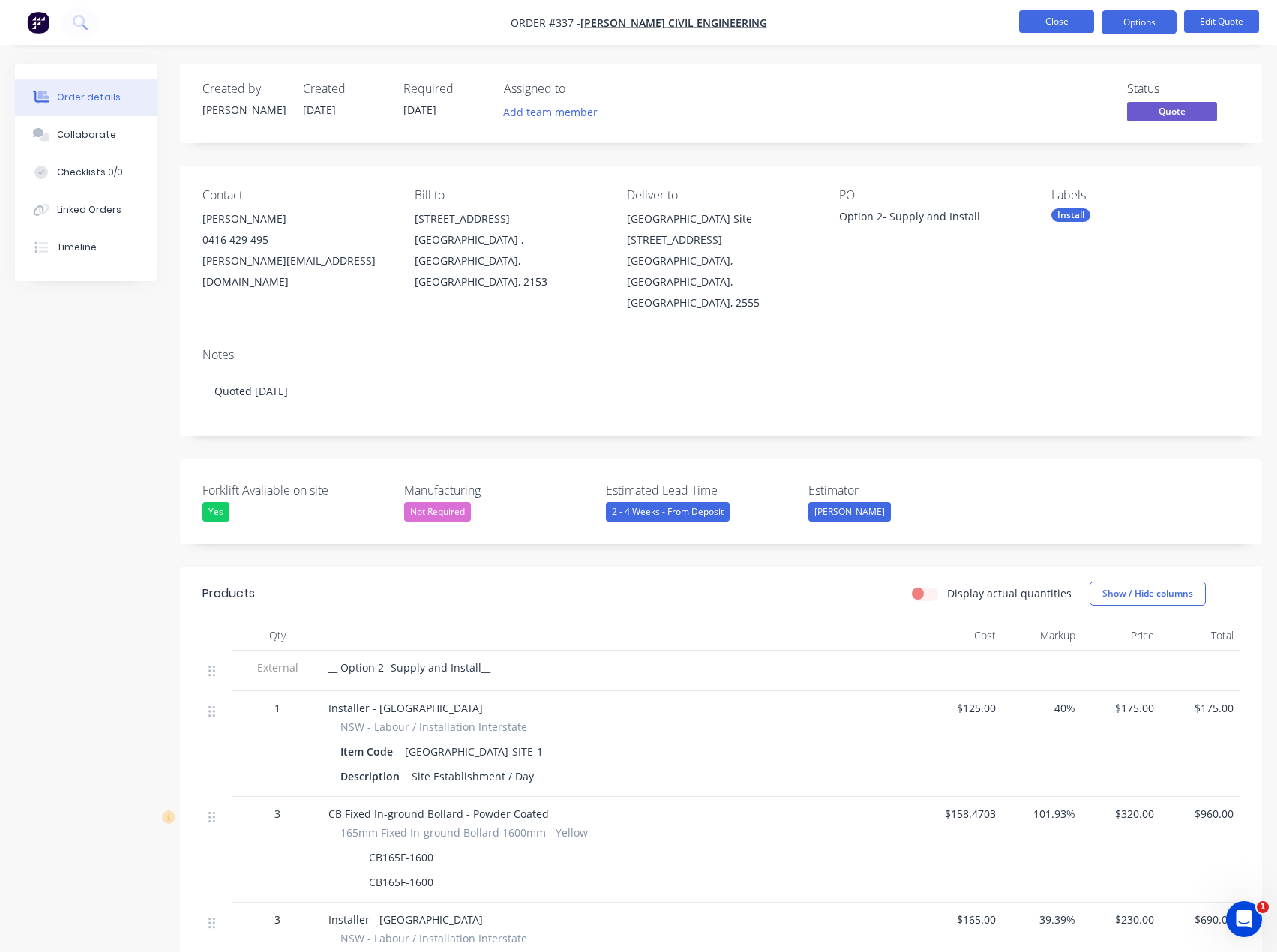
click at [1071, 25] on button "Close" at bounding box center [1056, 22] width 75 height 23
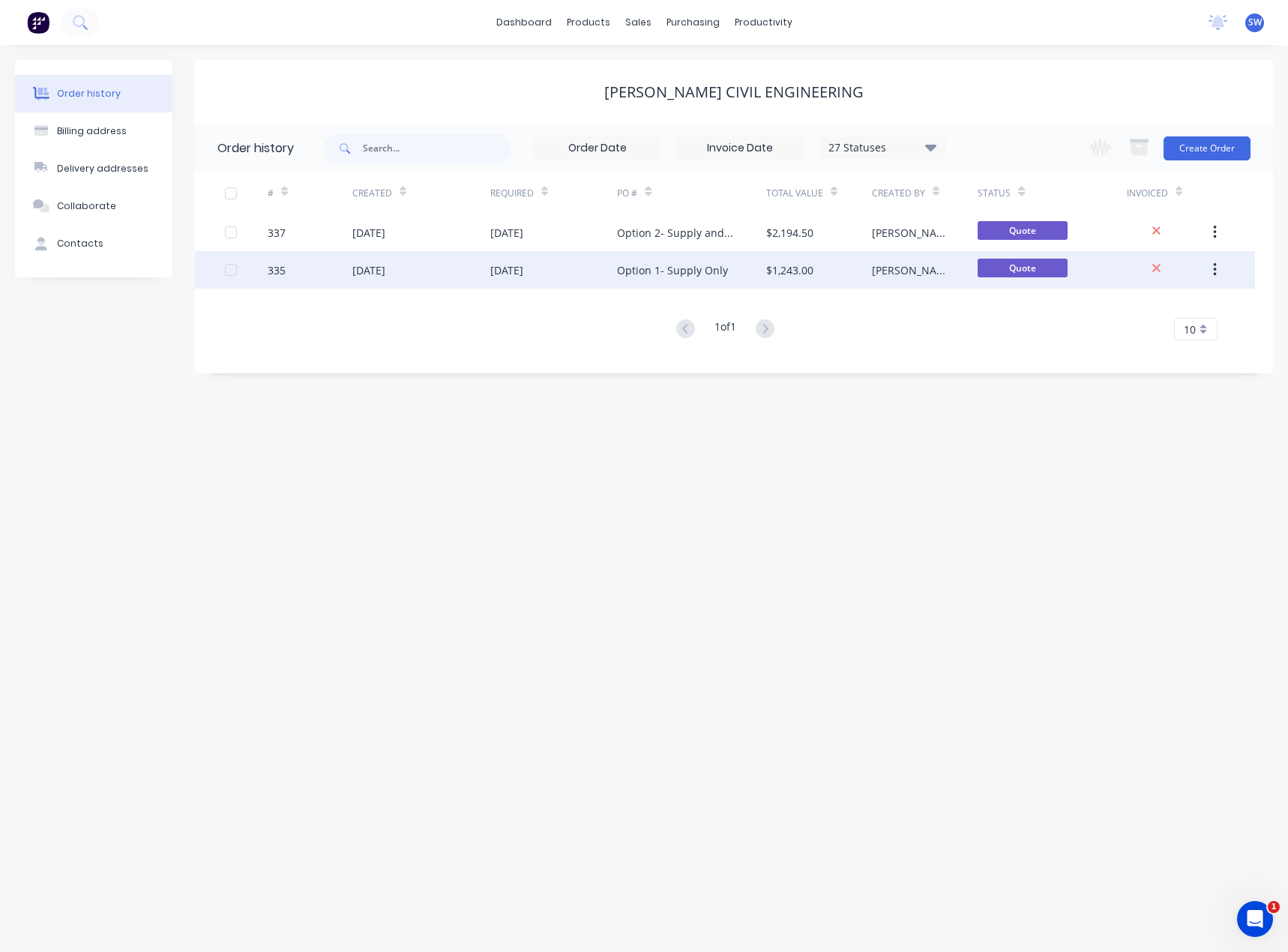
click at [703, 270] on div "Option 1- Supply Only" at bounding box center [672, 271] width 111 height 16
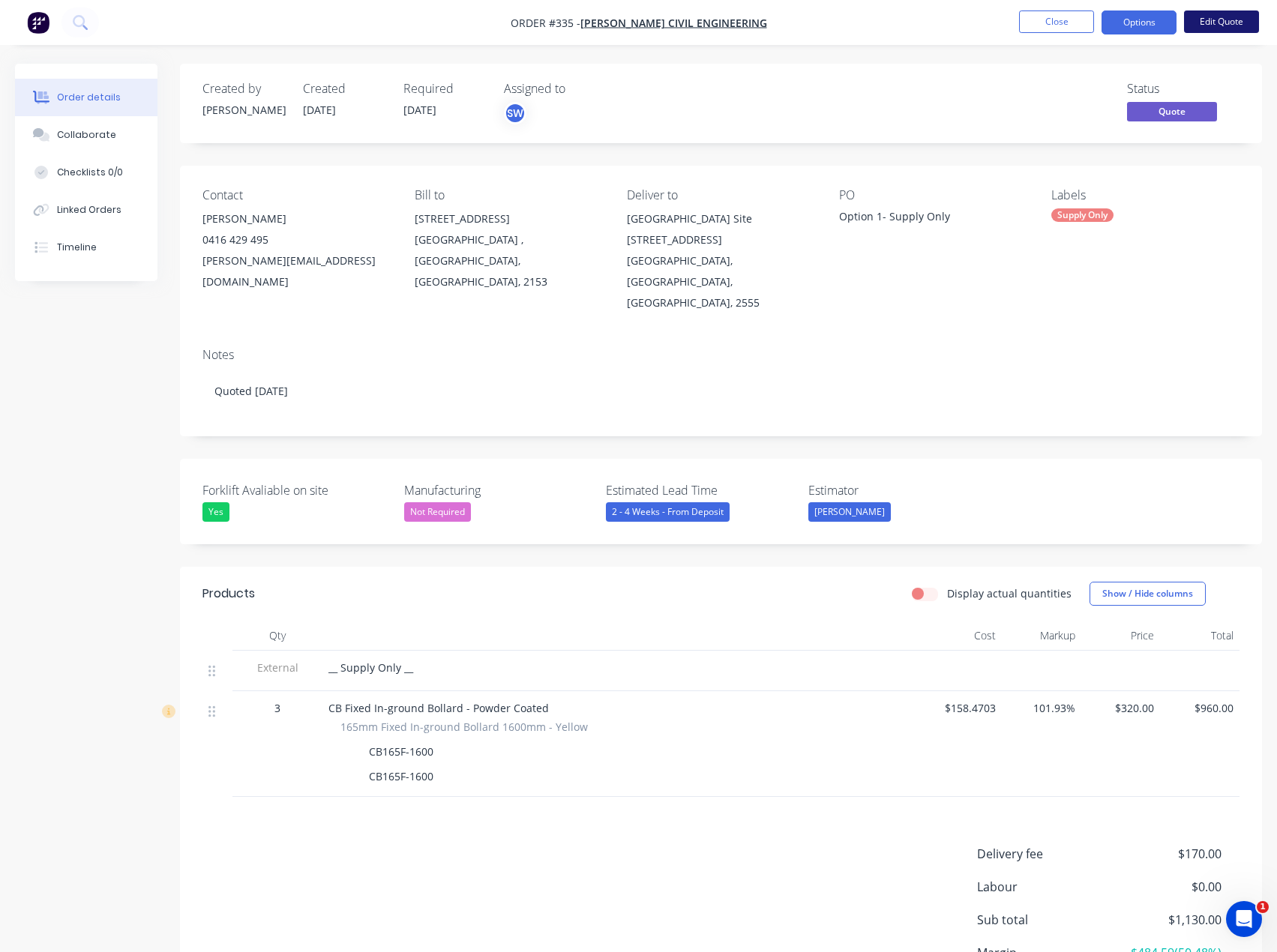
click at [1233, 26] on button "Edit Quote" at bounding box center [1221, 22] width 75 height 23
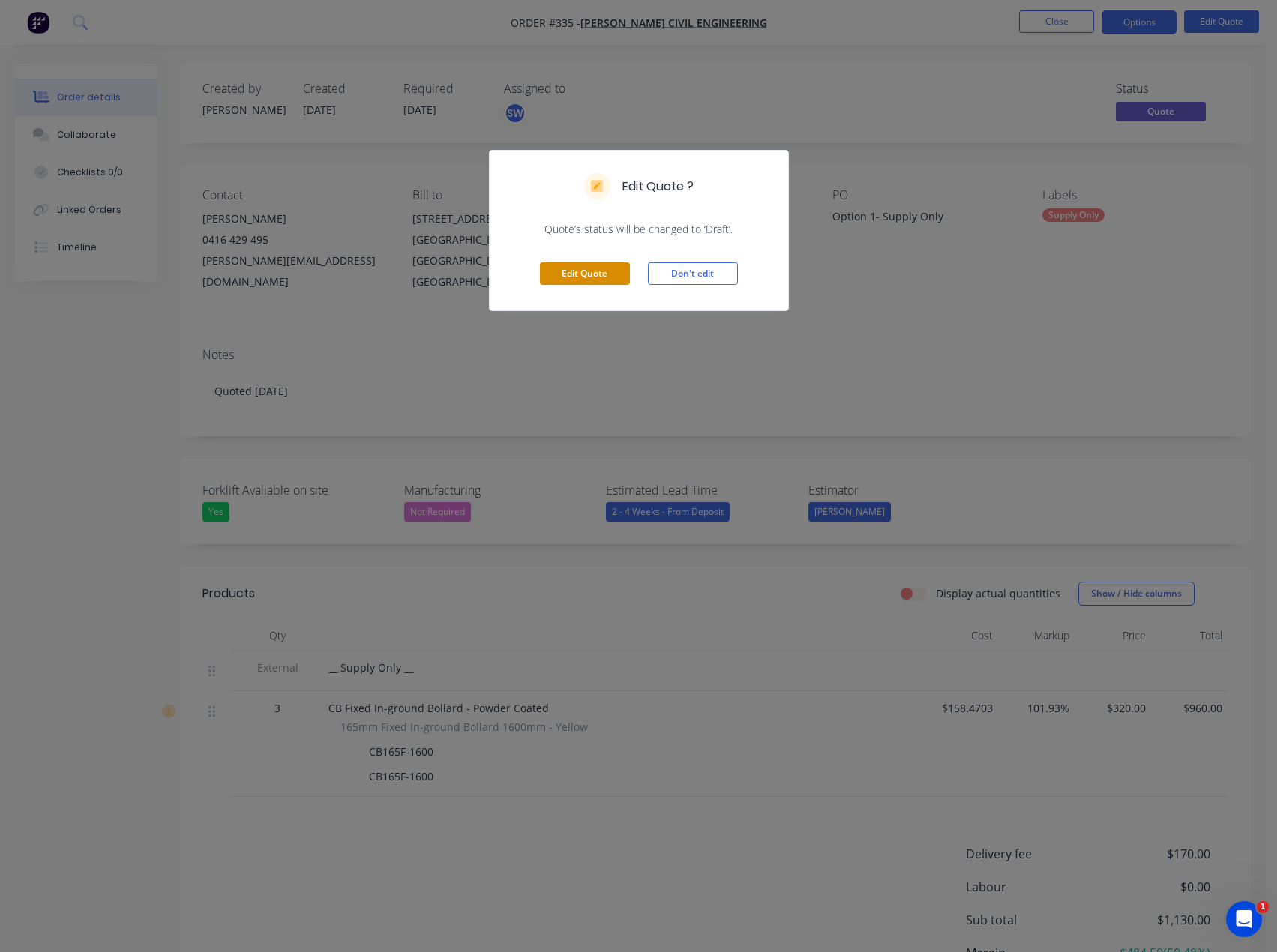
click at [609, 269] on button "Edit Quote" at bounding box center [585, 274] width 90 height 23
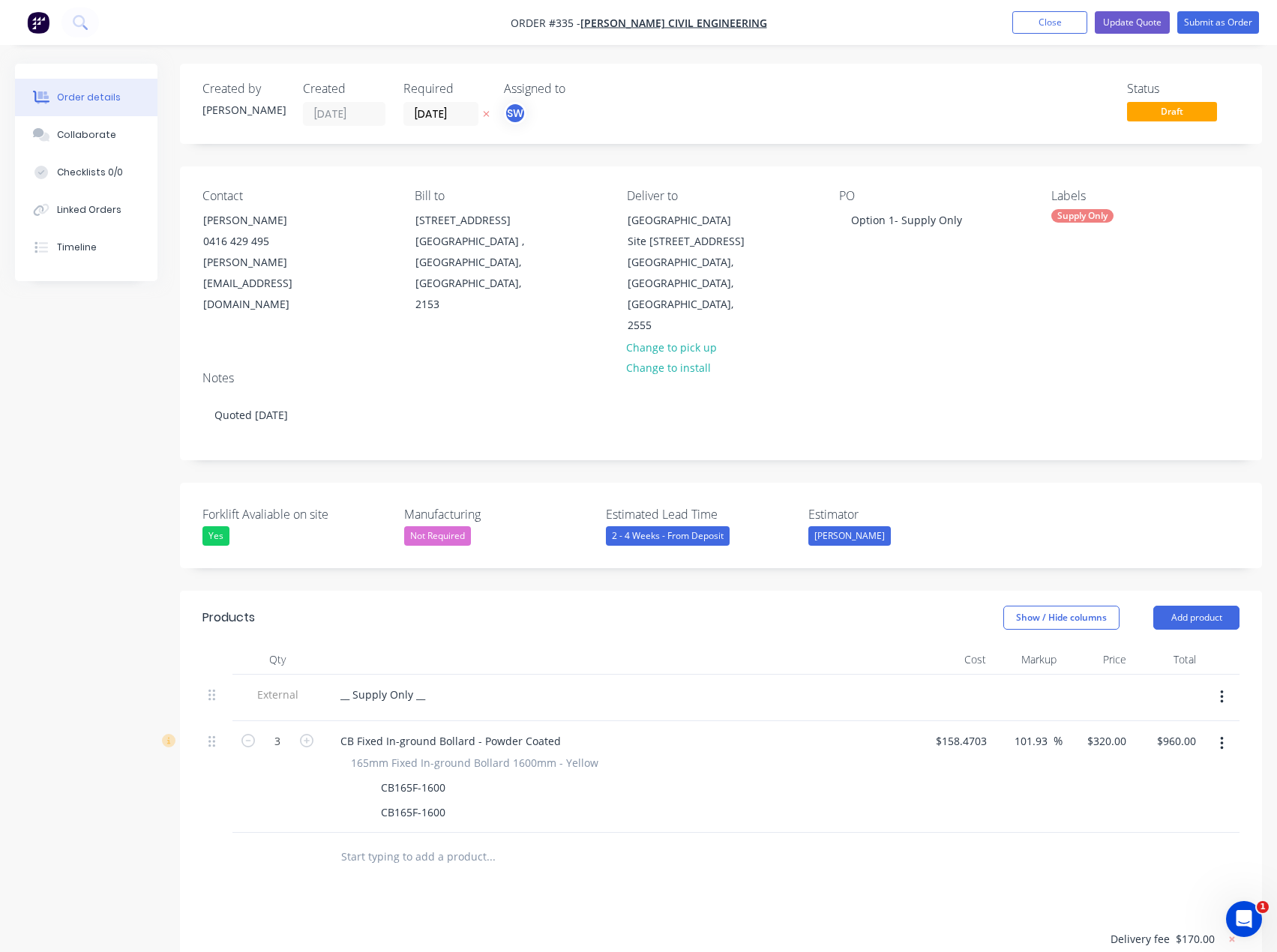
scroll to position [225, 0]
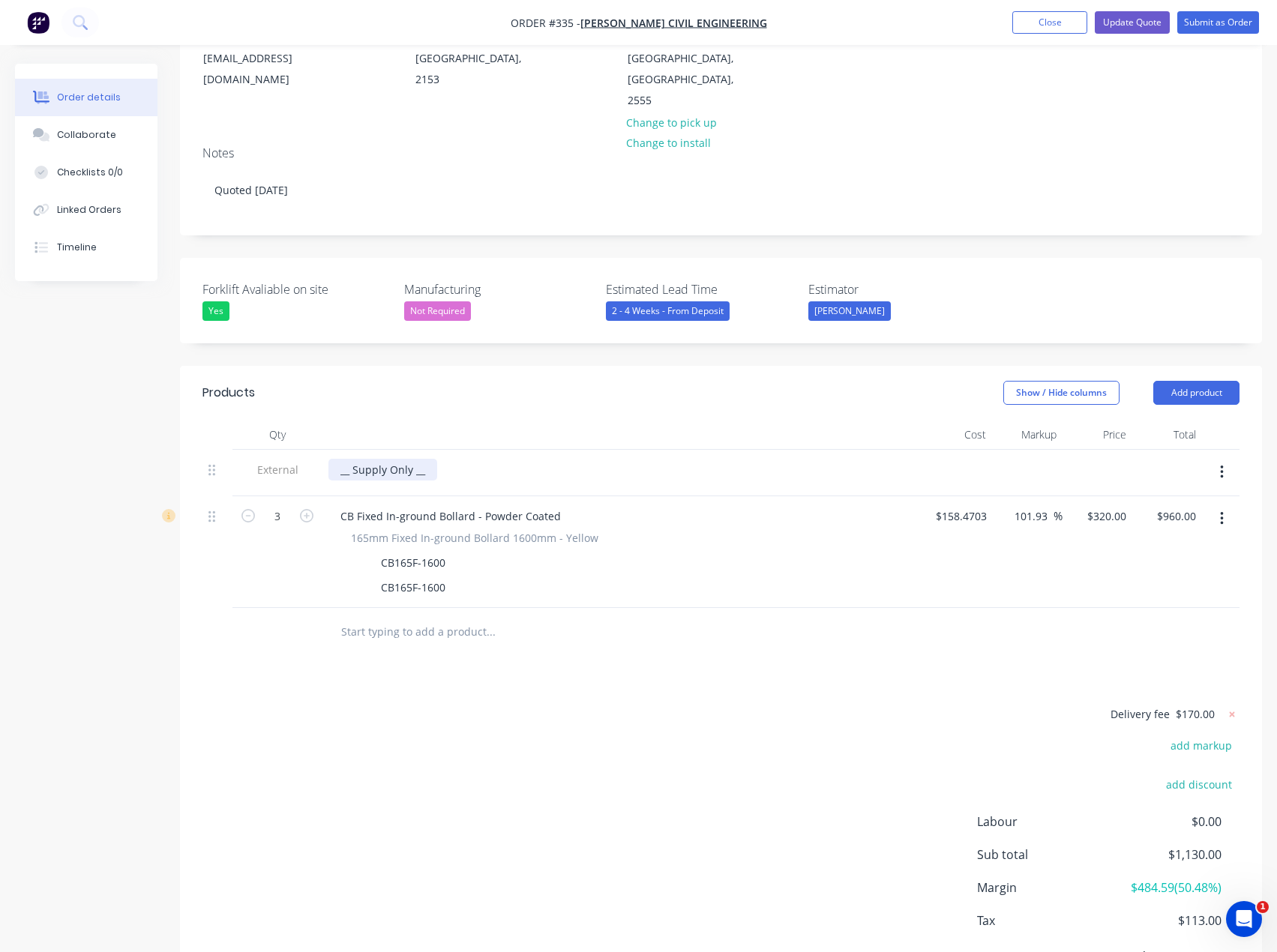
click at [356, 459] on div "__ Supply Only __" at bounding box center [383, 470] width 109 height 22
click at [386, 459] on div "__ Supply Only __" at bounding box center [383, 470] width 109 height 22
click at [356, 459] on div "__ Supply Only __" at bounding box center [383, 470] width 109 height 22
click at [1152, 21] on button "Update Quote" at bounding box center [1131, 22] width 75 height 23
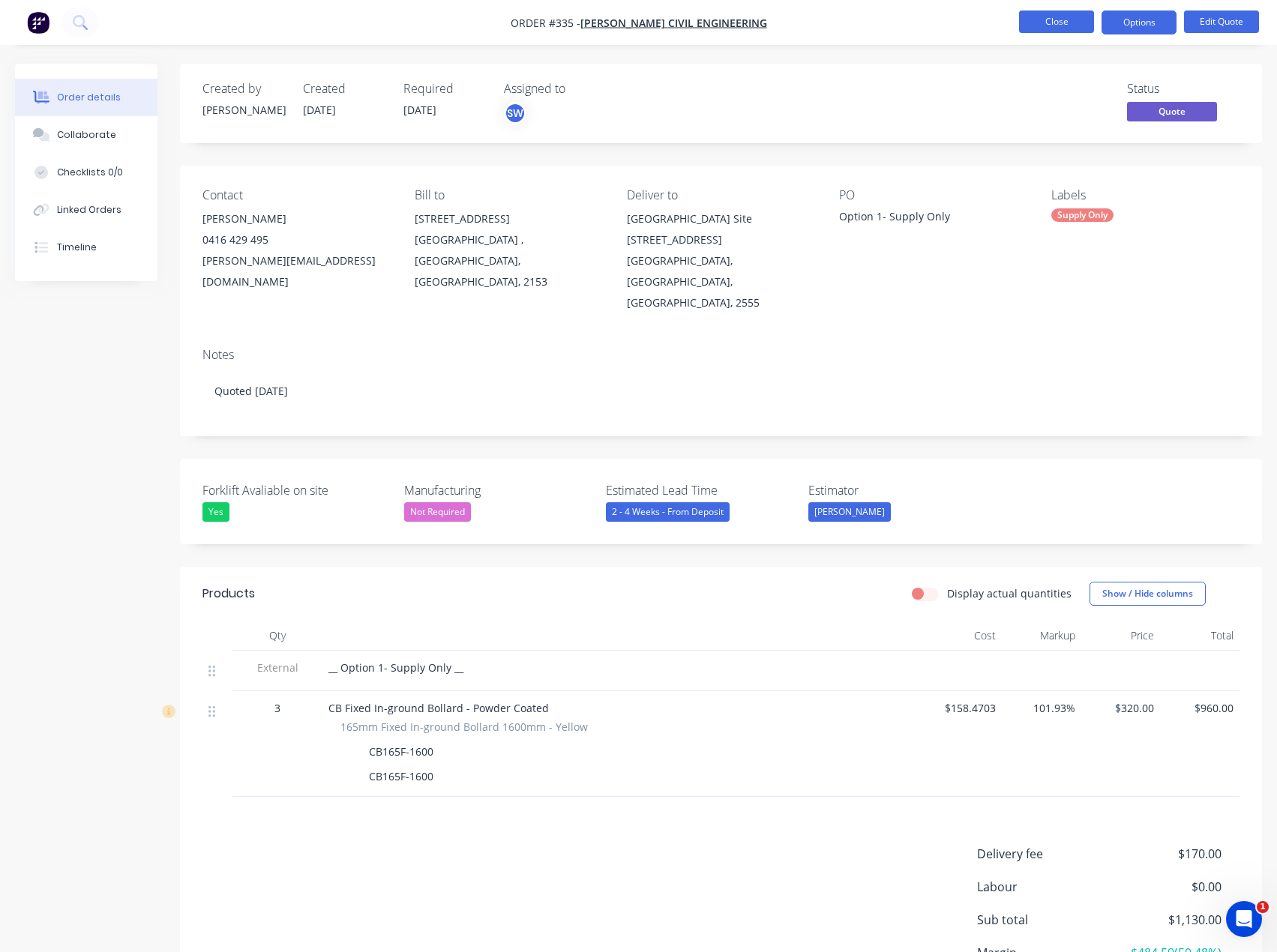
click at [1061, 19] on button "Close" at bounding box center [1056, 22] width 75 height 23
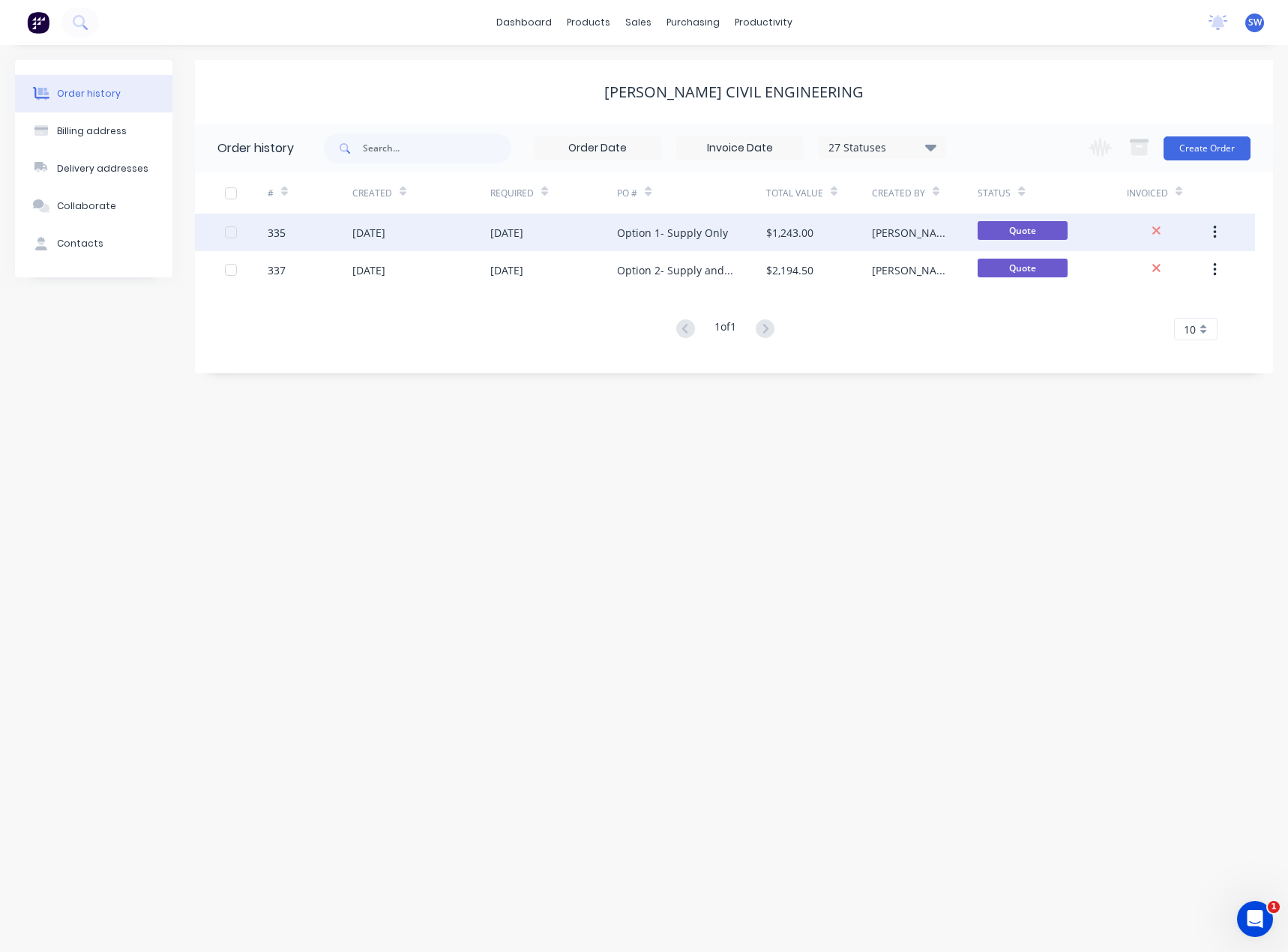
click at [677, 228] on div "Option 1- Supply Only" at bounding box center [672, 233] width 111 height 16
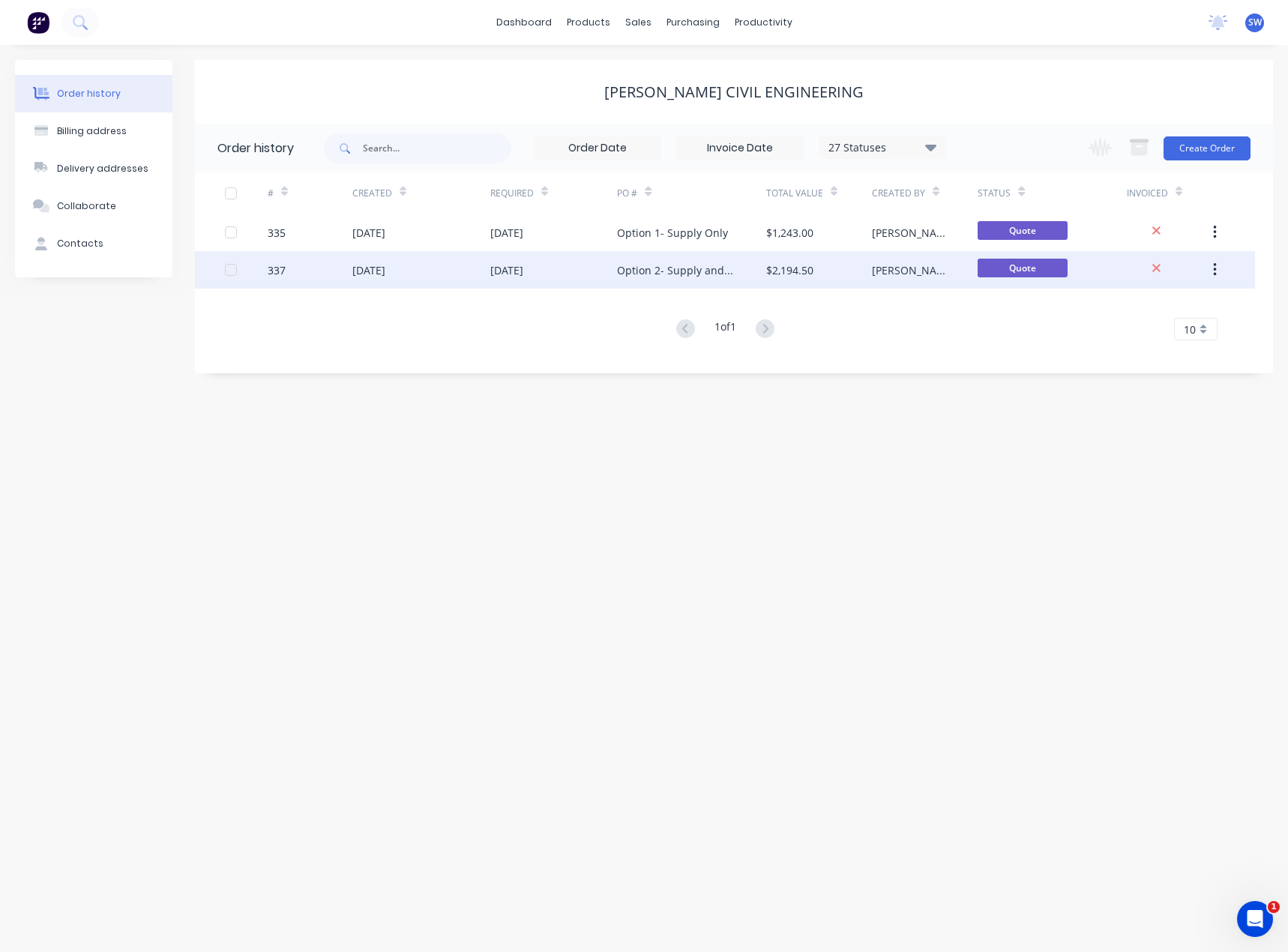
click at [591, 271] on div "[DATE]" at bounding box center [555, 270] width 128 height 38
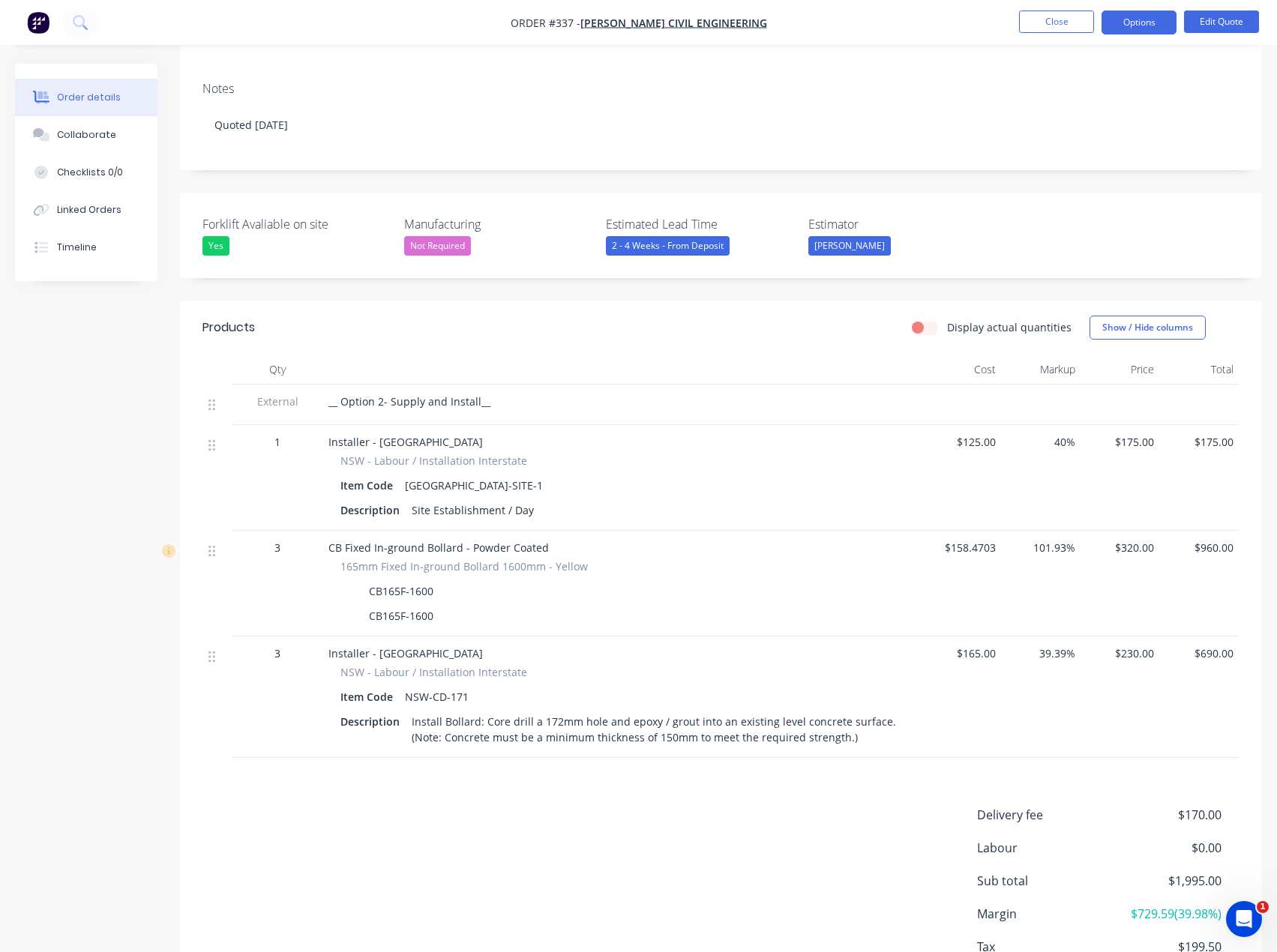
scroll to position [300, 0]
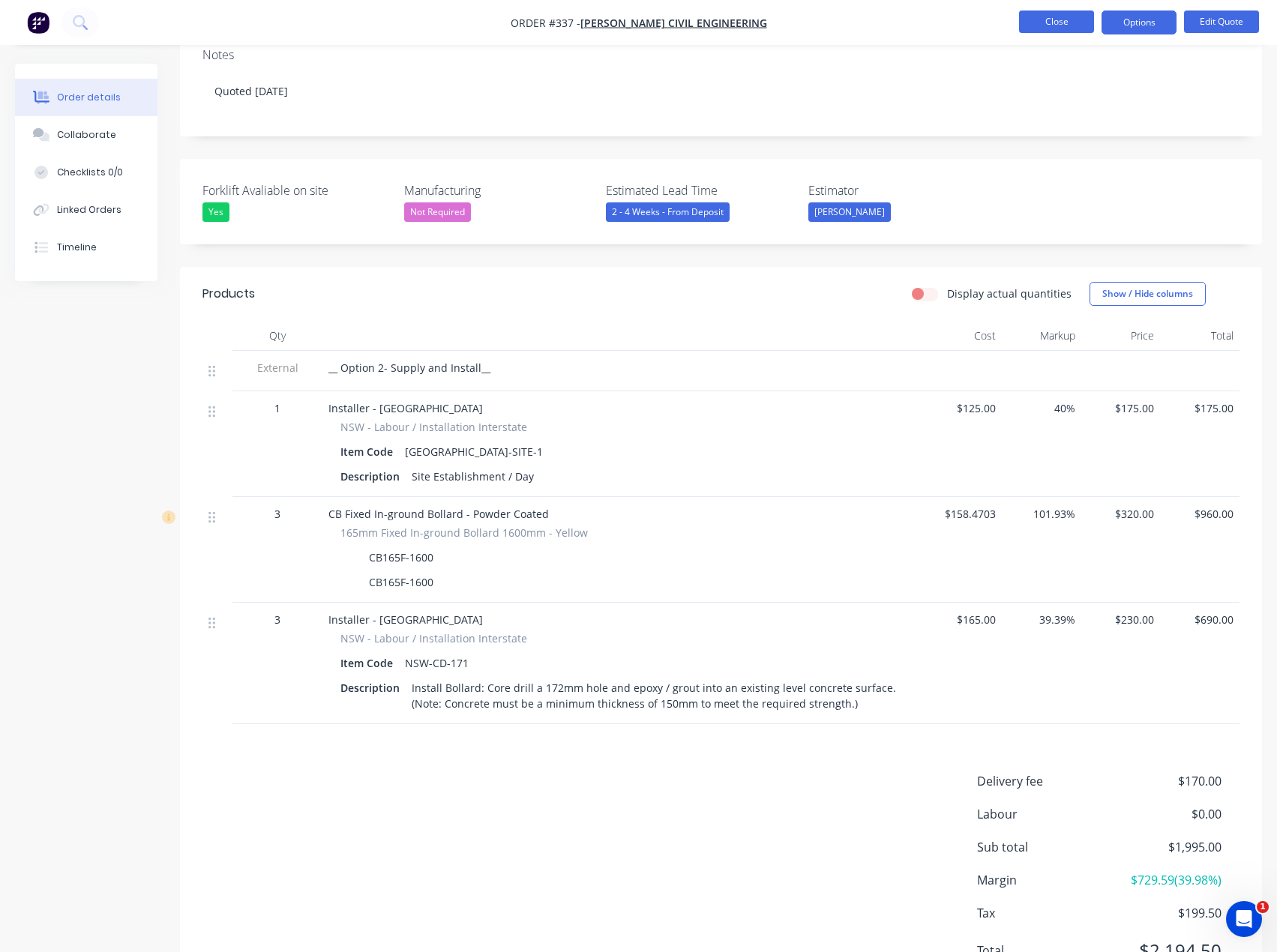
click at [1031, 20] on button "Close" at bounding box center [1056, 22] width 75 height 23
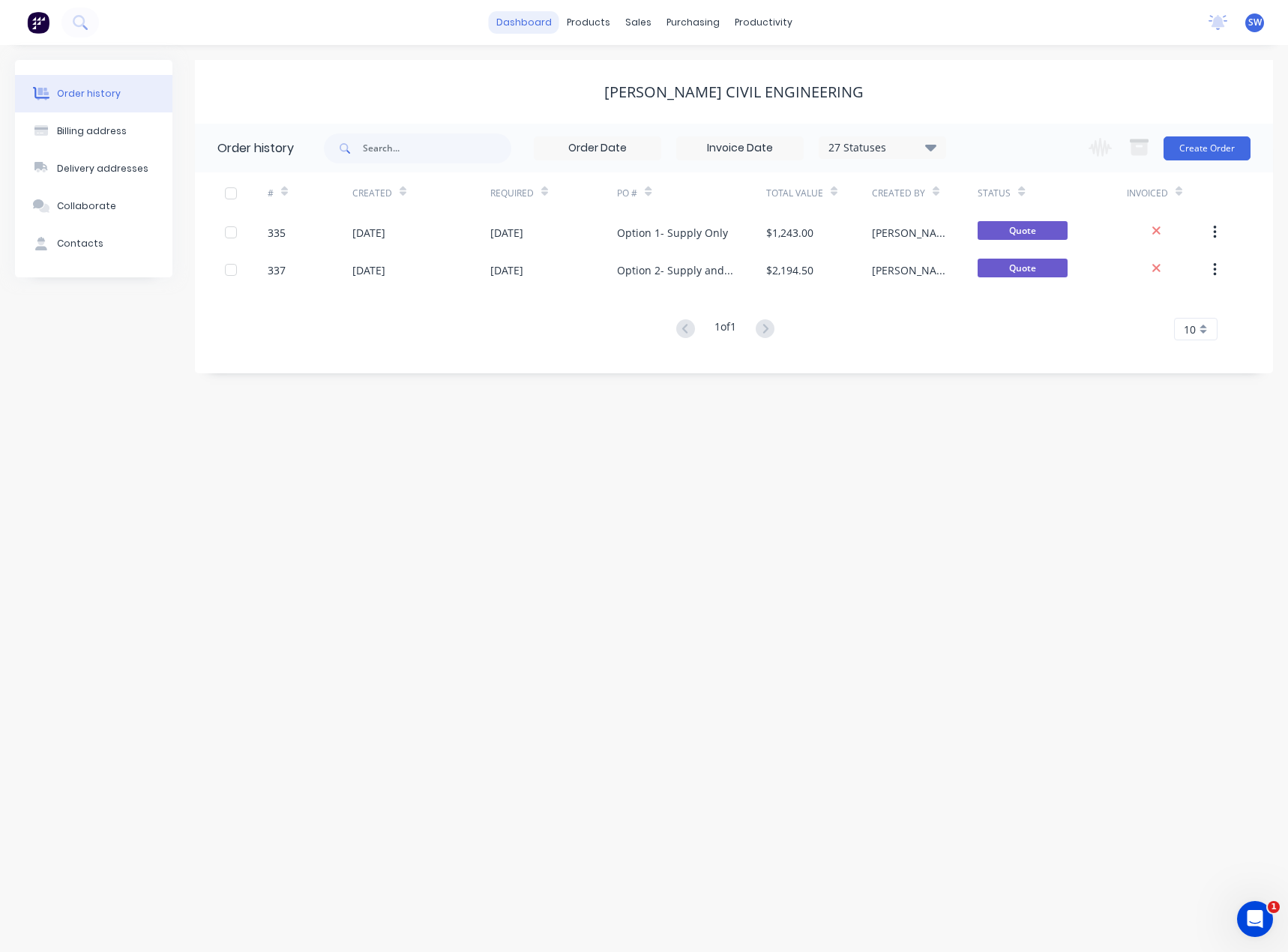
click at [518, 22] on link "dashboard" at bounding box center [524, 22] width 71 height 23
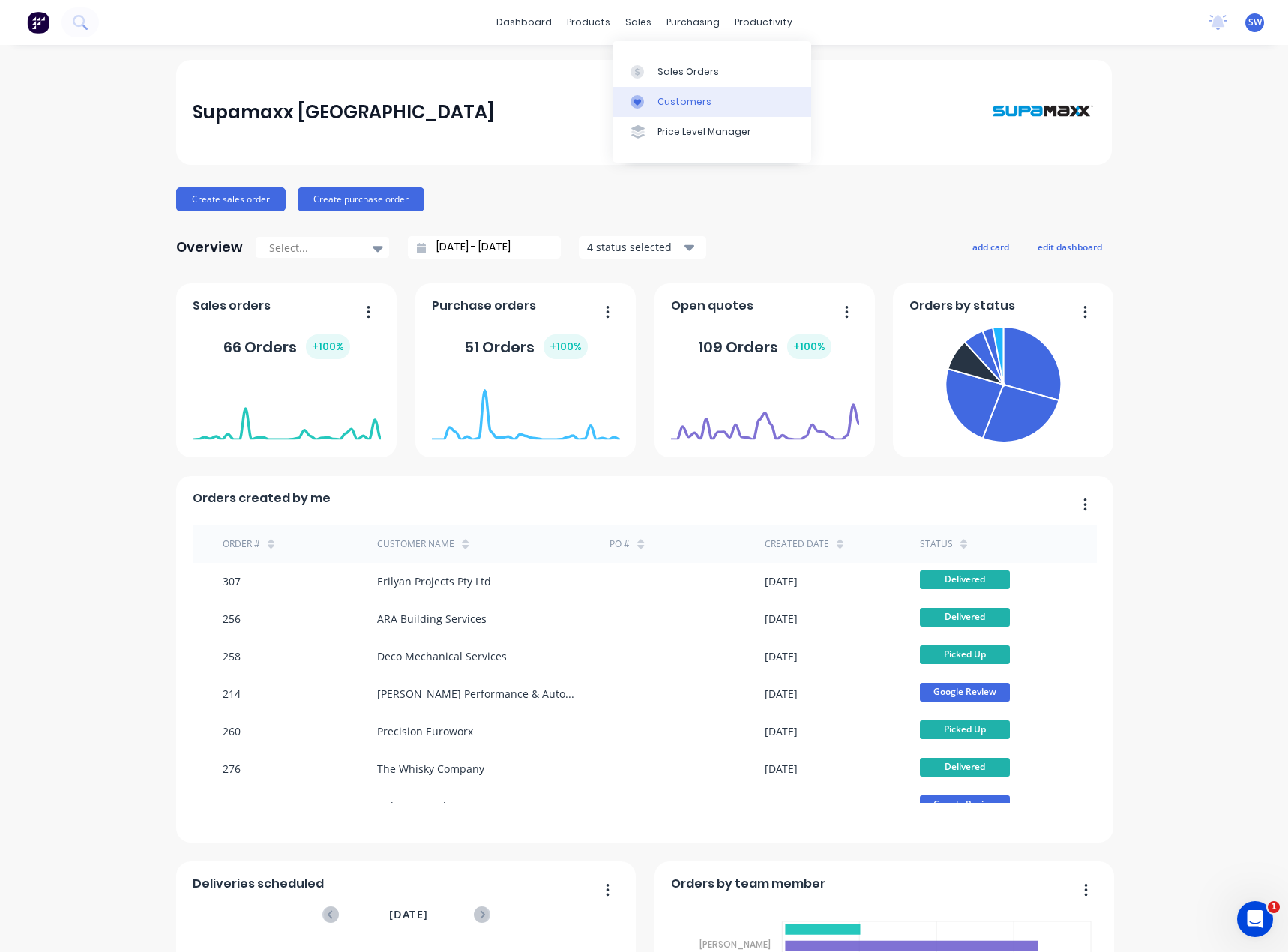
click at [644, 101] on div at bounding box center [642, 102] width 23 height 14
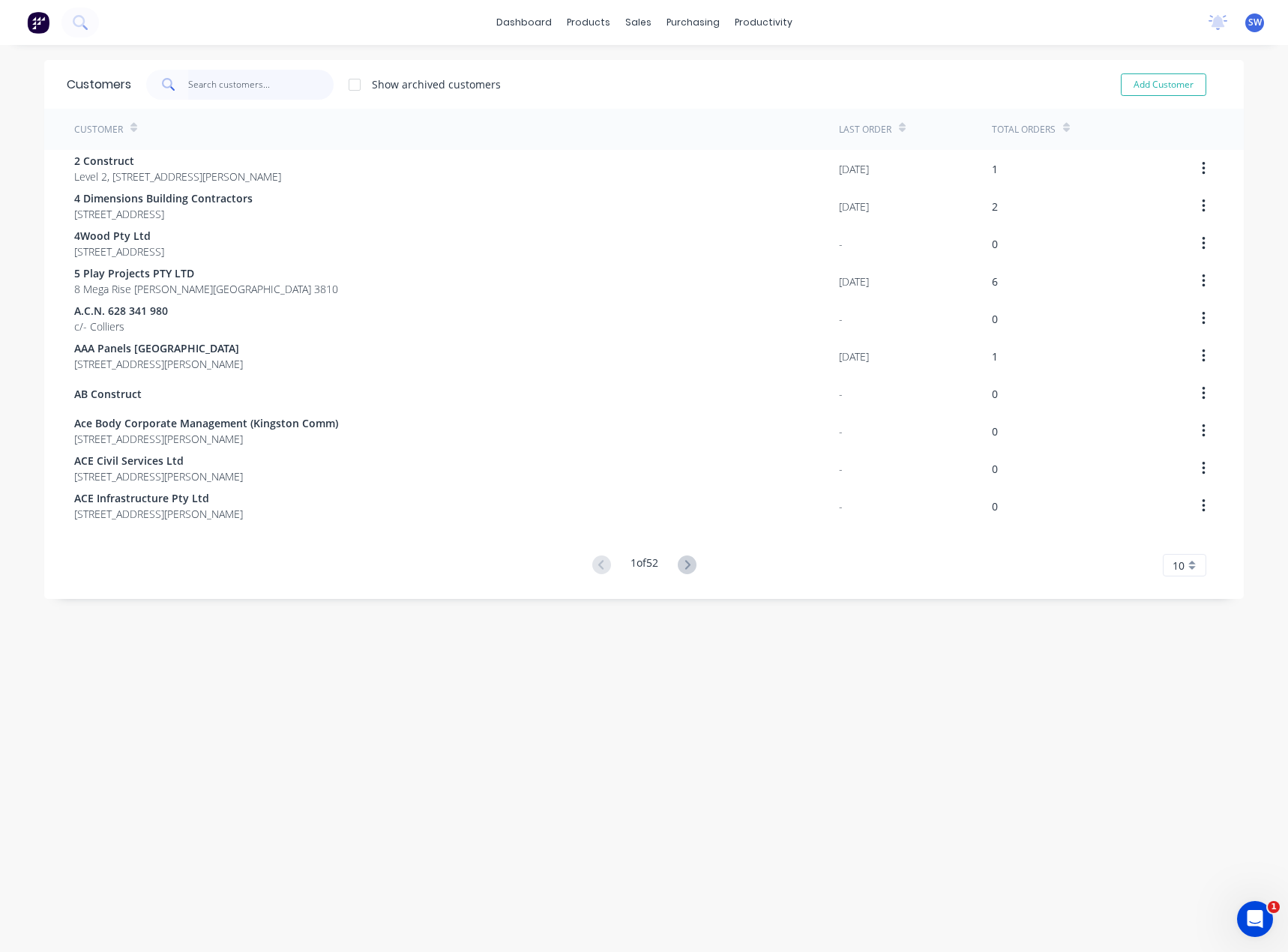
click at [218, 85] on input "text" at bounding box center [261, 85] width 146 height 30
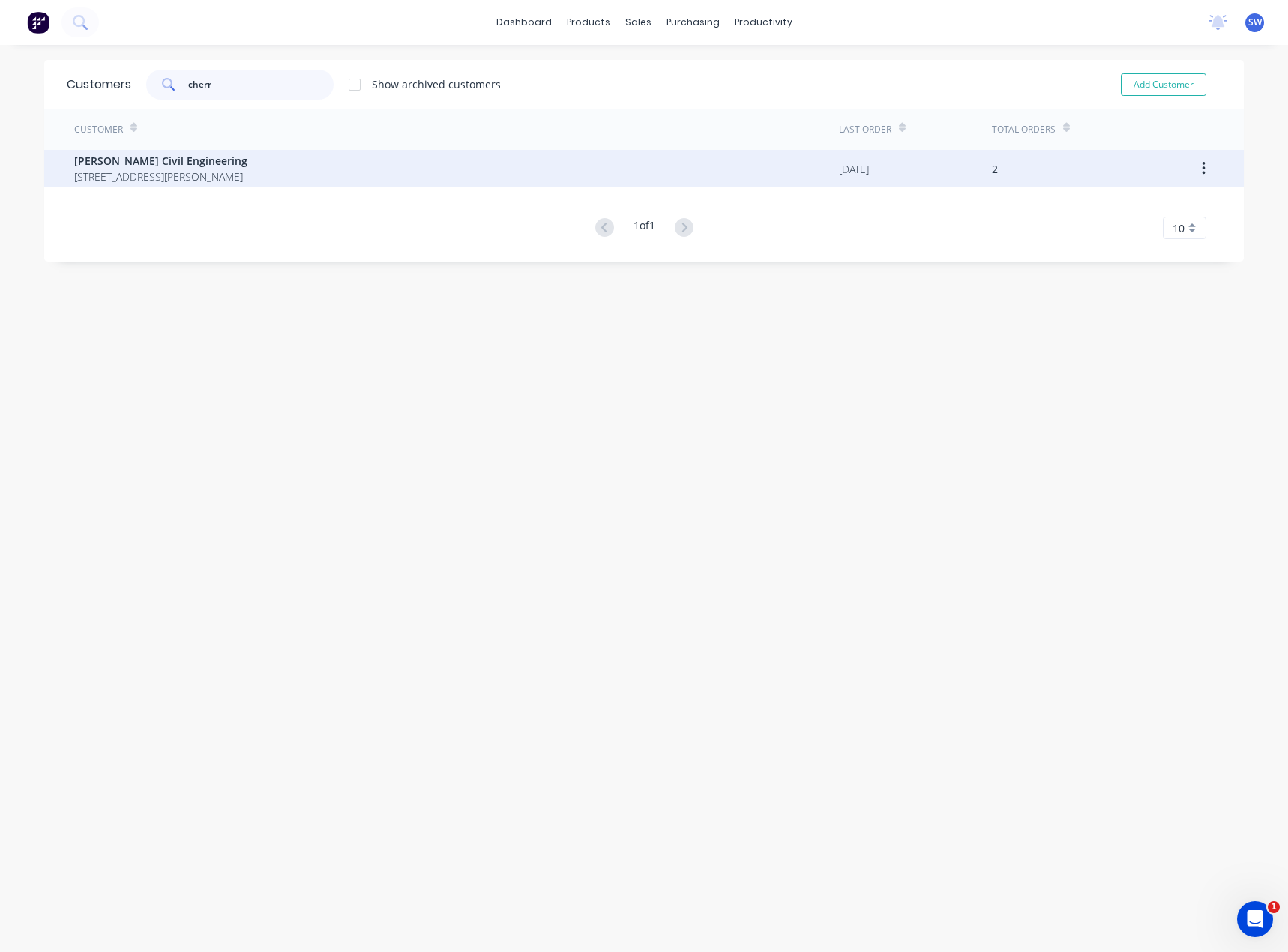
type input "cherr"
click at [207, 153] on span "[PERSON_NAME] Civil Engineering" at bounding box center [160, 161] width 173 height 16
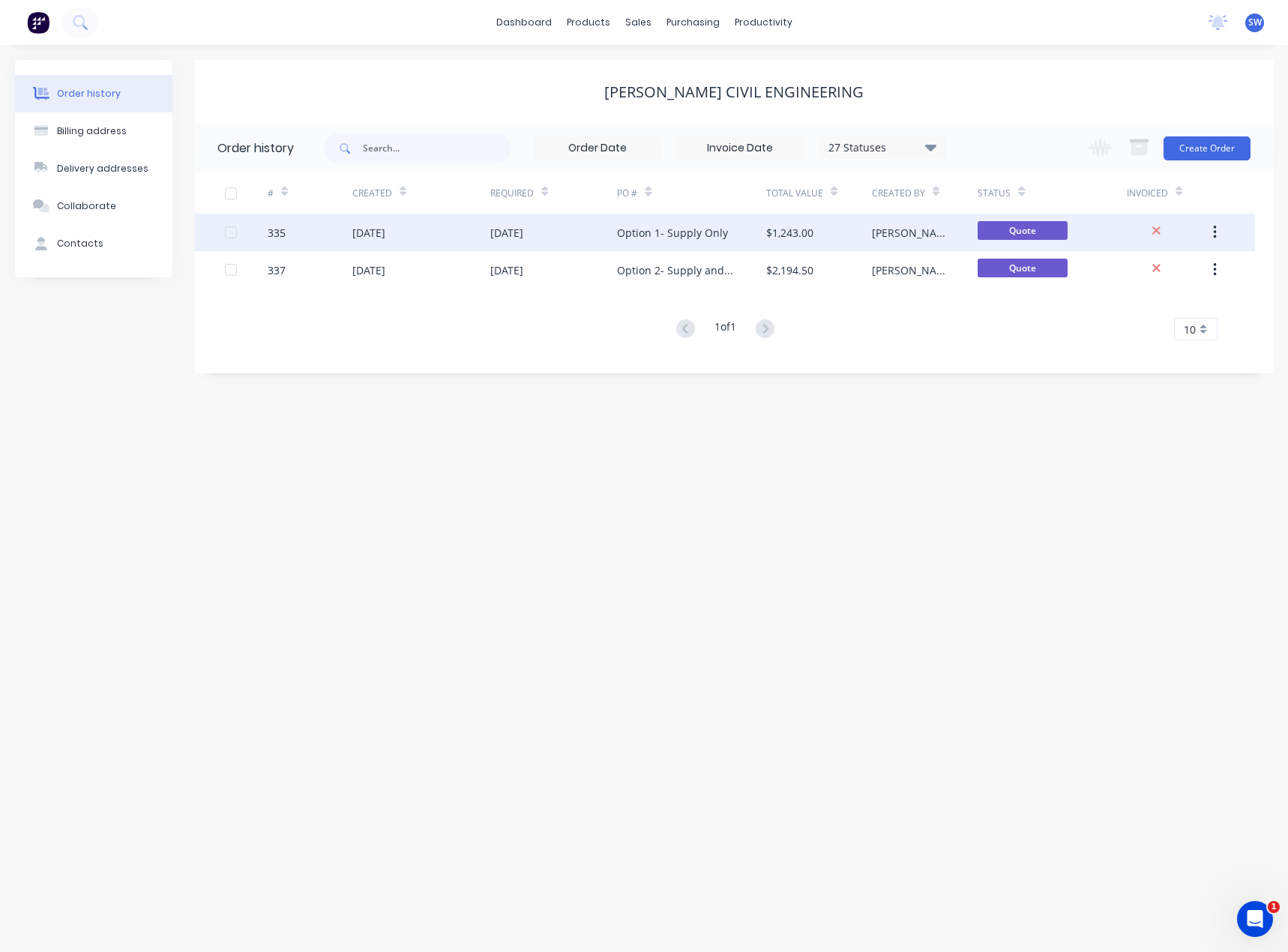
click at [819, 230] on div "$1,243.00" at bounding box center [819, 233] width 106 height 38
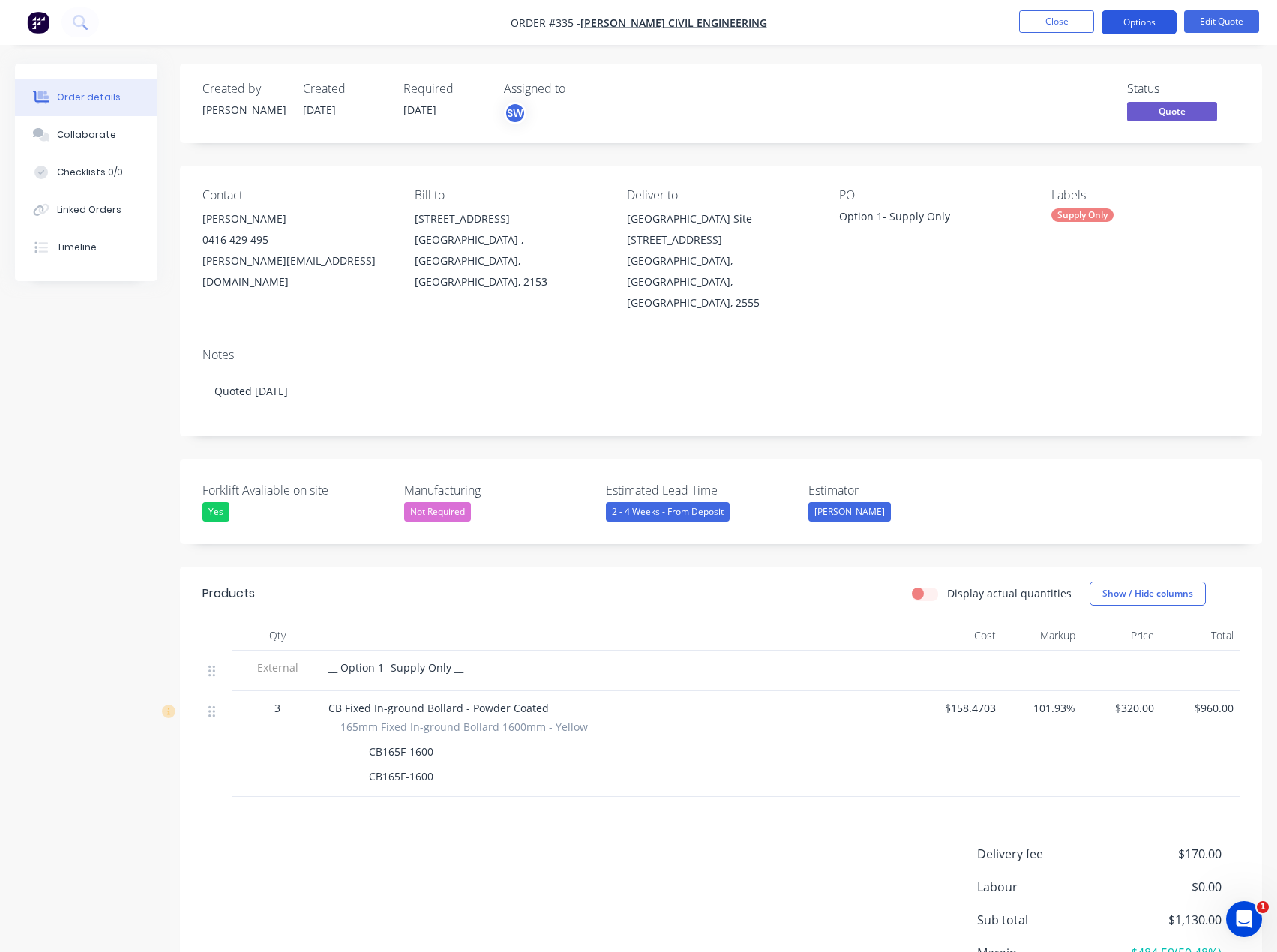
click at [1133, 31] on button "Options" at bounding box center [1138, 23] width 75 height 24
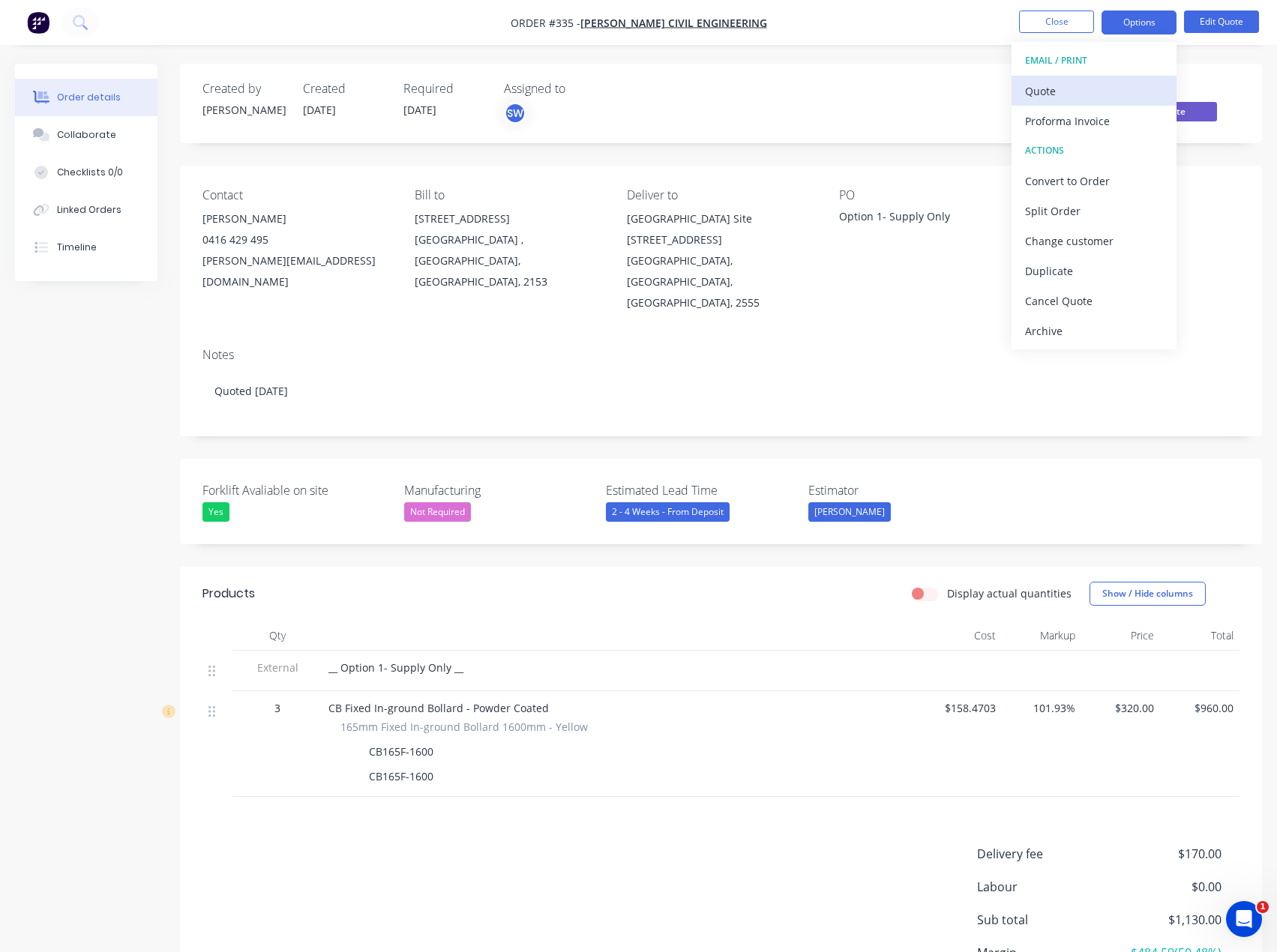
click at [1094, 95] on div "Quote" at bounding box center [1094, 91] width 138 height 22
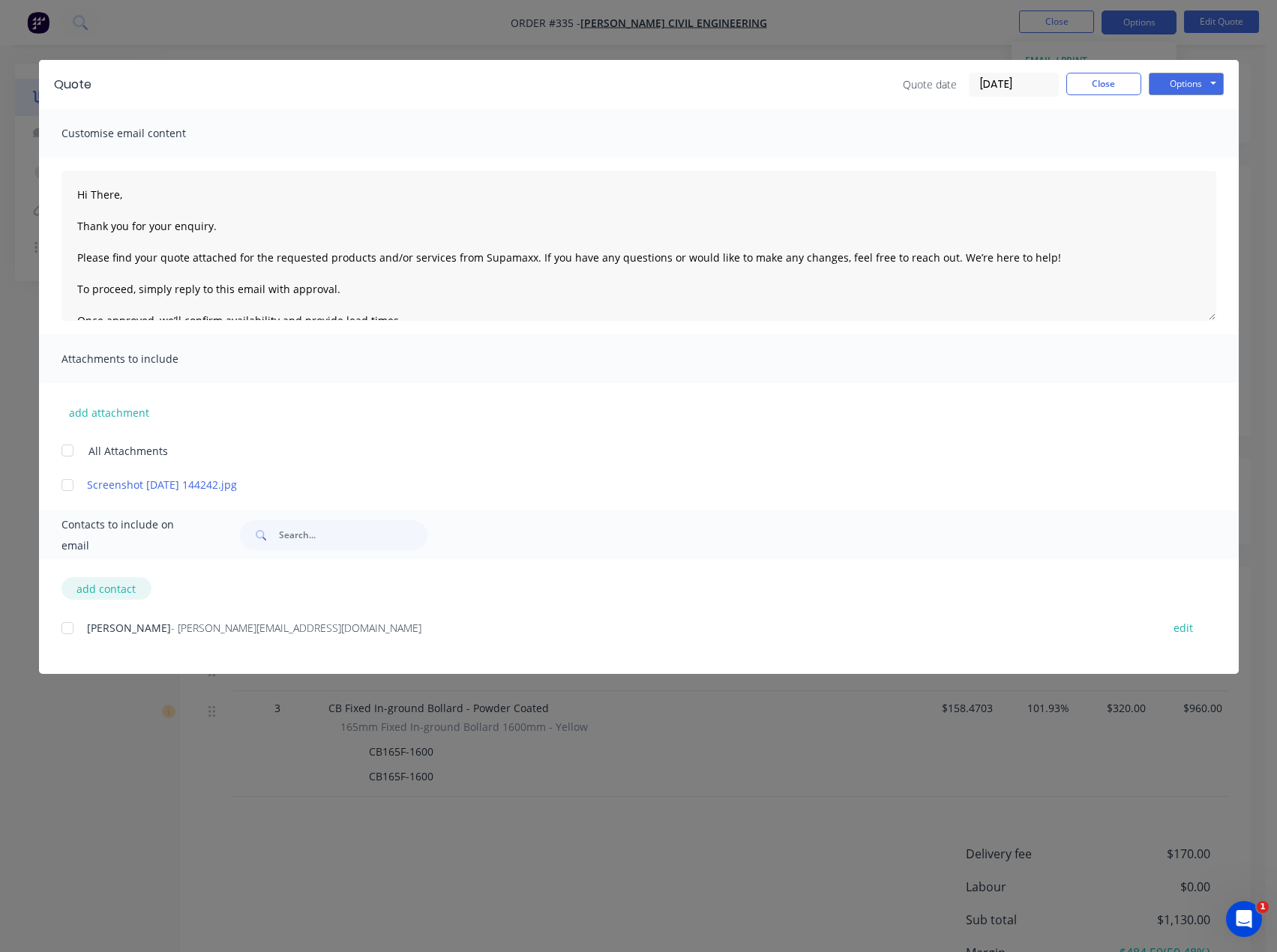
click at [90, 591] on button "add contact" at bounding box center [107, 588] width 90 height 23
type textarea "Hi There, Thank you for your enquiry. Please find your quote attached for the r…"
select select "AU"
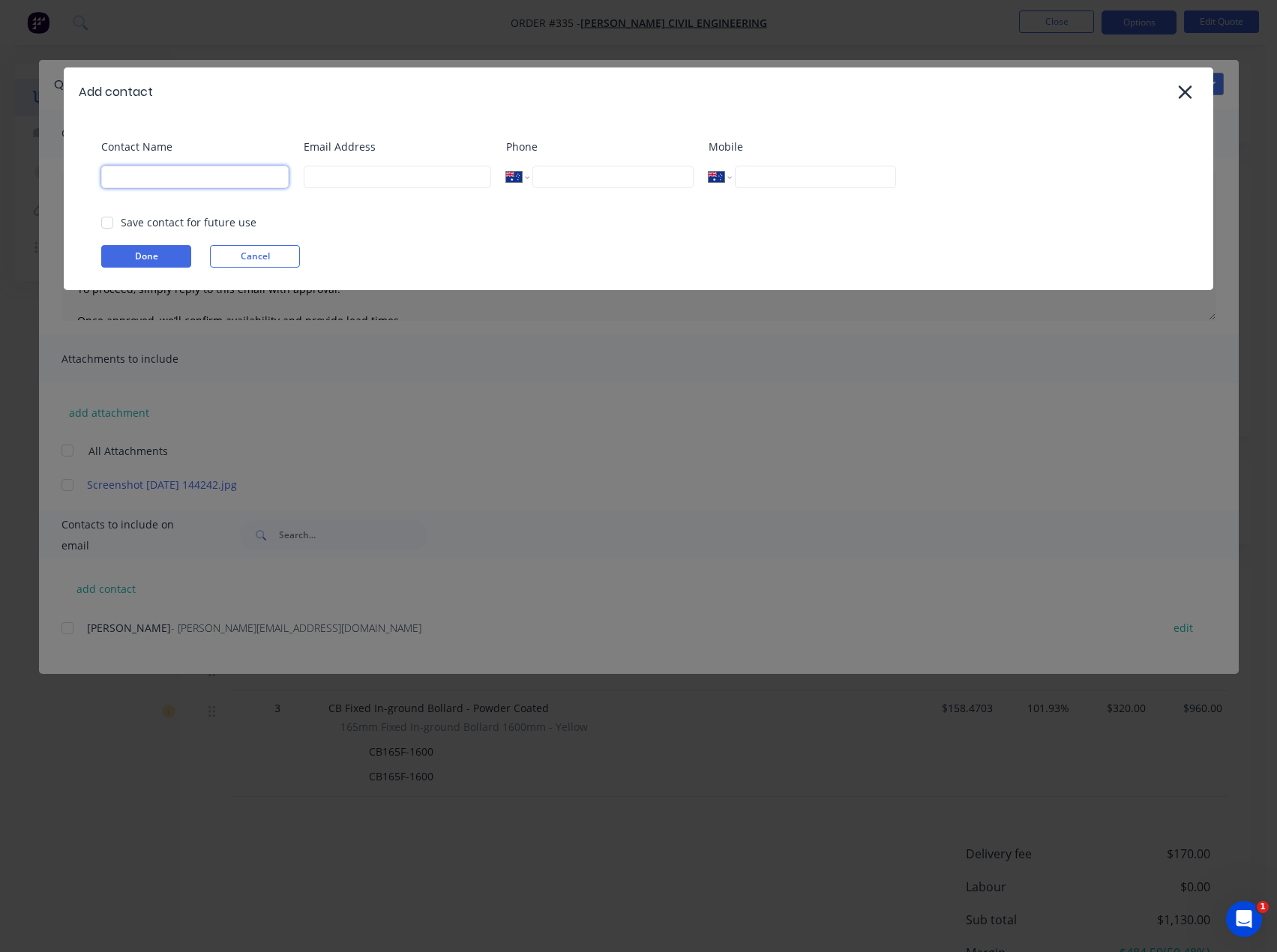
click at [184, 170] on input at bounding box center [195, 177] width 188 height 23
type input "[PERSON_NAME]"
drag, startPoint x: 366, startPoint y: 178, endPoint x: 355, endPoint y: 203, distance: 27.3
click at [366, 178] on input at bounding box center [398, 177] width 188 height 23
type input "[PERSON_NAME][EMAIL_ADDRESS][DOMAIN_NAME]"
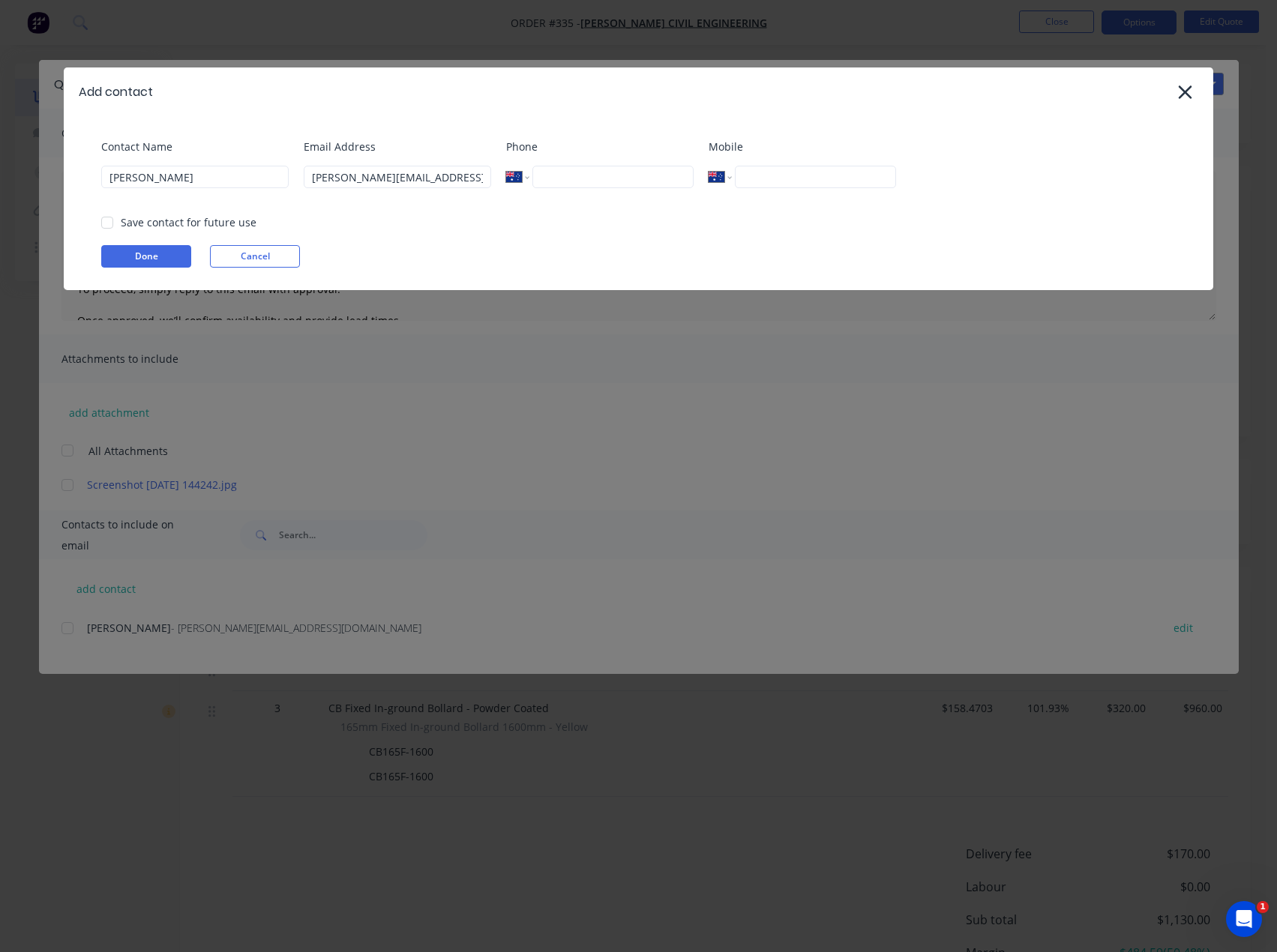
click at [140, 227] on div "Save contact for future use" at bounding box center [189, 223] width 136 height 16
click at [164, 259] on button "Done" at bounding box center [146, 256] width 90 height 23
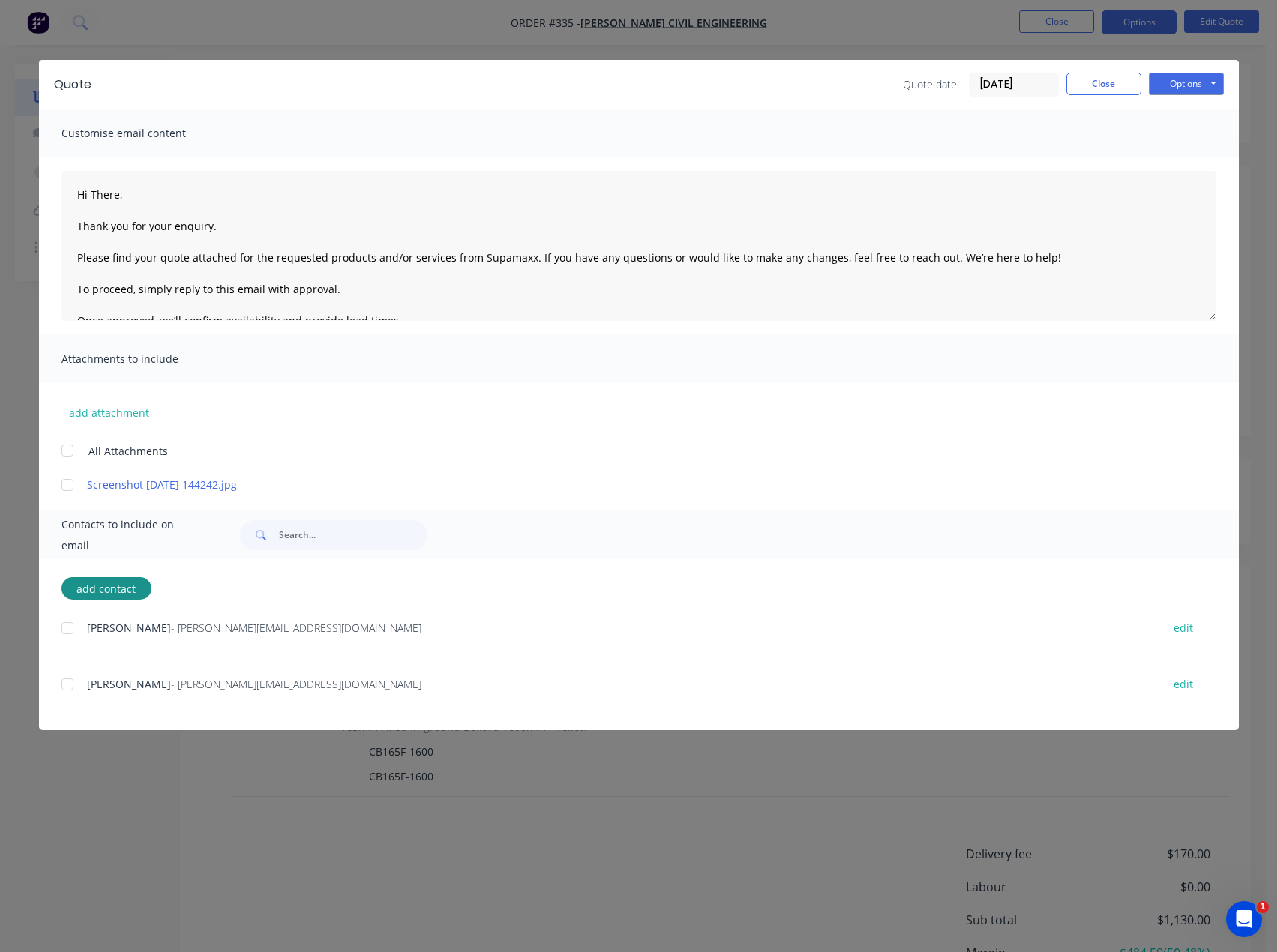
drag, startPoint x: 74, startPoint y: 623, endPoint x: 68, endPoint y: 632, distance: 10.8
click at [71, 623] on div at bounding box center [68, 628] width 30 height 30
click at [68, 669] on div at bounding box center [68, 684] width 30 height 30
click at [68, 674] on div at bounding box center [68, 684] width 30 height 30
click at [65, 685] on div at bounding box center [68, 684] width 30 height 30
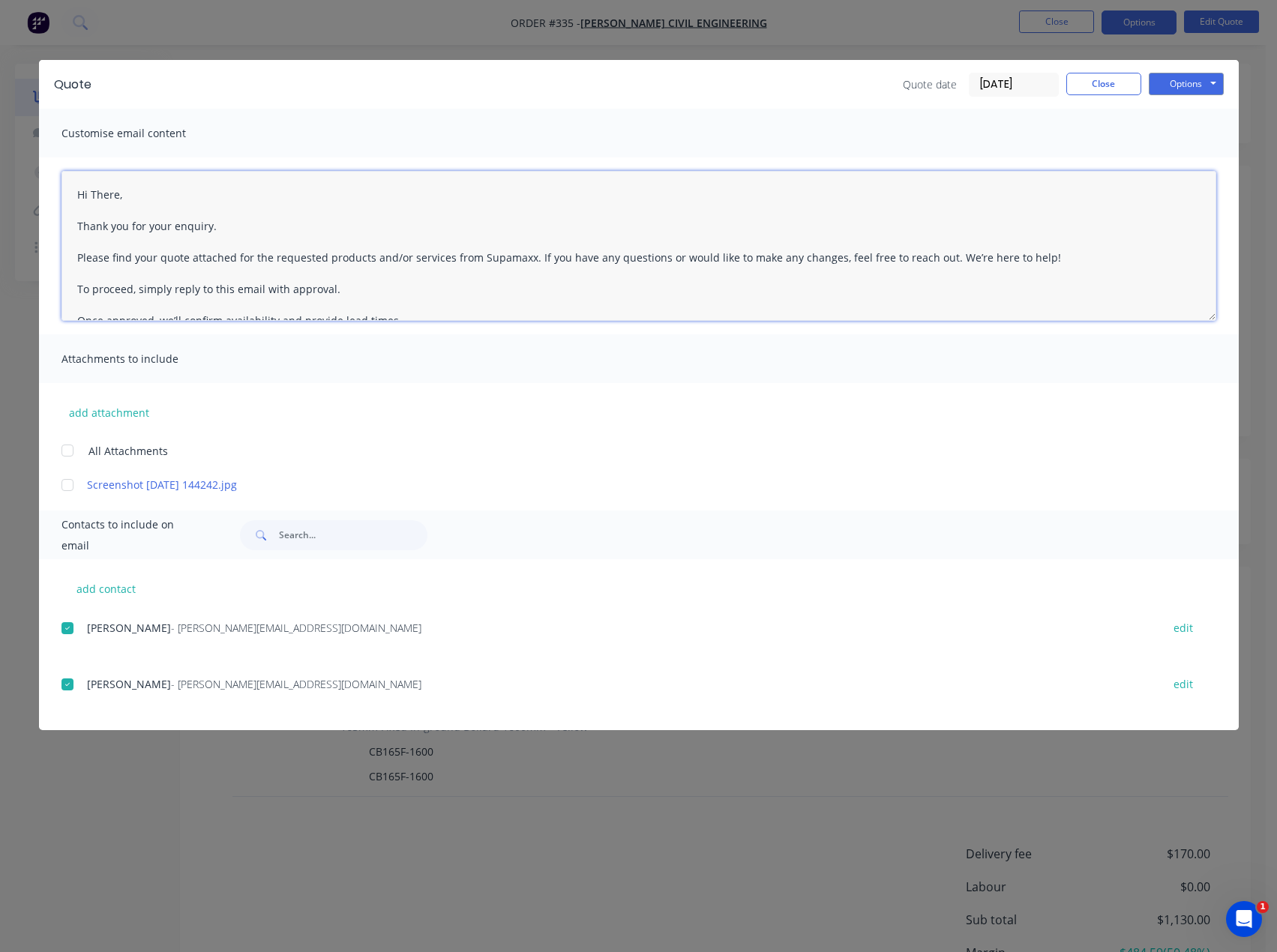
click at [192, 202] on textarea "Hi There, Thank you for your enquiry. Please find your quote attached for the r…" at bounding box center [639, 246] width 1155 height 150
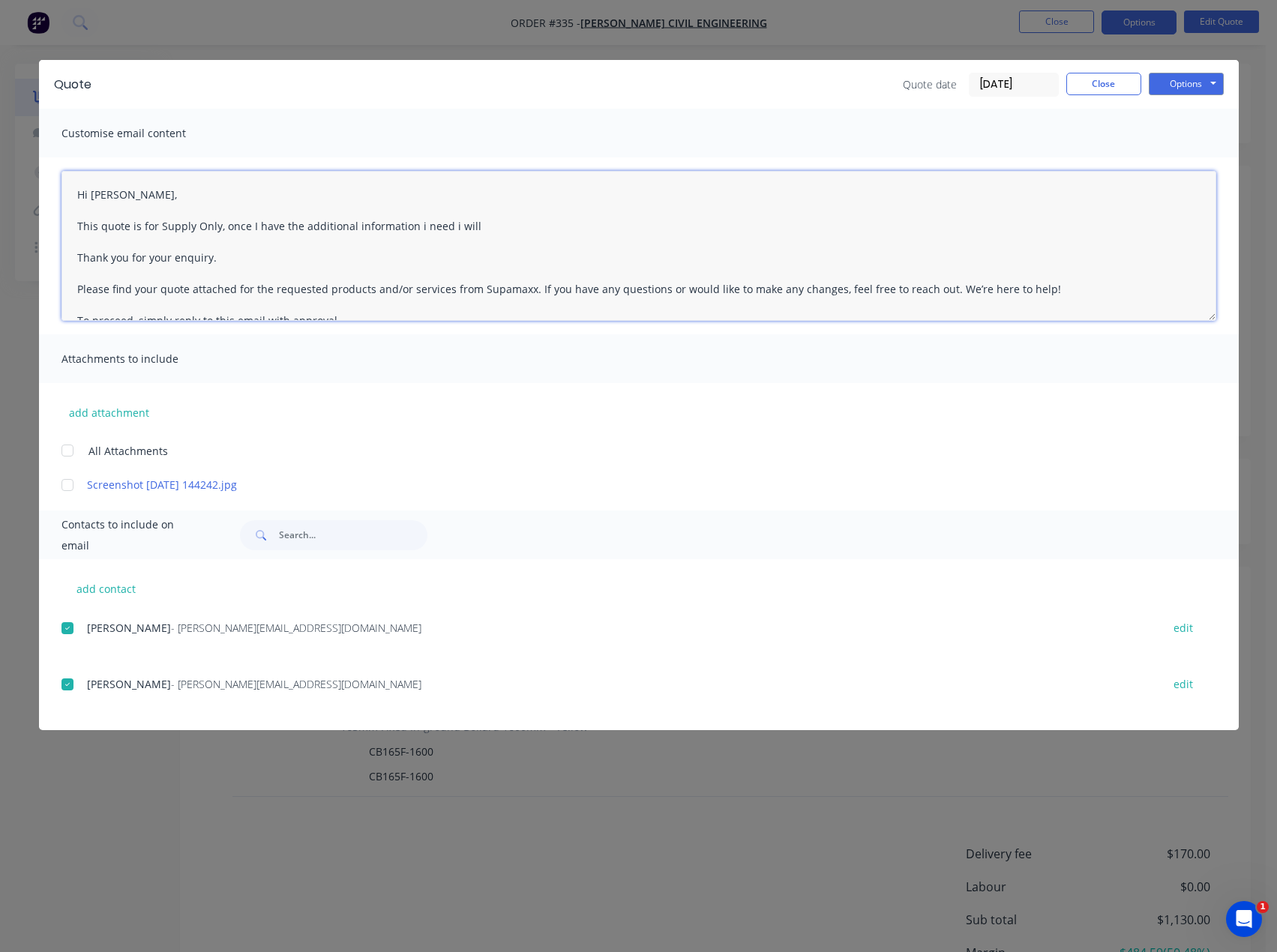
click at [415, 229] on textarea "Hi [PERSON_NAME], This quote is for Supply Only, once I have the additional inf…" at bounding box center [639, 246] width 1155 height 150
click at [446, 227] on textarea "Hi [PERSON_NAME], This quote is for Supply Only, once I have the additional inf…" at bounding box center [639, 246] width 1155 height 150
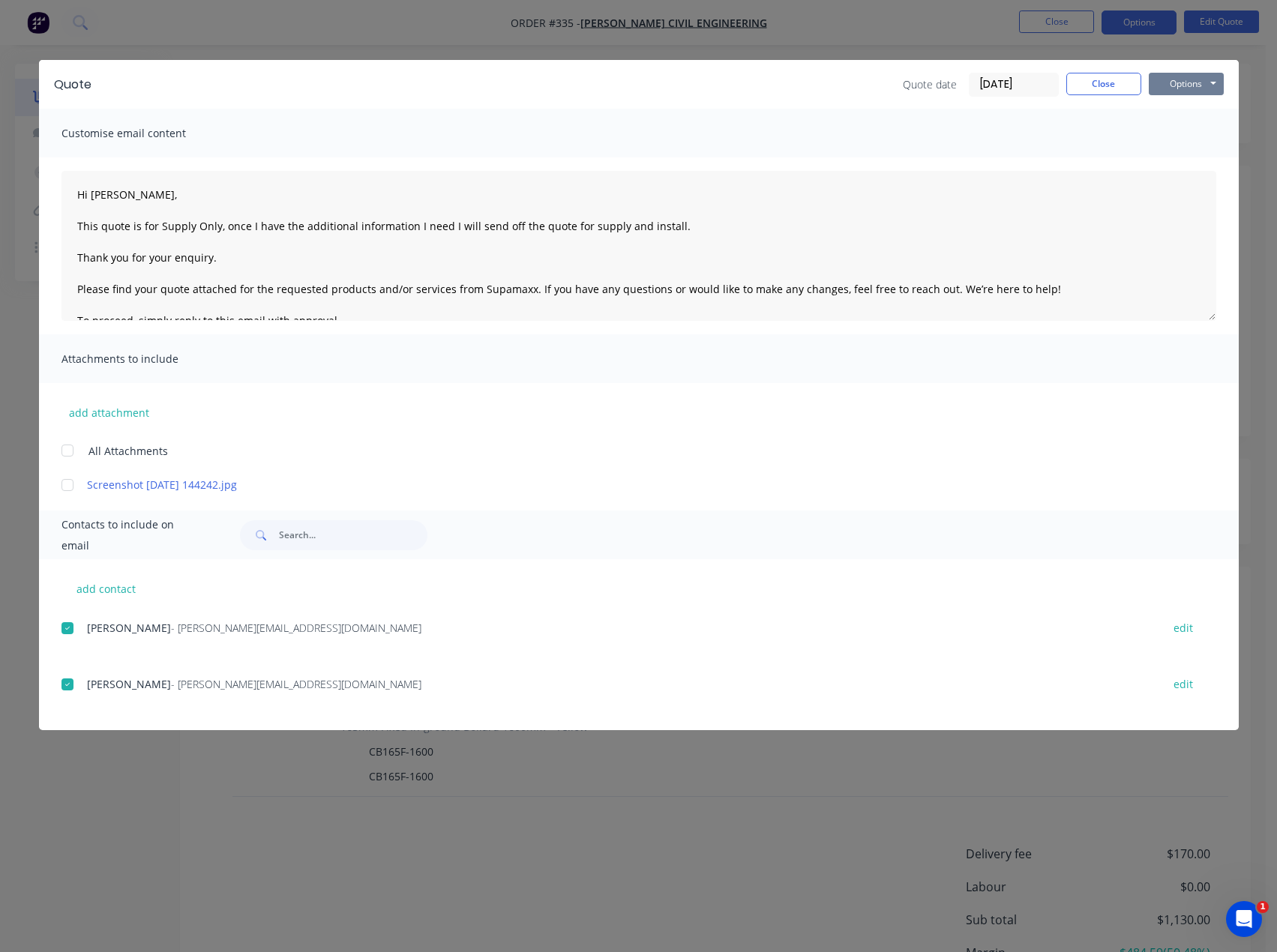
click at [1194, 82] on button "Options" at bounding box center [1185, 84] width 75 height 23
click at [1206, 161] on button "Email" at bounding box center [1196, 160] width 96 height 25
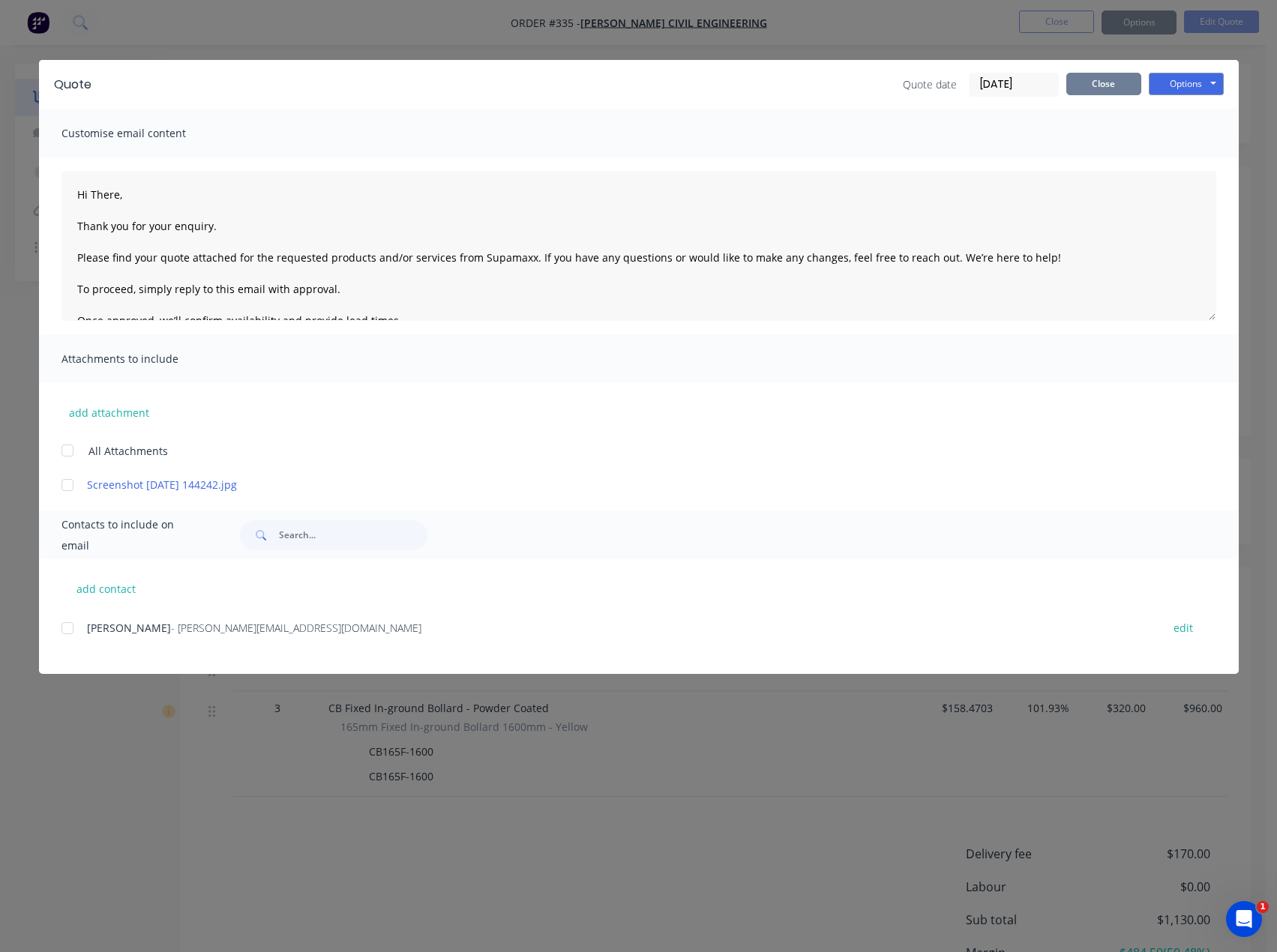
type textarea "Hi There, Thank you for your enquiry. Please find your quote attached for the r…"
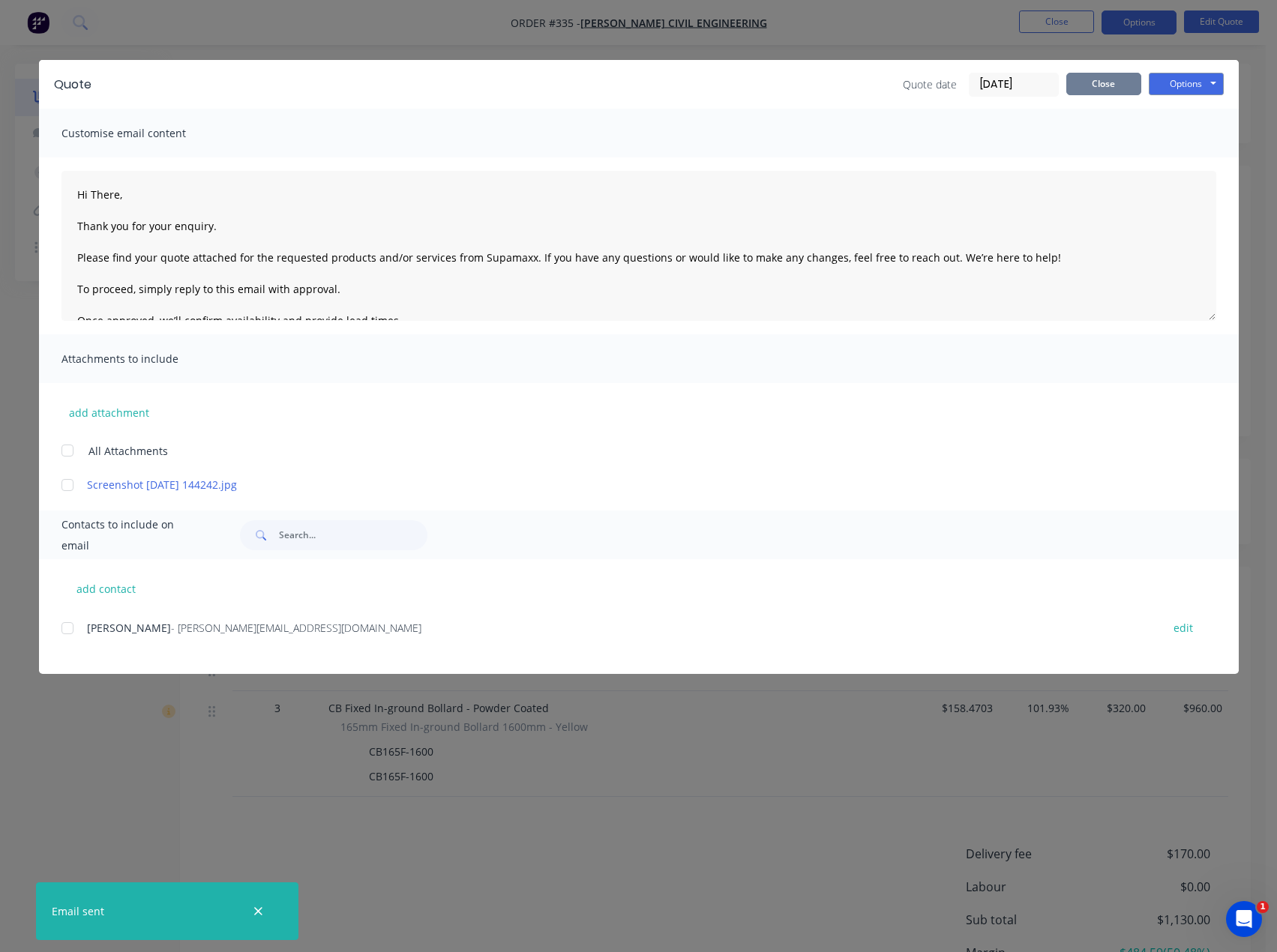
click at [1129, 85] on button "Close" at bounding box center [1103, 84] width 75 height 23
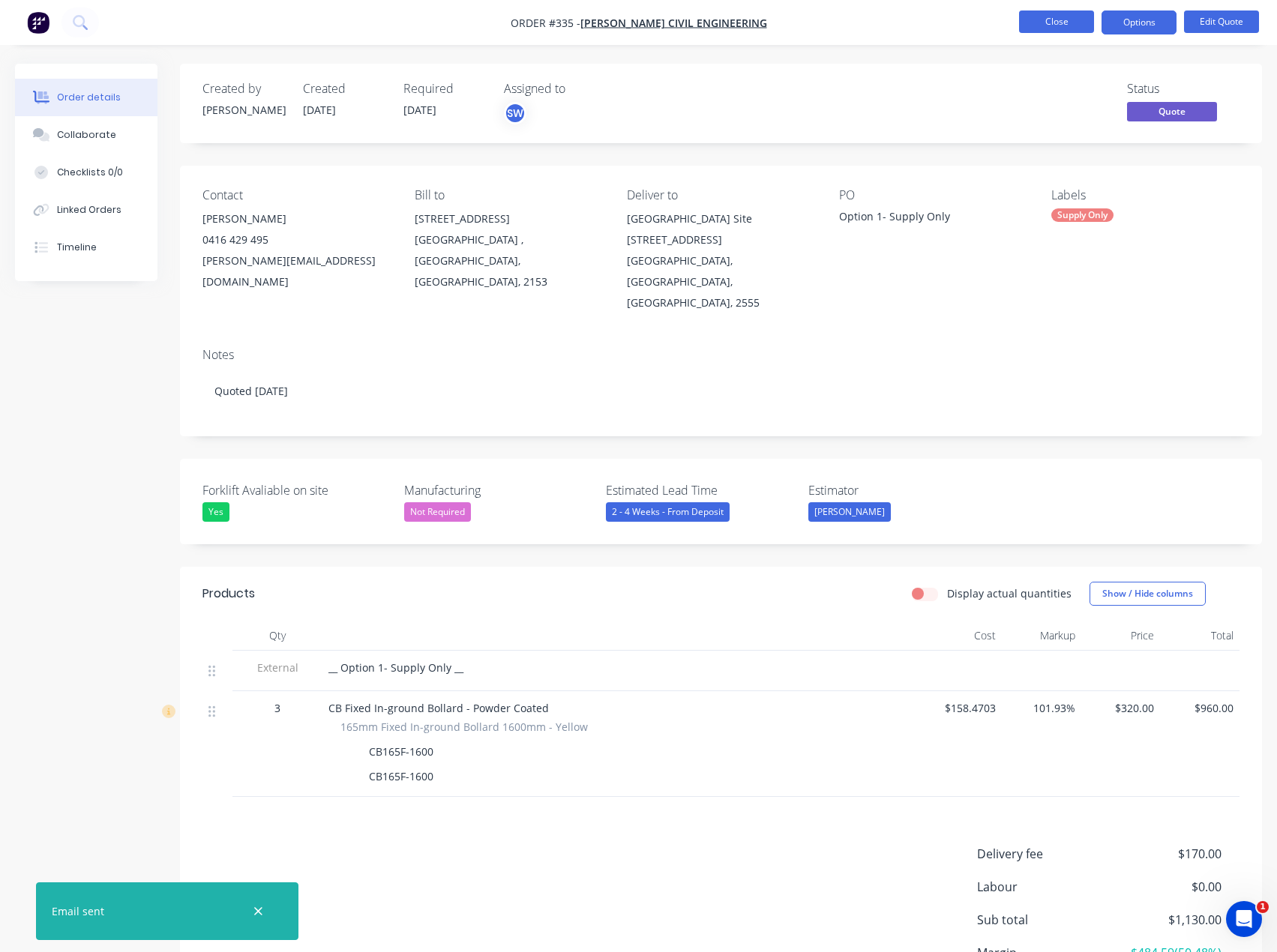
click at [1078, 29] on button "Close" at bounding box center [1056, 22] width 75 height 23
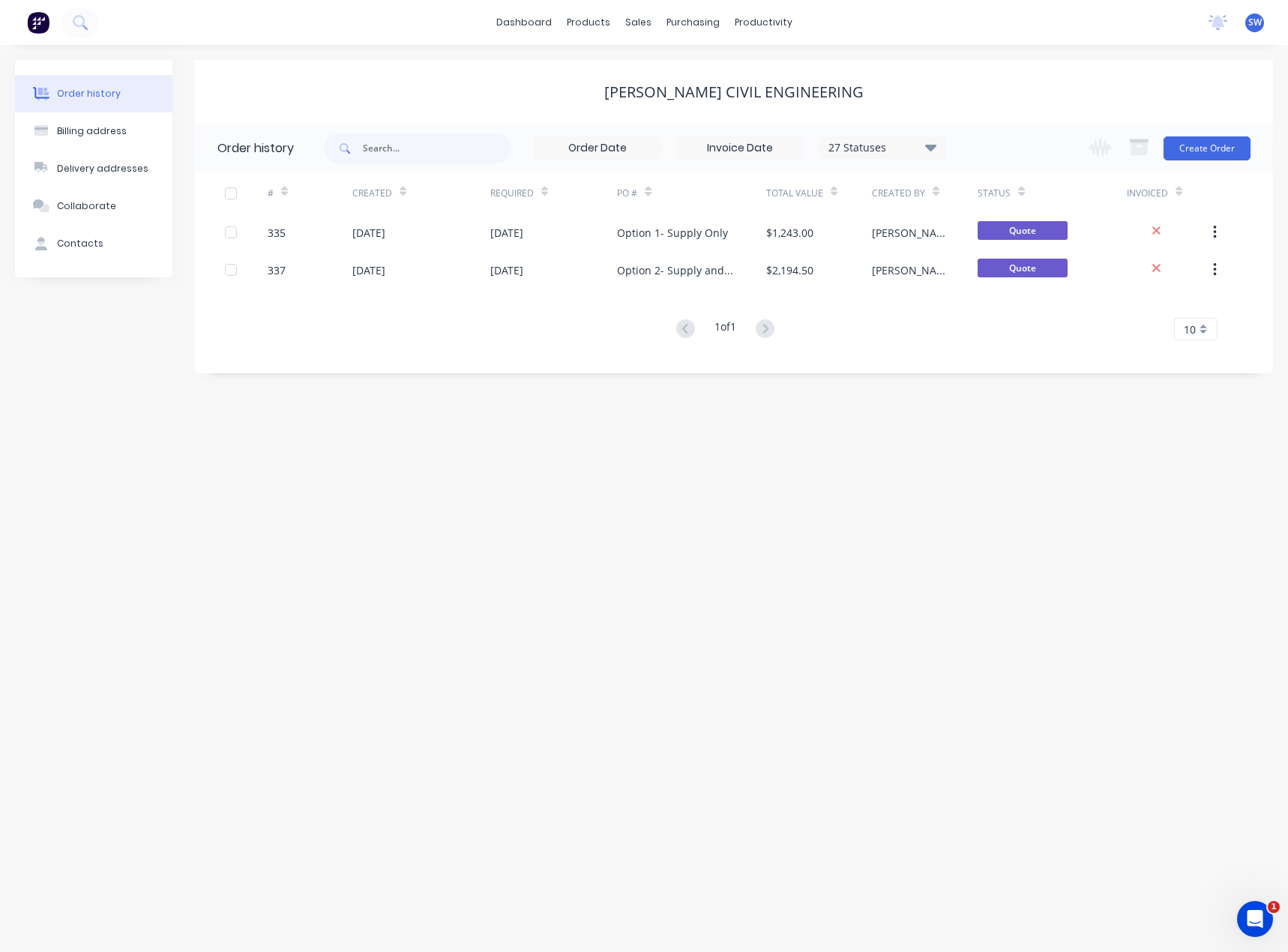
click at [1251, 22] on span "SW" at bounding box center [1255, 23] width 14 height 14
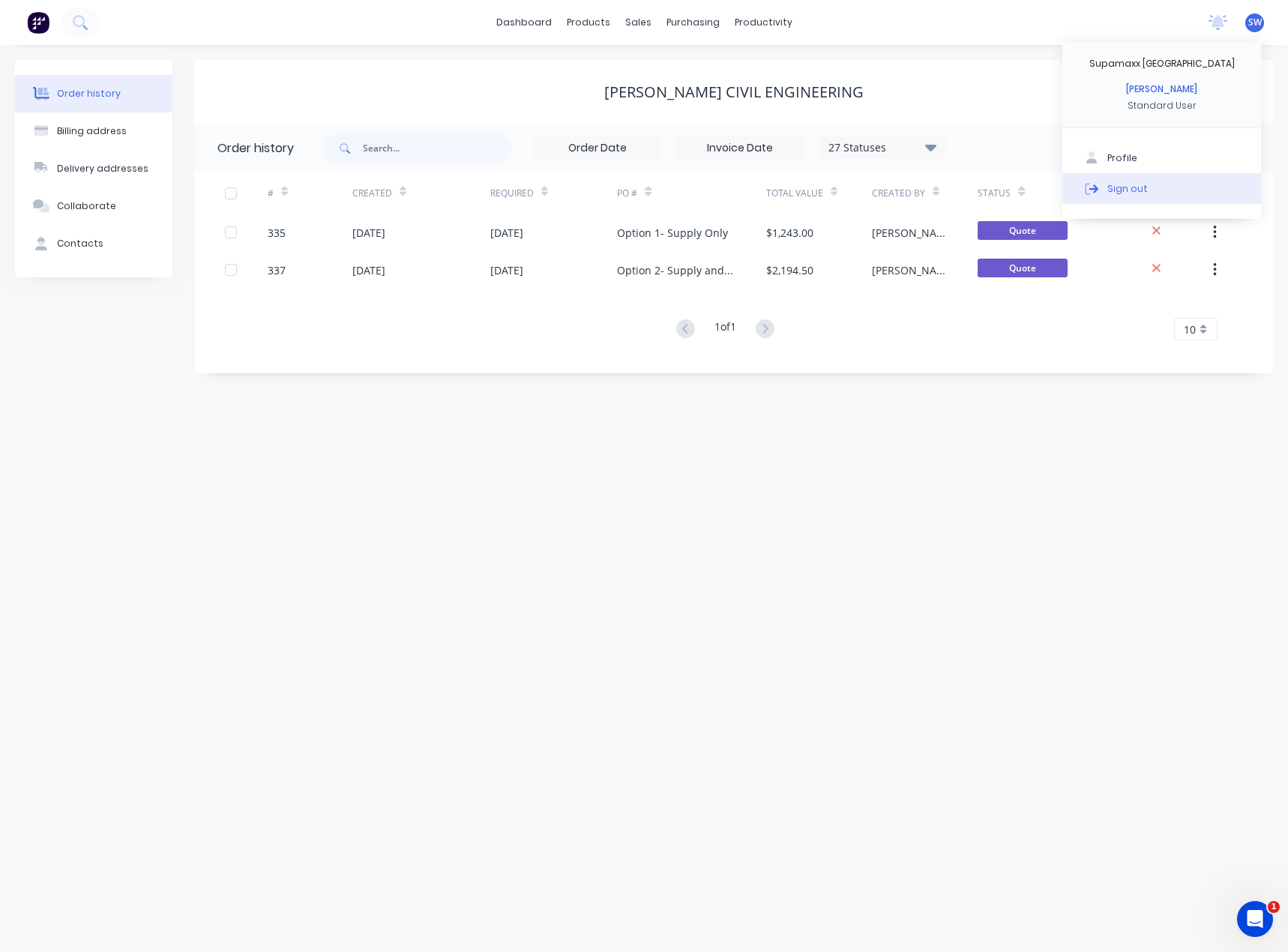
click at [1188, 189] on button "Sign out" at bounding box center [1161, 188] width 199 height 30
